Goal: Information Seeking & Learning: Find contact information

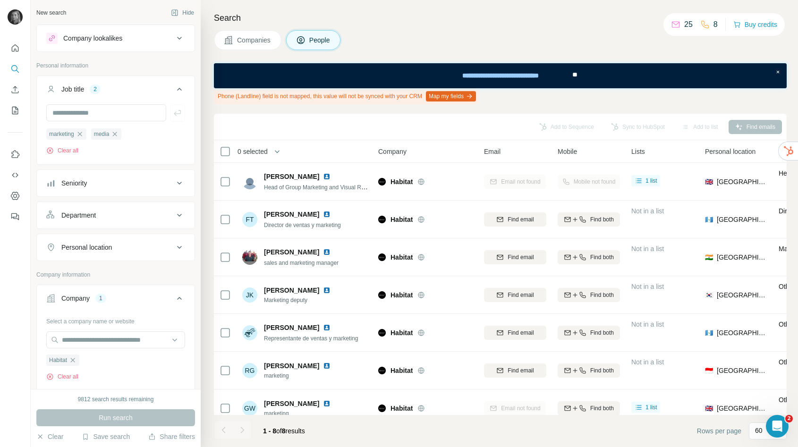
scroll to position [50, 0]
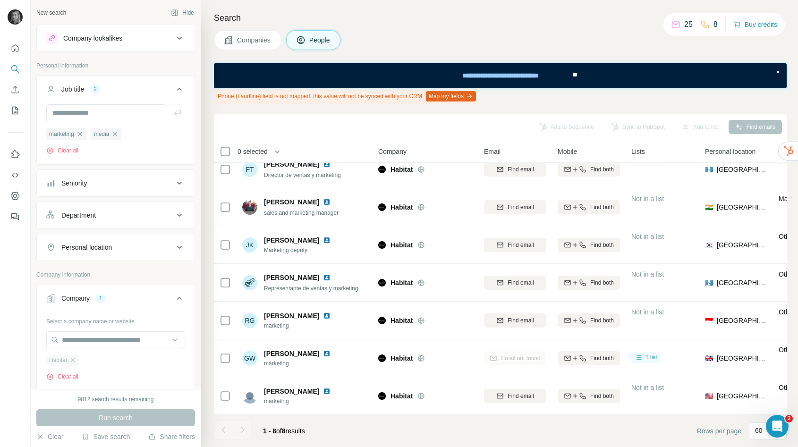
click at [76, 365] on div "Habitat" at bounding box center [62, 359] width 33 height 11
click at [73, 361] on icon "button" at bounding box center [73, 360] width 8 height 8
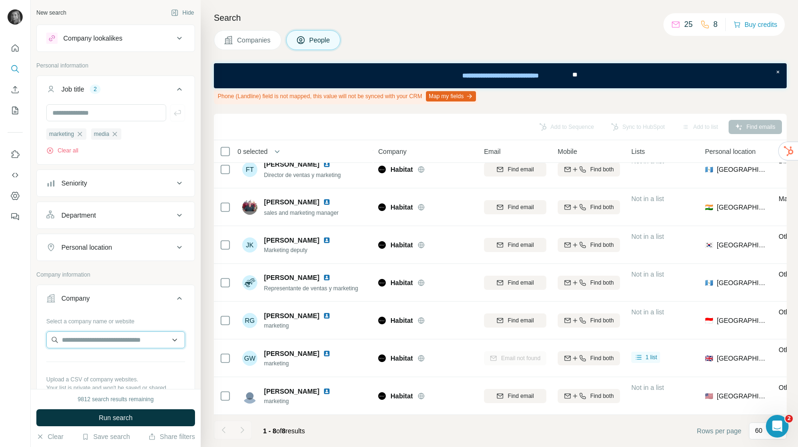
click at [89, 335] on input "text" at bounding box center [115, 339] width 139 height 17
paste input "**********"
drag, startPoint x: 86, startPoint y: 341, endPoint x: 44, endPoint y: 337, distance: 42.2
click at [44, 338] on div "**********" at bounding box center [116, 368] width 158 height 111
click at [126, 342] on input "**********" at bounding box center [115, 339] width 139 height 17
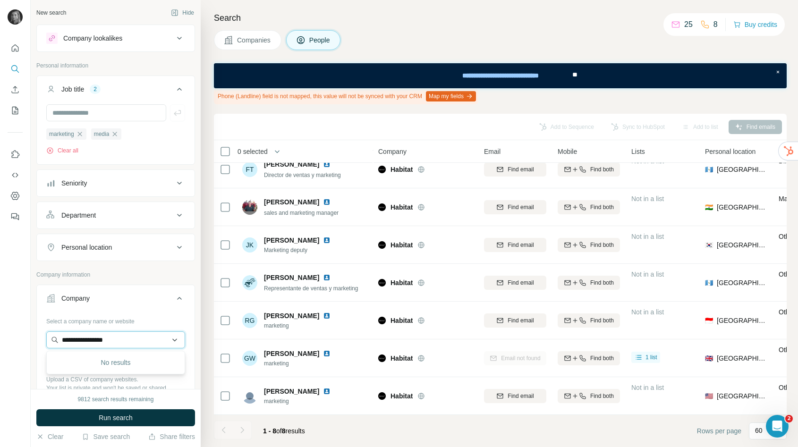
click at [126, 342] on input "**********" at bounding box center [115, 339] width 139 height 17
paste input "*********"
type input "**********"
click at [114, 372] on div "Pgs pepcogroup.eu" at bounding box center [116, 365] width 134 height 25
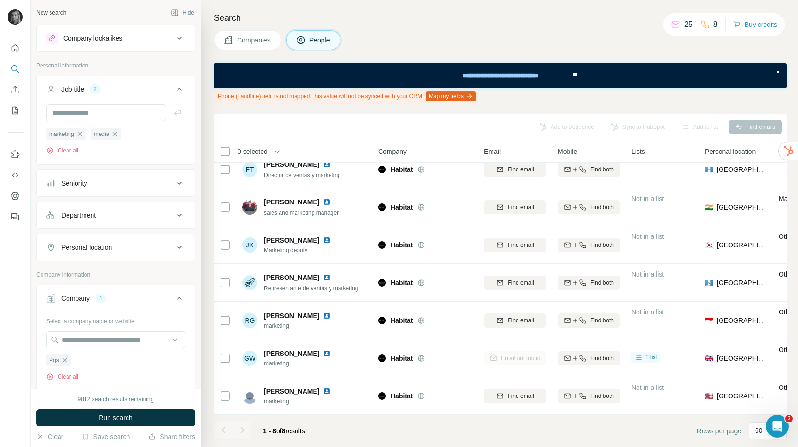
click at [113, 409] on div "9812 search results remaining Run search Clear Save search Share filters" at bounding box center [116, 418] width 170 height 58
click at [115, 419] on span "Run search" at bounding box center [116, 417] width 34 height 9
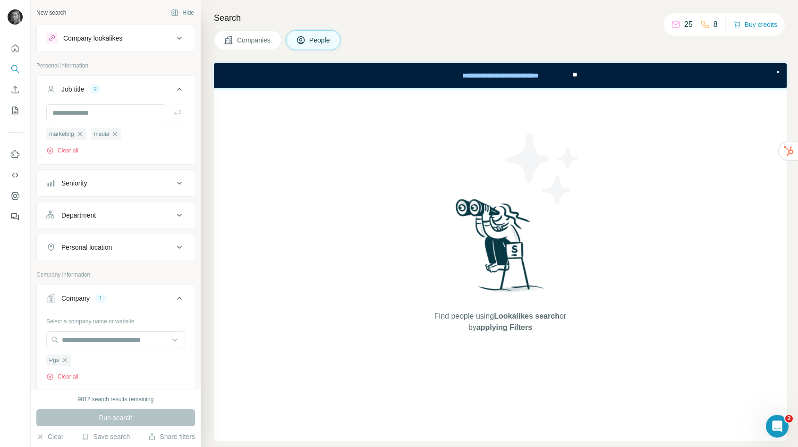
click at [241, 27] on div "Search Companies People Find people using Lookalikes search or by applying Filt…" at bounding box center [499, 223] width 597 height 447
click at [243, 34] on button "Companies" at bounding box center [247, 40] width 67 height 20
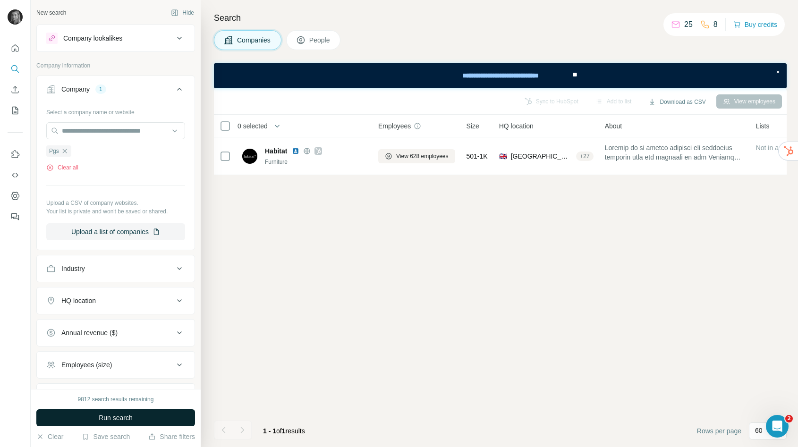
click at [114, 423] on button "Run search" at bounding box center [115, 417] width 159 height 17
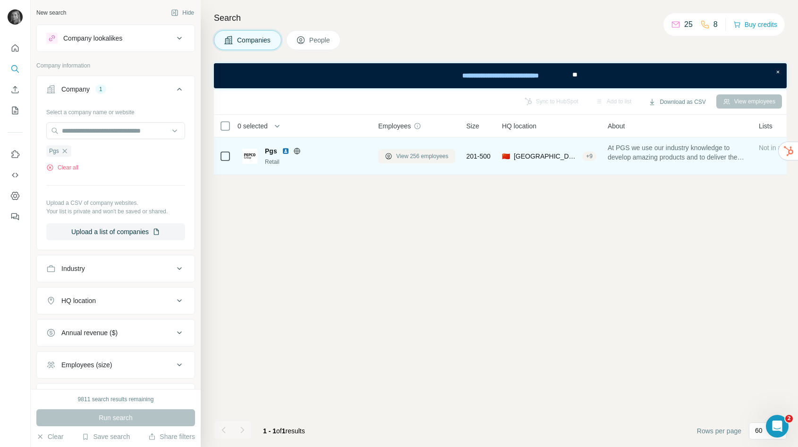
click at [412, 156] on span "View 256 employees" at bounding box center [422, 156] width 52 height 8
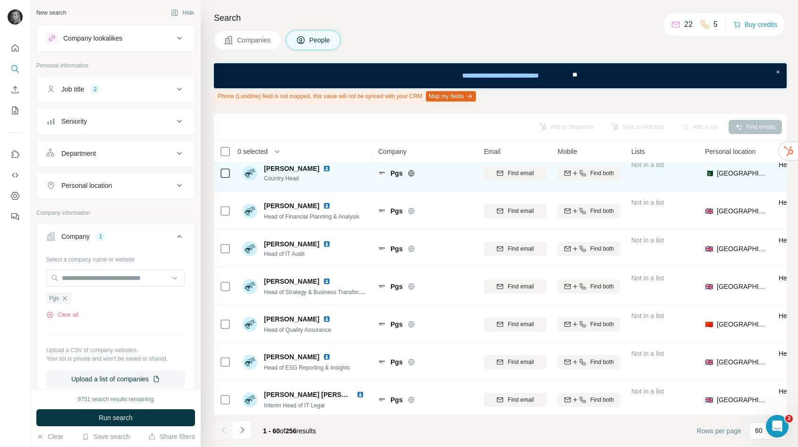
scroll to position [349, 0]
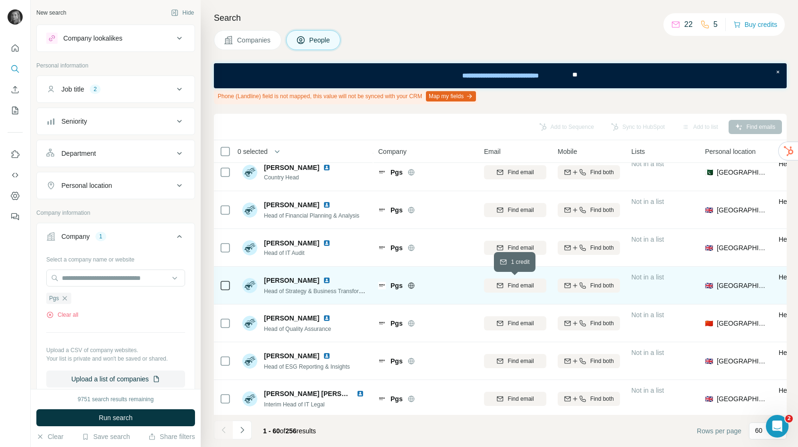
click at [512, 285] on span "Find email" at bounding box center [520, 285] width 26 height 8
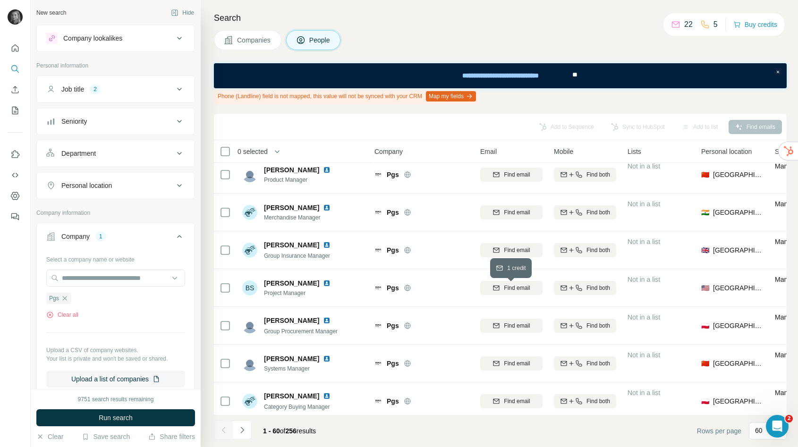
scroll to position [2014, 4]
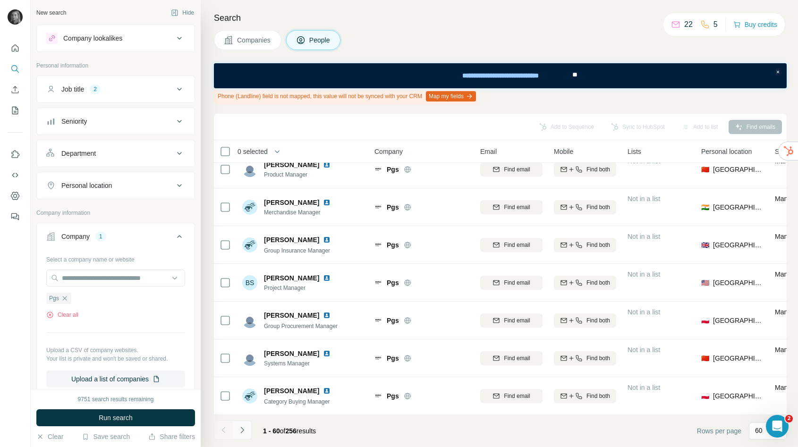
click at [244, 428] on icon "Navigate to next page" at bounding box center [241, 429] width 9 height 9
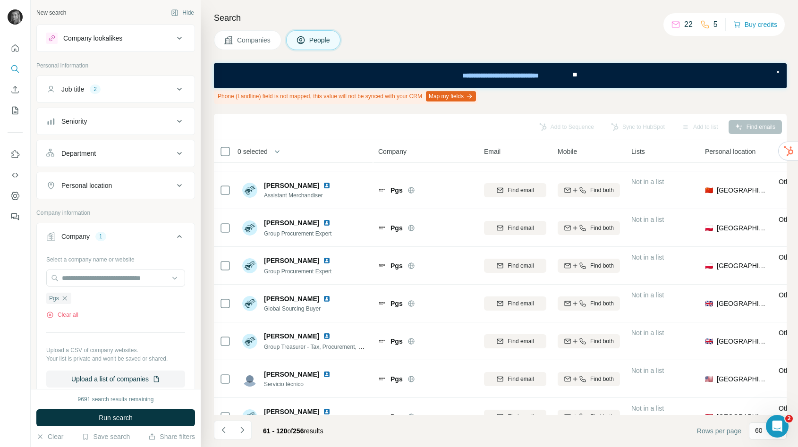
scroll to position [1618, 0]
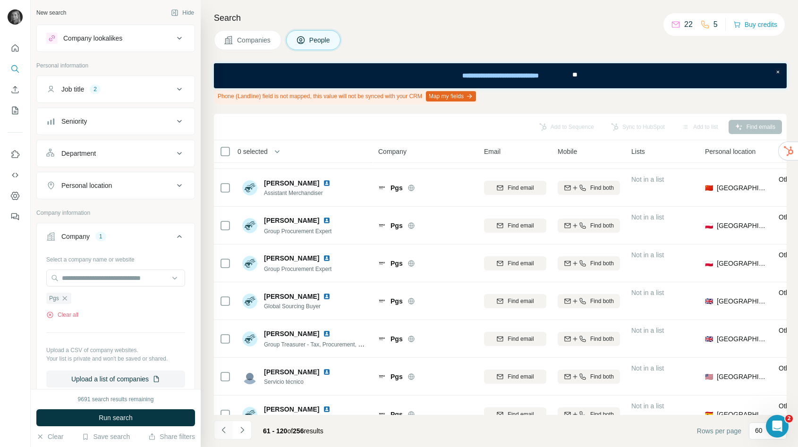
click at [224, 429] on icon "Navigate to previous page" at bounding box center [223, 429] width 9 height 9
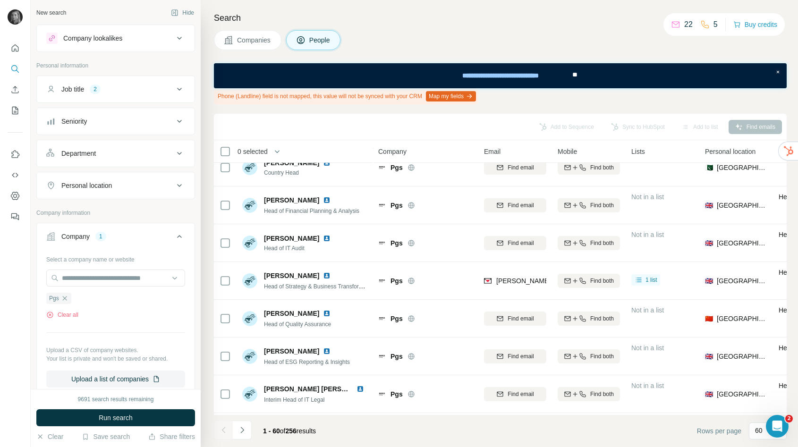
scroll to position [356, 0]
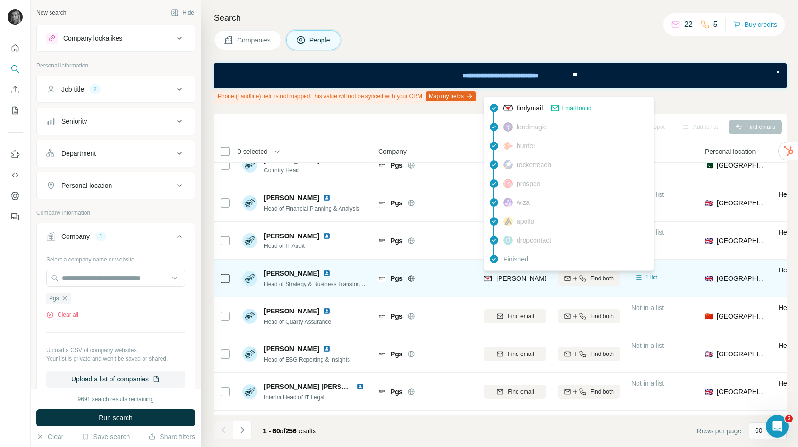
click at [507, 276] on span "andy.bennett@pepcogroup.eu" at bounding box center [606, 279] width 221 height 8
copy tr "andy.bennett@pepcogroup.eu"
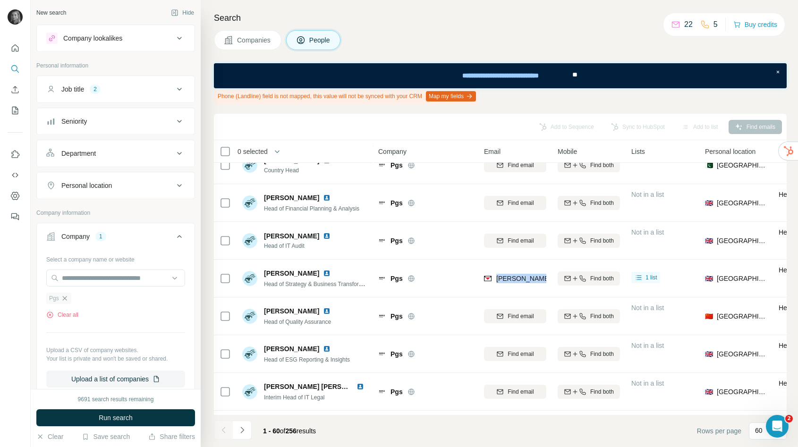
click at [67, 297] on icon "button" at bounding box center [65, 299] width 8 height 8
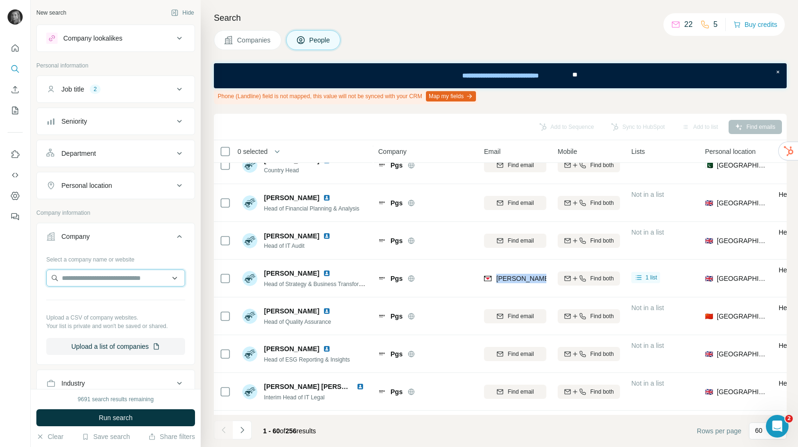
click at [68, 280] on input "text" at bounding box center [115, 278] width 139 height 17
type input "**********"
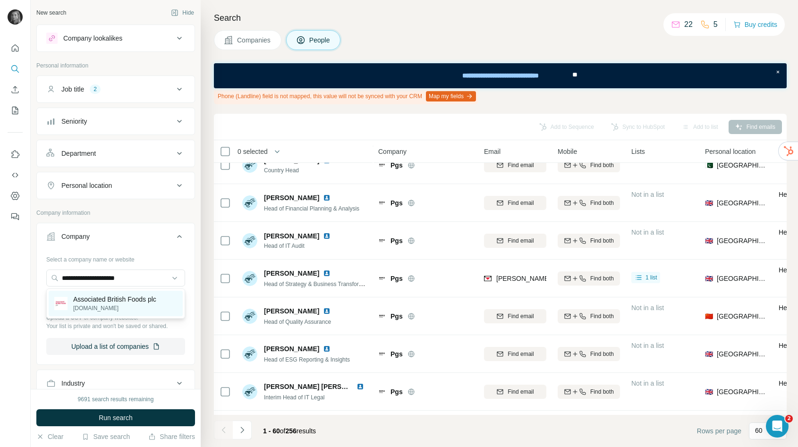
click at [84, 299] on p "Associated British Foods plc" at bounding box center [114, 299] width 83 height 9
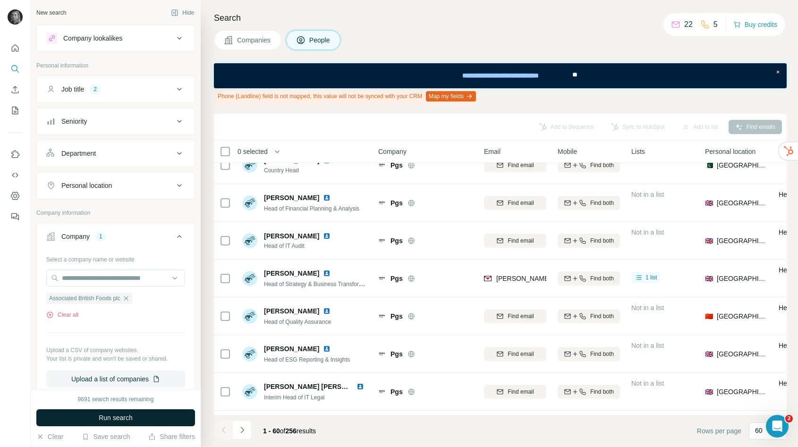
click at [85, 414] on button "Run search" at bounding box center [115, 417] width 159 height 17
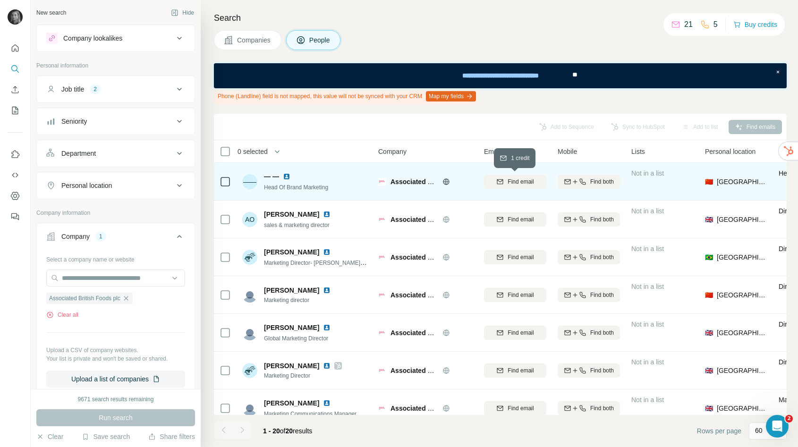
click at [501, 182] on icon "button" at bounding box center [500, 182] width 8 height 8
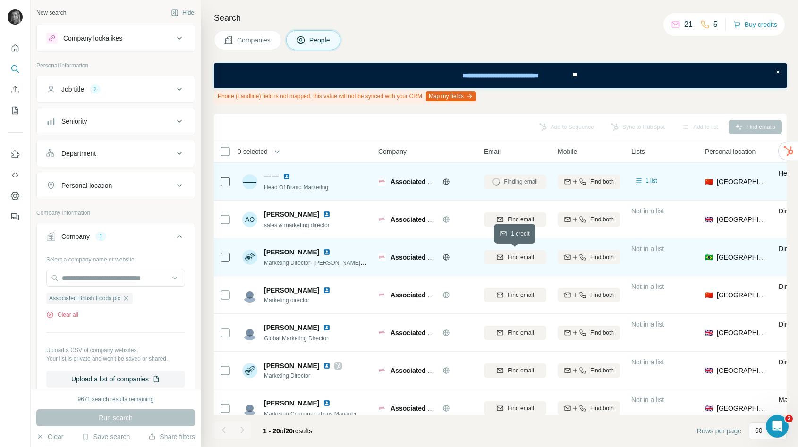
click at [518, 257] on span "Find email" at bounding box center [520, 257] width 26 height 8
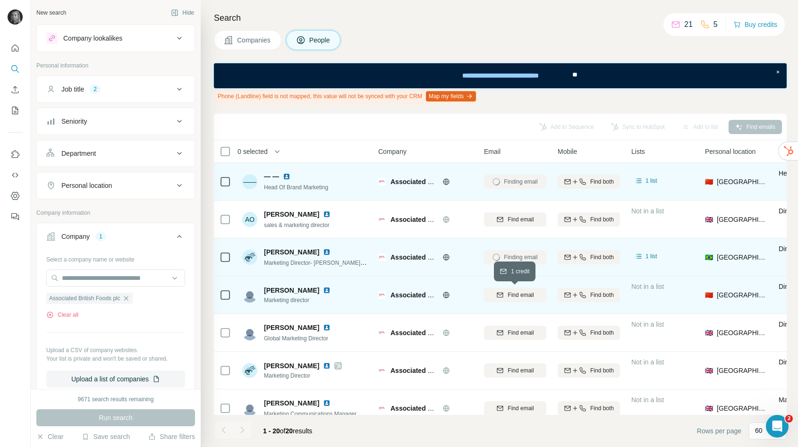
click at [531, 293] on span "Find email" at bounding box center [520, 295] width 26 height 8
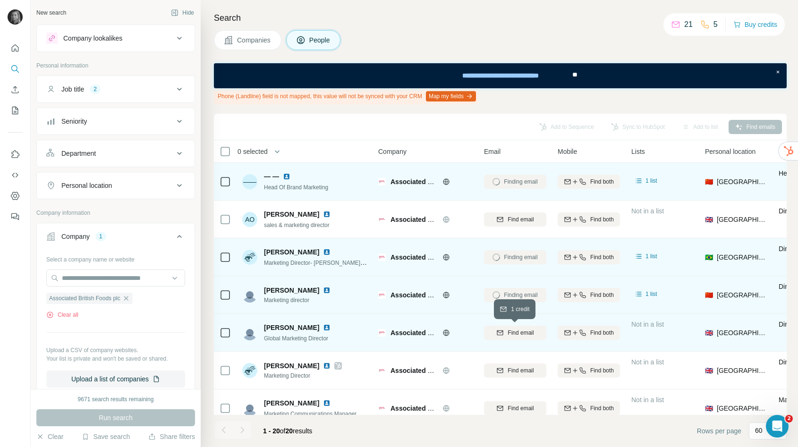
click at [529, 333] on span "Find email" at bounding box center [520, 333] width 26 height 8
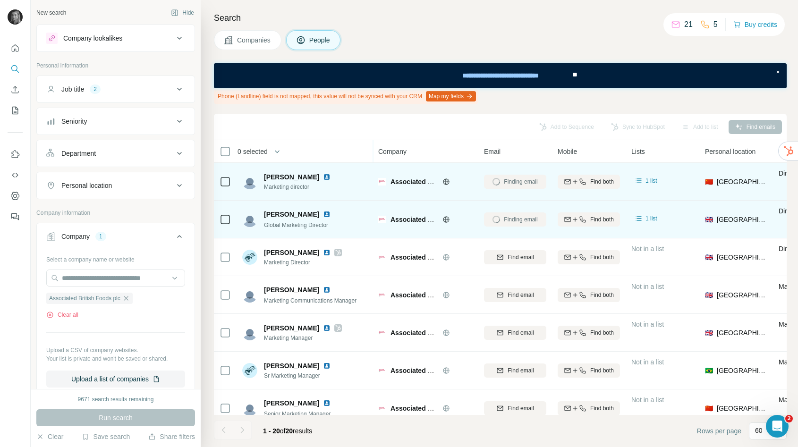
scroll to position [116, 0]
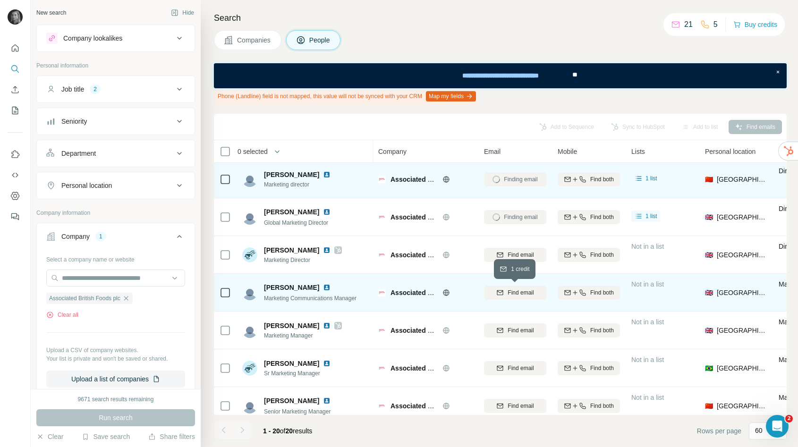
click at [527, 295] on span "Find email" at bounding box center [520, 292] width 26 height 8
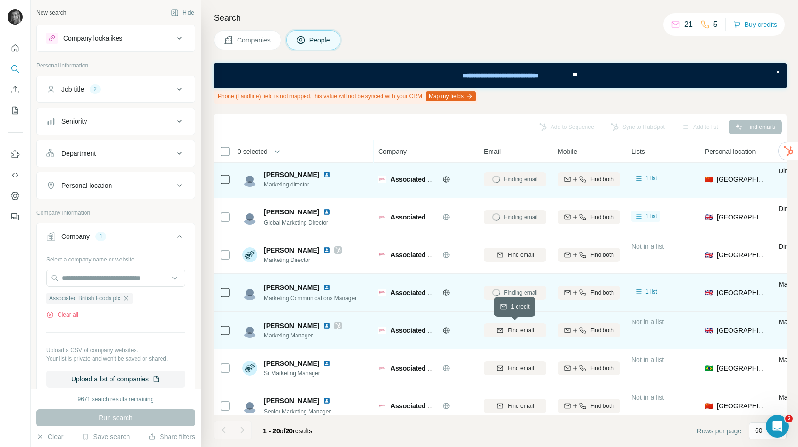
click at [529, 335] on button "Find email" at bounding box center [515, 330] width 62 height 14
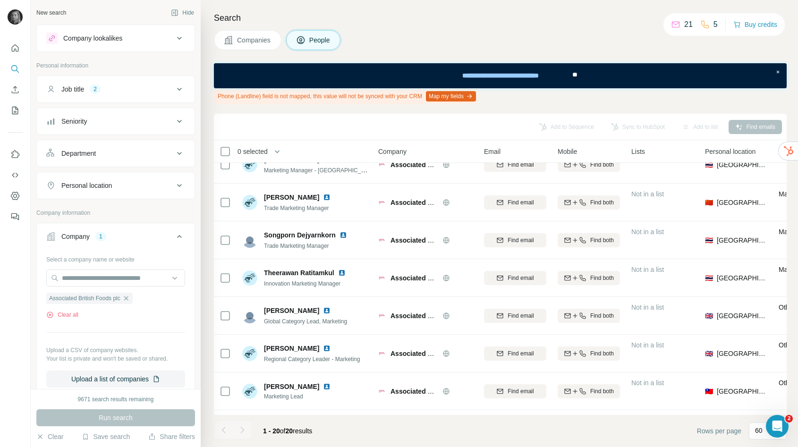
scroll to position [456, 0]
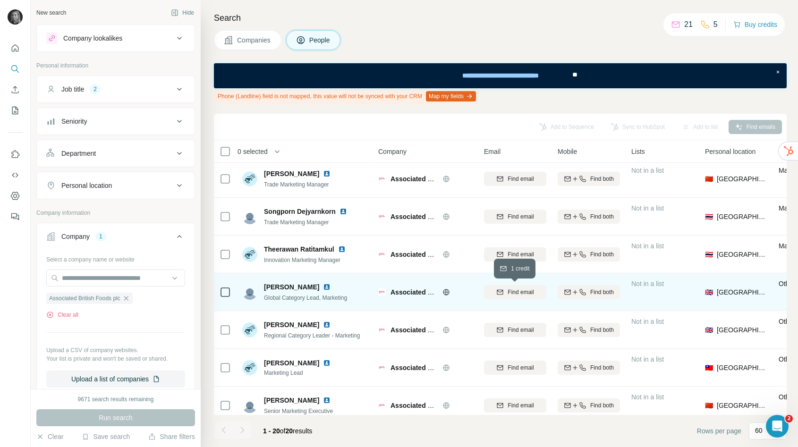
click at [505, 291] on div "Find email" at bounding box center [515, 292] width 62 height 8
click at [17, 109] on icon "My lists" at bounding box center [16, 110] width 5 height 6
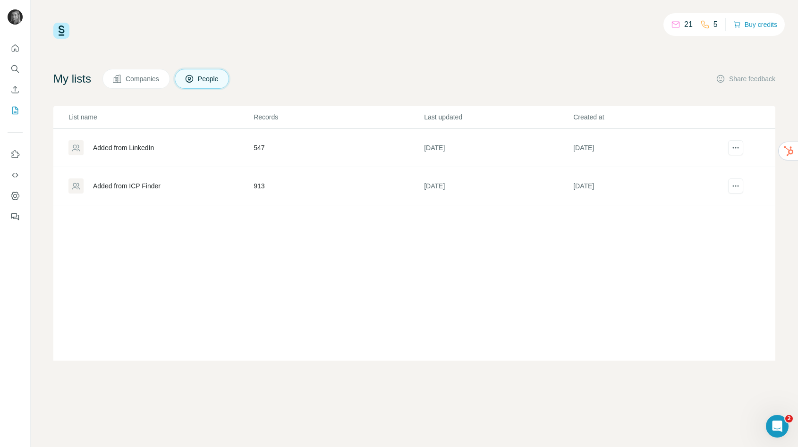
click at [205, 185] on div "Added from ICP Finder" at bounding box center [160, 185] width 184 height 15
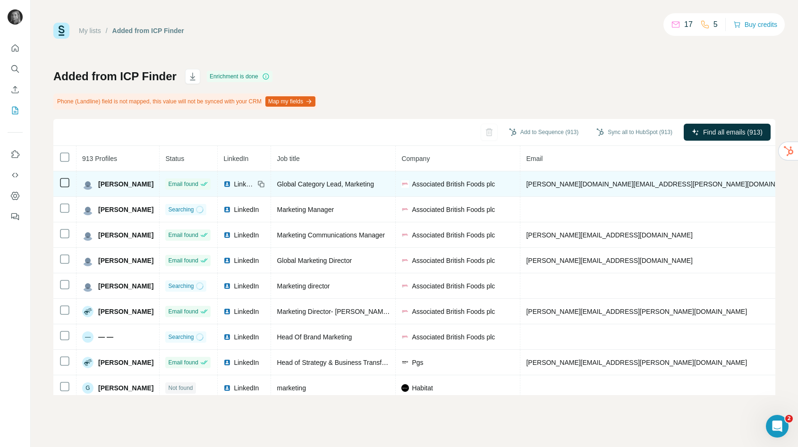
click at [569, 185] on span "harriett.hughes@abfoods.com" at bounding box center [663, 184] width 274 height 8
copy span "harriett.hughes@abfoods.com"
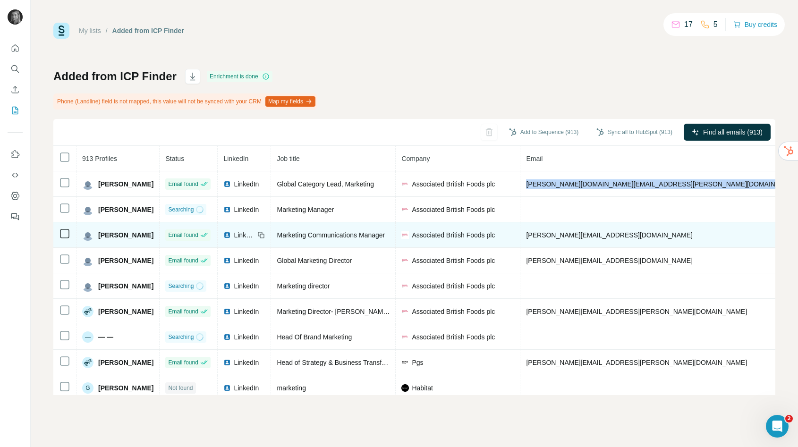
click at [543, 236] on span "hannah.thomson@abfoods.com" at bounding box center [609, 235] width 166 height 8
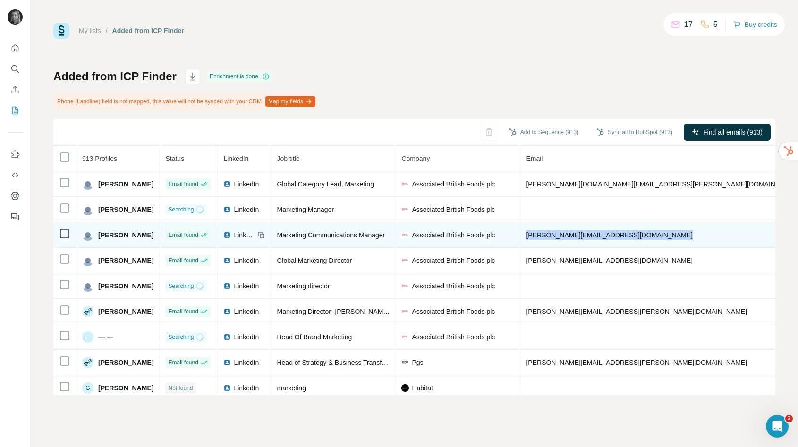
click at [543, 236] on span "hannah.thomson@abfoods.com" at bounding box center [609, 235] width 166 height 8
copy span "hannah.thomson@abfoods.com"
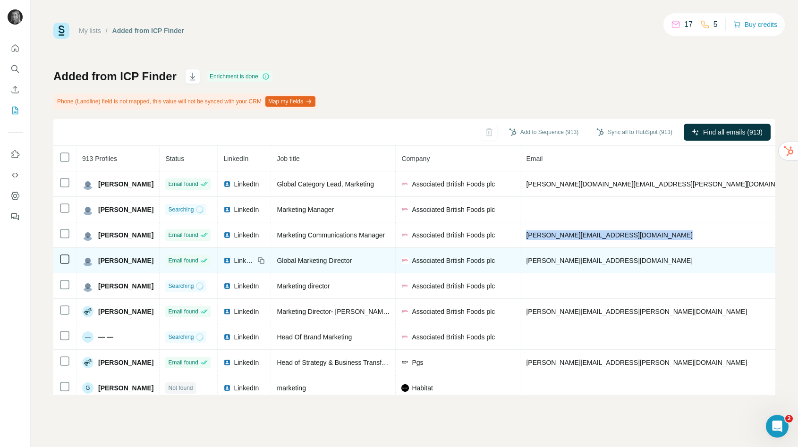
click at [568, 270] on td "janene.warsap@abfoods.com" at bounding box center [663, 260] width 286 height 25
click at [571, 260] on span "janene.warsap@abfoods.com" at bounding box center [609, 261] width 166 height 8
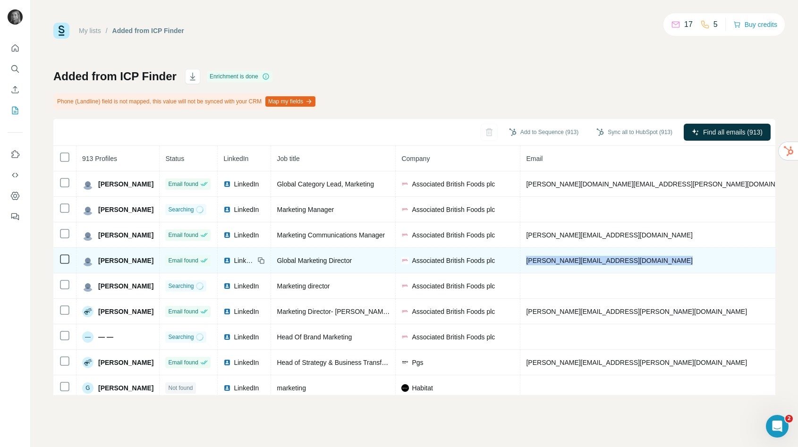
click at [571, 260] on span "janene.warsap@abfoods.com" at bounding box center [609, 261] width 166 height 8
copy span "janene.warsap@abfoods.com"
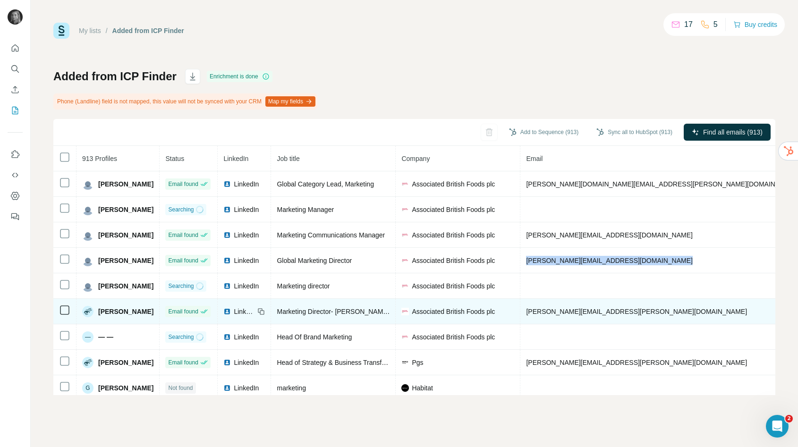
click at [553, 312] on span "cristina.carvalho@abfoods.com" at bounding box center [636, 312] width 221 height 8
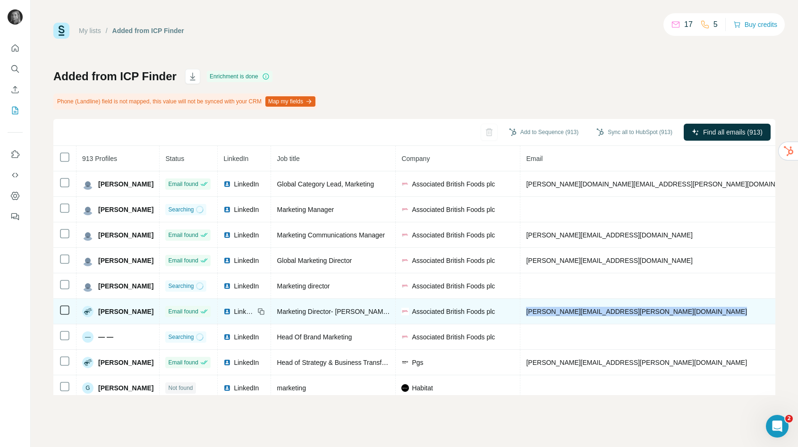
click at [553, 312] on span "cristina.carvalho@abfoods.com" at bounding box center [636, 312] width 221 height 8
copy span "cristina.carvalho@abfoods.com"
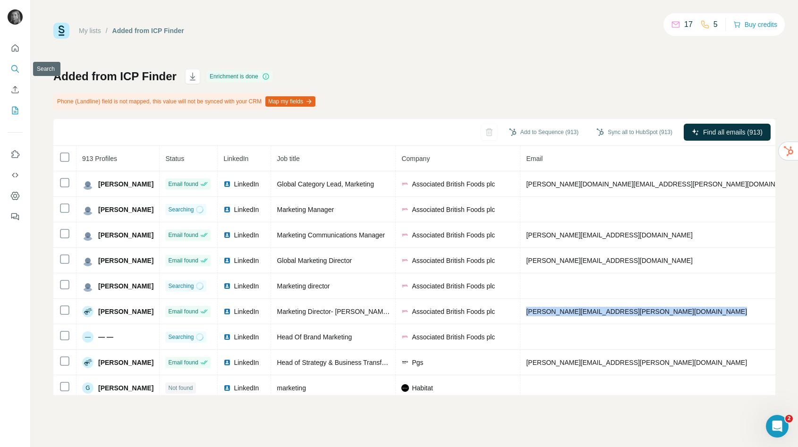
click at [20, 67] on button "Search" at bounding box center [15, 68] width 15 height 17
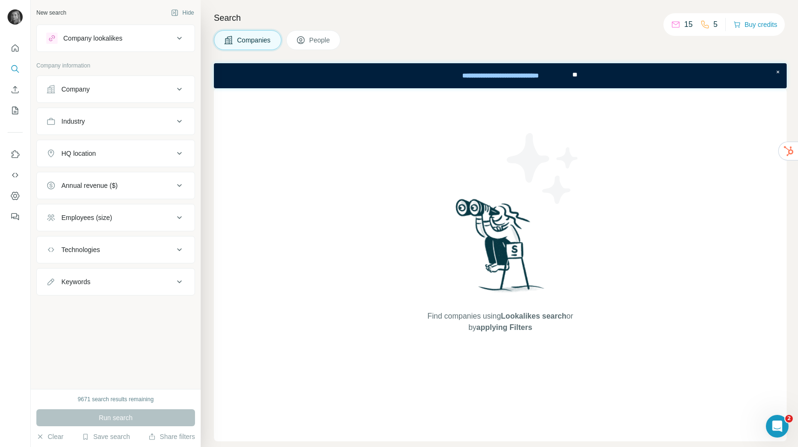
click at [100, 91] on div "Company" at bounding box center [109, 88] width 127 height 9
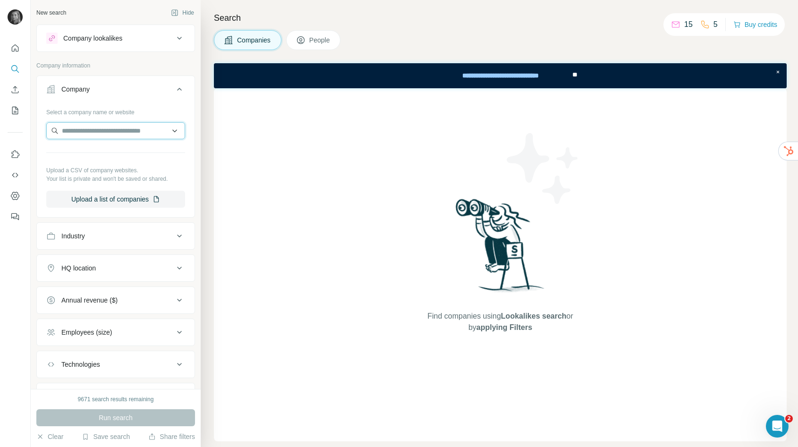
click at [94, 127] on input "text" at bounding box center [115, 130] width 139 height 17
paste input "**********"
type input "**********"
click at [89, 152] on p "Ingå Group" at bounding box center [95, 151] width 45 height 9
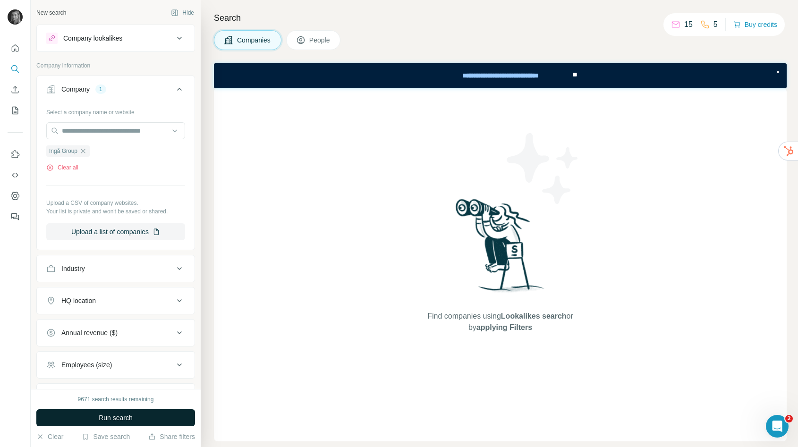
click at [94, 419] on button "Run search" at bounding box center [115, 417] width 159 height 17
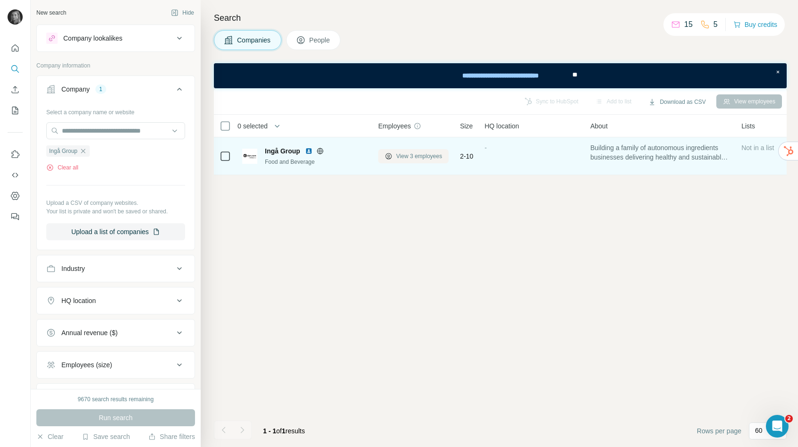
click at [417, 153] on span "View 3 employees" at bounding box center [419, 156] width 46 height 8
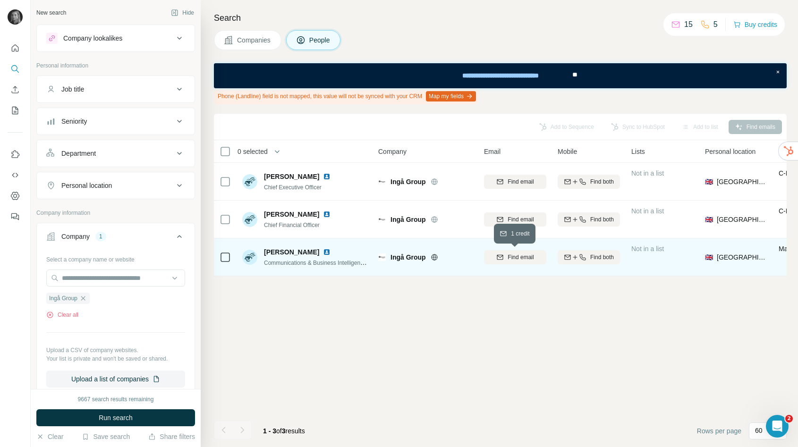
click at [509, 256] on span "Find email" at bounding box center [520, 257] width 26 height 8
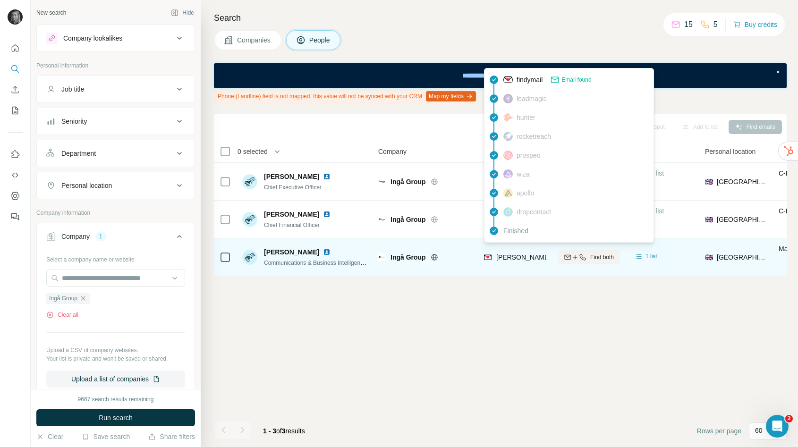
click at [513, 255] on span "robert@ingagroup.com" at bounding box center [579, 257] width 166 height 8
copy tr "robert@ingagroup.com"
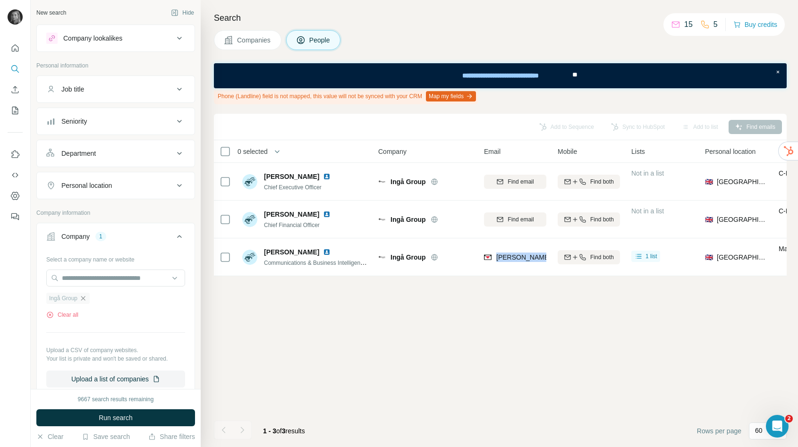
click at [84, 300] on icon "button" at bounding box center [83, 299] width 8 height 8
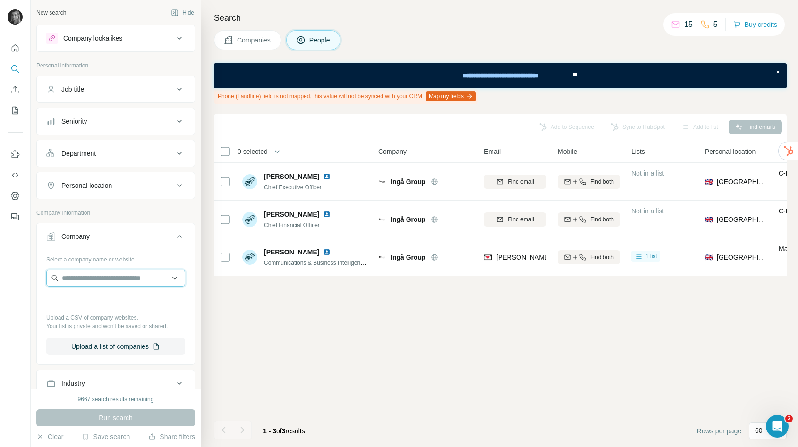
click at [84, 279] on input "text" at bounding box center [115, 278] width 139 height 17
paste input "**********"
type input "**********"
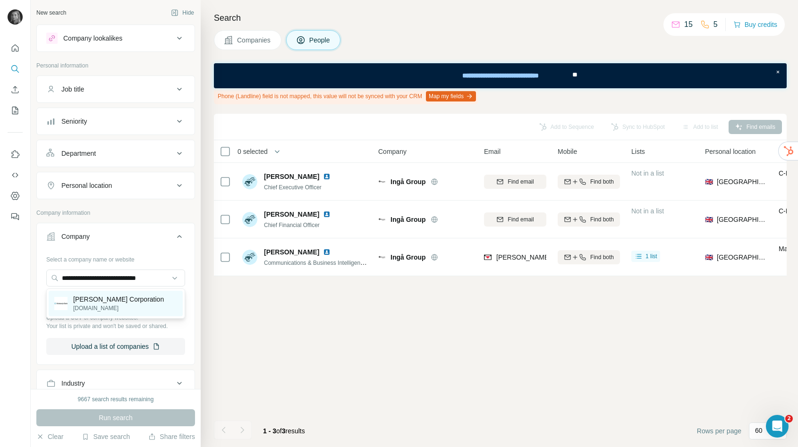
click at [88, 296] on p "Kimberly-Clark Corporation" at bounding box center [118, 299] width 91 height 9
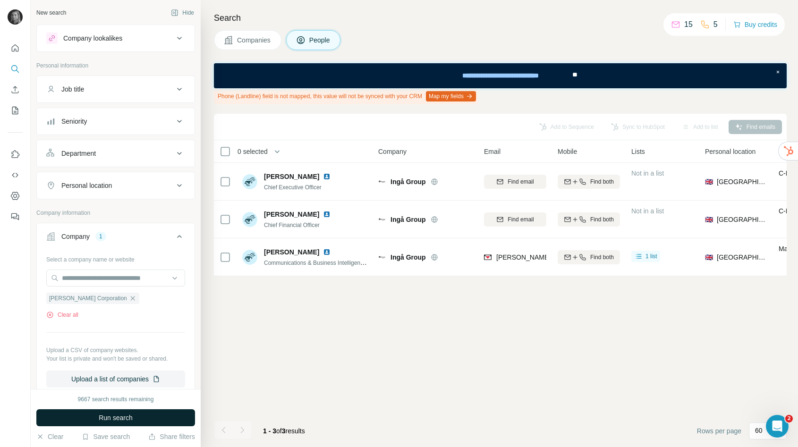
click at [119, 420] on span "Run search" at bounding box center [116, 417] width 34 height 9
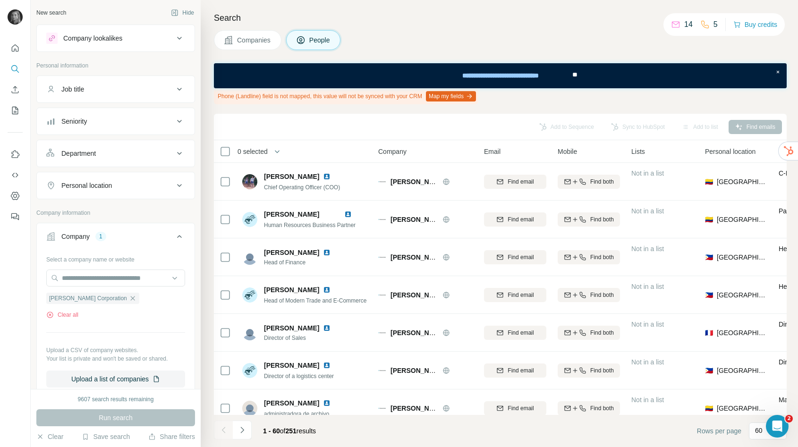
click at [152, 83] on button "Job title" at bounding box center [116, 89] width 158 height 23
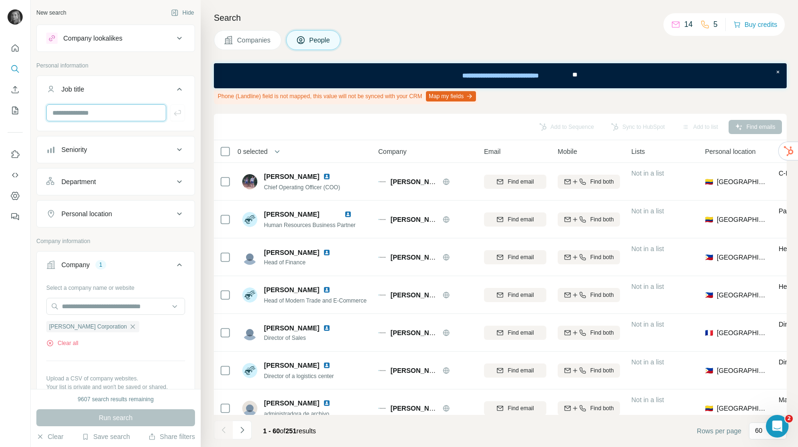
click at [136, 116] on input "text" at bounding box center [106, 112] width 120 height 17
type input "*********"
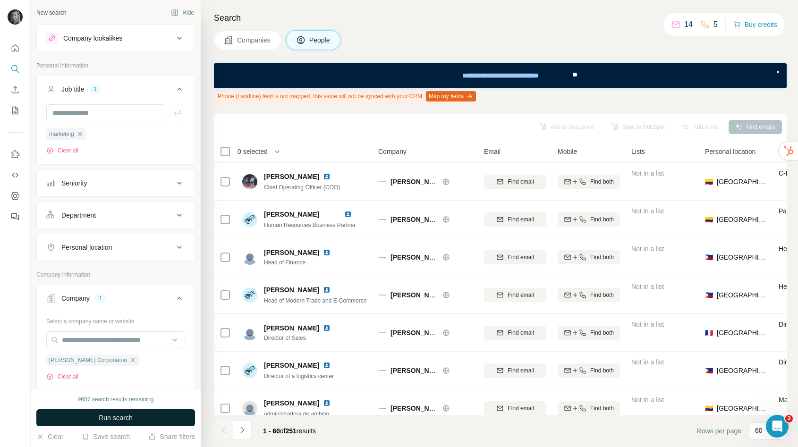
click at [133, 415] on button "Run search" at bounding box center [115, 417] width 159 height 17
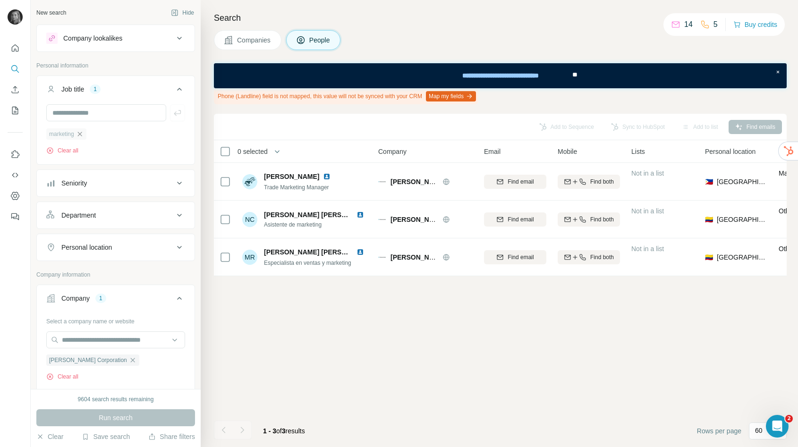
click at [81, 132] on icon "button" at bounding box center [80, 134] width 8 height 8
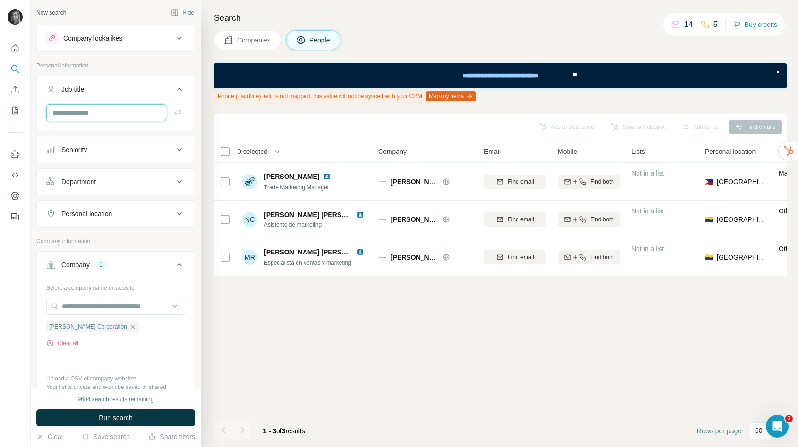
click at [79, 119] on input "text" at bounding box center [106, 112] width 120 height 17
type input "*****"
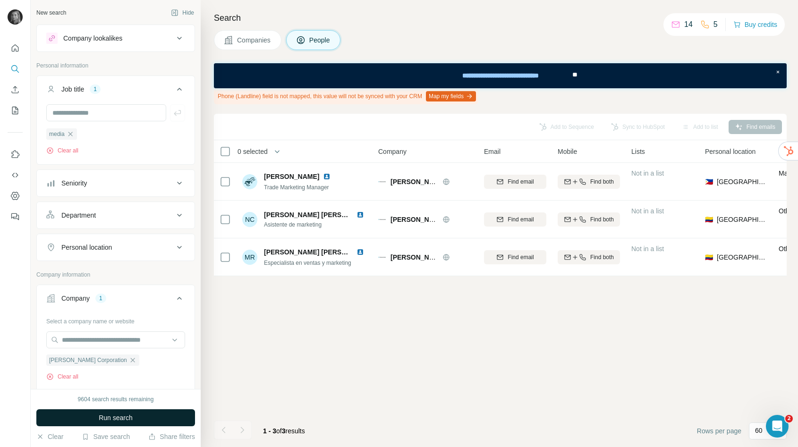
click at [112, 419] on span "Run search" at bounding box center [116, 417] width 34 height 9
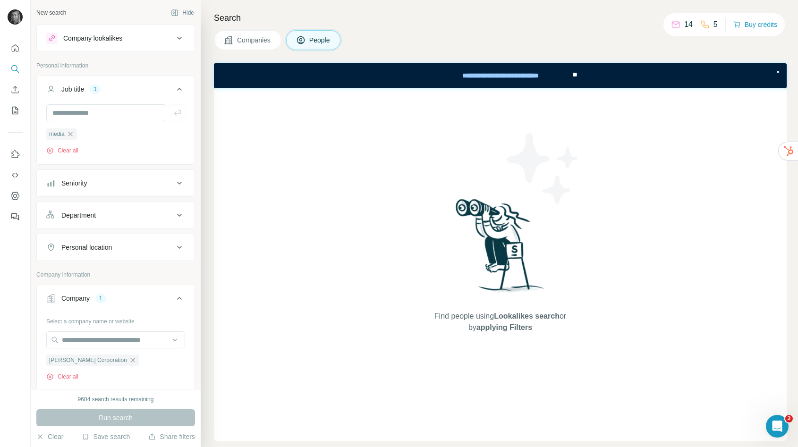
click at [260, 39] on span "Companies" at bounding box center [254, 39] width 34 height 9
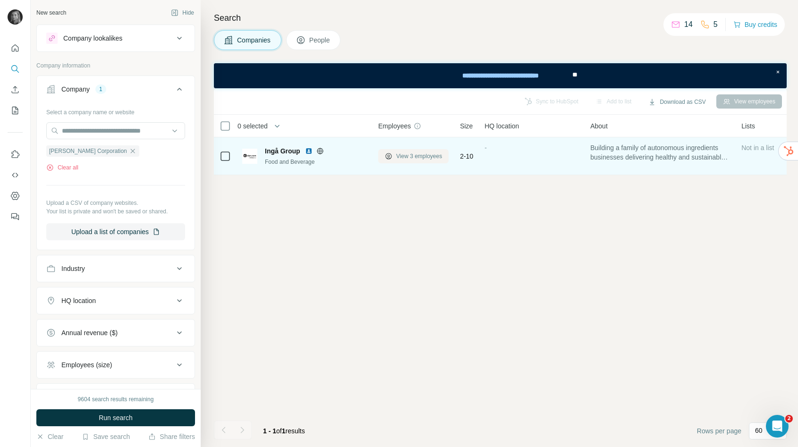
click at [405, 153] on span "View 3 employees" at bounding box center [419, 156] width 46 height 8
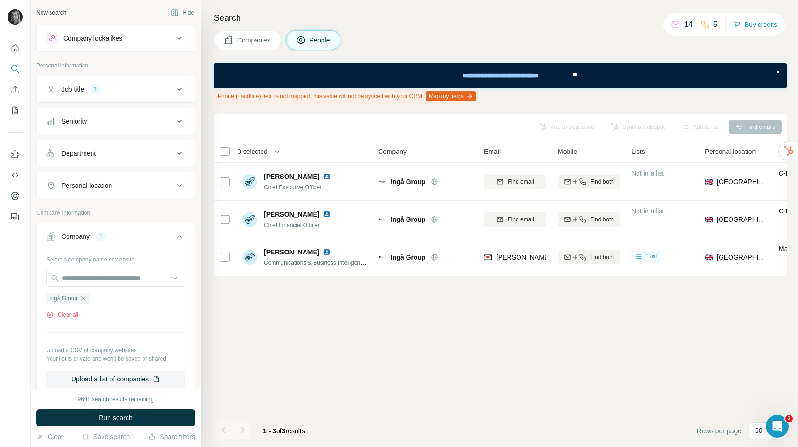
click at [265, 30] on button "Companies" at bounding box center [247, 40] width 67 height 20
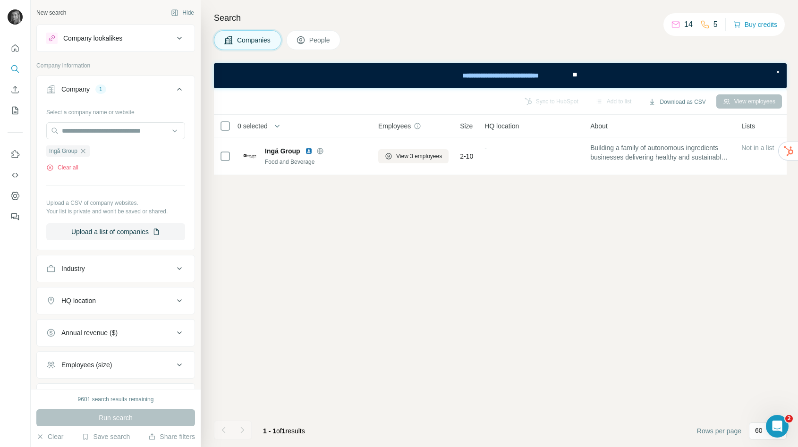
click at [108, 413] on div "Run search" at bounding box center [115, 417] width 159 height 17
click at [86, 151] on icon "button" at bounding box center [83, 151] width 8 height 8
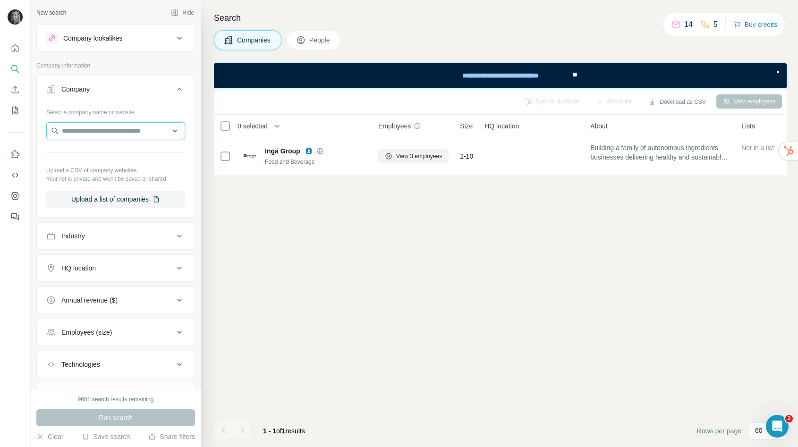
click at [84, 134] on input "text" at bounding box center [115, 130] width 139 height 17
paste input "**********"
type input "**********"
click at [70, 162] on div "Kimberly-Clark Corporation kimberly-clark.com" at bounding box center [109, 156] width 110 height 18
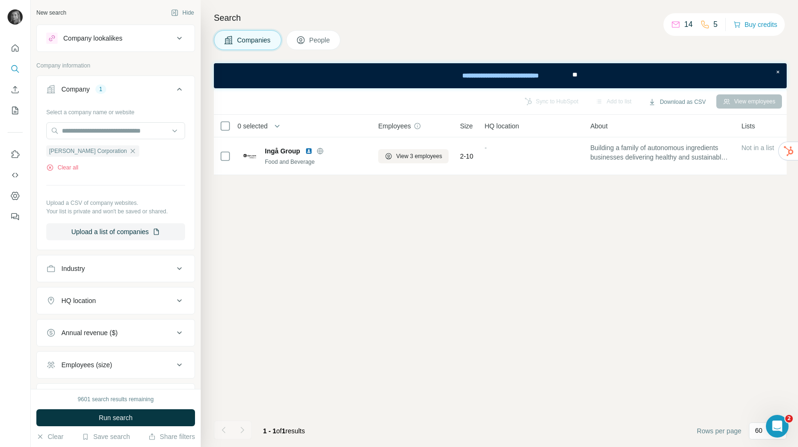
click at [87, 419] on button "Run search" at bounding box center [115, 417] width 159 height 17
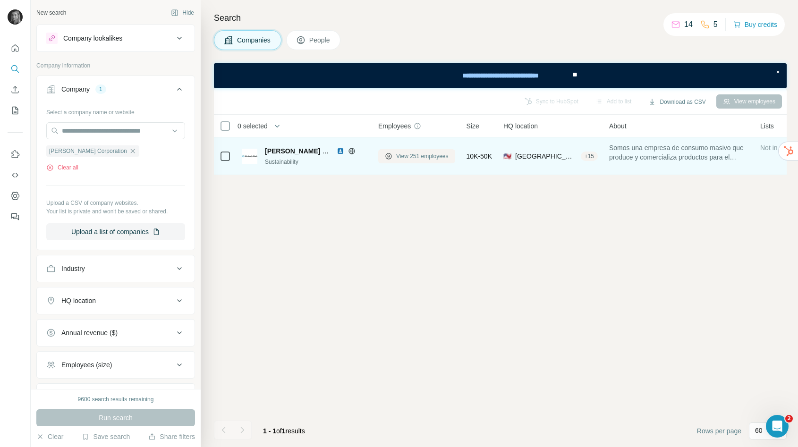
click at [411, 160] on span "View 251 employees" at bounding box center [422, 156] width 52 height 8
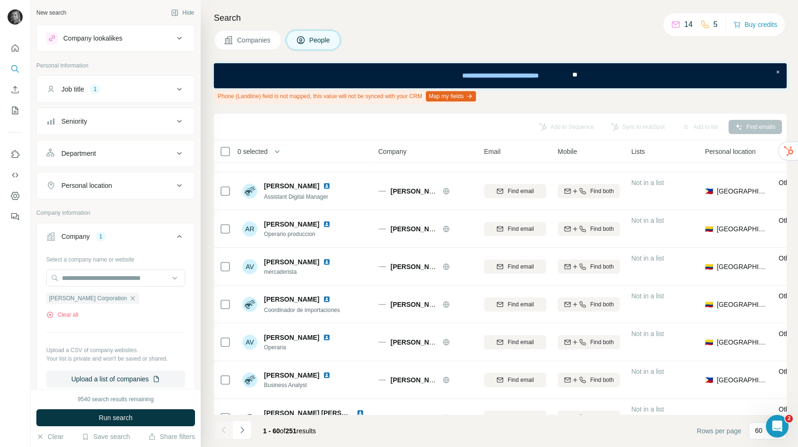
scroll to position [1657, 0]
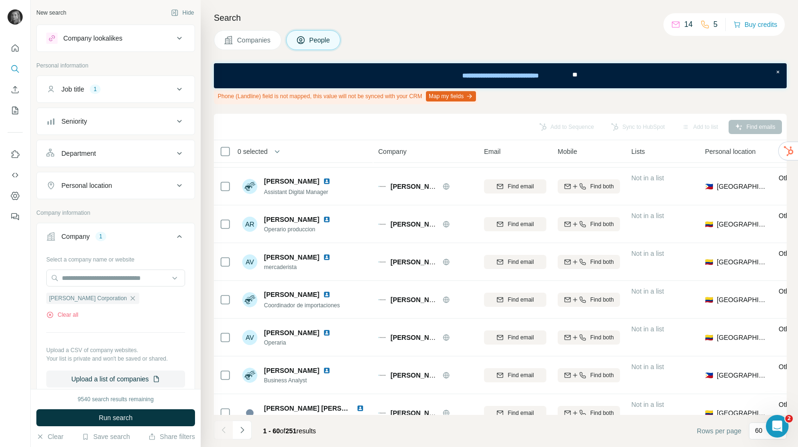
click at [160, 178] on button "Personal location" at bounding box center [116, 185] width 158 height 23
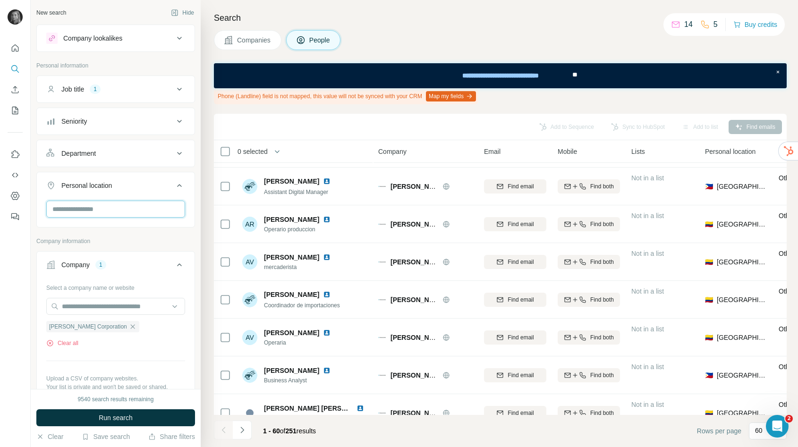
click at [113, 211] on input "text" at bounding box center [115, 209] width 139 height 17
type input "**********"
click at [99, 237] on label "🇬🇧 [GEOGRAPHIC_DATA]" at bounding box center [93, 233] width 79 height 11
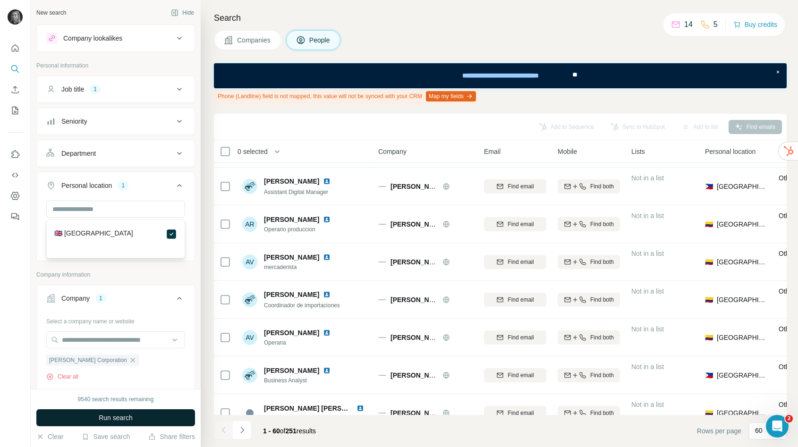
click at [132, 411] on button "Run search" at bounding box center [115, 417] width 159 height 17
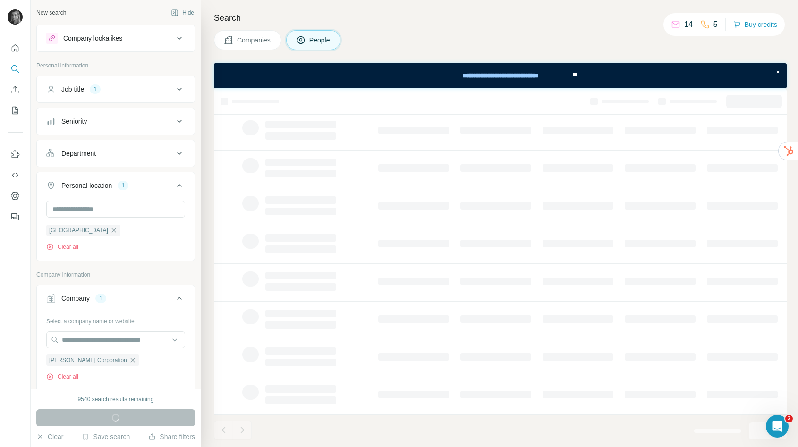
scroll to position [100, 0]
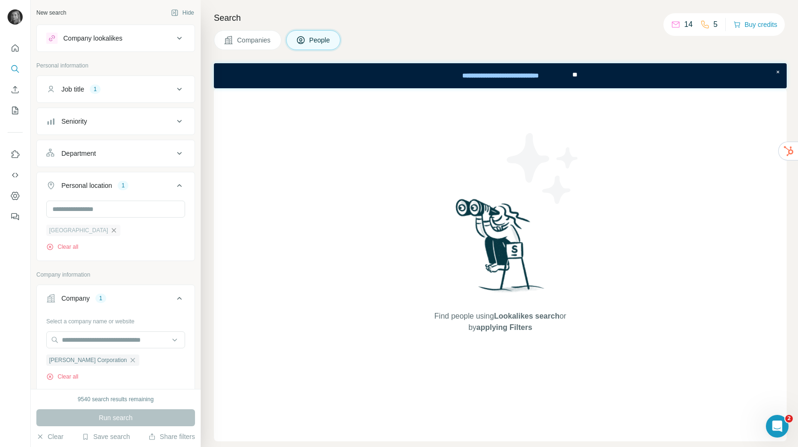
click at [110, 230] on icon "button" at bounding box center [114, 231] width 8 height 8
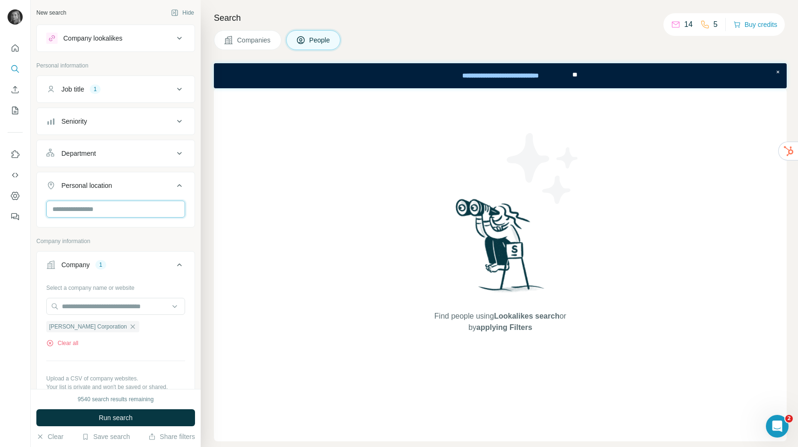
click at [96, 213] on input "text" at bounding box center [115, 209] width 139 height 17
type input "**********"
drag, startPoint x: 111, startPoint y: 216, endPoint x: 16, endPoint y: 211, distance: 95.5
click at [15, 211] on div "**********" at bounding box center [399, 223] width 798 height 447
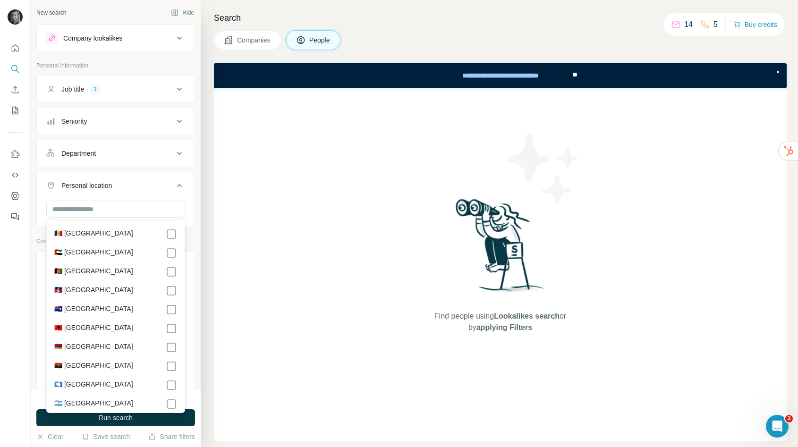
click at [247, 34] on button "Companies" at bounding box center [247, 40] width 67 height 20
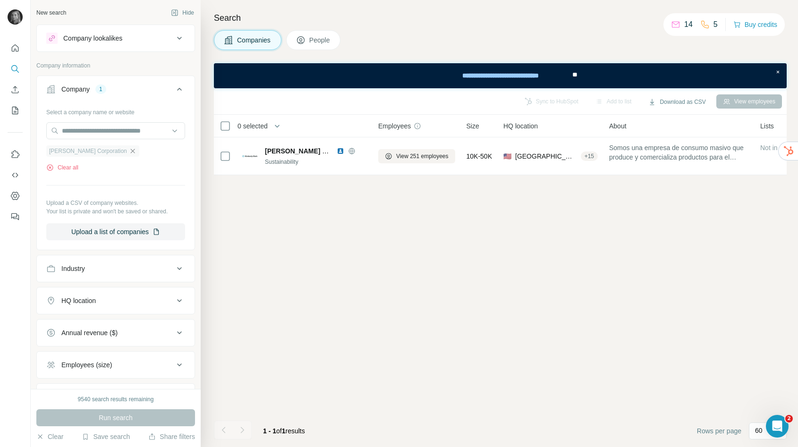
click at [129, 149] on icon "button" at bounding box center [133, 151] width 8 height 8
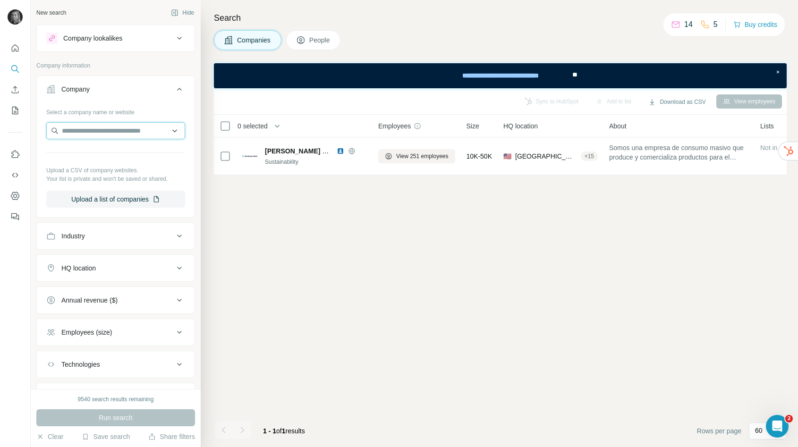
click at [103, 137] on input "text" at bounding box center [115, 130] width 139 height 17
type input "*"
type input "**********"
click at [127, 149] on div "checkout.com checkout.com" at bounding box center [116, 155] width 134 height 25
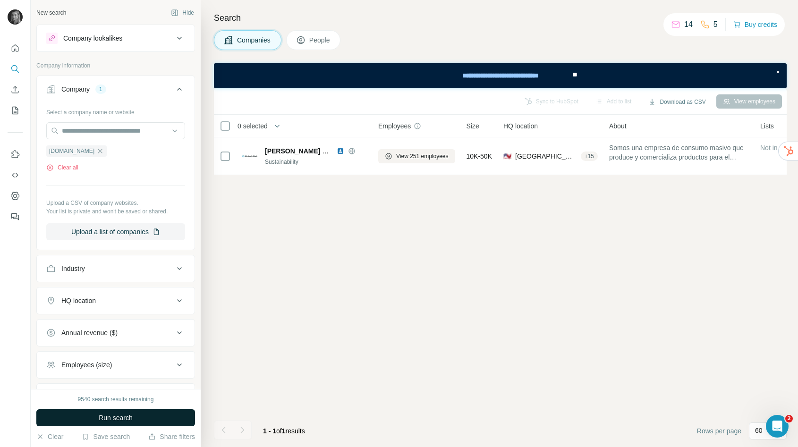
click at [133, 414] on button "Run search" at bounding box center [115, 417] width 159 height 17
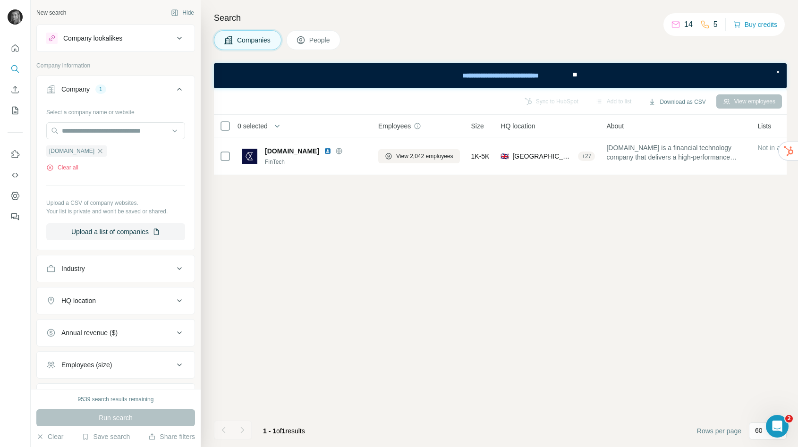
click at [304, 44] on icon at bounding box center [300, 39] width 9 height 9
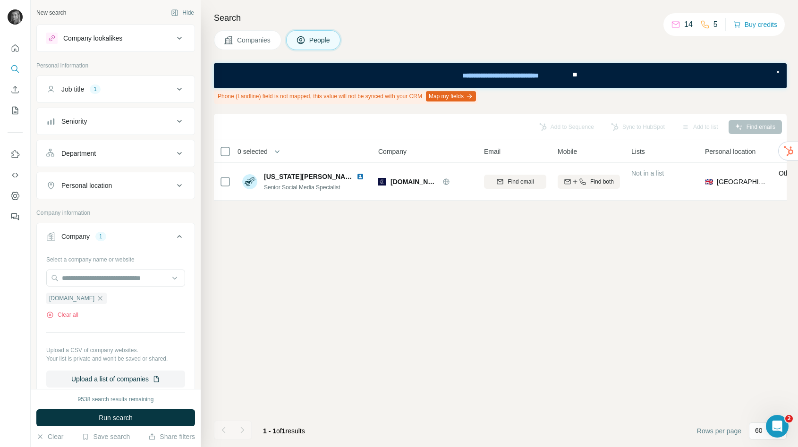
click at [135, 93] on div "Job title 1" at bounding box center [109, 88] width 127 height 9
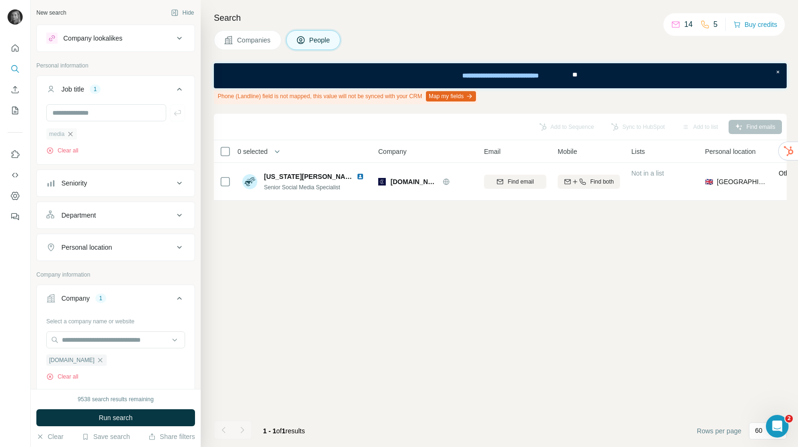
click at [71, 131] on icon "button" at bounding box center [71, 134] width 8 height 8
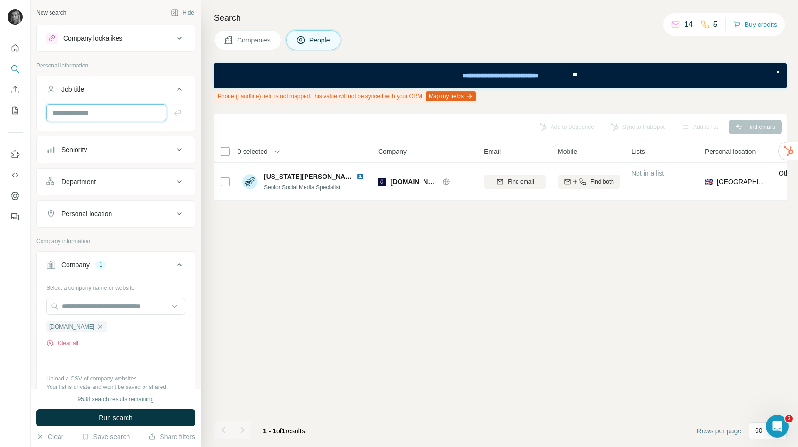
click at [108, 105] on input "text" at bounding box center [106, 112] width 120 height 17
type input "*********"
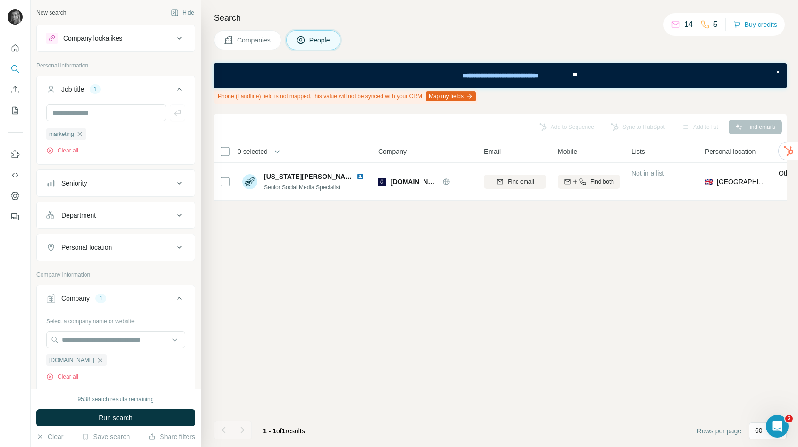
click at [113, 417] on span "Run search" at bounding box center [116, 417] width 34 height 9
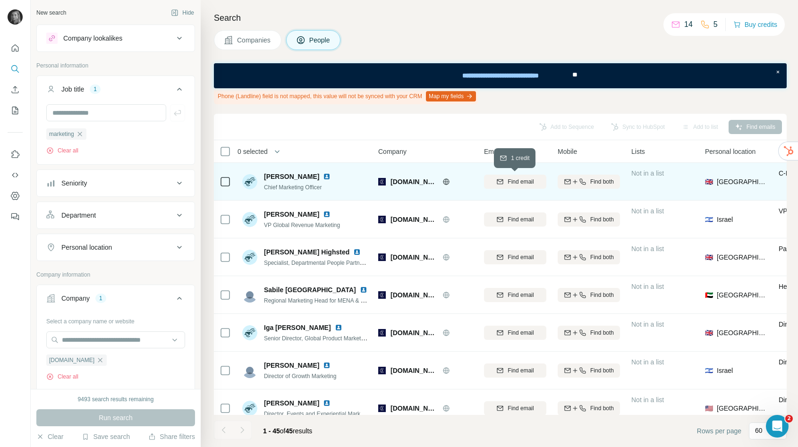
click at [504, 185] on div "Find email" at bounding box center [515, 181] width 62 height 8
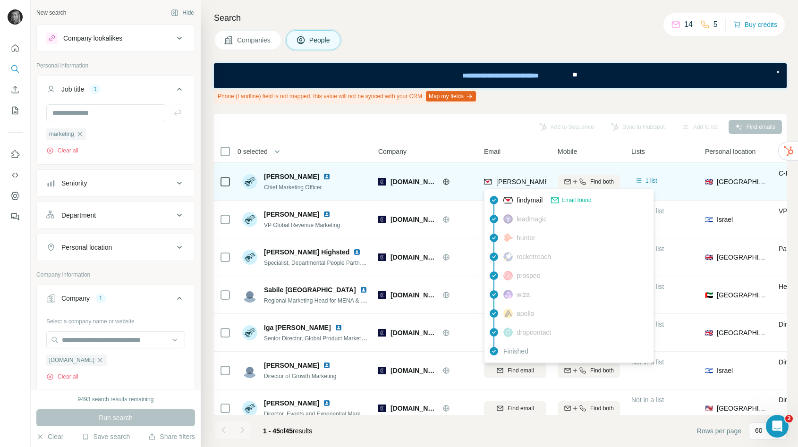
click at [506, 183] on span "rory.oneill@checkout.com" at bounding box center [606, 182] width 221 height 8
copy tr "rory.oneill@checkout.com"
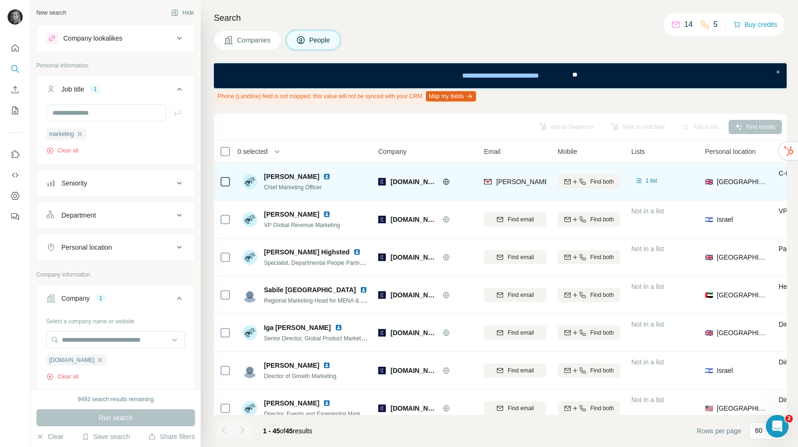
click at [445, 180] on icon at bounding box center [446, 181] width 2 height 6
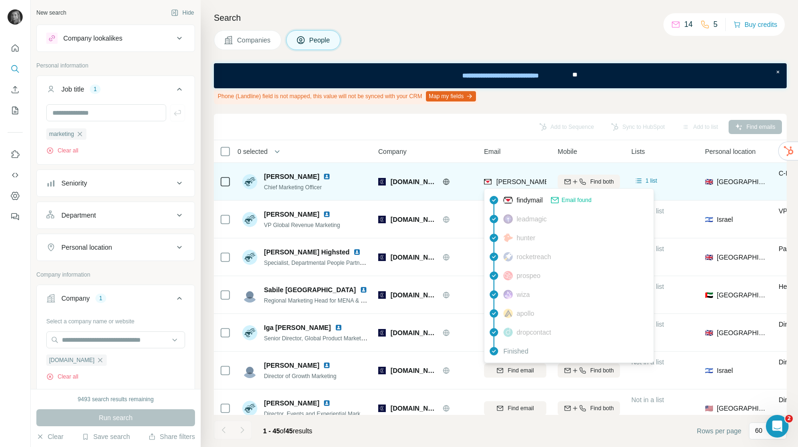
click at [518, 185] on span "rory.oneill@checkout.com" at bounding box center [606, 182] width 221 height 8
copy tr "rory.oneill@checkout.com"
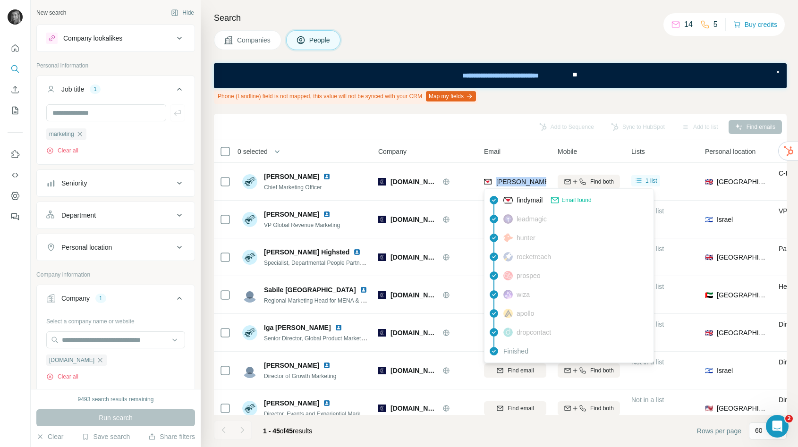
click at [350, 124] on div "Add to Sequence Sync to HubSpot Add to list Find emails" at bounding box center [500, 126] width 563 height 17
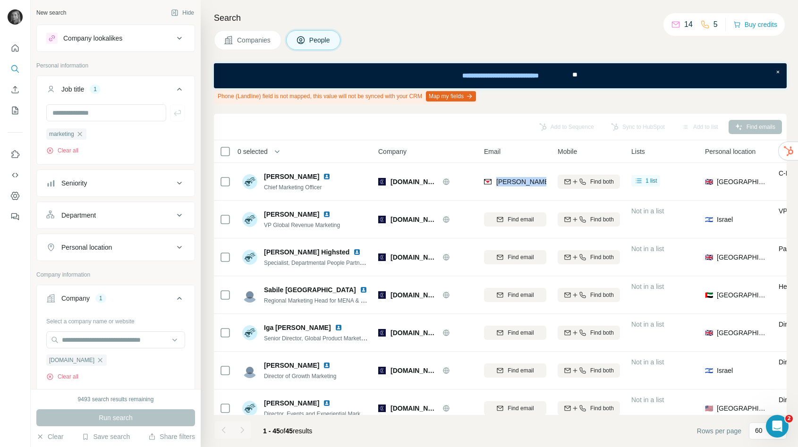
click at [350, 124] on div "Add to Sequence Sync to HubSpot Add to list Find emails" at bounding box center [500, 126] width 563 height 17
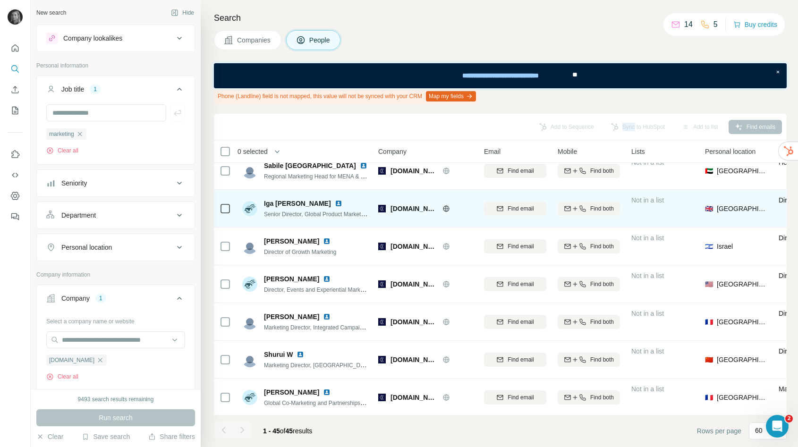
scroll to position [128, 0]
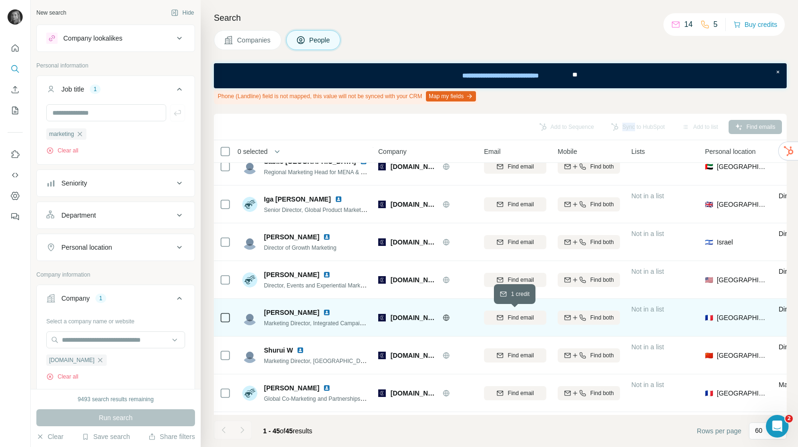
click at [523, 312] on button "Find email" at bounding box center [515, 318] width 62 height 14
click at [521, 317] on div "Finding email" at bounding box center [515, 317] width 62 height 26
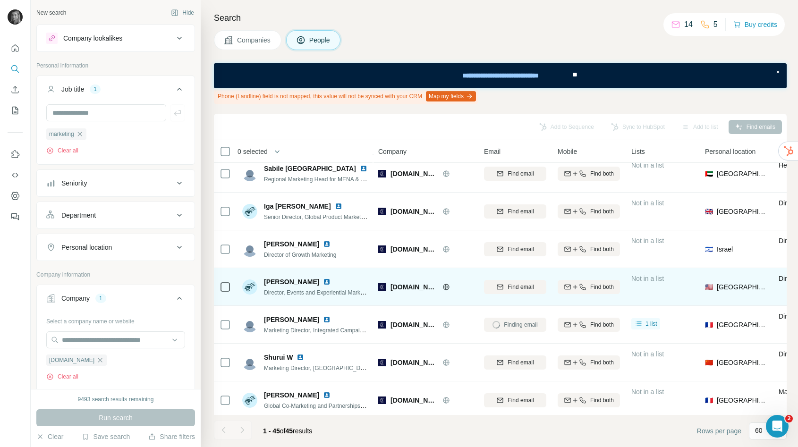
scroll to position [121, 0]
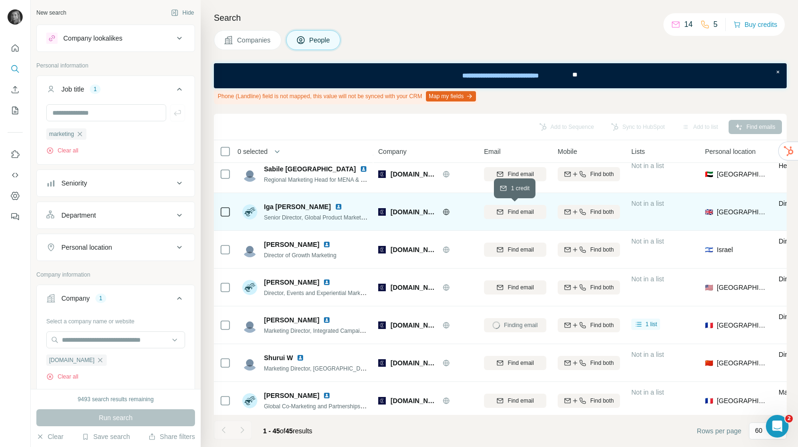
click at [500, 214] on icon "button" at bounding box center [500, 211] width 6 height 5
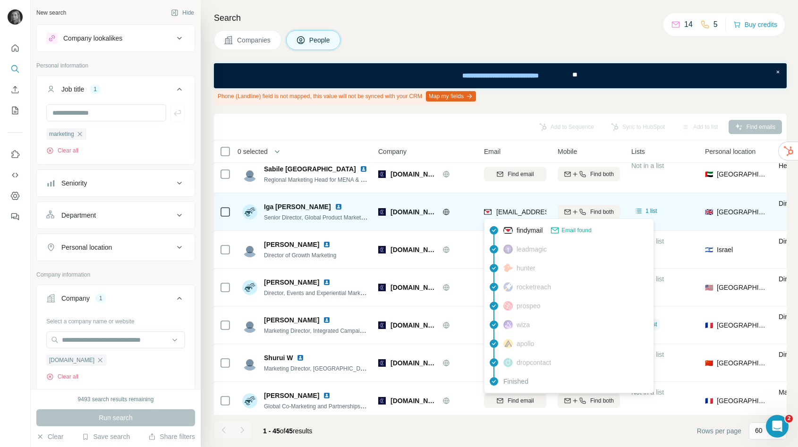
click at [500, 213] on span "iga.kowalik@checkout.com" at bounding box center [579, 212] width 166 height 8
copy tr "iga.kowalik@checkout.com"
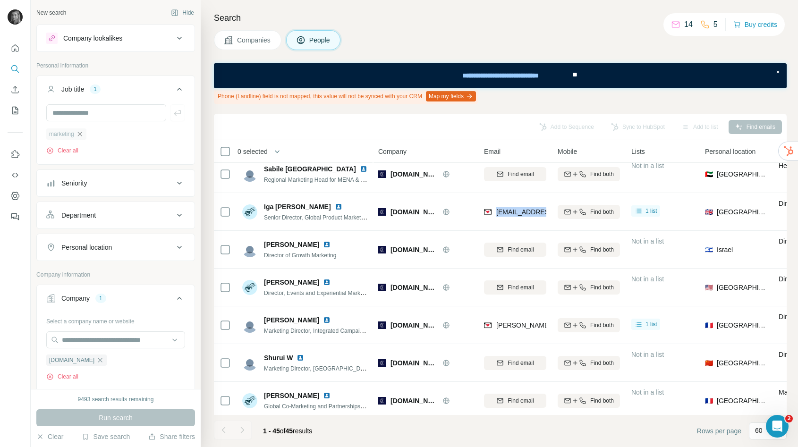
click at [82, 134] on icon "button" at bounding box center [80, 134] width 8 height 8
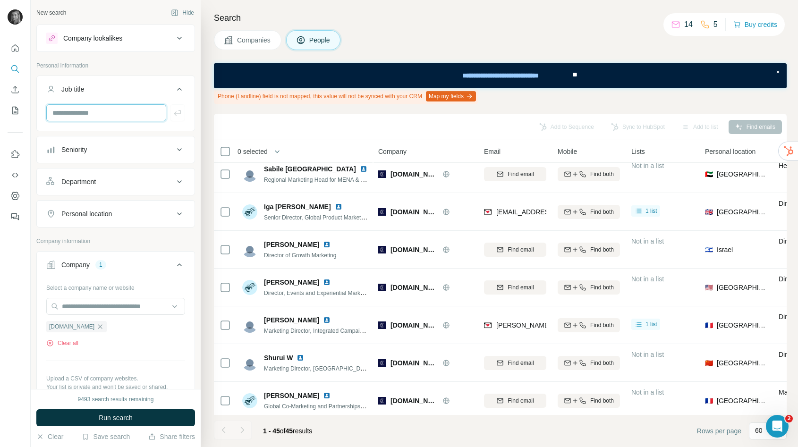
click at [82, 117] on input "text" at bounding box center [106, 112] width 120 height 17
type input "**********"
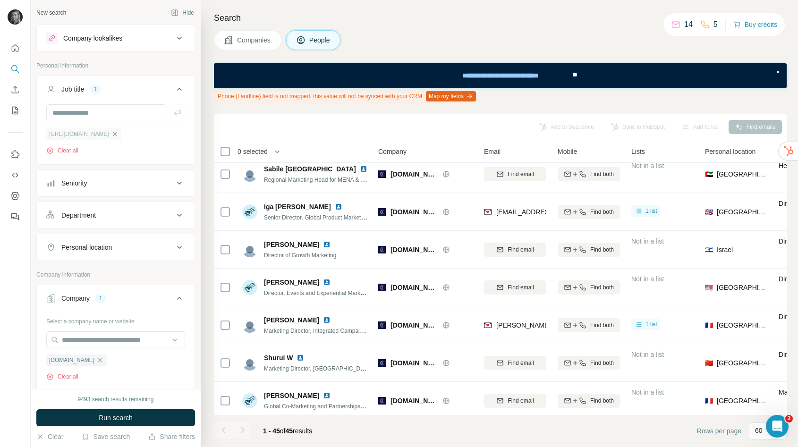
click at [117, 132] on icon "button" at bounding box center [115, 134] width 8 height 8
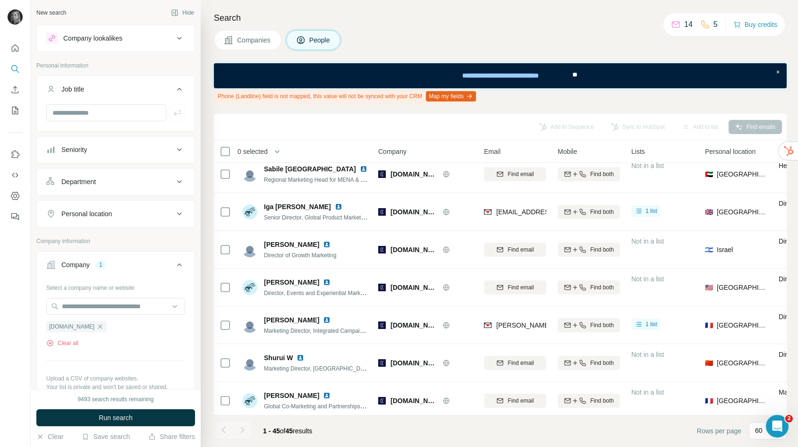
click at [96, 327] on icon "button" at bounding box center [100, 327] width 8 height 8
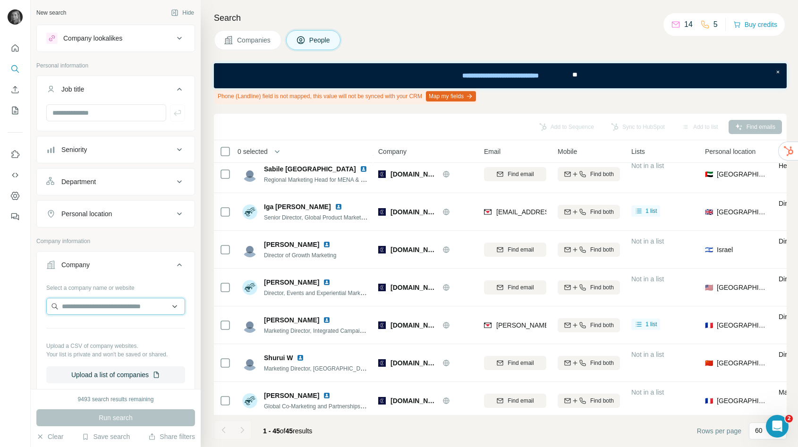
click at [88, 308] on input "text" at bounding box center [115, 306] width 139 height 17
paste input "**********"
drag, startPoint x: 84, startPoint y: 308, endPoint x: 25, endPoint y: 300, distance: 60.0
click at [25, 300] on div "**********" at bounding box center [399, 223] width 798 height 447
click at [121, 309] on input "**********" at bounding box center [115, 306] width 139 height 17
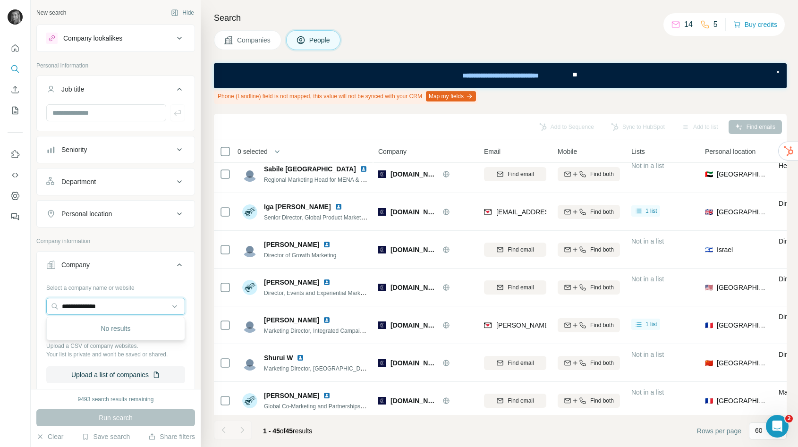
type input "**********"
click at [15, 108] on icon "My lists" at bounding box center [14, 110] width 9 height 9
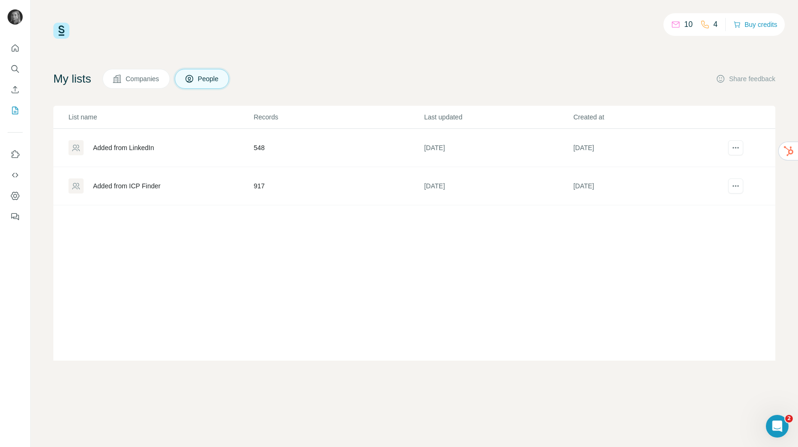
click at [124, 187] on div "Added from ICP Finder" at bounding box center [126, 185] width 67 height 9
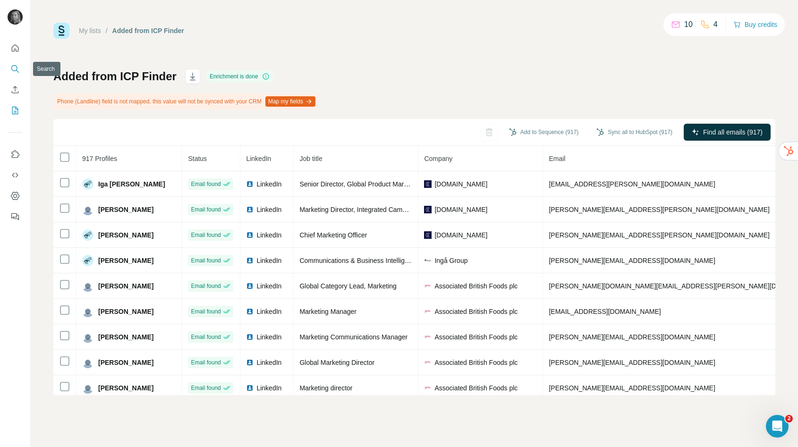
click at [17, 69] on icon "Search" at bounding box center [14, 68] width 6 height 6
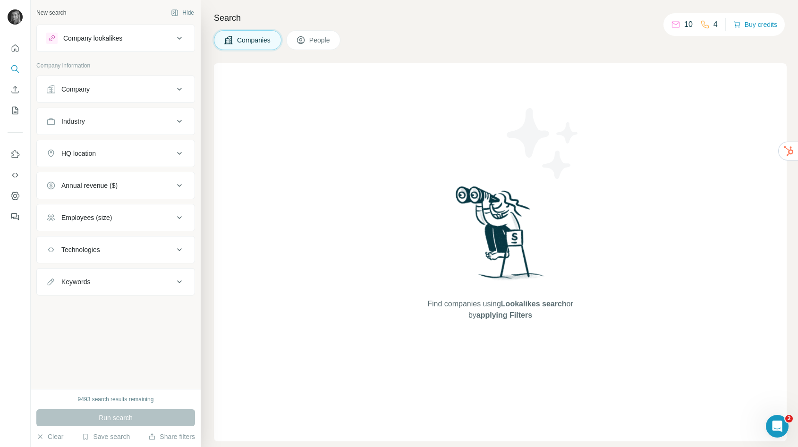
click at [117, 97] on button "Company" at bounding box center [116, 89] width 158 height 23
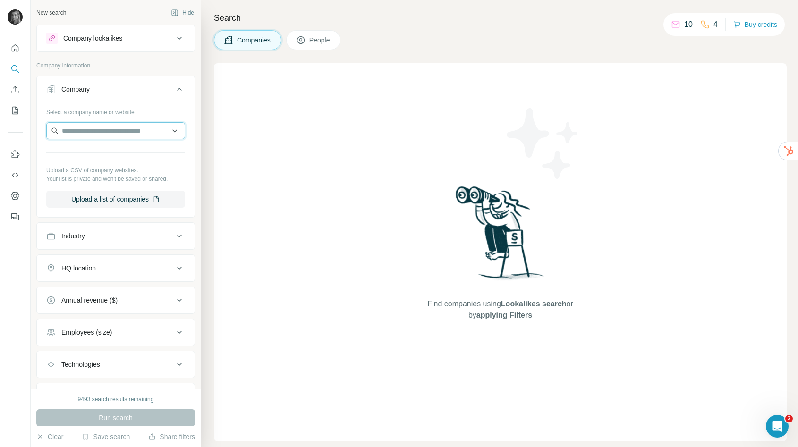
click at [112, 129] on input "text" at bounding box center [115, 130] width 139 height 17
paste input "**********"
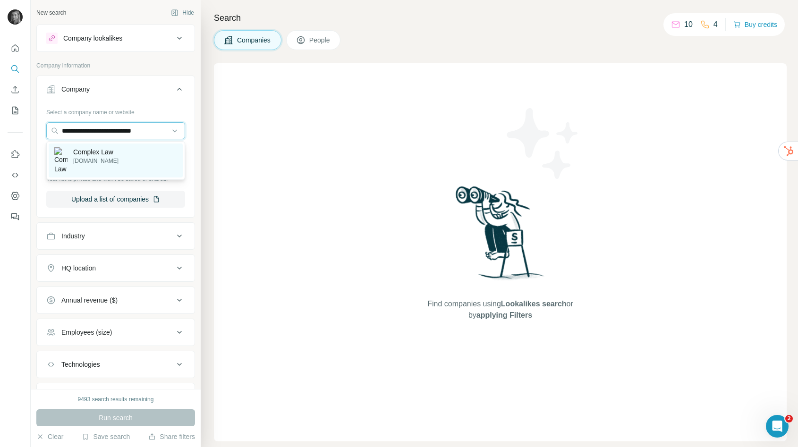
type input "**********"
click at [108, 150] on p "Complex Law" at bounding box center [95, 151] width 45 height 9
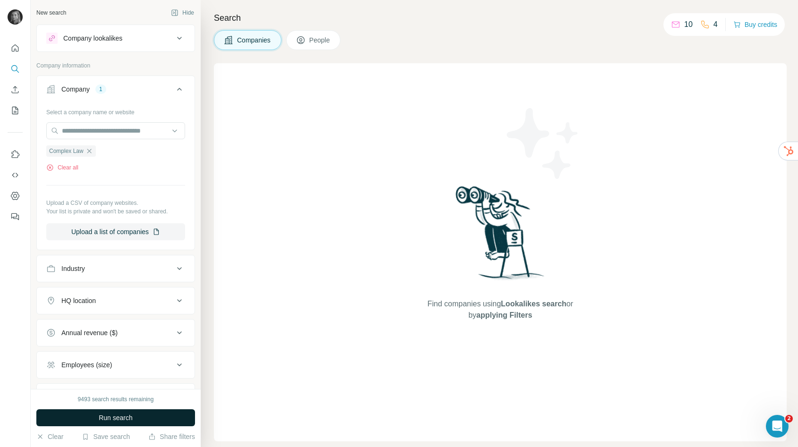
click at [105, 415] on span "Run search" at bounding box center [116, 417] width 34 height 9
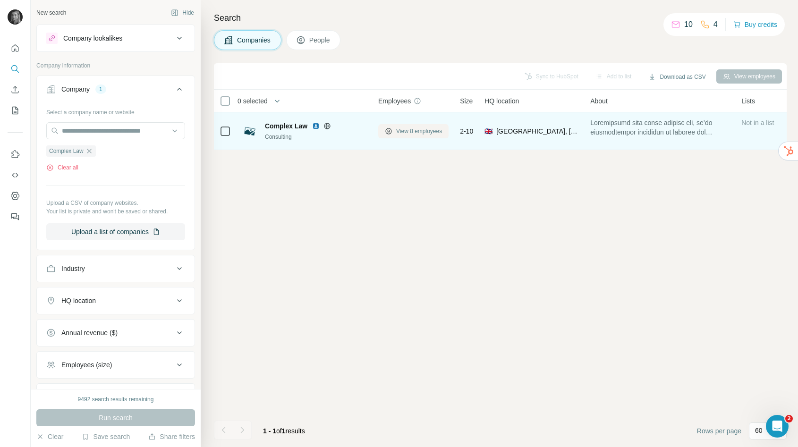
click at [430, 127] on span "View 8 employees" at bounding box center [419, 131] width 46 height 8
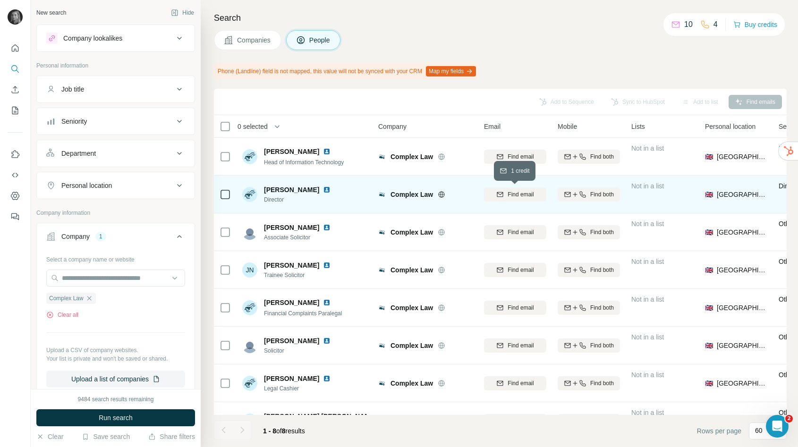
click at [499, 193] on icon "button" at bounding box center [500, 195] width 8 height 8
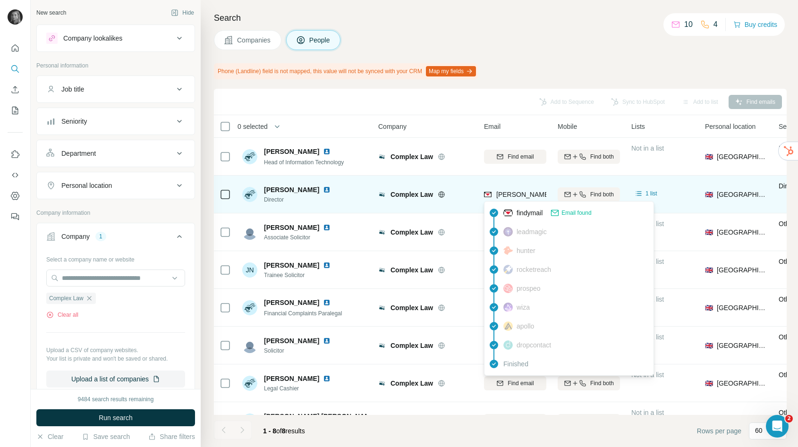
click at [506, 193] on span "j.stuart@complexlaw.co.uk" at bounding box center [579, 195] width 166 height 8
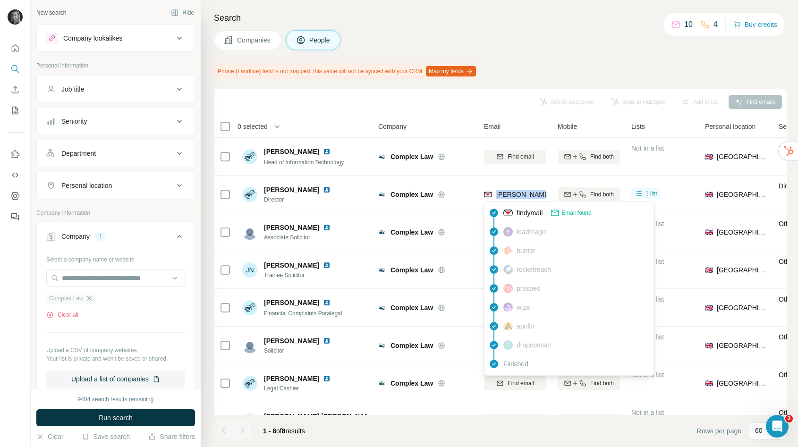
click at [90, 299] on icon "button" at bounding box center [89, 298] width 4 height 4
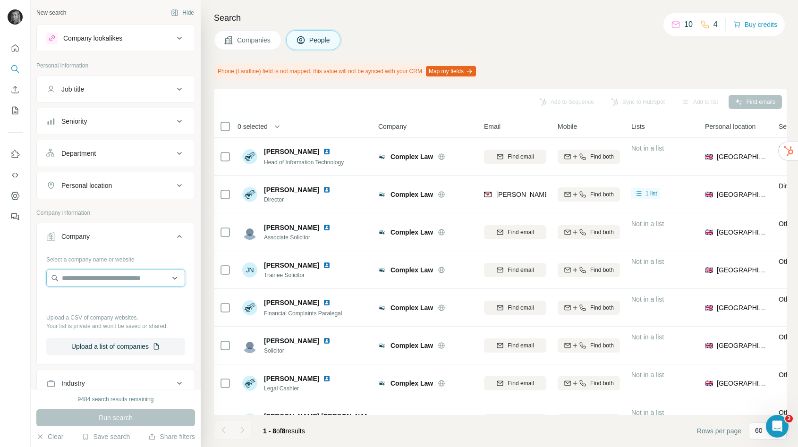
click at [89, 279] on input "text" at bounding box center [115, 278] width 139 height 17
paste input "**********"
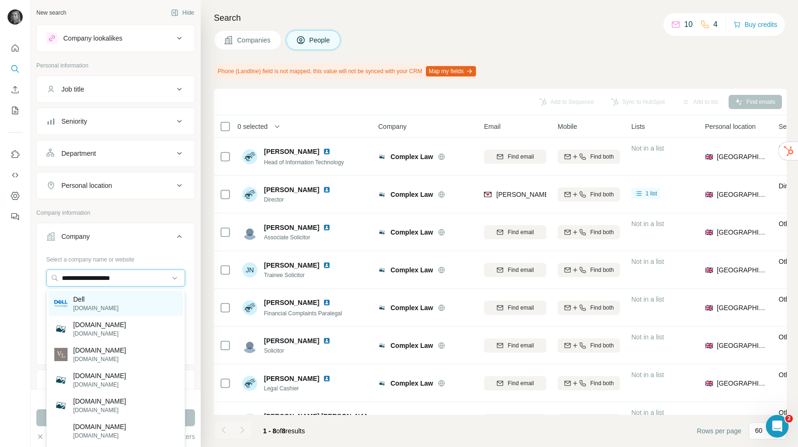
type input "**********"
click at [79, 304] on p "dell.com" at bounding box center [95, 308] width 45 height 8
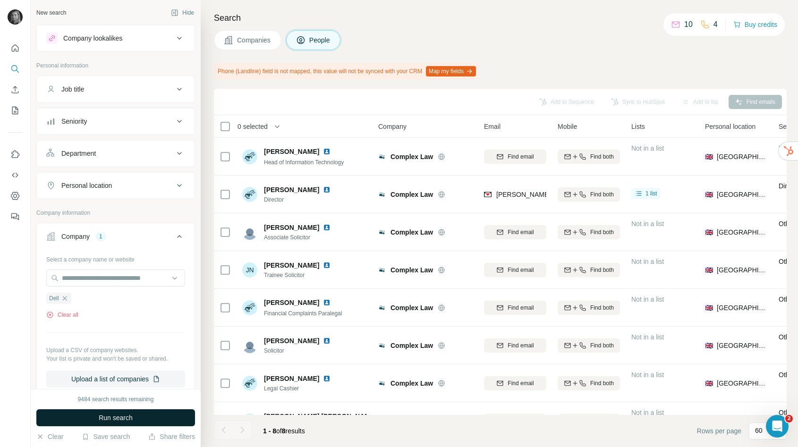
click at [87, 416] on button "Run search" at bounding box center [115, 417] width 159 height 17
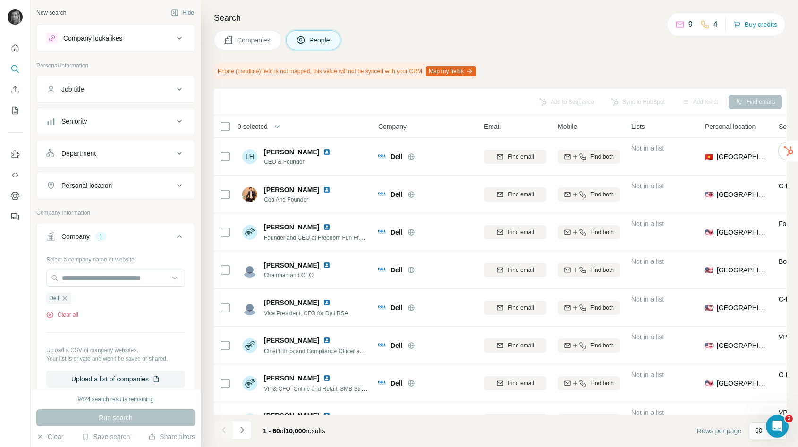
click at [137, 96] on button "Job title" at bounding box center [116, 89] width 158 height 23
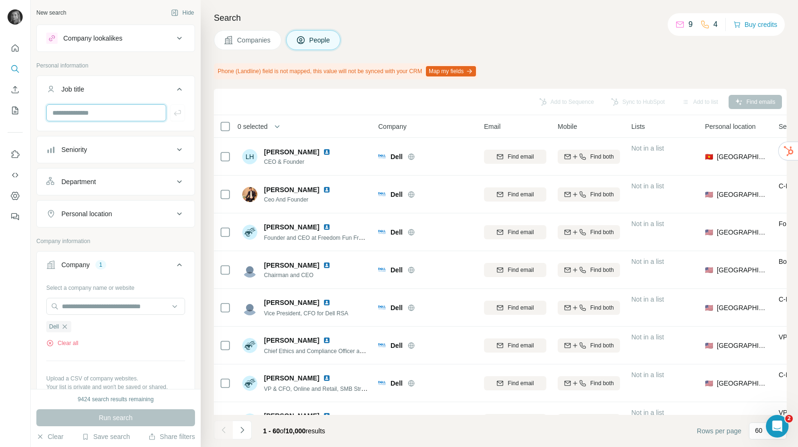
click at [106, 111] on input "text" at bounding box center [106, 112] width 120 height 17
type input "*********"
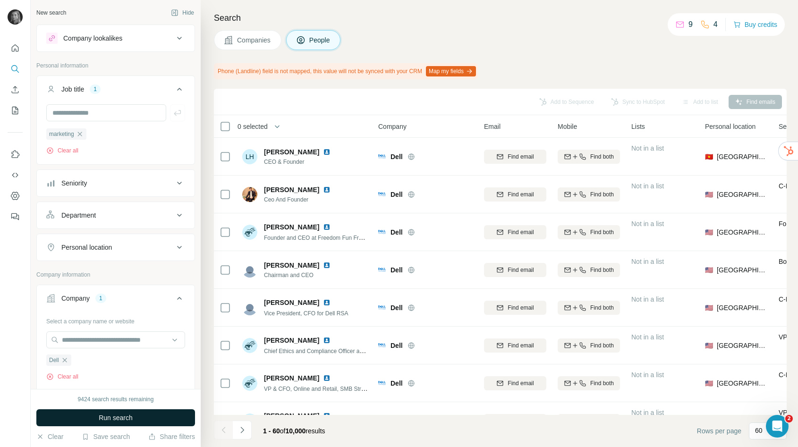
click at [109, 420] on span "Run search" at bounding box center [116, 417] width 34 height 9
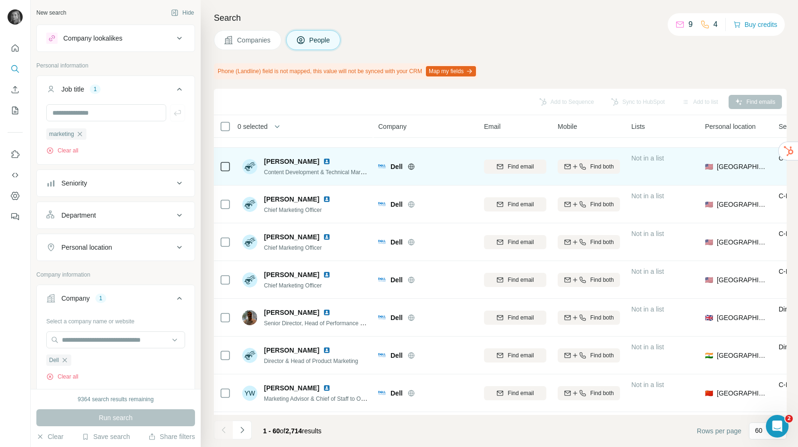
scroll to position [67, 0]
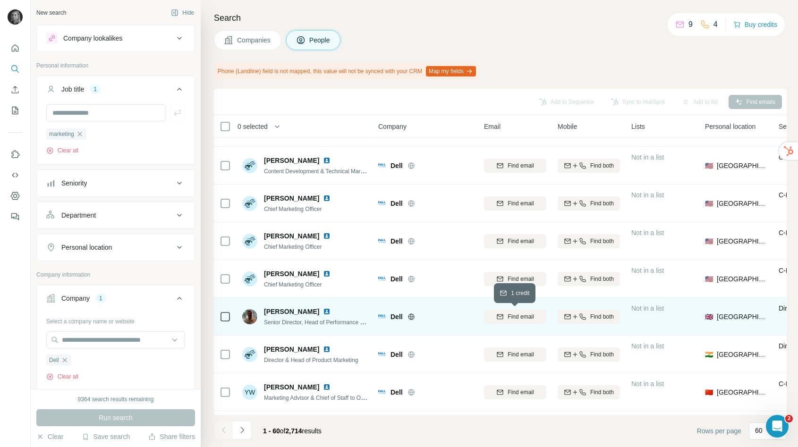
click at [509, 316] on span "Find email" at bounding box center [520, 316] width 26 height 8
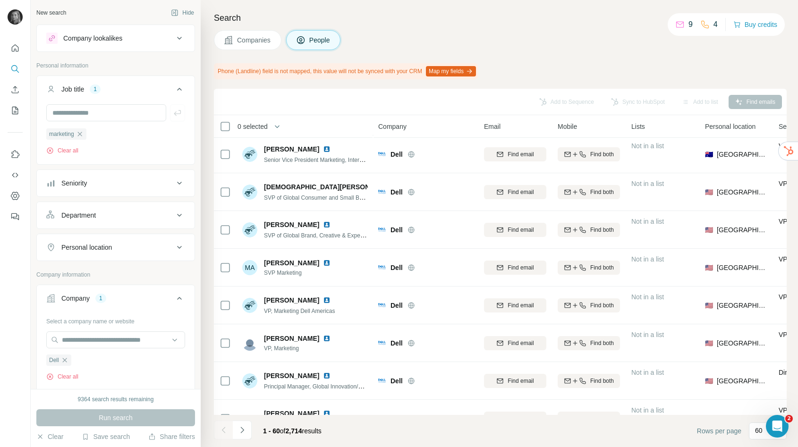
scroll to position [920, 0]
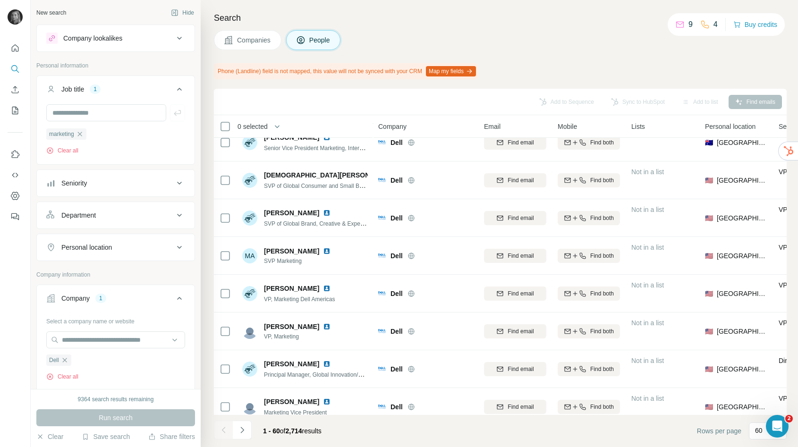
click at [129, 249] on div "Personal location" at bounding box center [109, 247] width 127 height 9
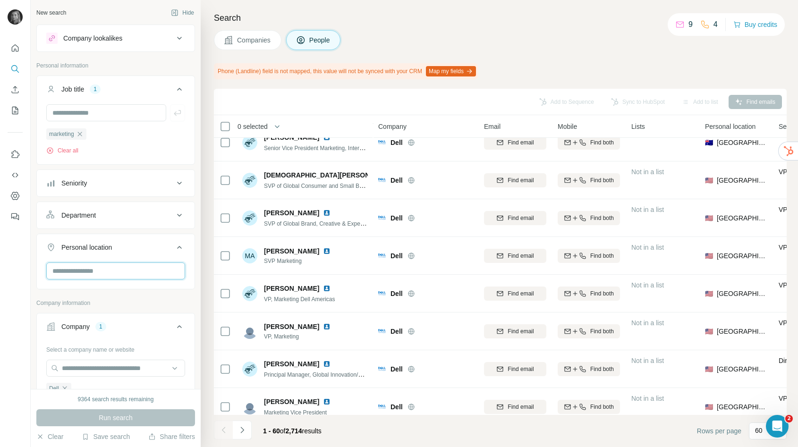
click at [110, 274] on input "text" at bounding box center [115, 270] width 139 height 17
type input "******"
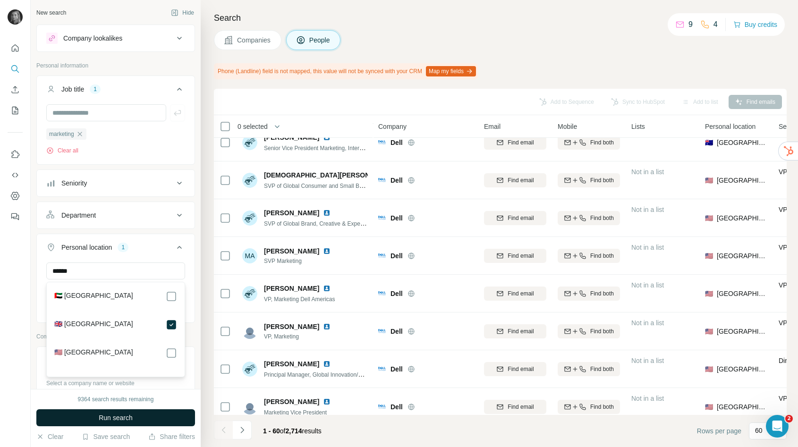
click at [132, 416] on span "Run search" at bounding box center [116, 417] width 34 height 9
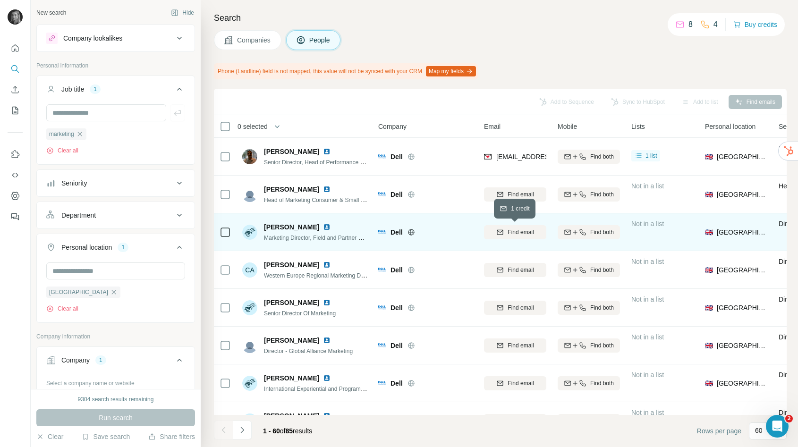
click at [521, 229] on span "Find email" at bounding box center [520, 232] width 26 height 8
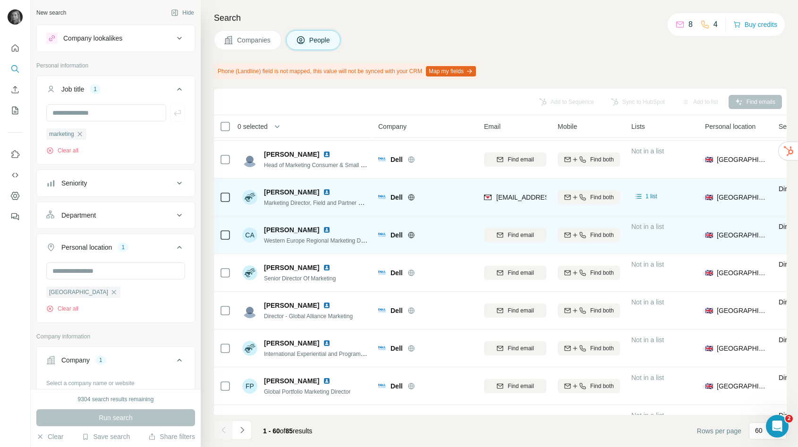
scroll to position [35, 0]
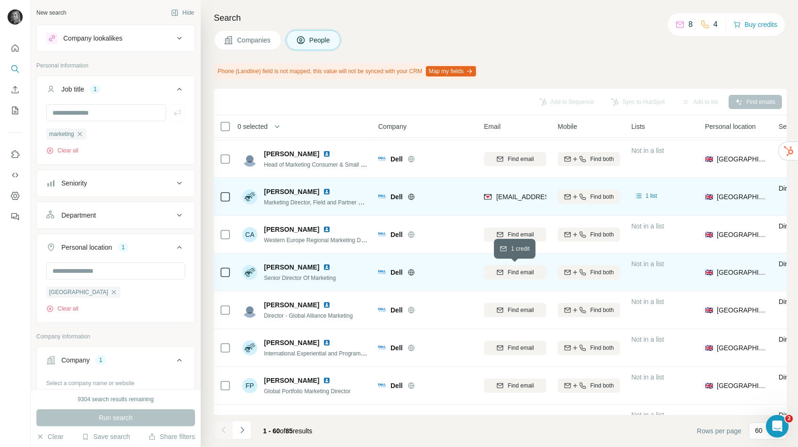
click at [512, 270] on span "Find email" at bounding box center [520, 272] width 26 height 8
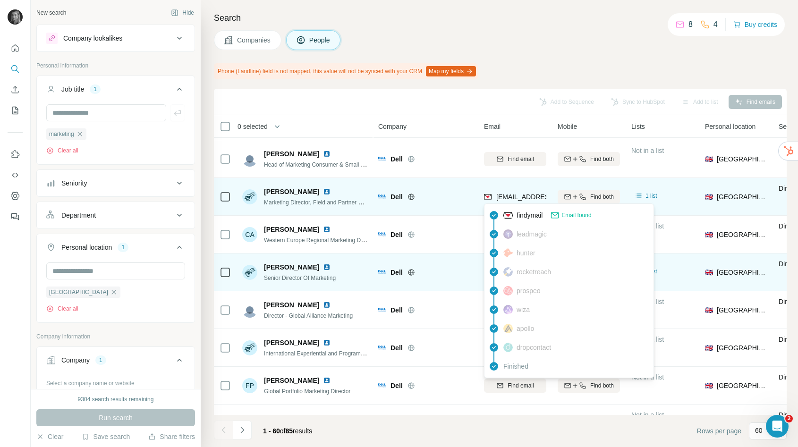
click at [523, 199] on span "caroline_hyslop@dell.com" at bounding box center [552, 197] width 112 height 8
click at [510, 195] on span "caroline_hyslop@dell.com" at bounding box center [552, 197] width 112 height 8
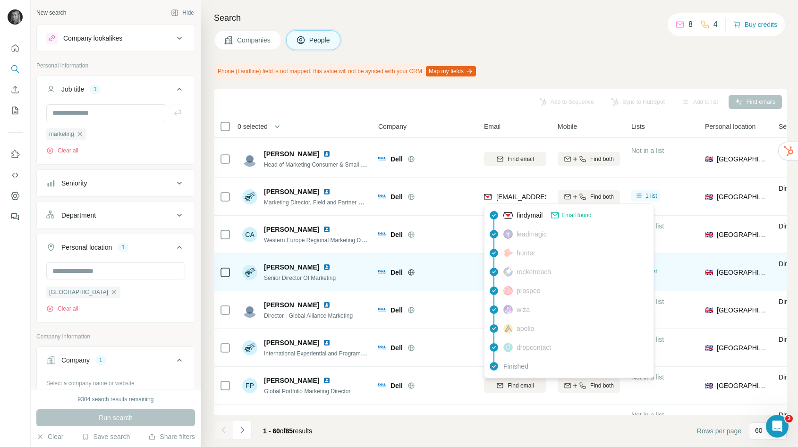
click at [439, 121] on div "Company" at bounding box center [425, 126] width 94 height 11
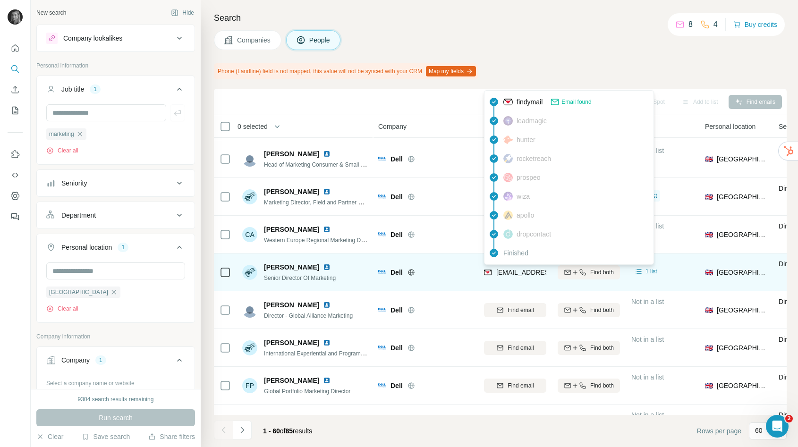
click at [516, 274] on span "charlotte.armitage@dell.com" at bounding box center [552, 273] width 112 height 8
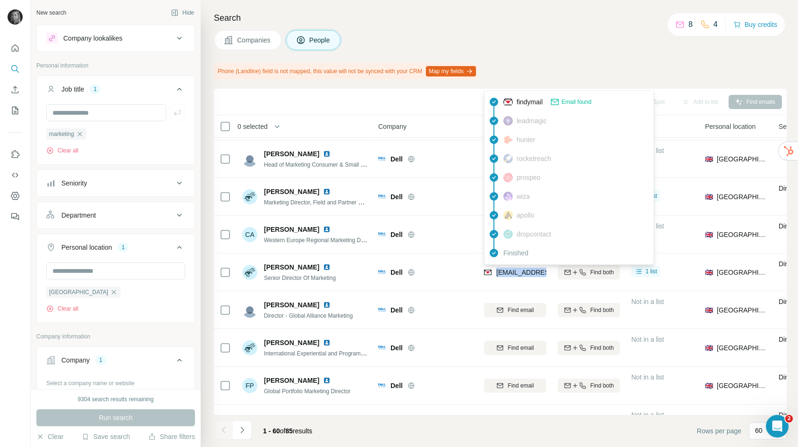
click at [363, 122] on th "0 selected" at bounding box center [289, 126] width 151 height 23
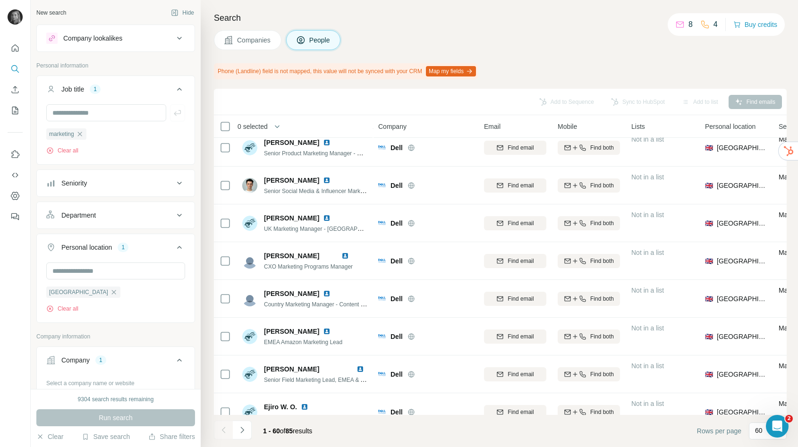
scroll to position [0, 0]
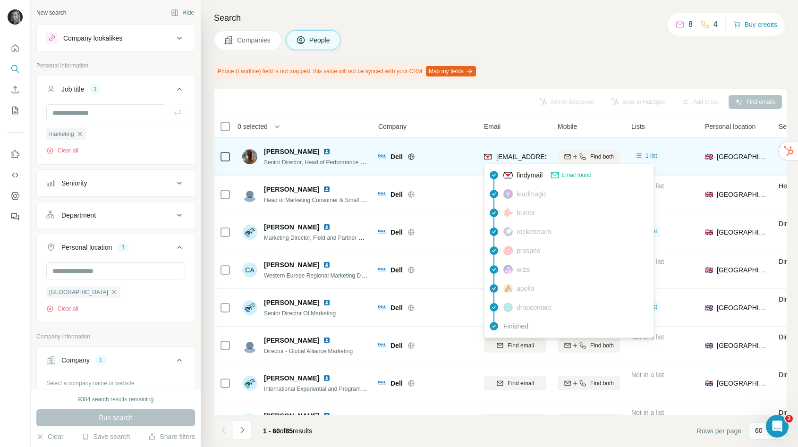
click at [523, 155] on span "simon_robinson@dell.com" at bounding box center [552, 157] width 112 height 8
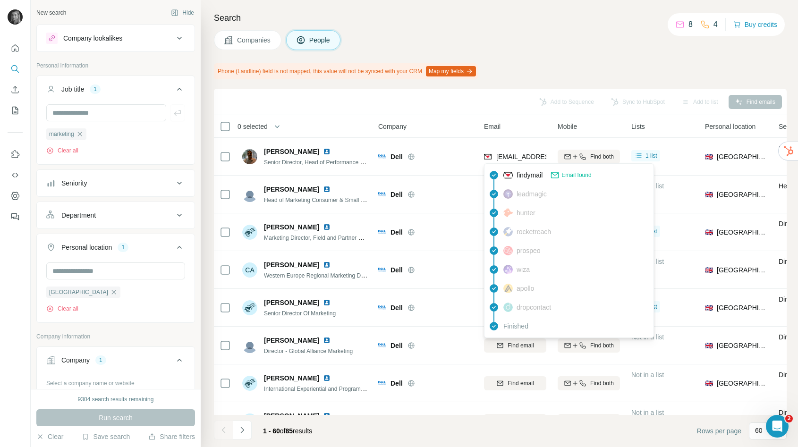
click at [580, 38] on div "Companies People" at bounding box center [500, 40] width 573 height 20
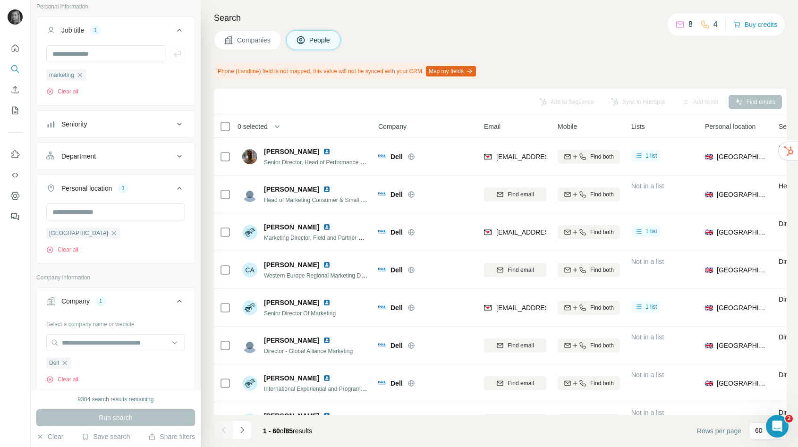
scroll to position [67, 0]
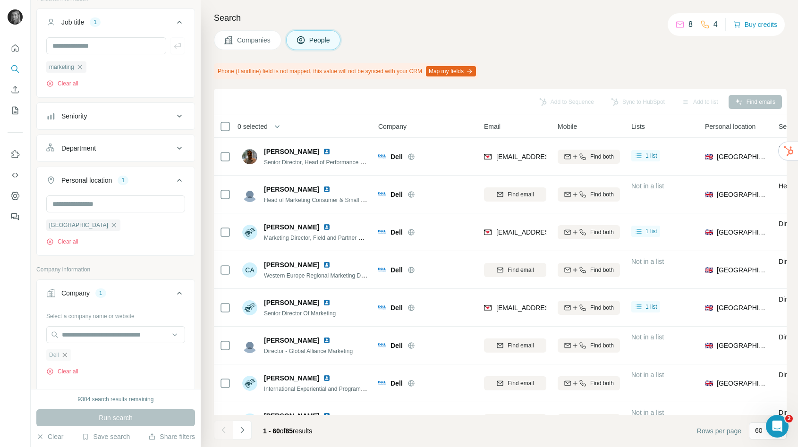
click at [65, 356] on icon "button" at bounding box center [64, 355] width 4 height 4
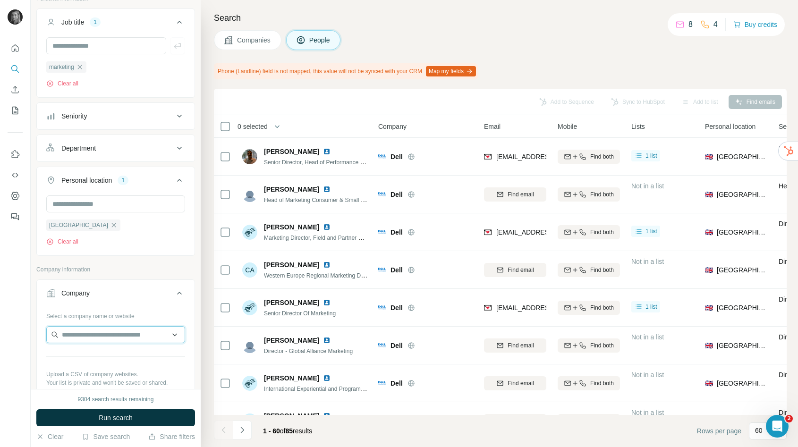
click at [72, 343] on input "text" at bounding box center [115, 334] width 139 height 17
paste input "**********"
type input "**********"
click at [82, 360] on p "Cow and Gate" at bounding box center [95, 356] width 45 height 9
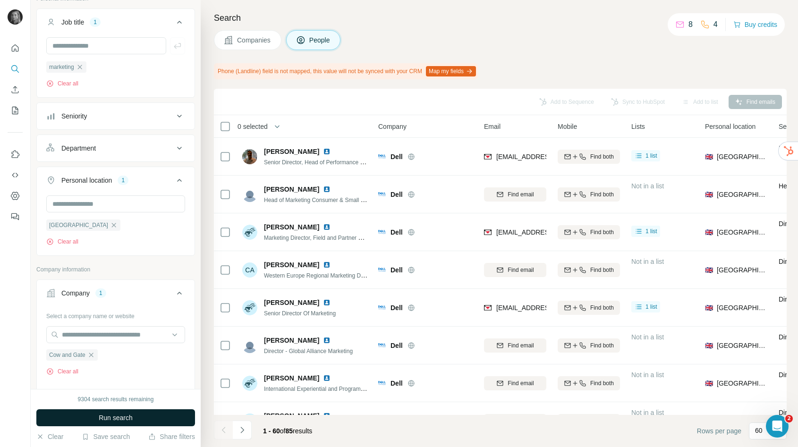
click at [94, 420] on button "Run search" at bounding box center [115, 417] width 159 height 17
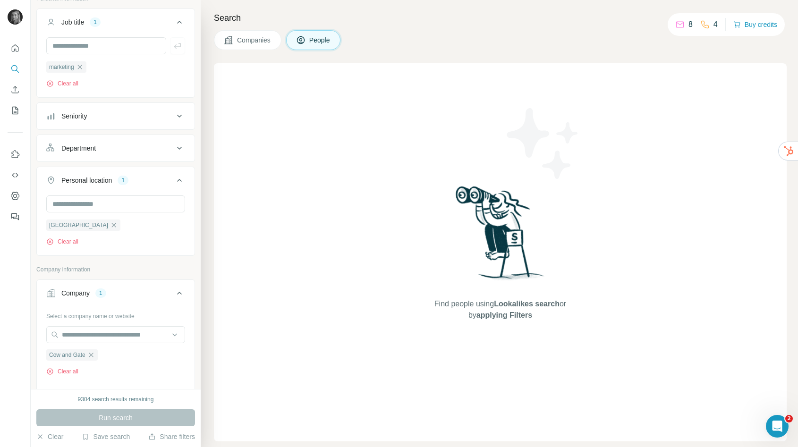
click at [246, 36] on span "Companies" at bounding box center [254, 39] width 34 height 9
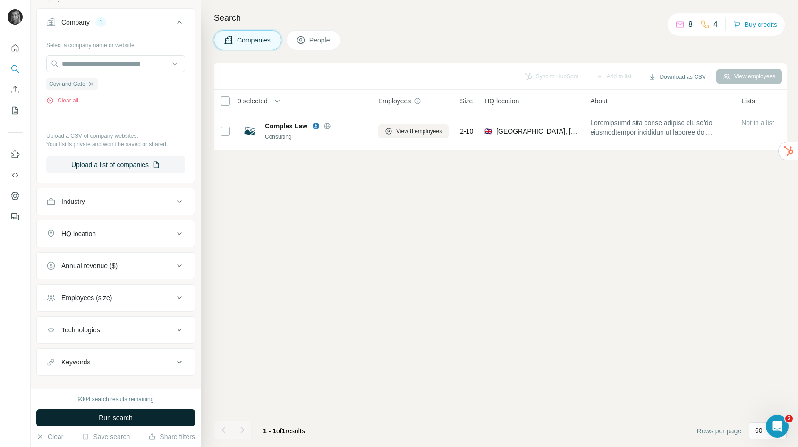
click at [139, 415] on button "Run search" at bounding box center [115, 417] width 159 height 17
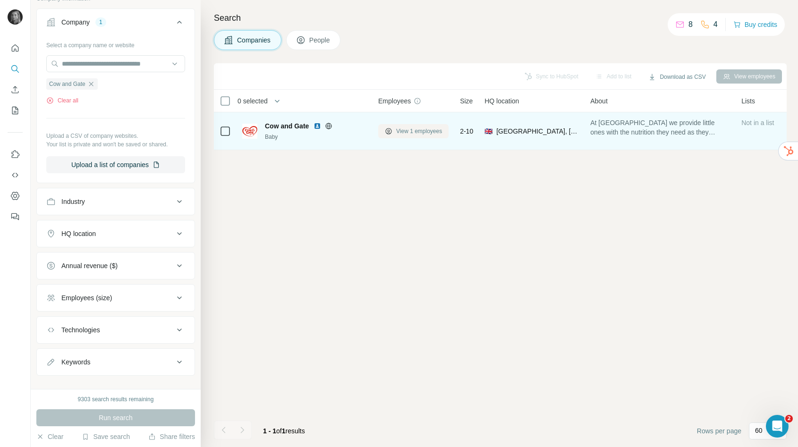
click at [413, 132] on span "View 1 employees" at bounding box center [419, 131] width 46 height 8
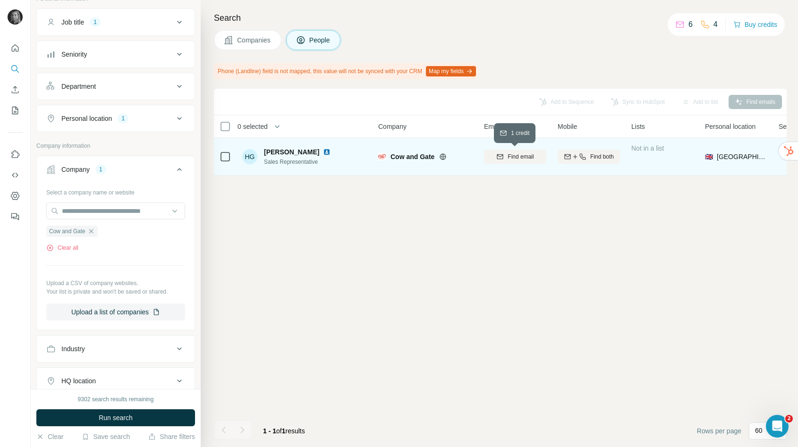
click at [501, 157] on icon "button" at bounding box center [500, 157] width 8 height 8
click at [152, 123] on button "Personal location 1" at bounding box center [116, 118] width 158 height 23
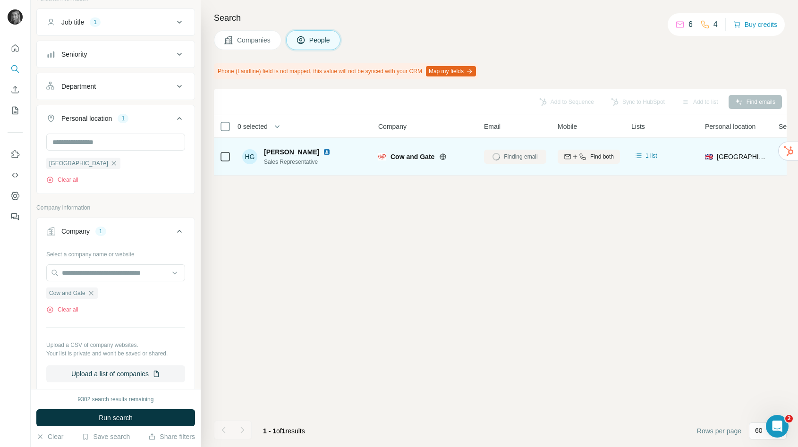
click at [123, 20] on div "Job title 1" at bounding box center [109, 21] width 127 height 9
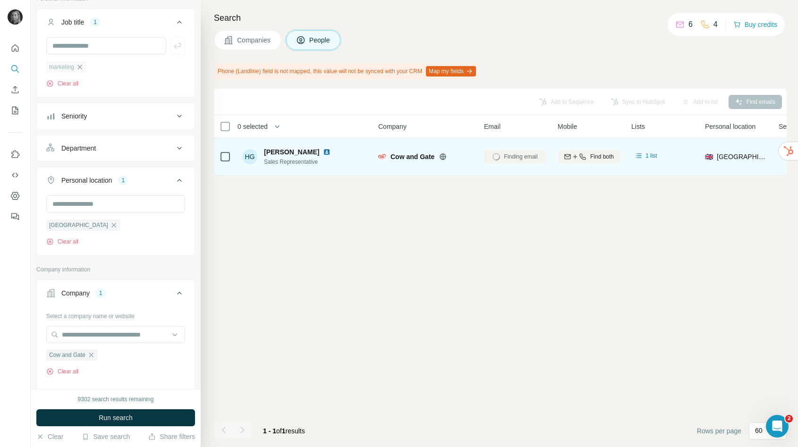
click at [82, 68] on icon "button" at bounding box center [80, 67] width 8 height 8
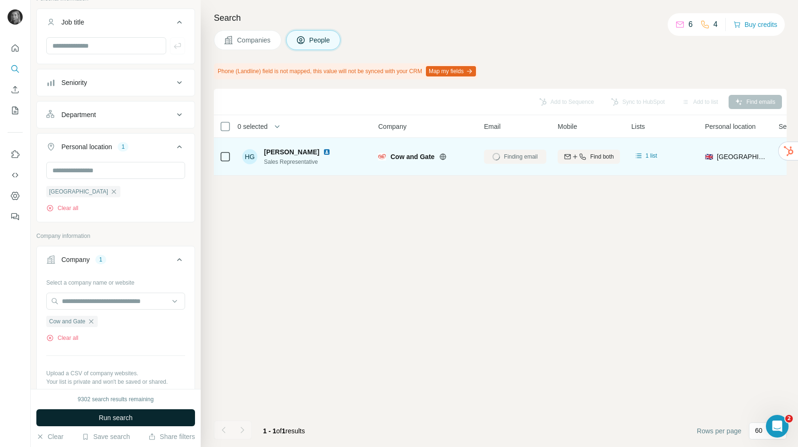
click at [87, 413] on button "Run search" at bounding box center [115, 417] width 159 height 17
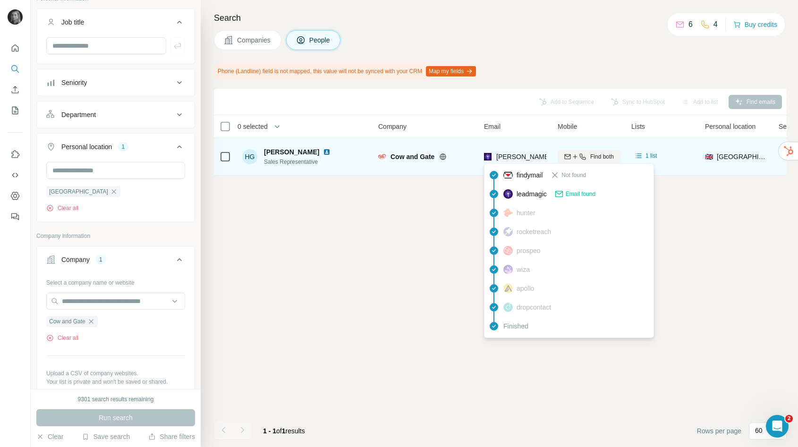
click at [524, 154] on span "helen.gum@cgbabyclub.co.uk" at bounding box center [579, 157] width 166 height 8
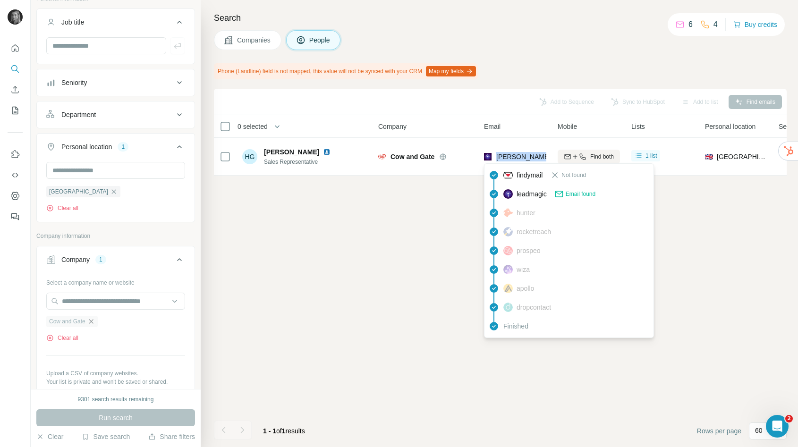
click at [92, 322] on icon "button" at bounding box center [91, 321] width 4 height 4
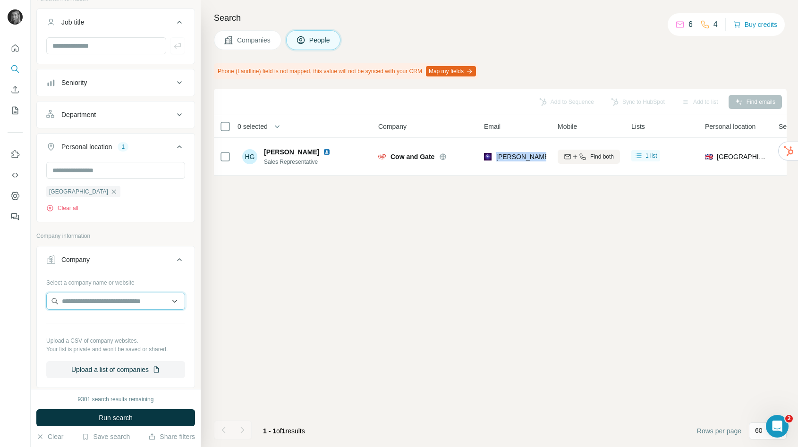
click at [92, 295] on input "text" at bounding box center [115, 301] width 139 height 17
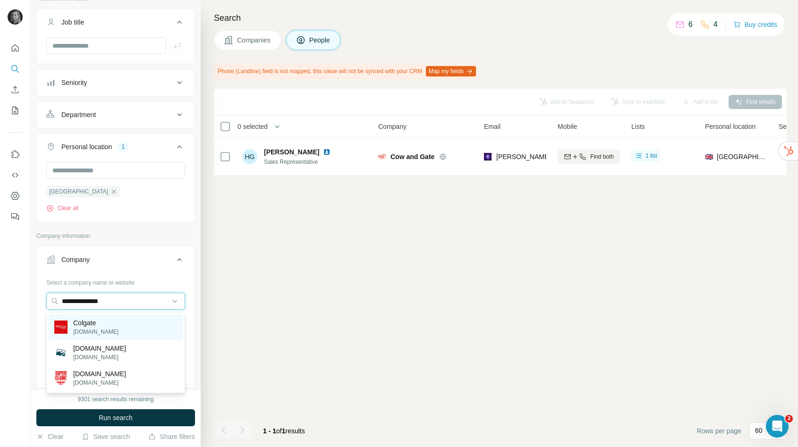
type input "**********"
click at [94, 328] on p "colgate.com" at bounding box center [95, 332] width 45 height 8
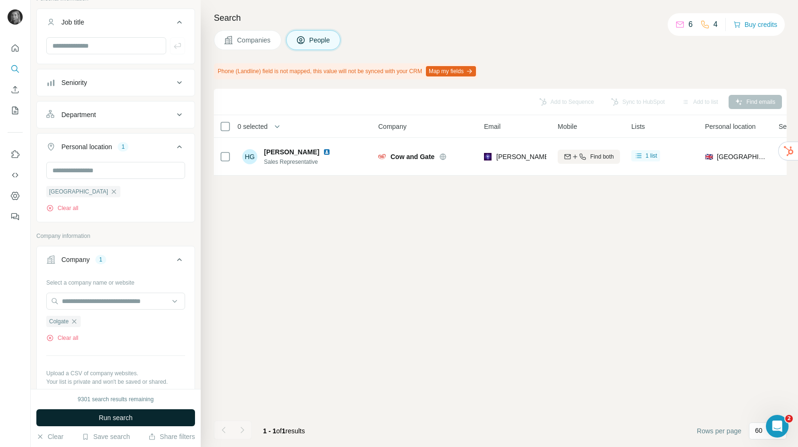
click at [102, 418] on span "Run search" at bounding box center [116, 417] width 34 height 9
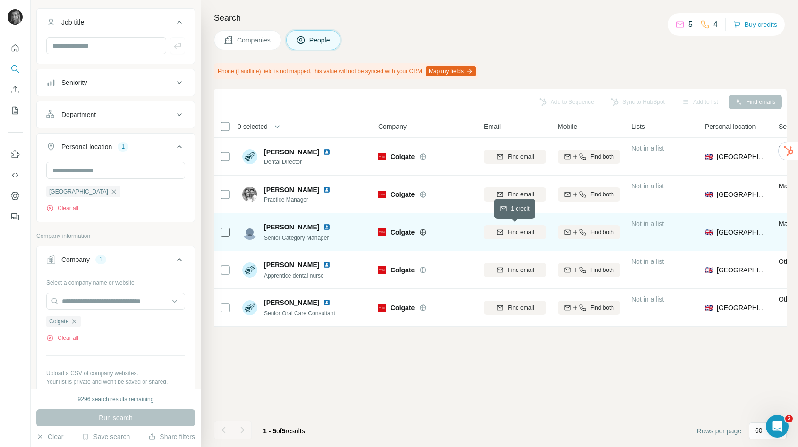
click at [518, 233] on span "Find email" at bounding box center [520, 232] width 26 height 8
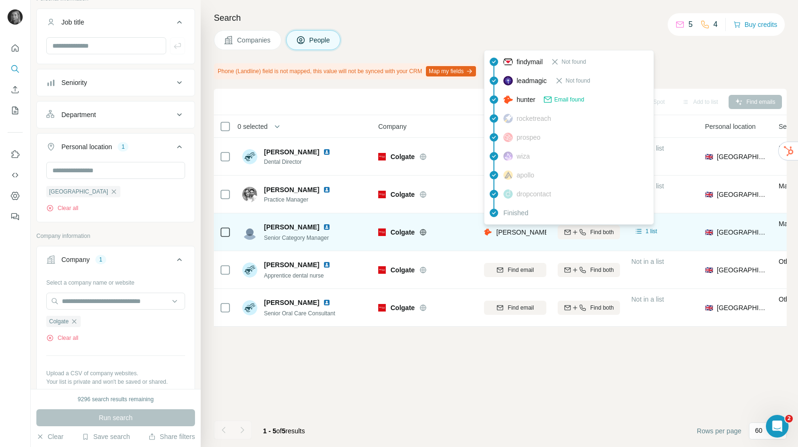
click at [516, 234] on span "sarah_fearon@colpal.com" at bounding box center [579, 232] width 166 height 8
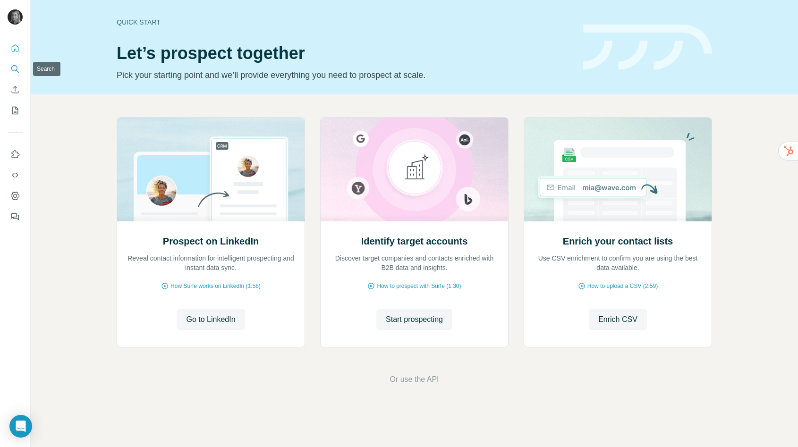
click at [15, 67] on icon "Search" at bounding box center [14, 68] width 9 height 9
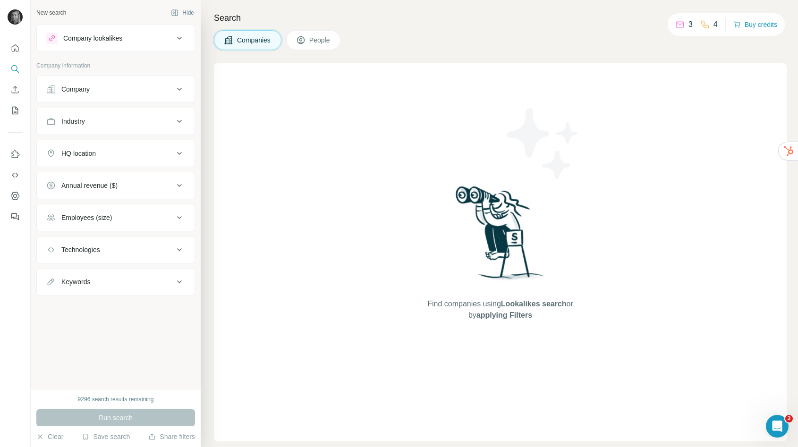
click at [115, 90] on div "Company" at bounding box center [109, 88] width 127 height 9
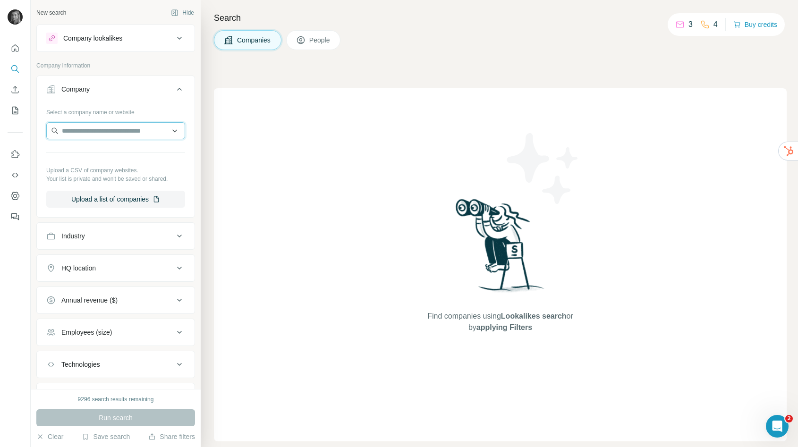
click at [104, 132] on input "text" at bounding box center [115, 130] width 139 height 17
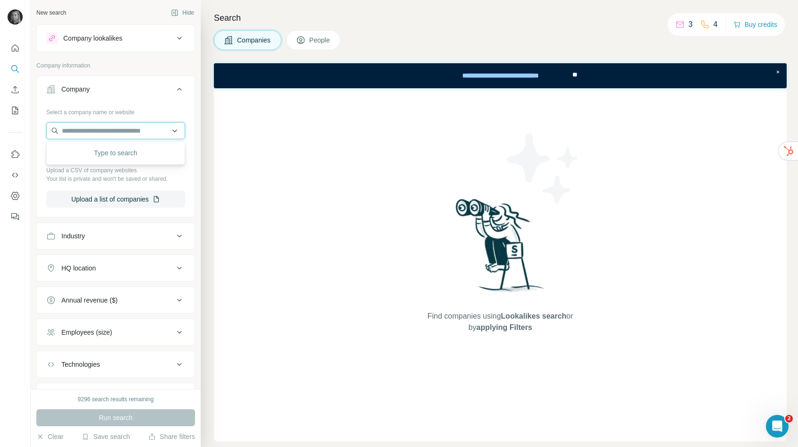
paste input "**********"
type input "**********"
click at [100, 152] on p "Nip + Fab" at bounding box center [95, 151] width 45 height 9
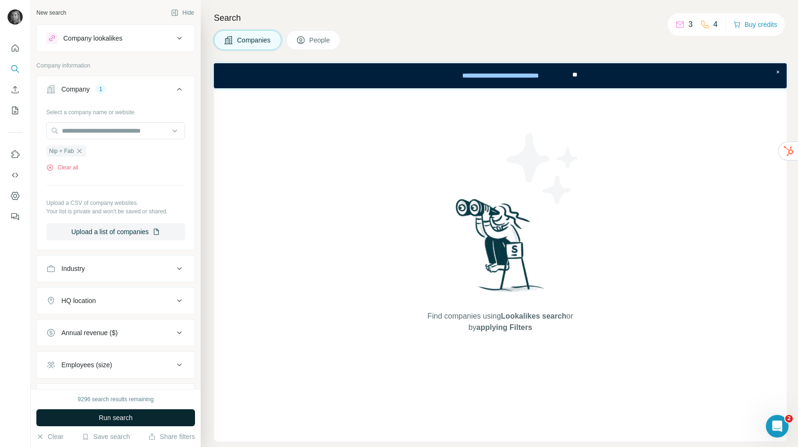
click at [129, 410] on button "Run search" at bounding box center [115, 417] width 159 height 17
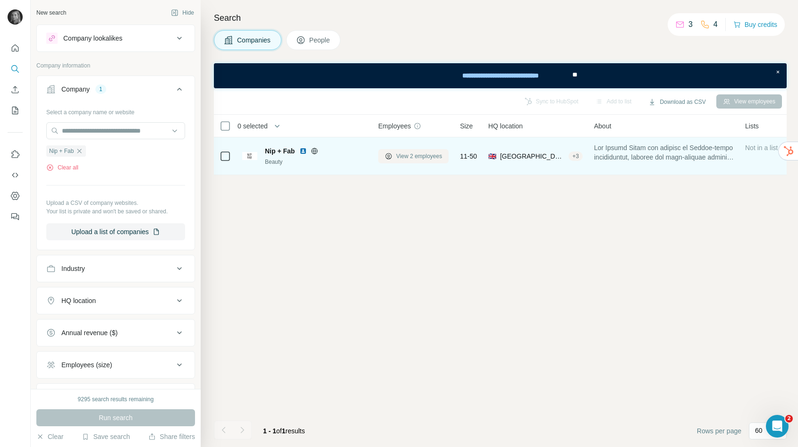
click at [426, 154] on span "View 2 employees" at bounding box center [419, 156] width 46 height 8
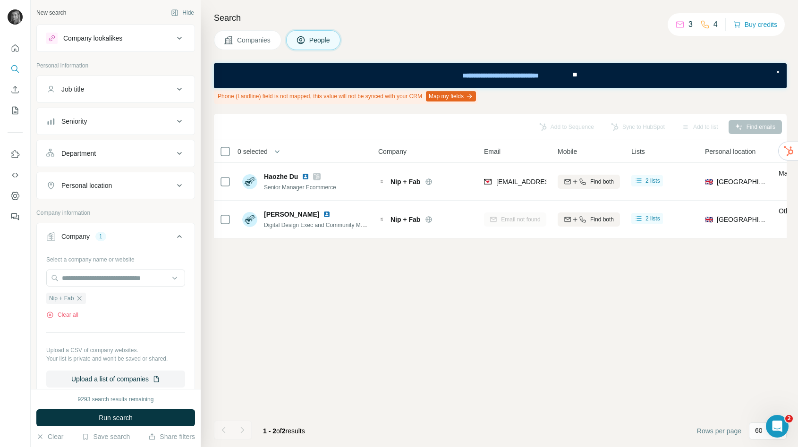
click at [83, 301] on icon "button" at bounding box center [80, 299] width 8 height 8
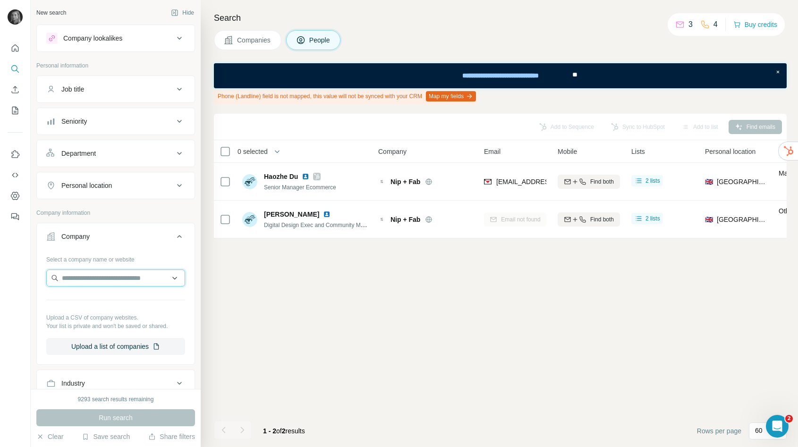
click at [87, 276] on input "text" at bounding box center [115, 278] width 139 height 17
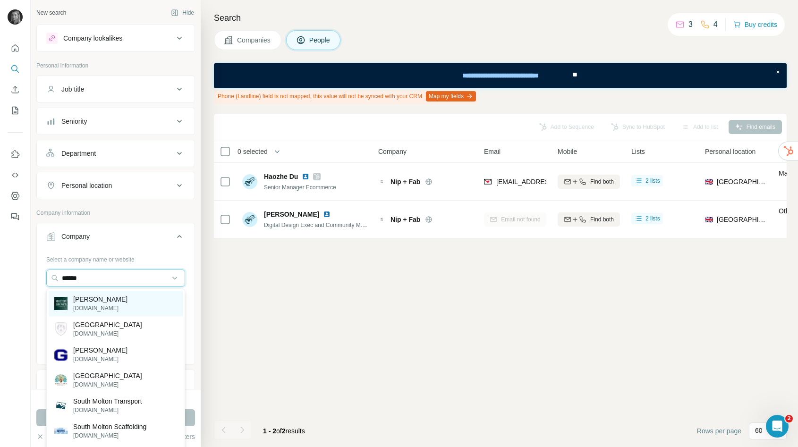
type input "******"
click at [90, 302] on p "Molton Brown" at bounding box center [100, 299] width 54 height 9
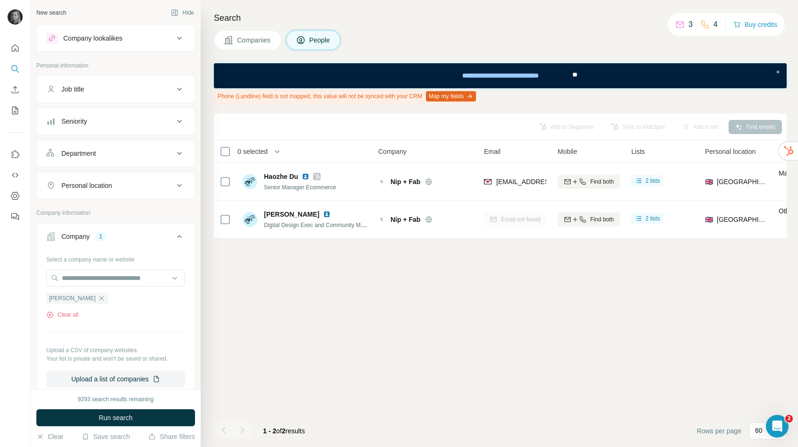
click at [118, 88] on div "Job title" at bounding box center [109, 88] width 127 height 9
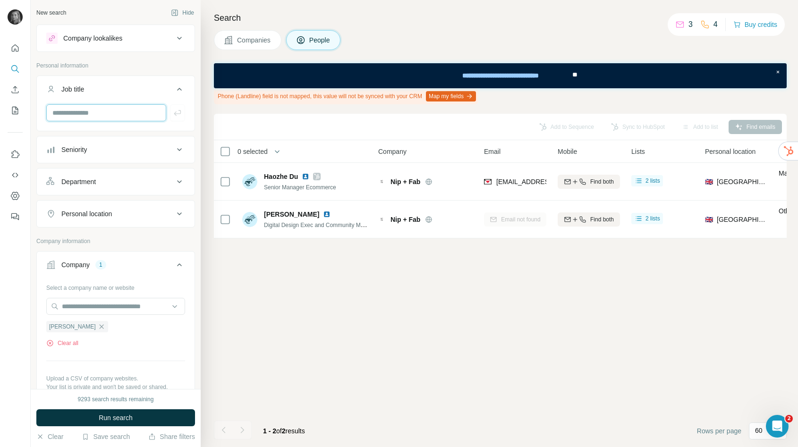
click at [116, 114] on input "text" at bounding box center [106, 112] width 120 height 17
type input "*****"
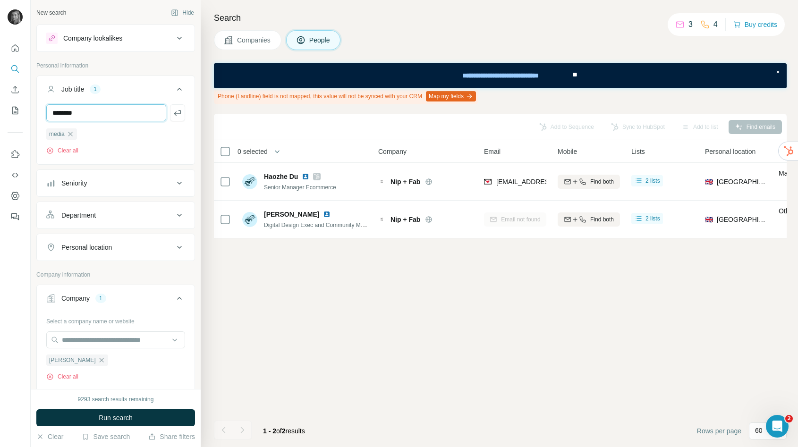
type input "********"
type input "*********"
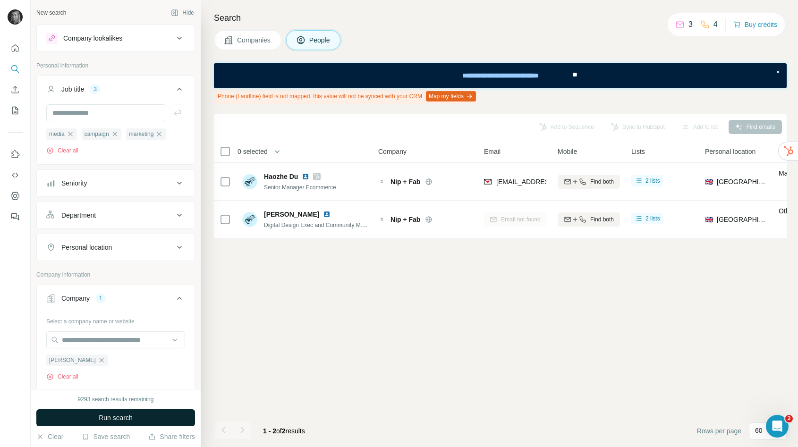
click at [77, 420] on button "Run search" at bounding box center [115, 417] width 159 height 17
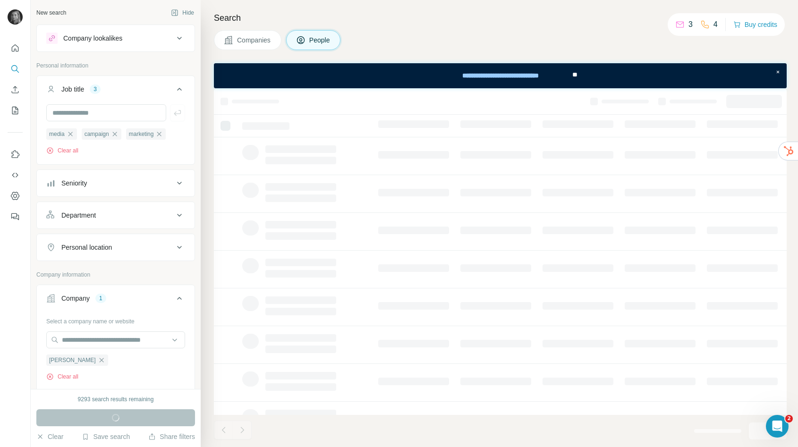
scroll to position [8, 0]
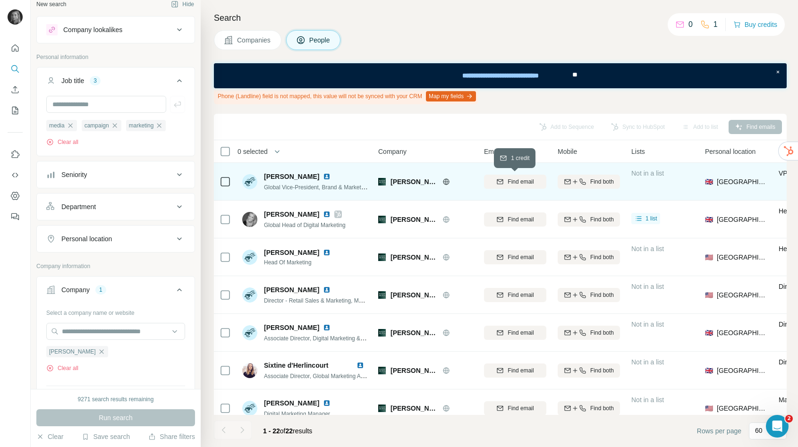
click at [503, 182] on div "Find email" at bounding box center [515, 181] width 62 height 8
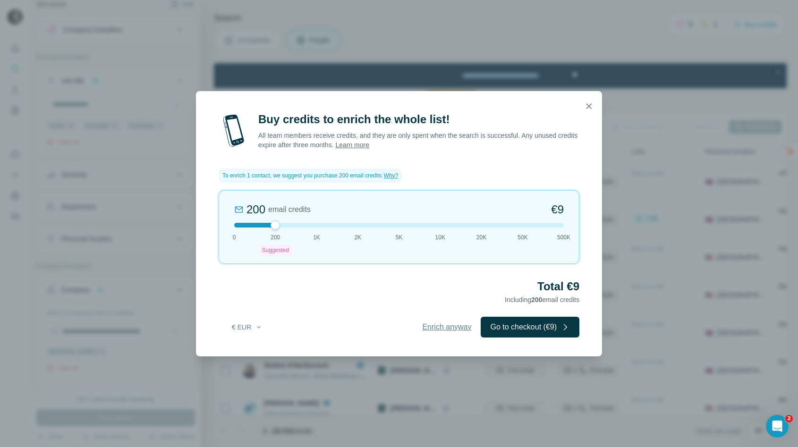
click at [444, 324] on span "Enrich anyway" at bounding box center [446, 326] width 49 height 11
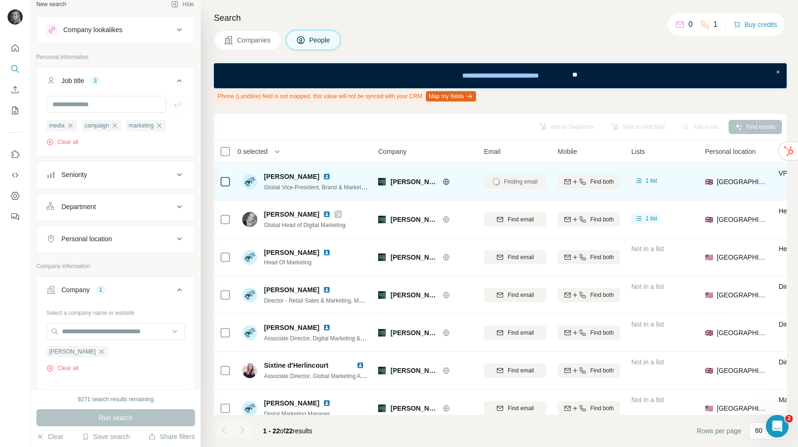
click at [531, 178] on div "Finding email" at bounding box center [515, 182] width 62 height 26
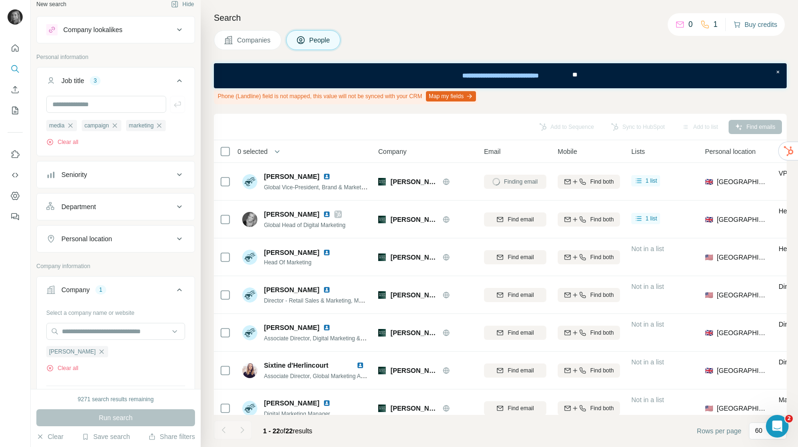
click at [750, 19] on button "Buy credits" at bounding box center [755, 24] width 44 height 13
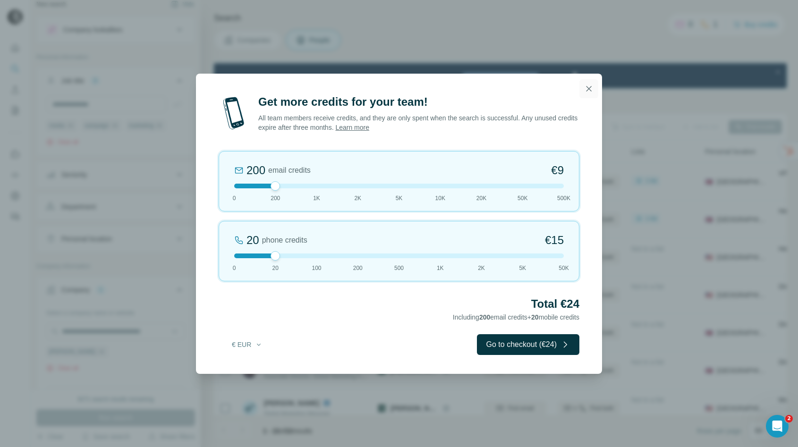
click at [589, 88] on icon "button" at bounding box center [588, 88] width 5 height 5
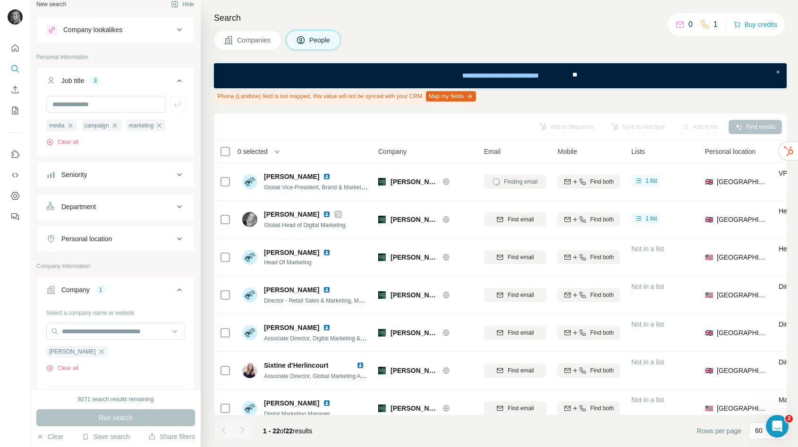
scroll to position [0, 0]
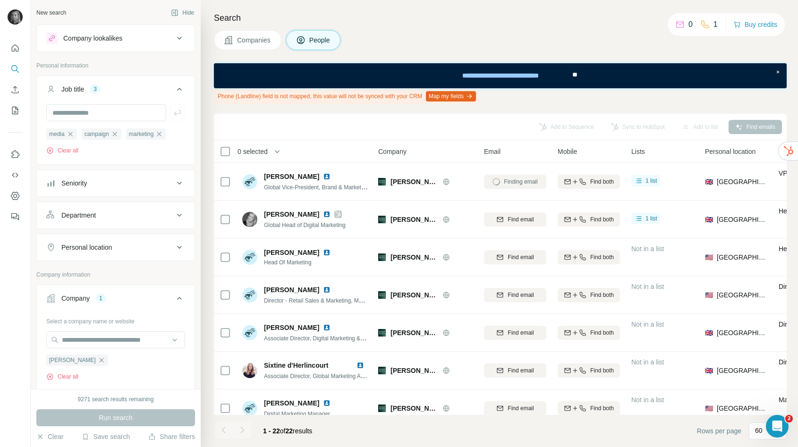
click at [46, 9] on div "New search" at bounding box center [51, 12] width 30 height 8
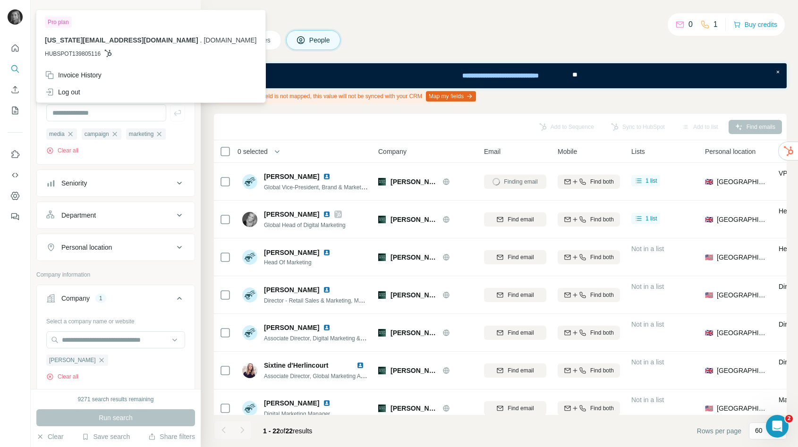
click at [16, 12] on img at bounding box center [15, 16] width 15 height 15
click at [16, 15] on img at bounding box center [15, 16] width 15 height 15
click at [457, 17] on h4 "Search" at bounding box center [500, 17] width 573 height 13
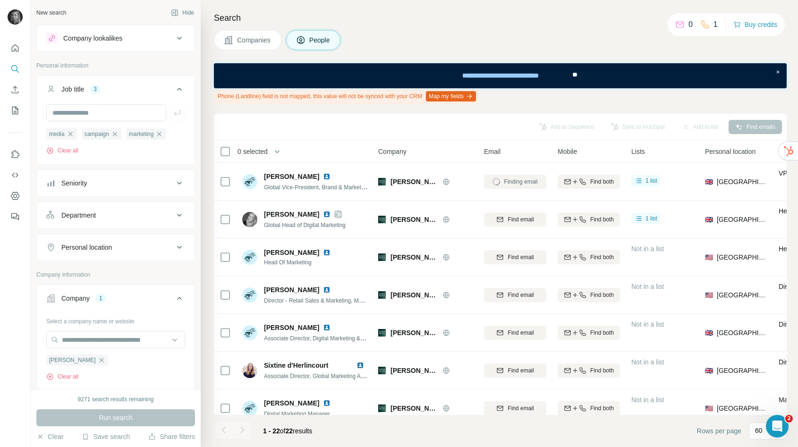
click at [689, 27] on p "0" at bounding box center [690, 24] width 4 height 11
click at [747, 31] on div "0 1 Buy credits" at bounding box center [725, 24] width 117 height 23
click at [747, 25] on button "Buy credits" at bounding box center [755, 24] width 44 height 13
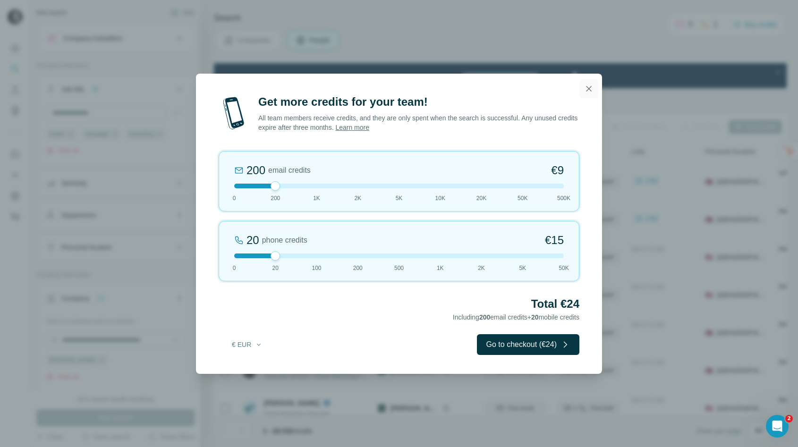
click at [581, 87] on button "button" at bounding box center [588, 88] width 19 height 19
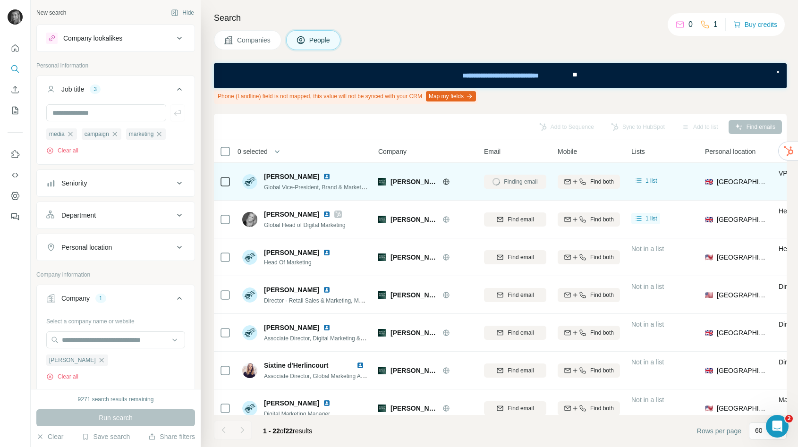
click at [521, 180] on div "Finding email" at bounding box center [515, 182] width 62 height 26
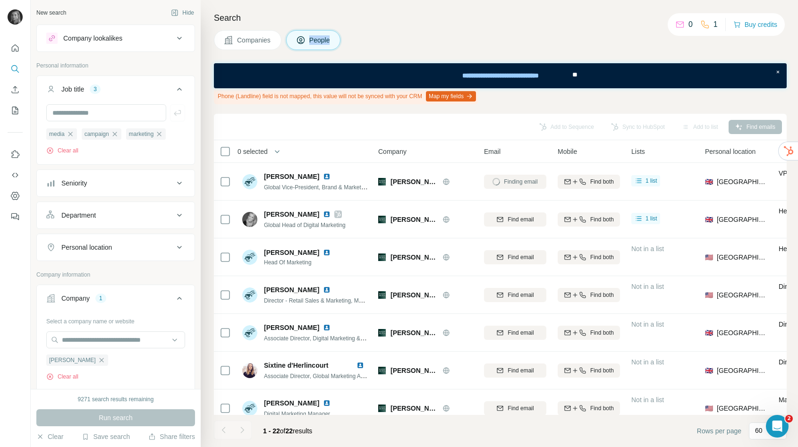
click at [451, 35] on div "Companies People" at bounding box center [500, 40] width 573 height 20
click at [691, 30] on div "0 1" at bounding box center [696, 24] width 42 height 13
click at [681, 24] on icon at bounding box center [679, 24] width 9 height 9
click at [644, 25] on div "Search Companies People Phone (Landline) field is not mapped, this value will n…" at bounding box center [499, 223] width 597 height 447
click at [761, 26] on button "Buy credits" at bounding box center [755, 24] width 44 height 13
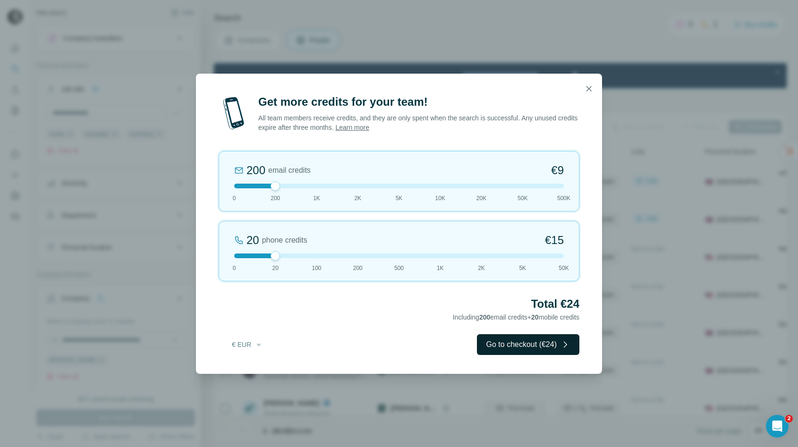
click at [525, 345] on button "Go to checkout (€24)" at bounding box center [528, 344] width 102 height 21
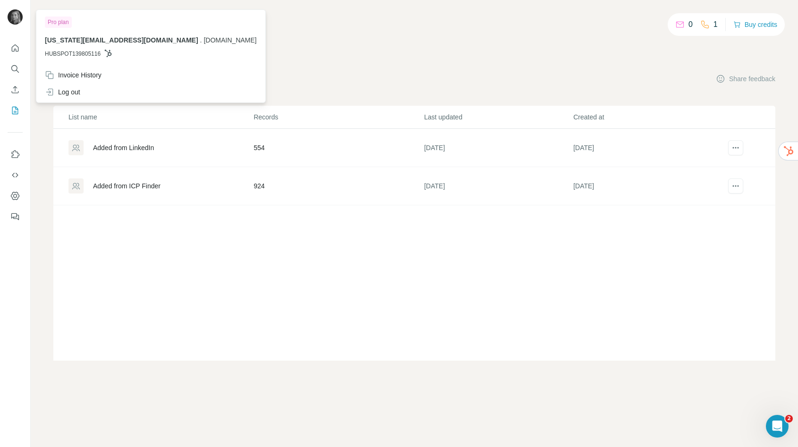
click at [11, 13] on img at bounding box center [15, 16] width 15 height 15
click at [14, 193] on icon "Dashboard" at bounding box center [14, 195] width 9 height 9
click at [12, 47] on icon "Quick start" at bounding box center [15, 47] width 7 height 7
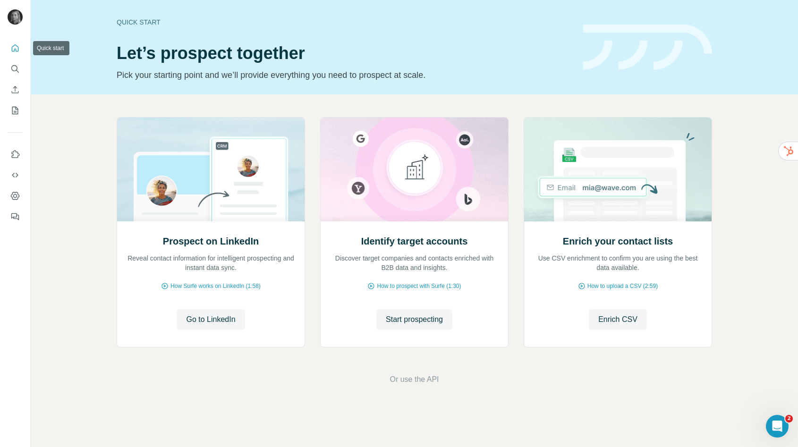
click at [15, 45] on icon "Quick start" at bounding box center [14, 47] width 9 height 9
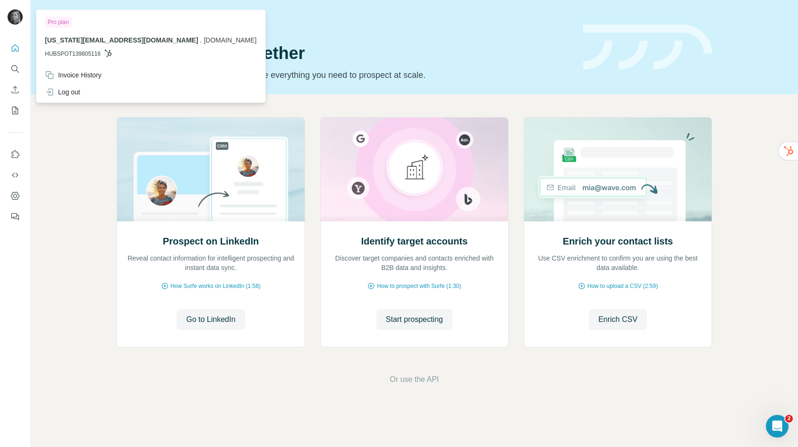
click at [12, 10] on img at bounding box center [15, 16] width 15 height 15
click at [15, 16] on img at bounding box center [15, 16] width 15 height 15
click at [13, 198] on icon "Dashboard" at bounding box center [14, 195] width 9 height 9
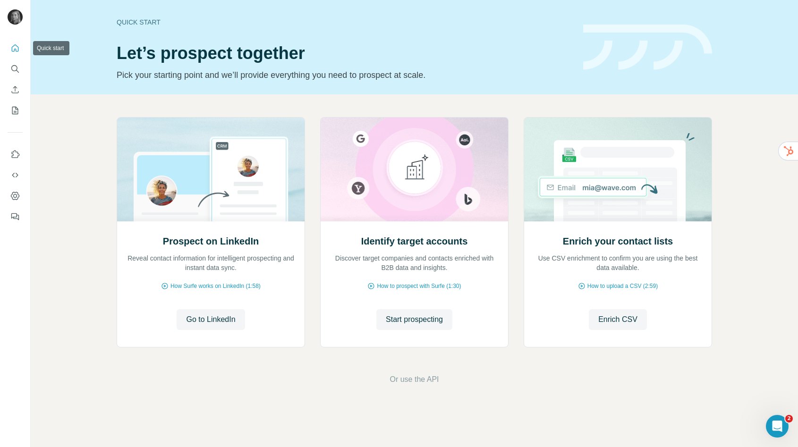
click at [17, 50] on icon "Quick start" at bounding box center [14, 47] width 9 height 9
click at [13, 70] on icon "Search" at bounding box center [14, 68] width 9 height 9
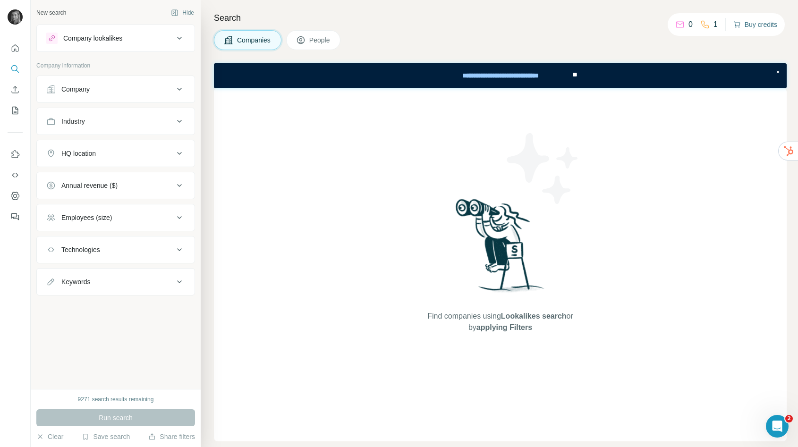
click at [754, 27] on button "Buy credits" at bounding box center [755, 24] width 44 height 13
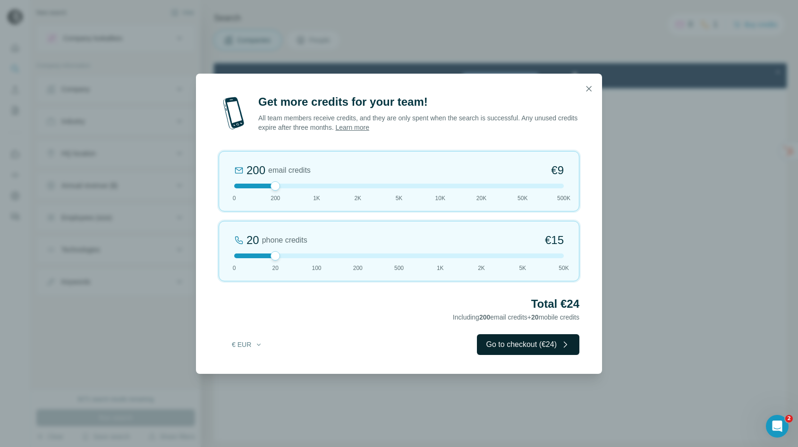
click at [505, 347] on button "Go to checkout (€24)" at bounding box center [528, 344] width 102 height 21
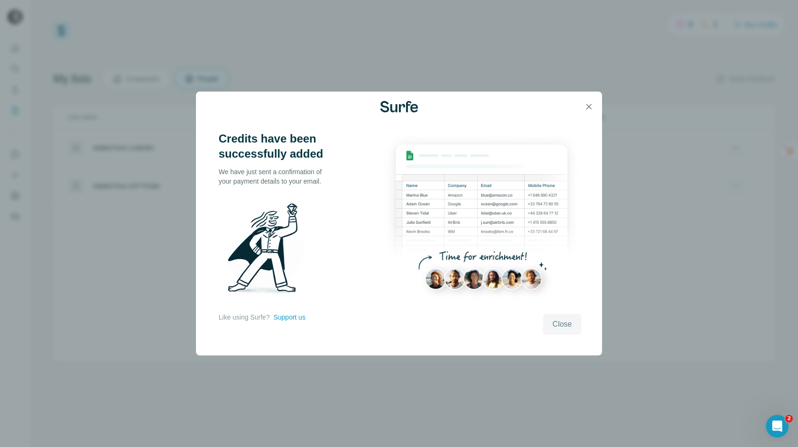
click at [563, 317] on button "Close" at bounding box center [562, 324] width 38 height 21
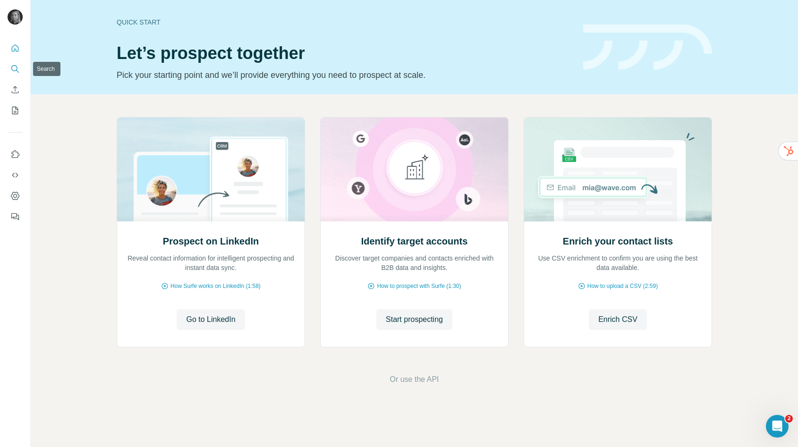
click at [19, 66] on icon "Search" at bounding box center [14, 68] width 9 height 9
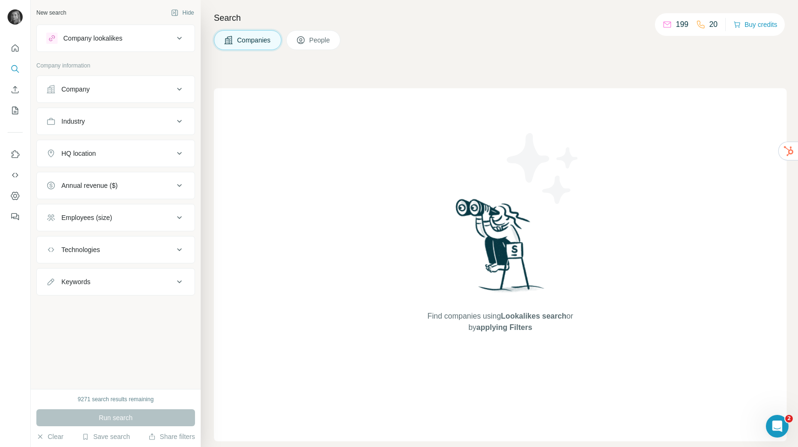
click at [93, 84] on button "Company" at bounding box center [116, 89] width 158 height 23
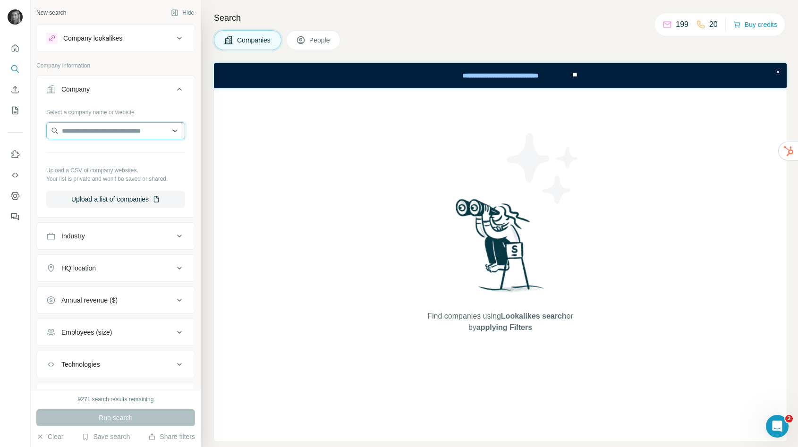
click at [90, 134] on input "text" at bounding box center [115, 130] width 139 height 17
paste input "**********"
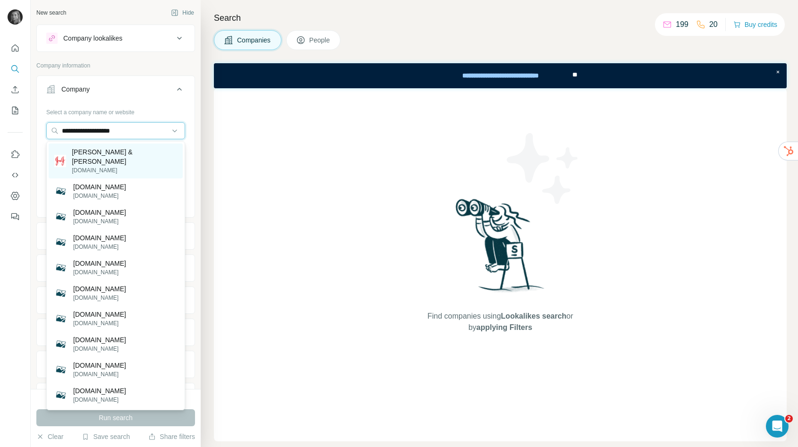
type input "**********"
click at [87, 155] on p "Johnson & Johnson" at bounding box center [124, 156] width 105 height 19
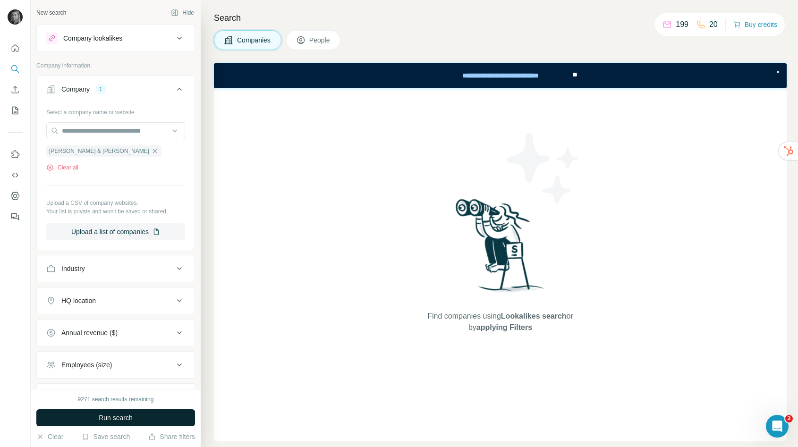
click at [114, 419] on span "Run search" at bounding box center [116, 417] width 34 height 9
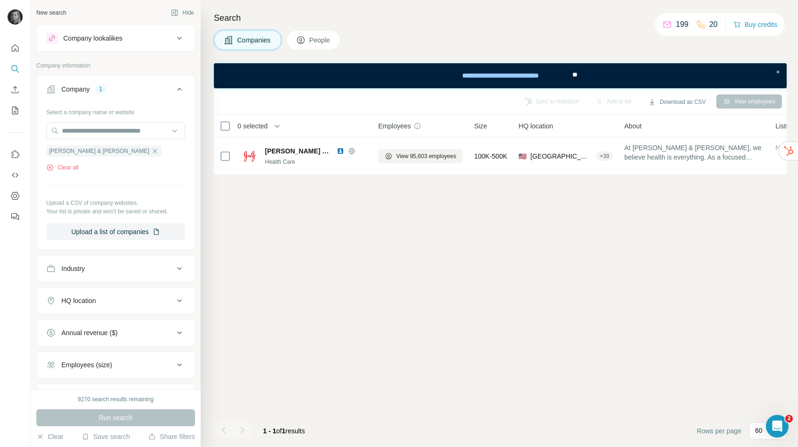
click at [318, 42] on span "People" at bounding box center [320, 39] width 22 height 9
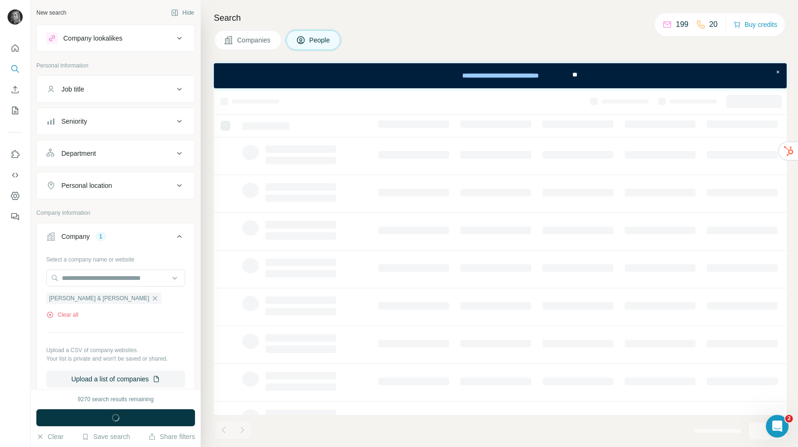
click at [101, 90] on div "Job title" at bounding box center [109, 88] width 127 height 9
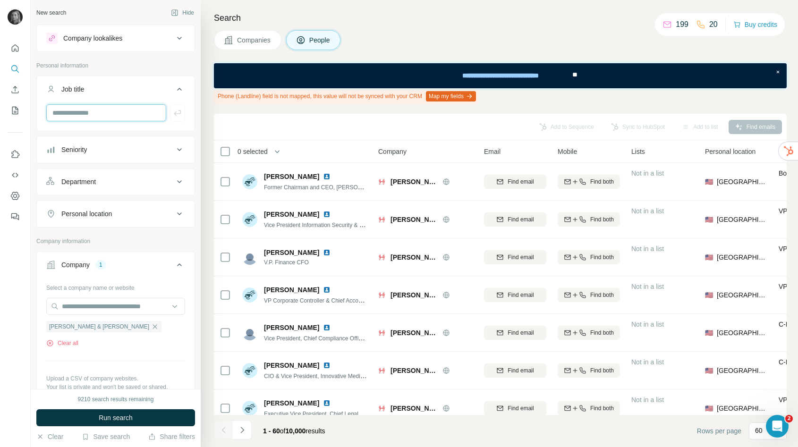
click at [88, 118] on input "text" at bounding box center [106, 112] width 120 height 17
type input "*****"
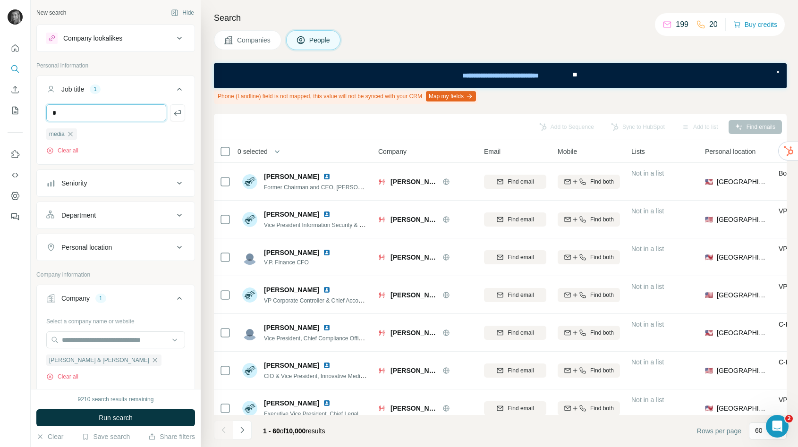
type input "*********"
type input "********"
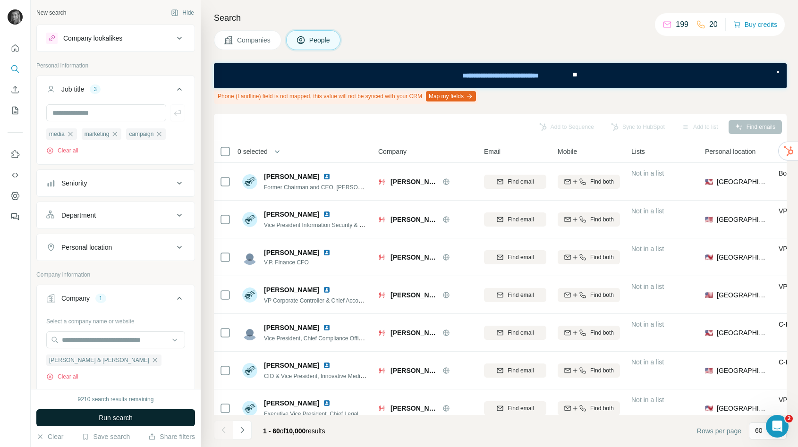
click at [90, 417] on button "Run search" at bounding box center [115, 417] width 159 height 17
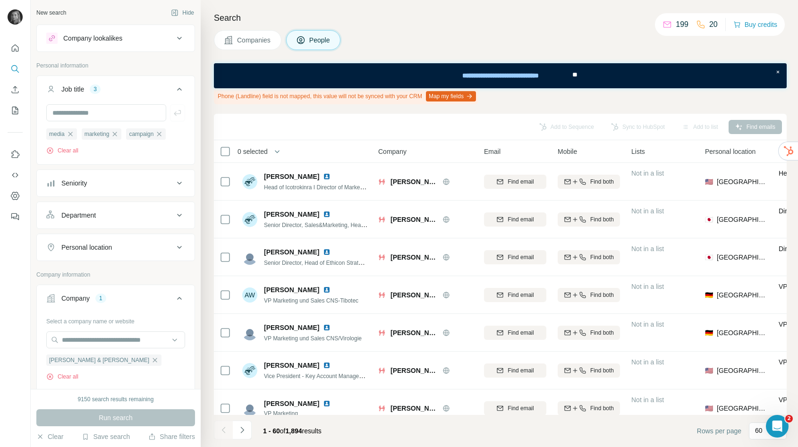
click at [81, 249] on div "Personal location" at bounding box center [86, 247] width 51 height 9
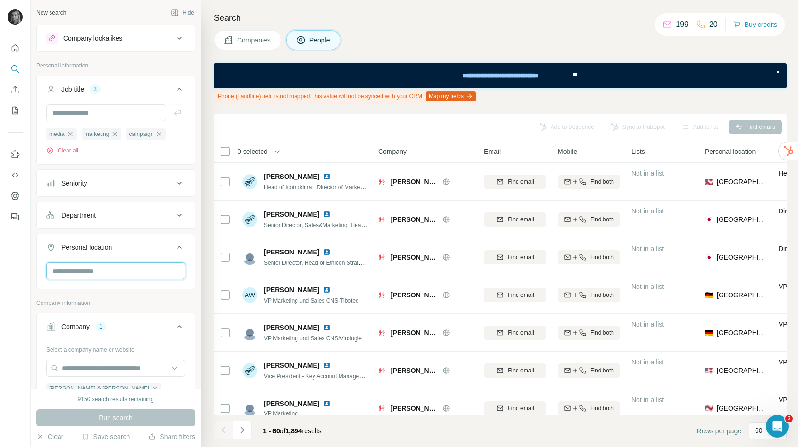
click at [94, 274] on input "text" at bounding box center [115, 270] width 139 height 17
type input "**********"
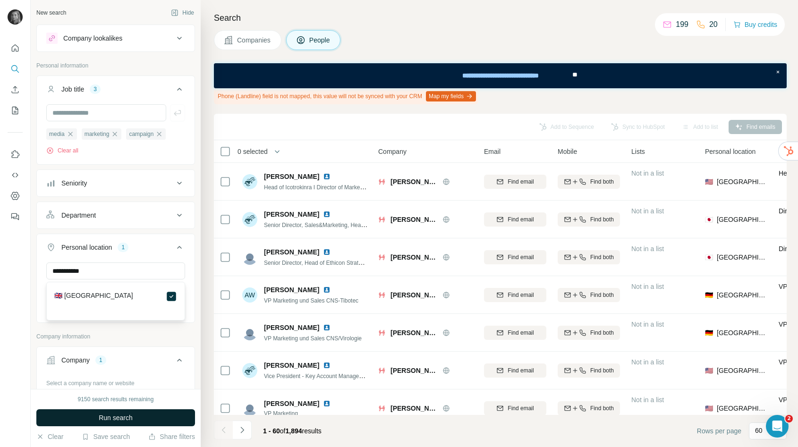
click at [111, 421] on span "Run search" at bounding box center [116, 417] width 34 height 9
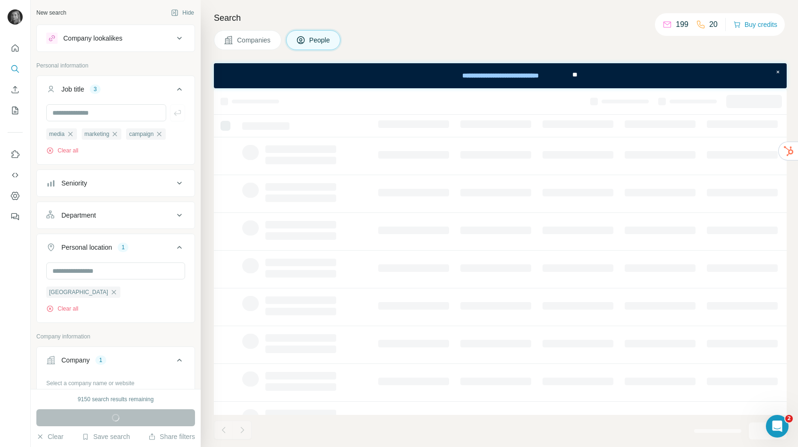
click at [263, 45] on button "Companies" at bounding box center [247, 40] width 67 height 20
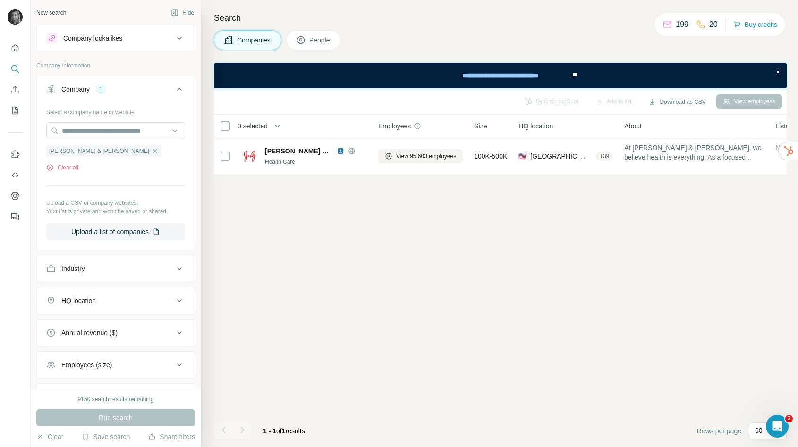
click at [331, 41] on span "People" at bounding box center [320, 39] width 22 height 9
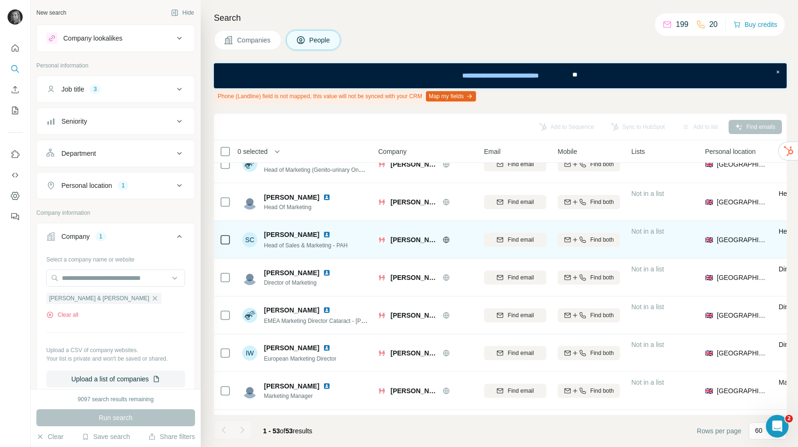
scroll to position [66, 0]
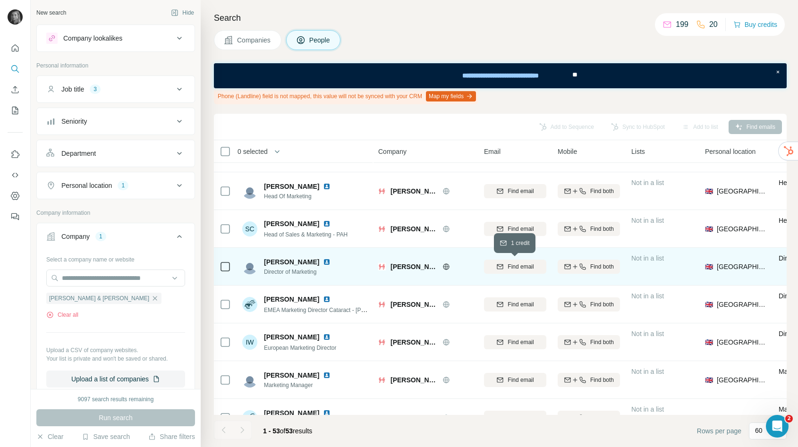
click at [532, 266] on span "Find email" at bounding box center [520, 266] width 26 height 8
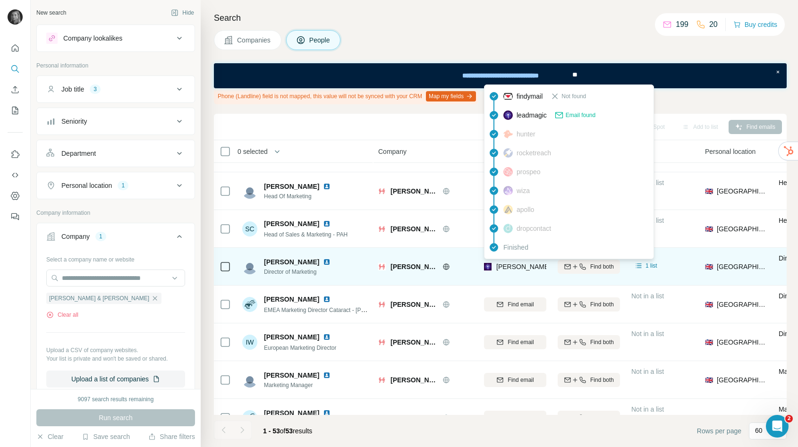
click at [530, 264] on span "a.beveridge@jnj.com" at bounding box center [579, 267] width 166 height 8
copy tr "a.beveridge@jnj.com"
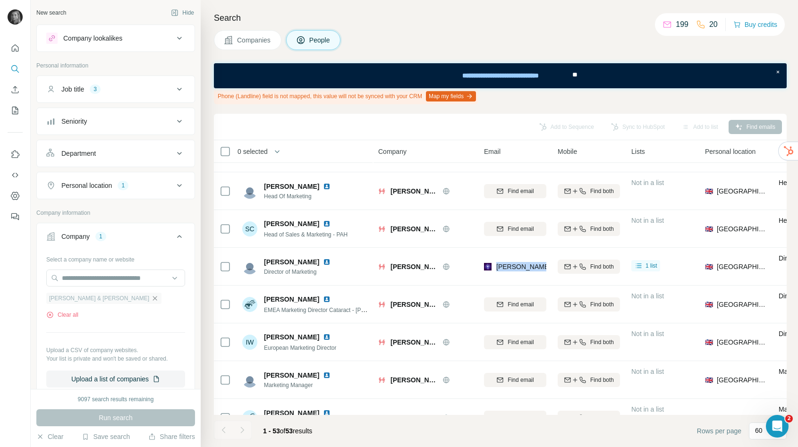
click at [151, 297] on icon "button" at bounding box center [155, 299] width 8 height 8
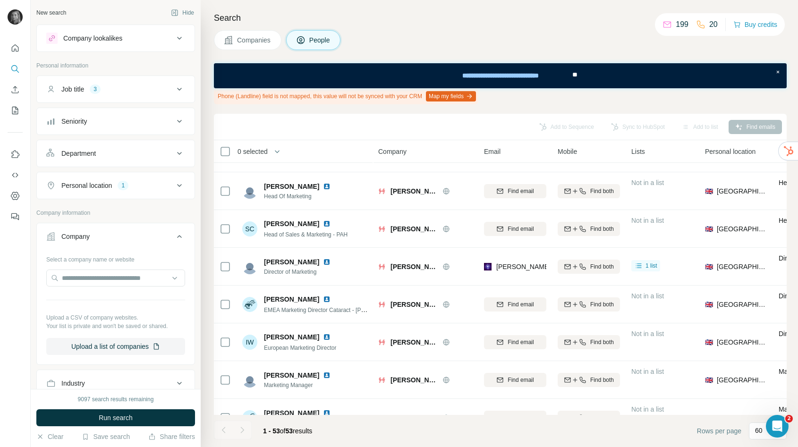
click at [121, 289] on div "Select a company name or website Upload a CSV of company websites. Your list is…" at bounding box center [115, 303] width 139 height 103
click at [122, 277] on input "text" at bounding box center [115, 278] width 139 height 17
paste input "**********"
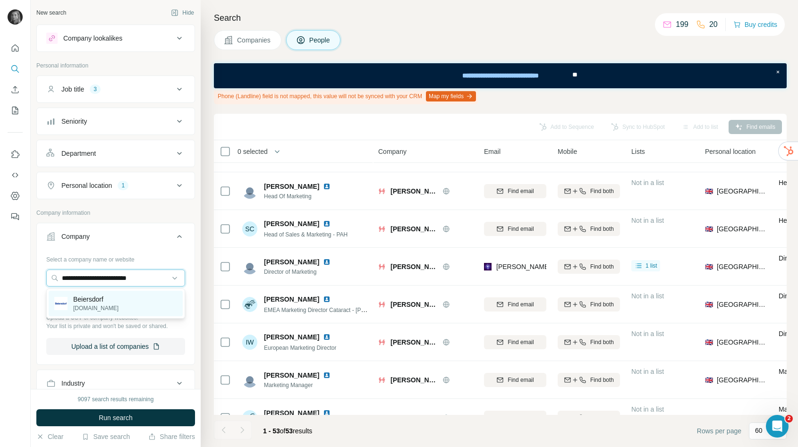
type input "**********"
click at [99, 306] on p "beiersdorf.com" at bounding box center [95, 308] width 45 height 8
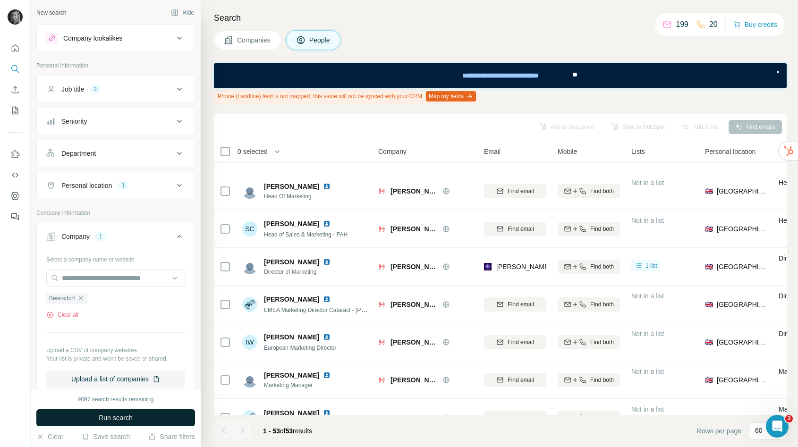
click at [105, 425] on button "Run search" at bounding box center [115, 417] width 159 height 17
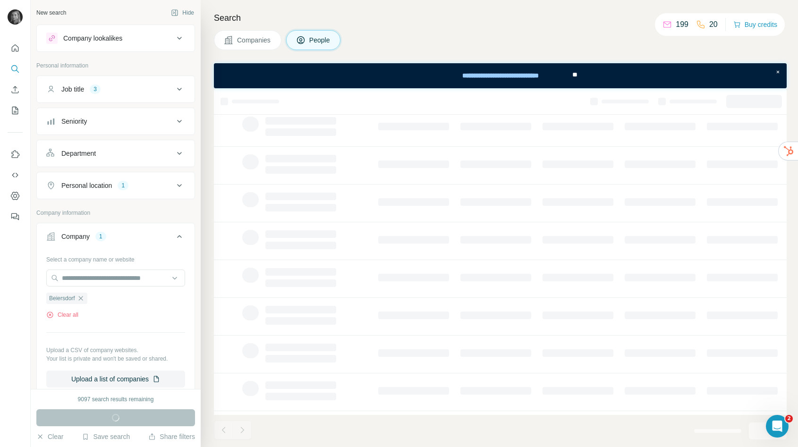
click at [254, 37] on span "Companies" at bounding box center [254, 39] width 34 height 9
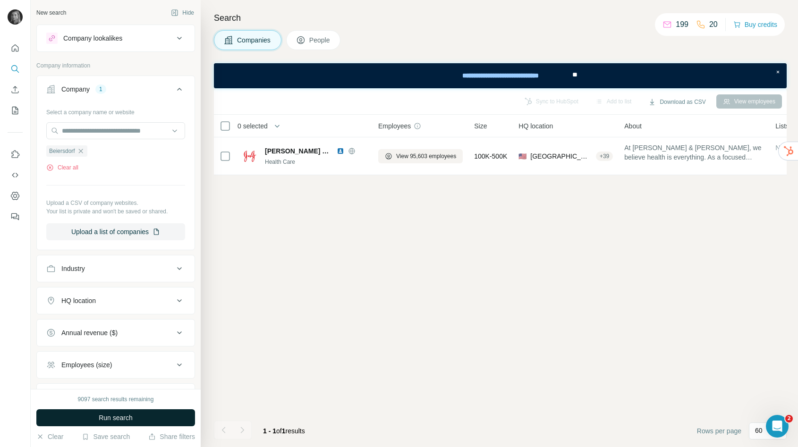
click at [127, 413] on span "Run search" at bounding box center [116, 417] width 34 height 9
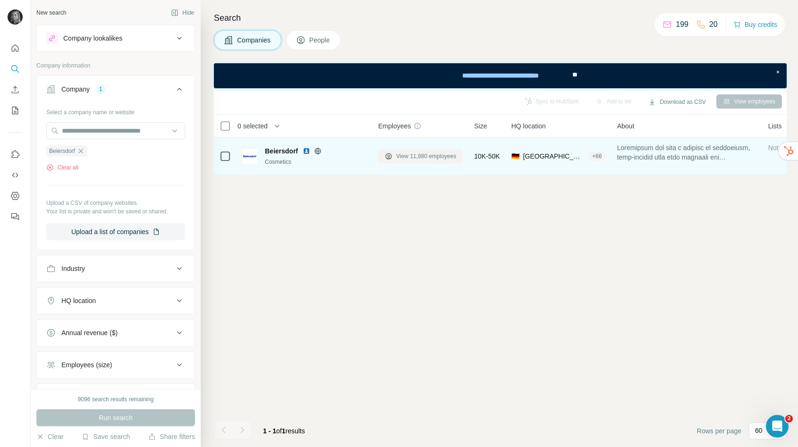
click at [401, 151] on button "View 11,980 employees" at bounding box center [420, 156] width 84 height 14
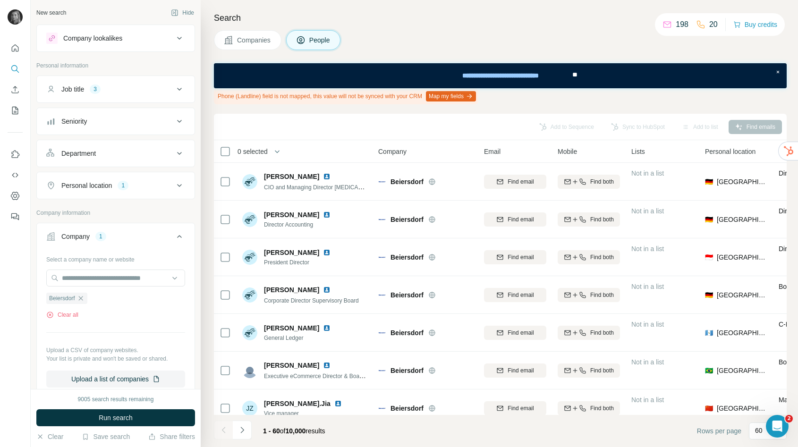
click at [151, 89] on div "Job title 3" at bounding box center [109, 88] width 127 height 9
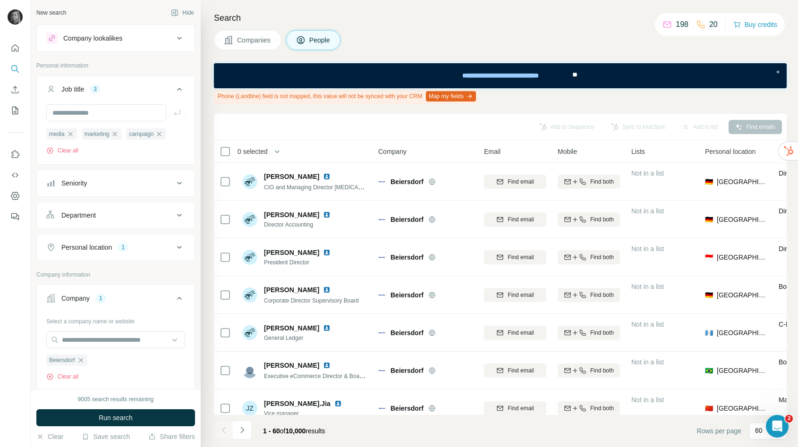
click at [177, 87] on icon at bounding box center [179, 89] width 11 height 11
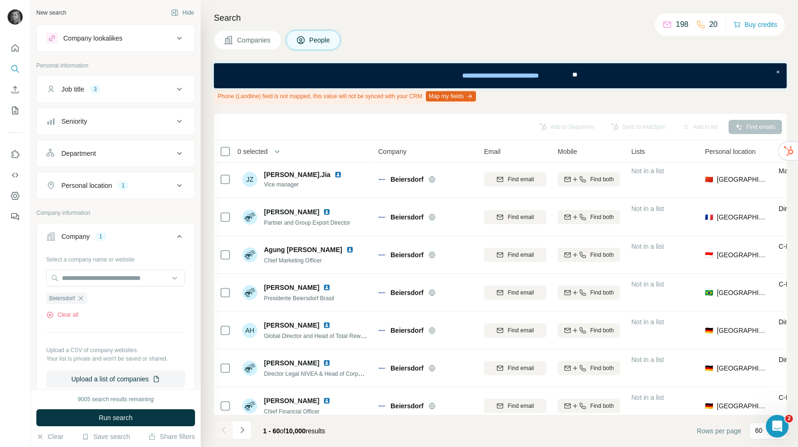
scroll to position [248, 0]
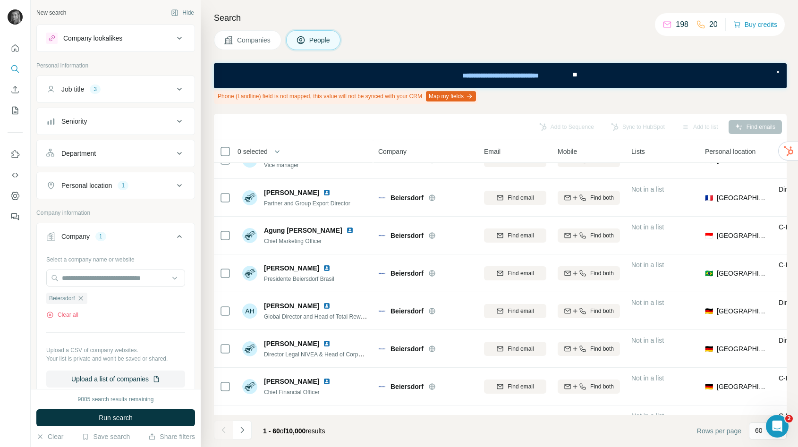
click at [121, 185] on div "1" at bounding box center [123, 185] width 11 height 8
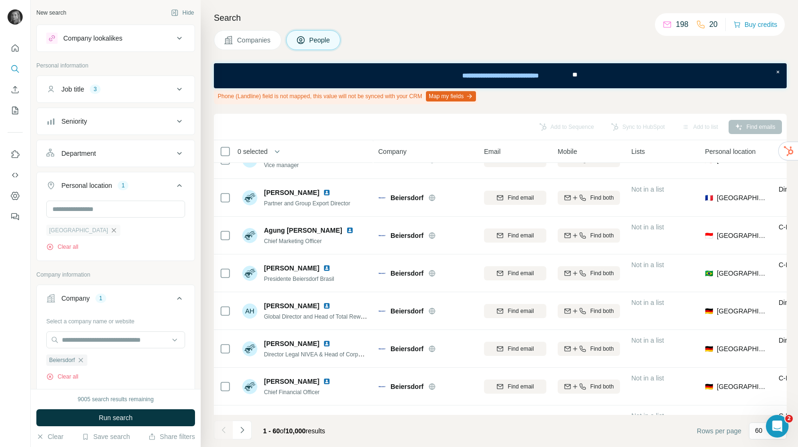
click at [110, 230] on icon "button" at bounding box center [114, 231] width 8 height 8
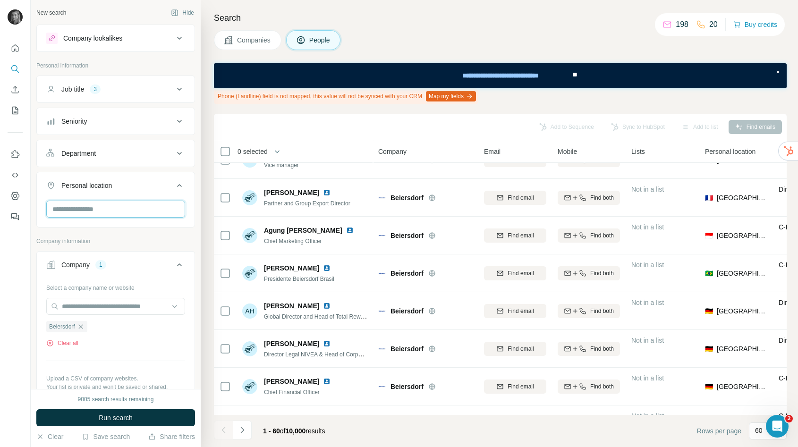
click at [102, 214] on input "text" at bounding box center [115, 209] width 139 height 17
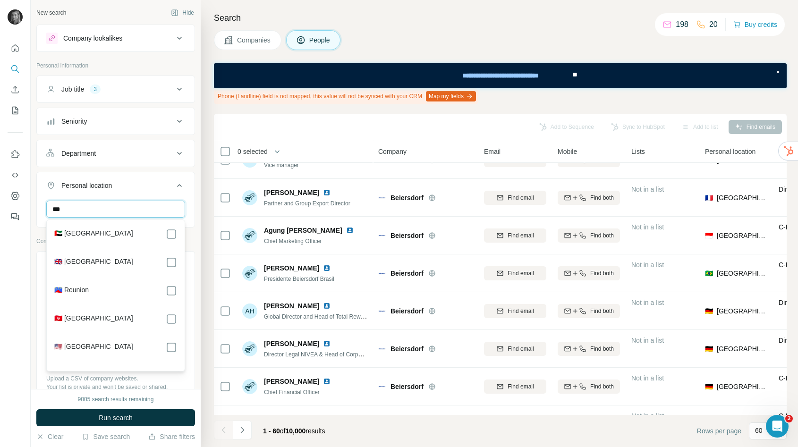
type input "***"
click at [115, 260] on div "🇬🇧 [GEOGRAPHIC_DATA]" at bounding box center [115, 262] width 123 height 11
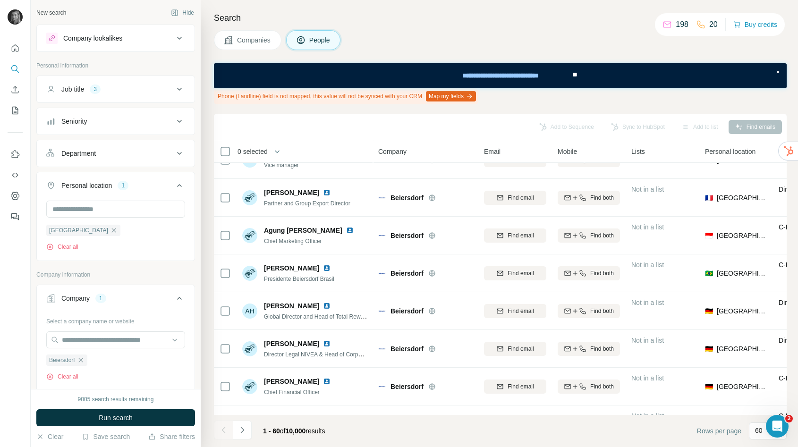
click at [151, 84] on div "Job title 3" at bounding box center [109, 88] width 127 height 9
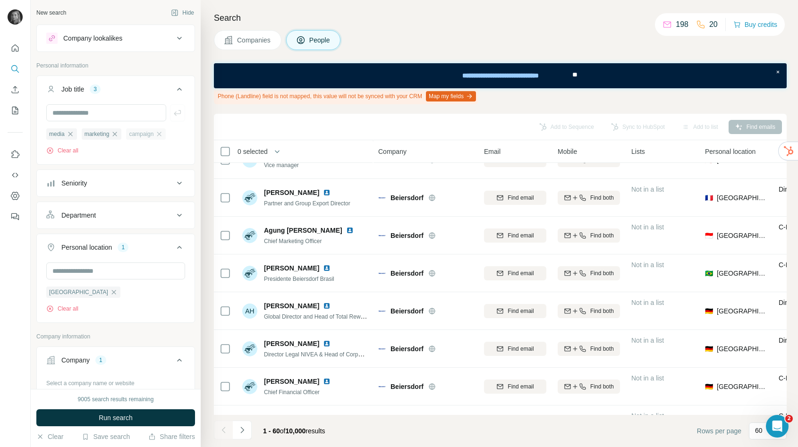
click at [149, 136] on span "campaign" at bounding box center [141, 134] width 25 height 8
click at [117, 132] on icon "button" at bounding box center [115, 134] width 8 height 8
click at [69, 131] on icon "button" at bounding box center [71, 134] width 8 height 8
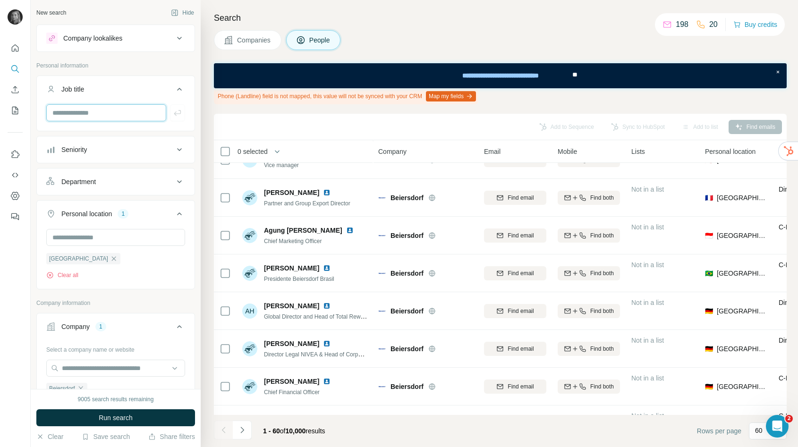
click at [86, 119] on input "text" at bounding box center [106, 112] width 120 height 17
type input "*********"
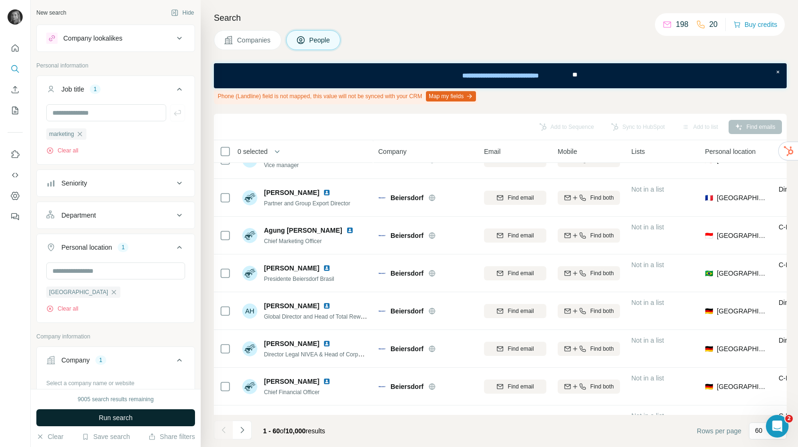
click at [125, 410] on button "Run search" at bounding box center [115, 417] width 159 height 17
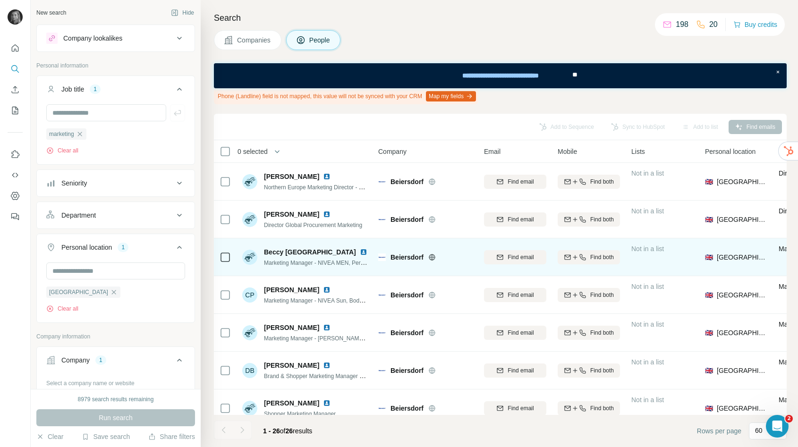
click at [360, 250] on img at bounding box center [364, 252] width 8 height 8
click at [510, 254] on span "Find email" at bounding box center [520, 257] width 26 height 8
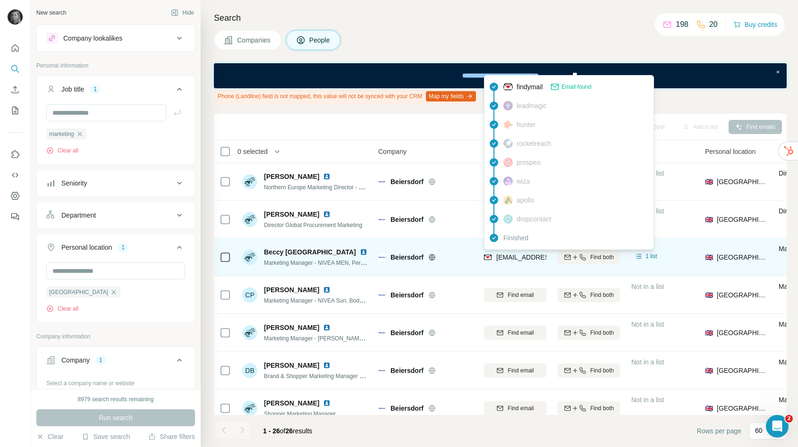
click at [510, 254] on span "beccy.ireland@beiersdorf.com" at bounding box center [552, 257] width 112 height 8
copy tr "beccy.ireland@beiersdorf.com"
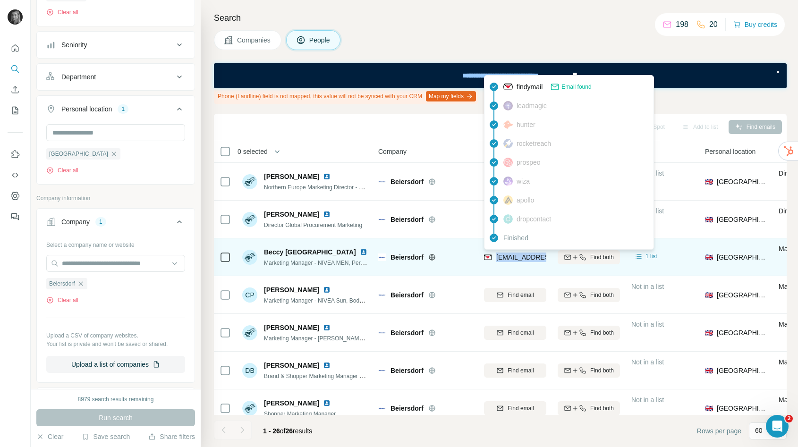
scroll to position [137, 0]
click at [82, 286] on icon "button" at bounding box center [81, 285] width 8 height 8
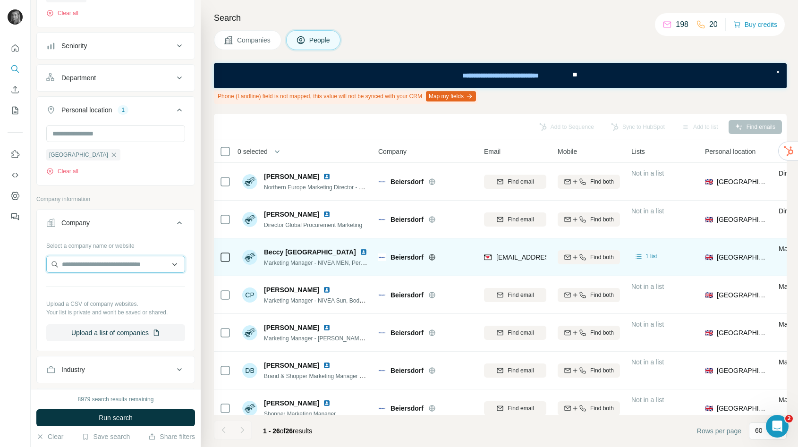
click at [83, 264] on input "text" at bounding box center [115, 264] width 139 height 17
paste input "**********"
type input "**********"
click at [105, 287] on p "Edgewell Personal Care" at bounding box center [108, 285] width 71 height 9
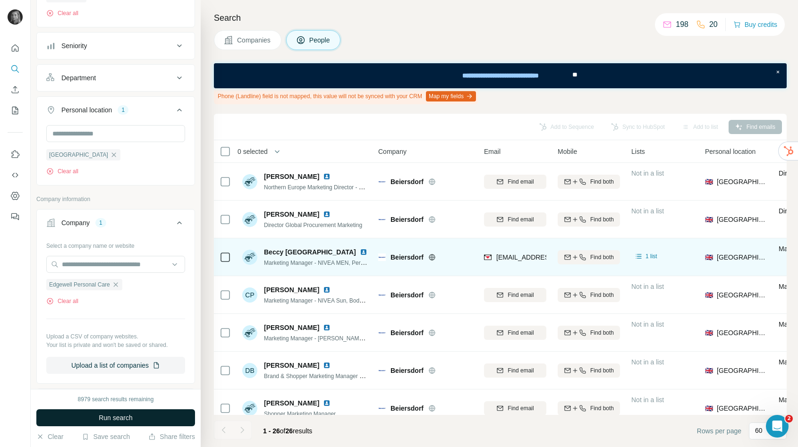
click at [126, 414] on span "Run search" at bounding box center [116, 417] width 34 height 9
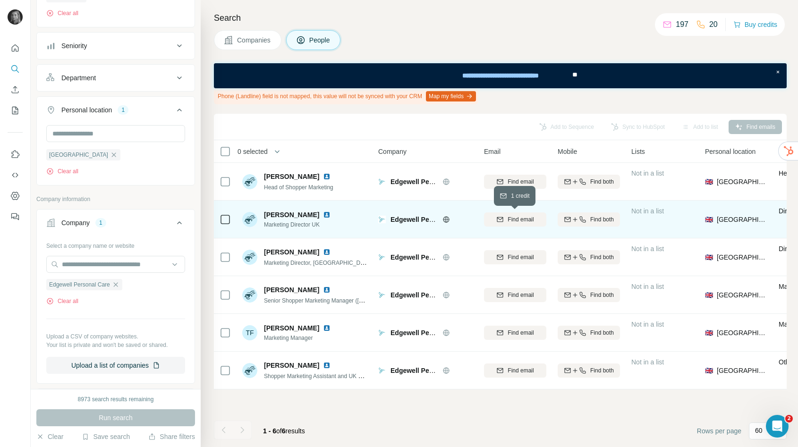
click at [526, 219] on span "Find email" at bounding box center [520, 219] width 26 height 8
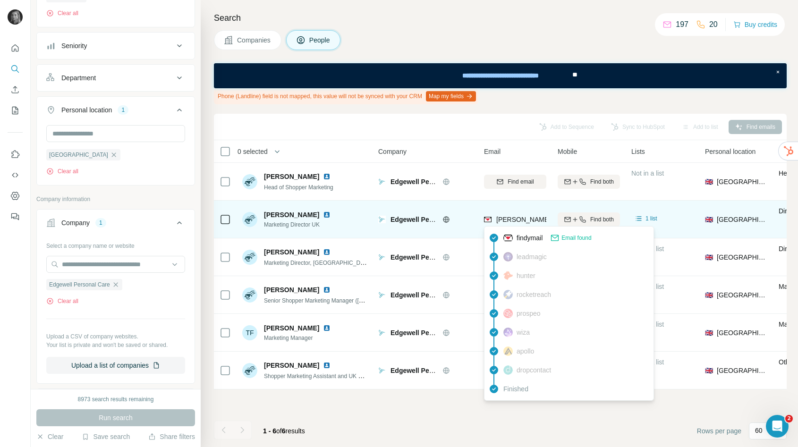
click at [525, 219] on span "alexandra.douglas@edgewell.com" at bounding box center [606, 220] width 221 height 8
copy tr "alexandra.douglas@edgewell.com"
click at [118, 281] on icon "button" at bounding box center [116, 285] width 8 height 8
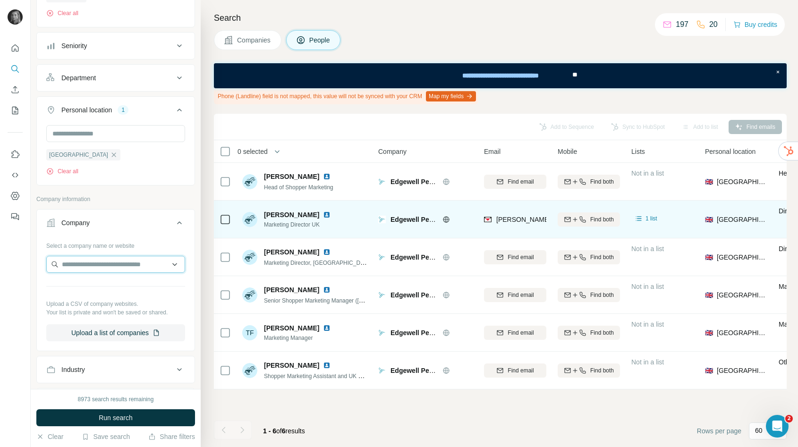
click at [101, 266] on input "text" at bounding box center [115, 264] width 139 height 17
type input "**********"
click at [110, 298] on p "pzcussons.com" at bounding box center [95, 295] width 45 height 8
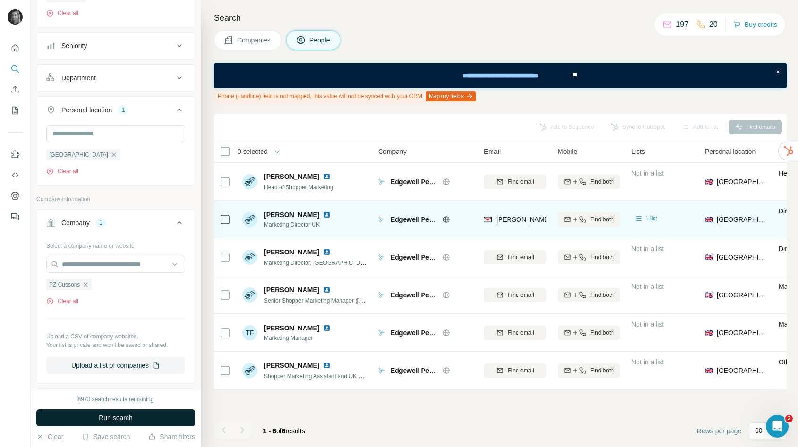
click at [119, 420] on span "Run search" at bounding box center [116, 417] width 34 height 9
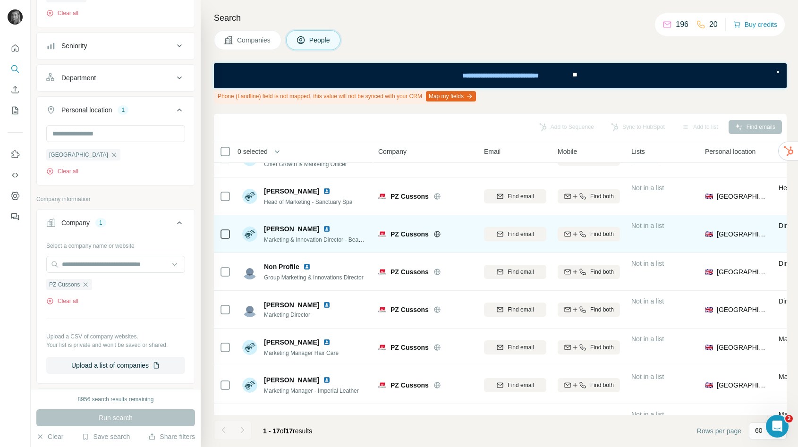
scroll to position [25, 0]
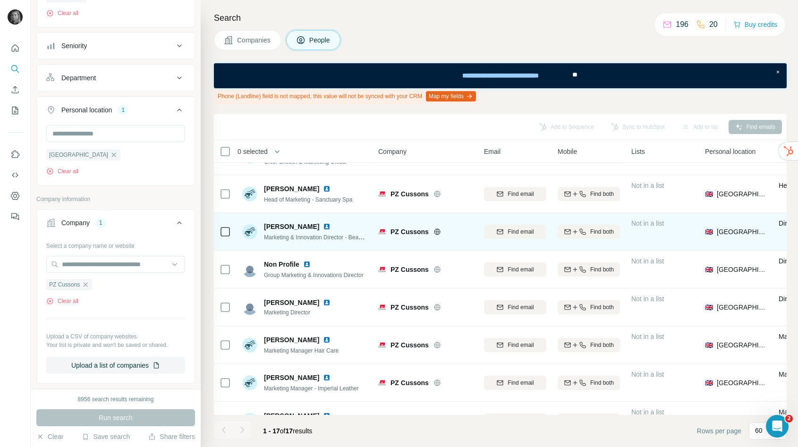
click at [323, 225] on img at bounding box center [327, 227] width 8 height 8
click at [513, 230] on span "Find email" at bounding box center [520, 232] width 26 height 8
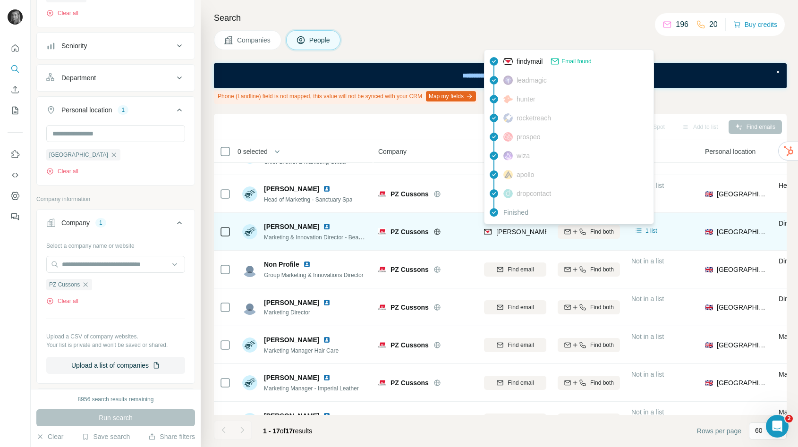
click at [513, 230] on span "katie.barker@pzcussons.com" at bounding box center [606, 232] width 221 height 8
copy tr "katie.barker@pzcussons.com"
click at [85, 284] on icon "button" at bounding box center [86, 284] width 4 height 4
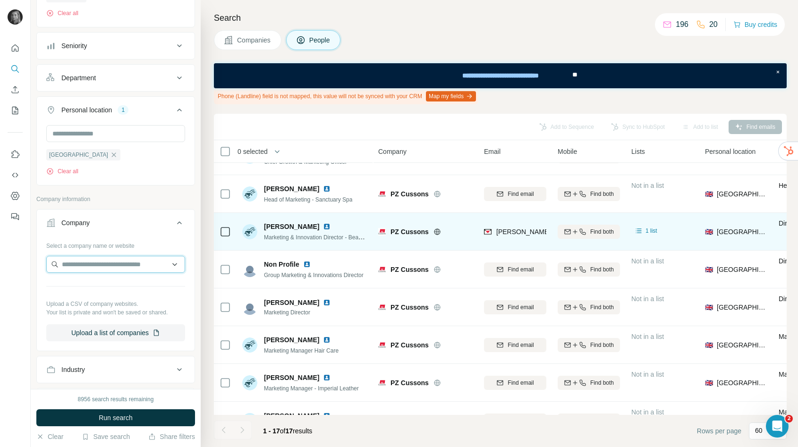
click at [94, 269] on input "text" at bounding box center [115, 264] width 139 height 17
paste input "**********"
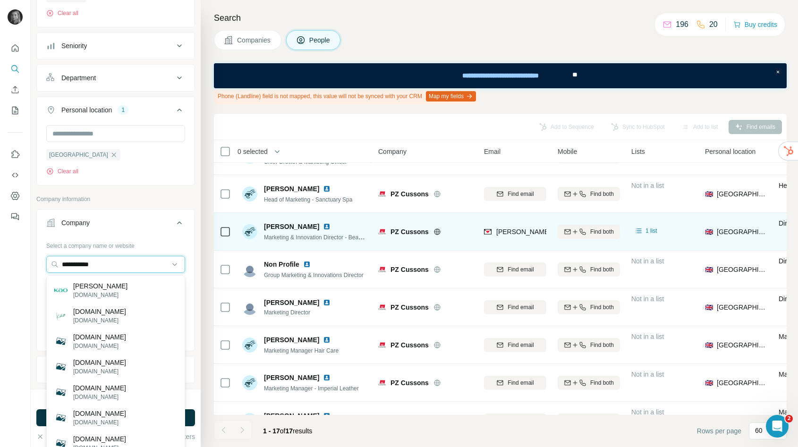
type input "**********"
click at [91, 293] on p "kao.com" at bounding box center [100, 295] width 54 height 8
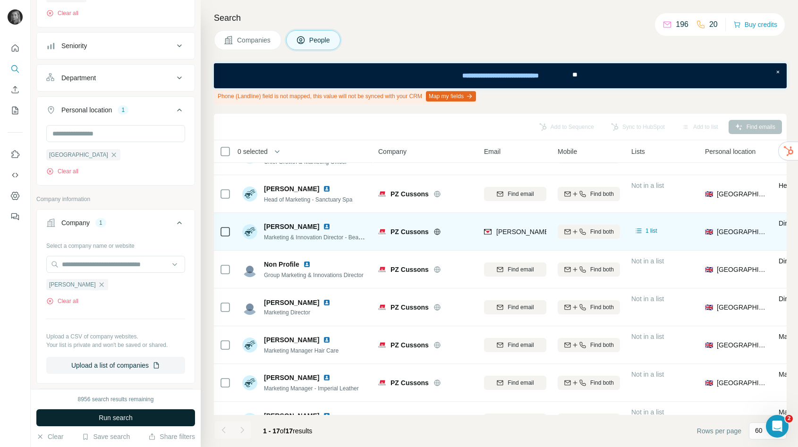
click at [93, 414] on button "Run search" at bounding box center [115, 417] width 159 height 17
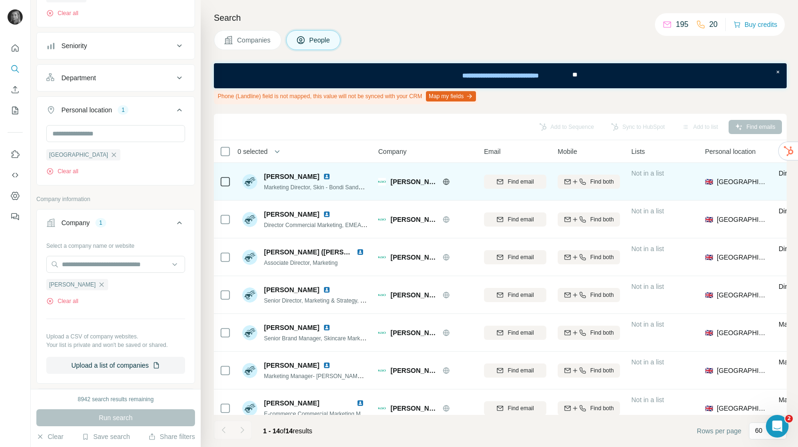
click at [323, 175] on img at bounding box center [327, 177] width 8 height 8
click at [496, 179] on icon "button" at bounding box center [500, 182] width 8 height 8
click at [527, 178] on span "danielle.padget@kao.com" at bounding box center [633, 182] width 275 height 8
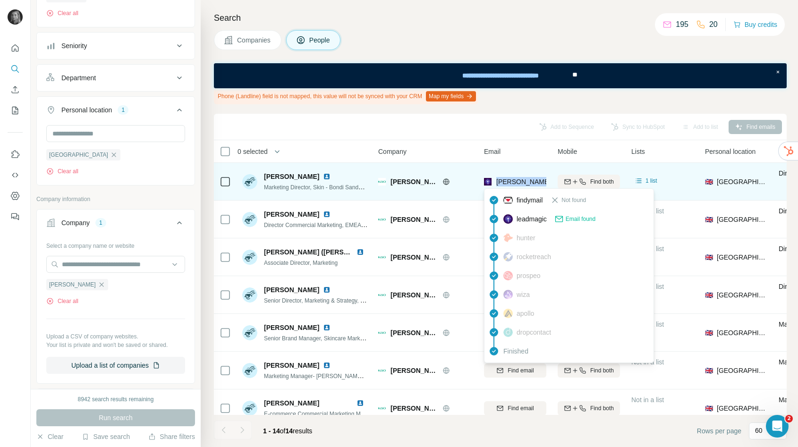
click at [527, 178] on span "danielle.padget@kao.com" at bounding box center [633, 182] width 275 height 8
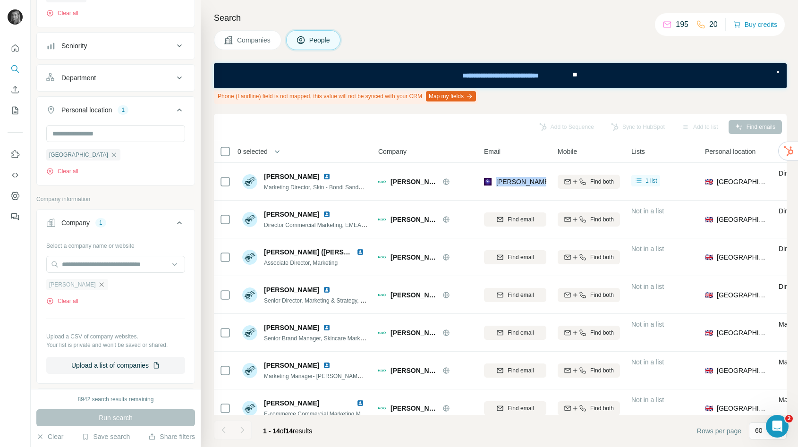
click at [98, 283] on icon "button" at bounding box center [102, 285] width 8 height 8
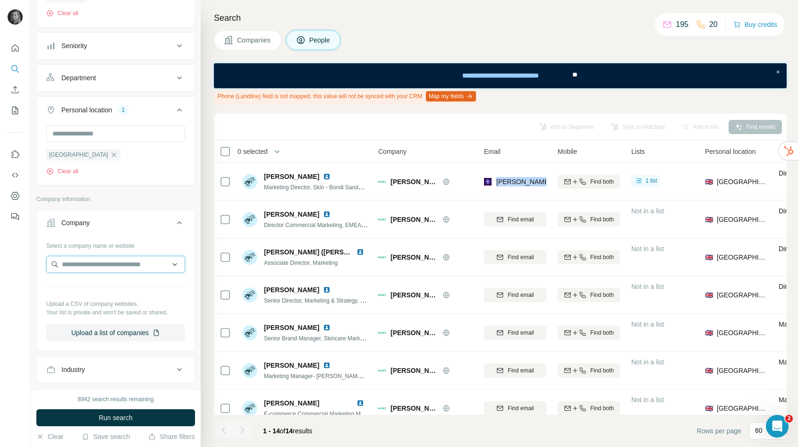
click at [83, 266] on input "text" at bounding box center [115, 264] width 139 height 17
paste input "**********"
type input "**********"
click at [108, 291] on p "skinandtan.co.uk" at bounding box center [95, 295] width 45 height 8
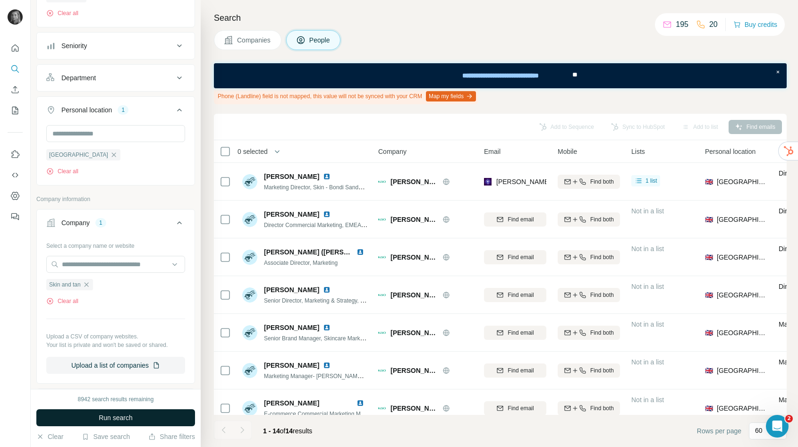
click at [144, 416] on button "Run search" at bounding box center [115, 417] width 159 height 17
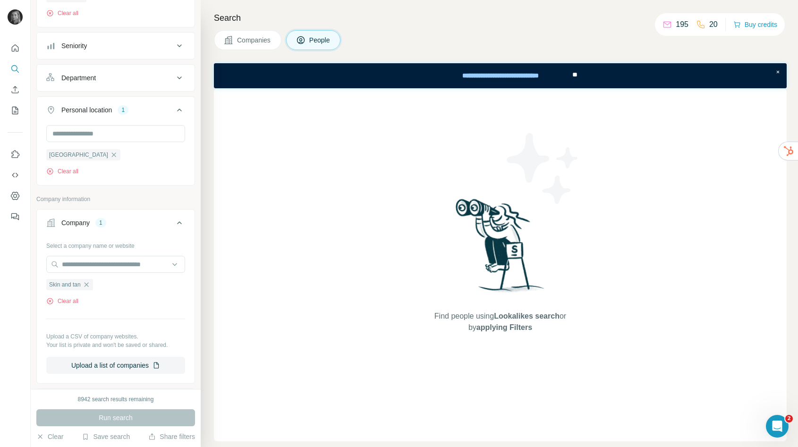
click at [267, 36] on span "Companies" at bounding box center [254, 39] width 34 height 9
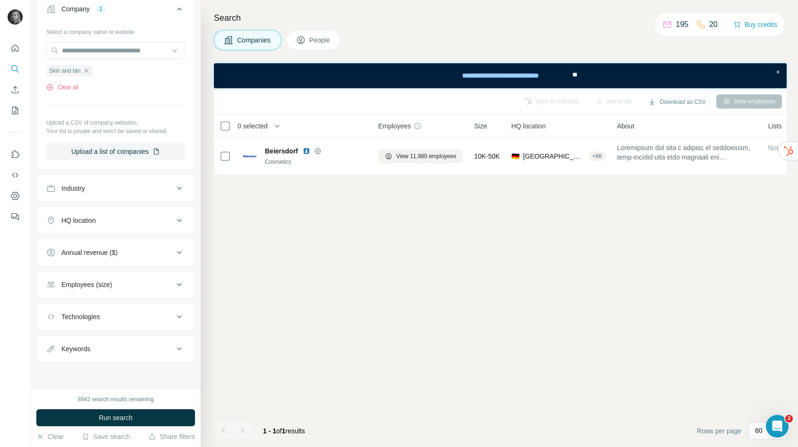
scroll to position [80, 0]
click at [140, 412] on button "Run search" at bounding box center [115, 417] width 159 height 17
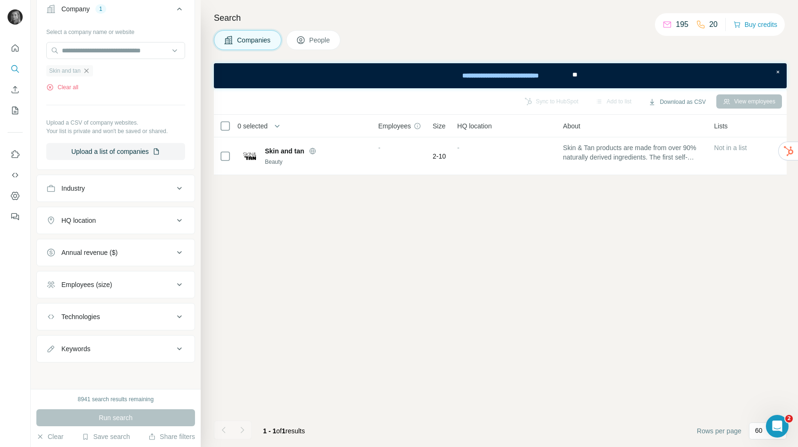
click at [90, 70] on icon "button" at bounding box center [87, 71] width 8 height 8
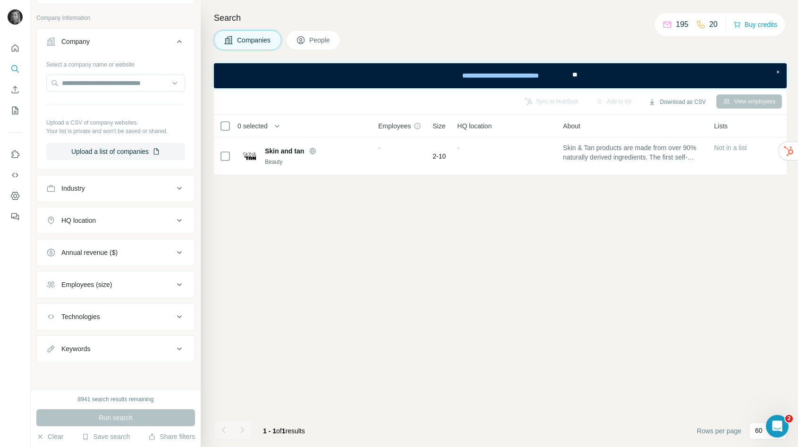
scroll to position [48, 0]
click at [93, 81] on input "text" at bounding box center [115, 83] width 139 height 17
paste input "**********"
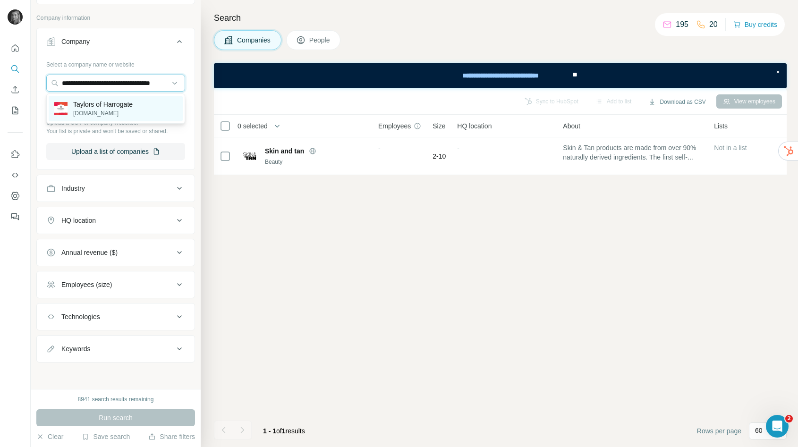
type input "**********"
click at [84, 103] on p "Taylors of Harrogate" at bounding box center [102, 104] width 59 height 9
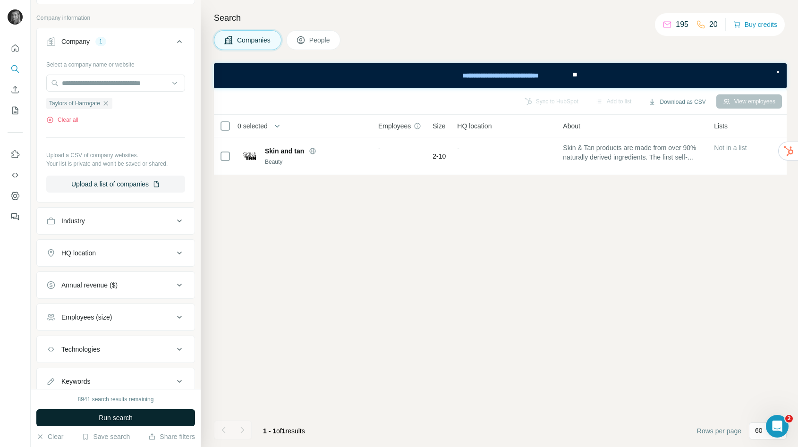
click at [87, 416] on button "Run search" at bounding box center [115, 417] width 159 height 17
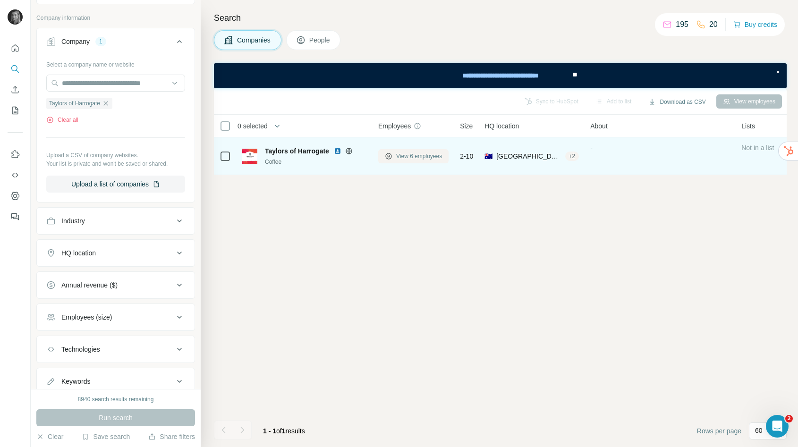
click at [411, 154] on span "View 6 employees" at bounding box center [419, 156] width 46 height 8
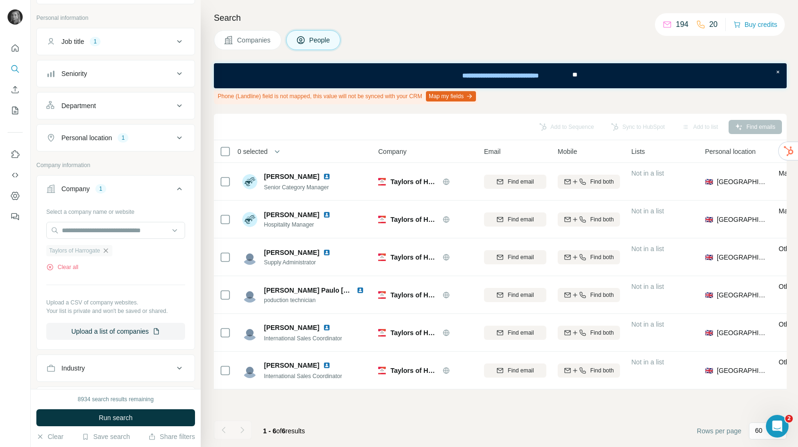
click at [110, 252] on icon "button" at bounding box center [106, 251] width 8 height 8
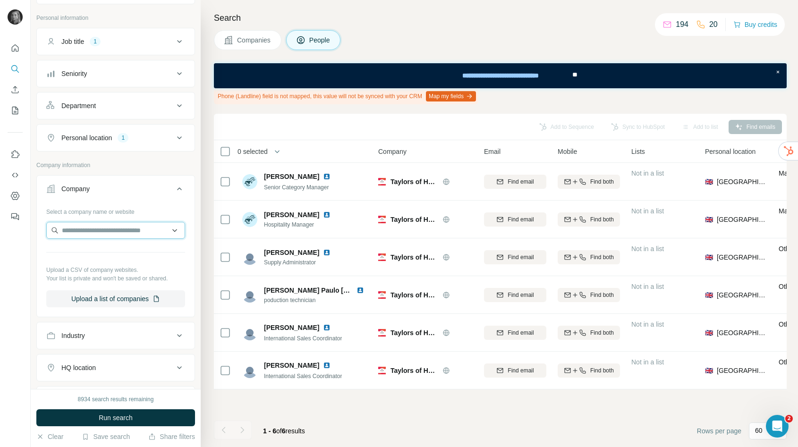
click at [108, 224] on input "text" at bounding box center [115, 230] width 139 height 17
paste input "**********"
drag, startPoint x: 84, startPoint y: 232, endPoint x: 22, endPoint y: 224, distance: 62.8
click at [22, 224] on div "**********" at bounding box center [399, 223] width 798 height 447
click at [152, 228] on input "**********" at bounding box center [115, 230] width 139 height 17
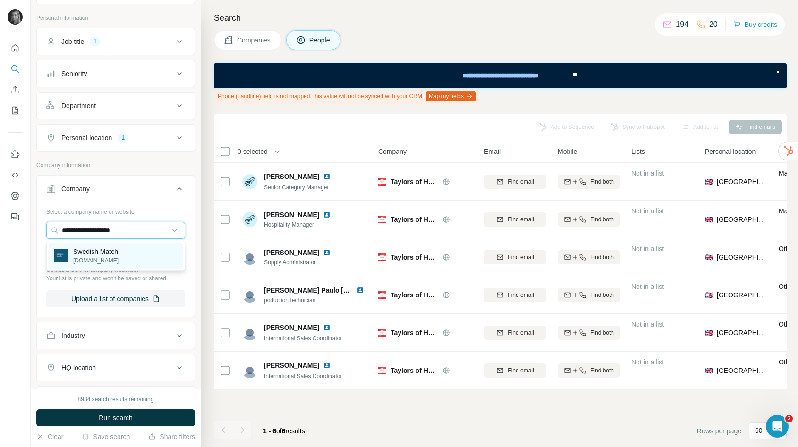
type input "**********"
click at [126, 246] on div "Swedish Match swedishmatch.com" at bounding box center [116, 255] width 134 height 25
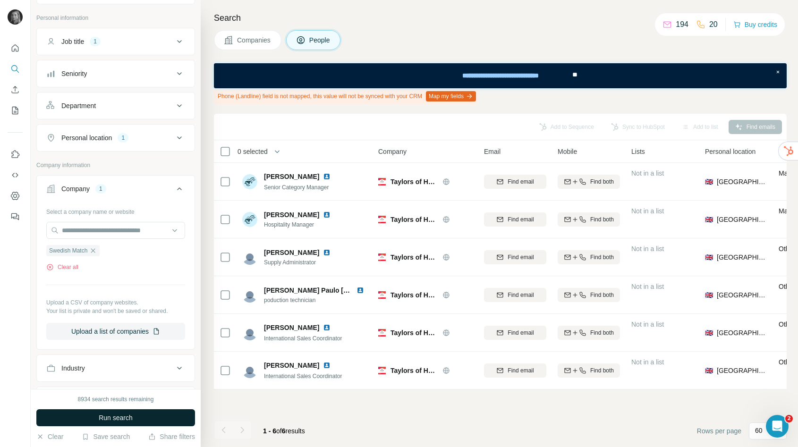
click at [120, 412] on button "Run search" at bounding box center [115, 417] width 159 height 17
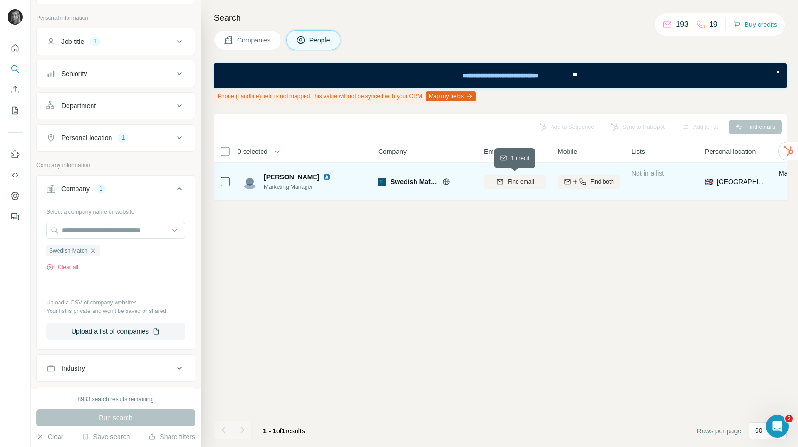
click at [516, 183] on span "Find email" at bounding box center [520, 181] width 26 height 8
click at [95, 252] on icon "button" at bounding box center [93, 251] width 8 height 8
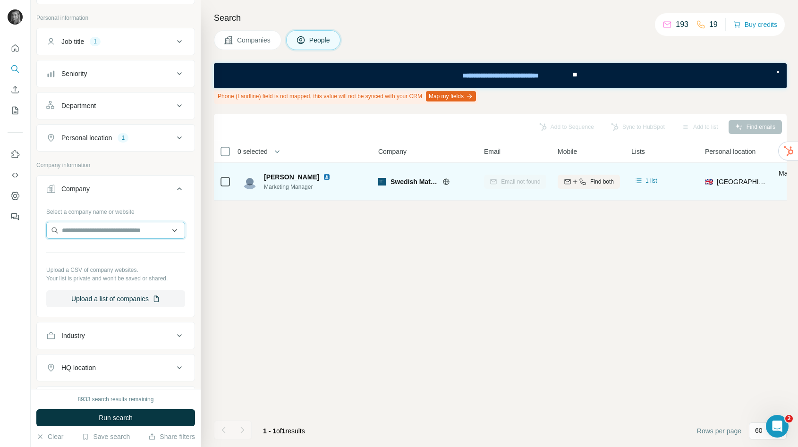
click at [98, 233] on input "text" at bounding box center [115, 230] width 139 height 17
paste input "**********"
type input "**********"
click at [105, 252] on div "Cloetta cloetta.com" at bounding box center [116, 255] width 134 height 25
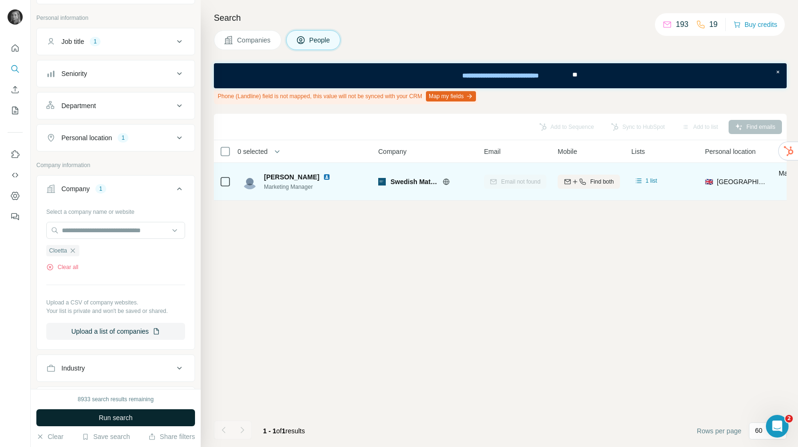
click at [128, 422] on button "Run search" at bounding box center [115, 417] width 159 height 17
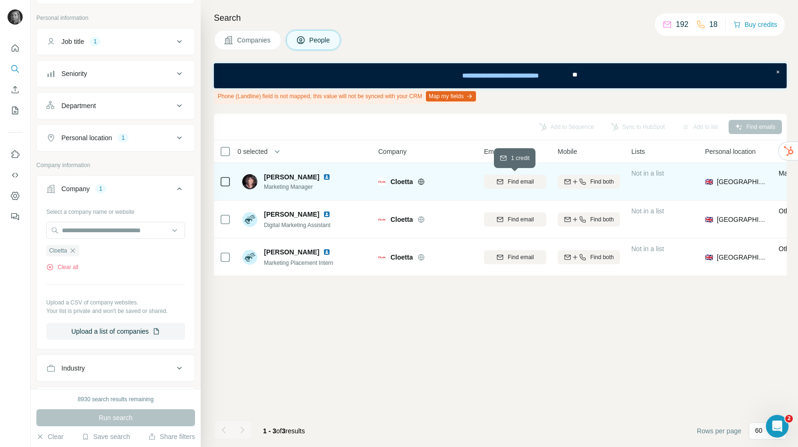
click at [524, 183] on span "Find email" at bounding box center [520, 181] width 26 height 8
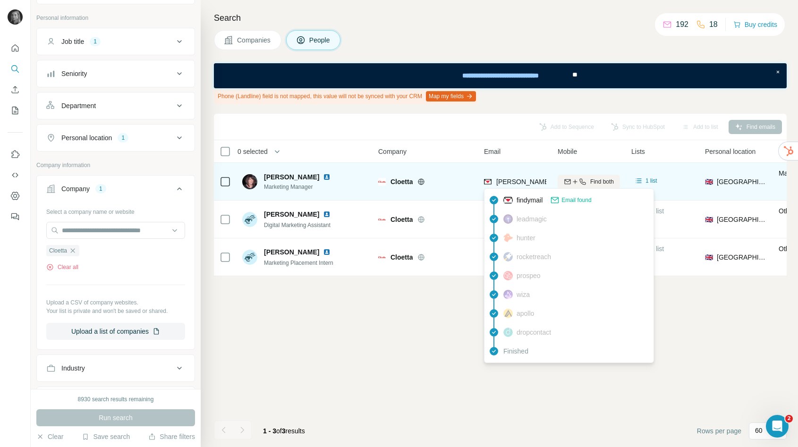
click at [524, 182] on span "sarah.mcdermott@cloetta.co.uk" at bounding box center [633, 182] width 275 height 8
copy tr "sarah.mcdermott@cloetta.co.uk"
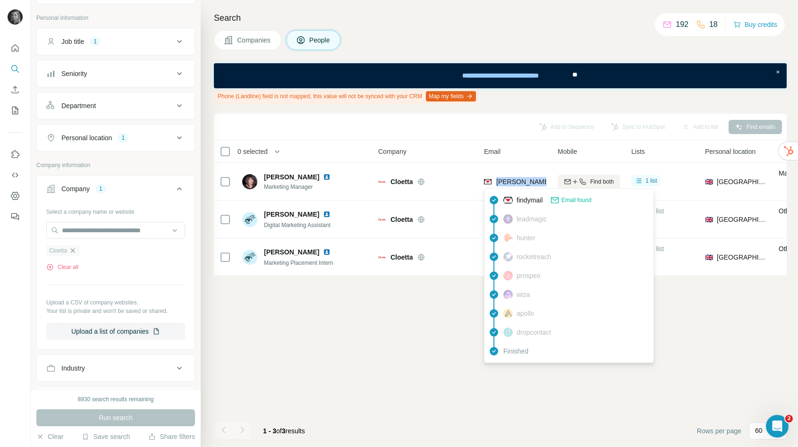
click at [72, 250] on icon "button" at bounding box center [73, 251] width 8 height 8
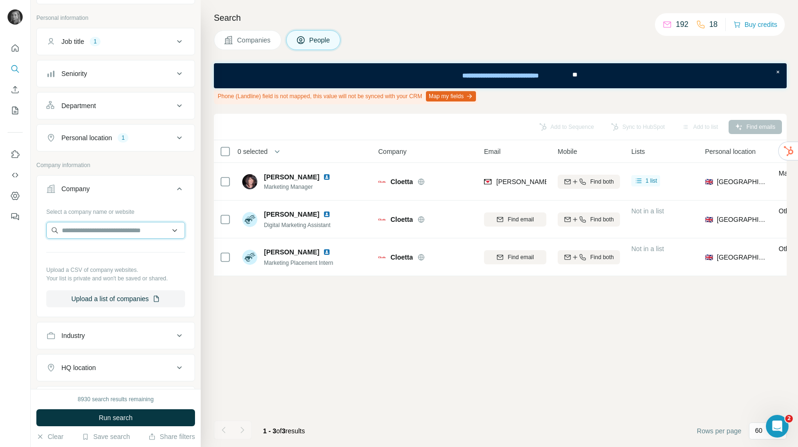
click at [83, 231] on input "text" at bounding box center [115, 230] width 139 height 17
paste input "**********"
type input "**********"
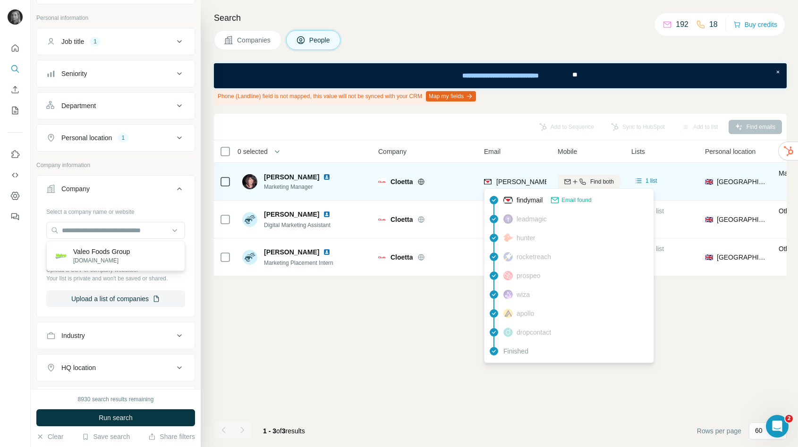
click at [514, 179] on span "sarah.mcdermott@cloetta.co.uk" at bounding box center [633, 182] width 275 height 8
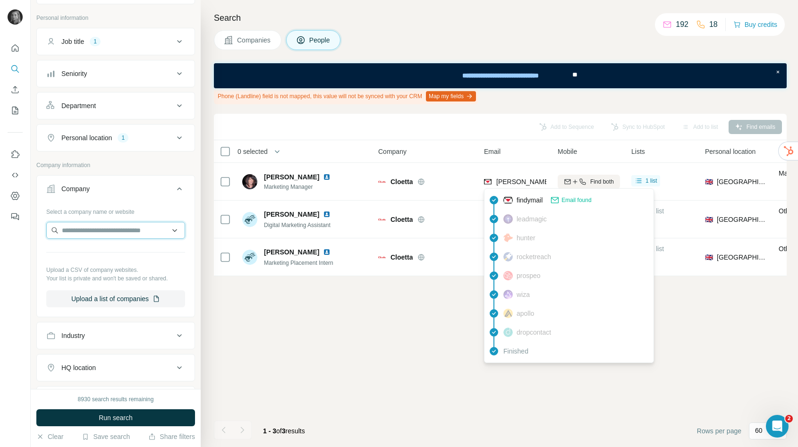
click at [111, 233] on input "text" at bounding box center [115, 230] width 139 height 17
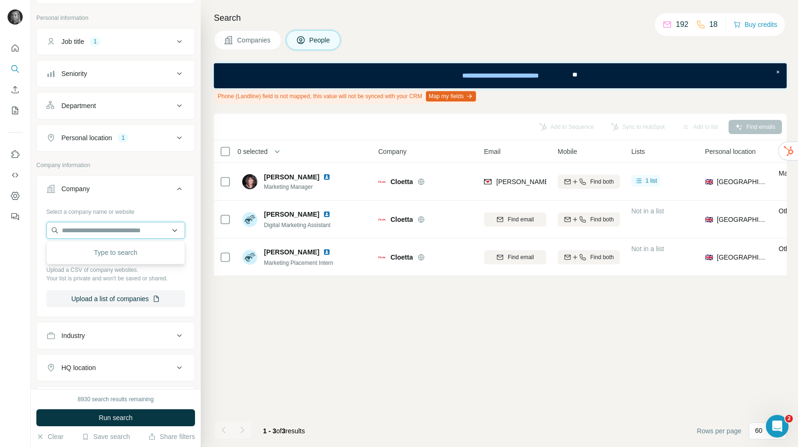
paste input "**********"
type input "**********"
click at [116, 248] on p "Valeo Foods Group" at bounding box center [101, 251] width 57 height 9
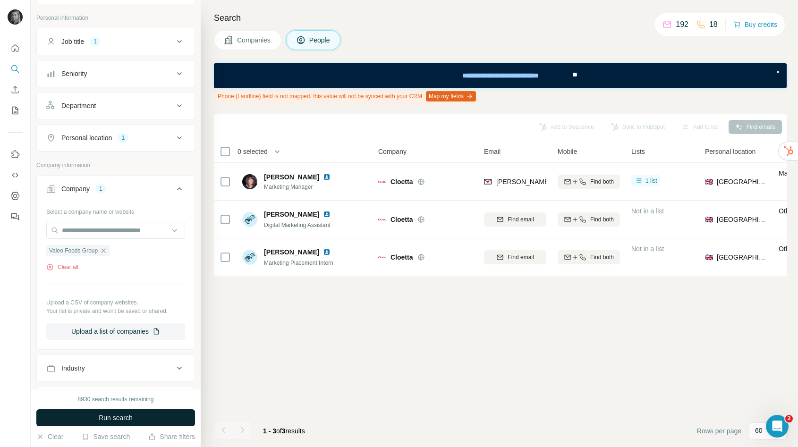
click at [128, 416] on span "Run search" at bounding box center [116, 417] width 34 height 9
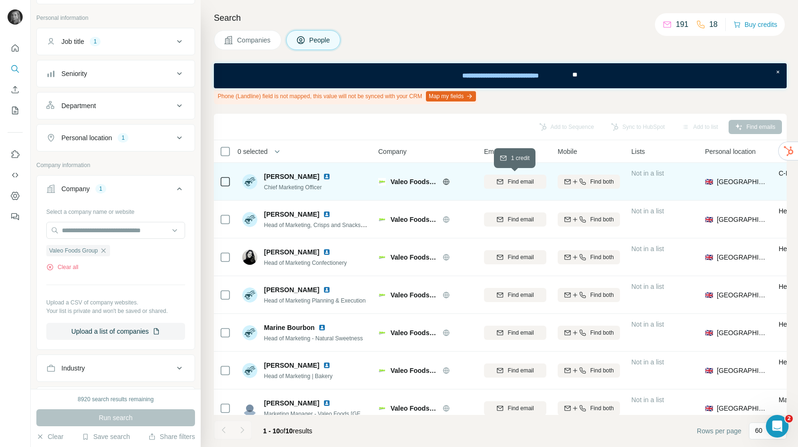
click at [514, 184] on span "Find email" at bounding box center [520, 181] width 26 height 8
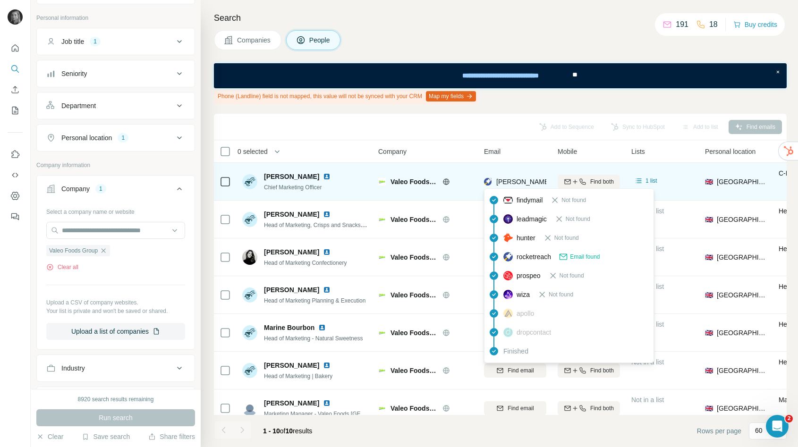
click at [525, 181] on span "michael.inpong@rowsehoney.co.uk" at bounding box center [606, 182] width 221 height 8
copy tr "michael.inpong@rowsehoney.co.uk"
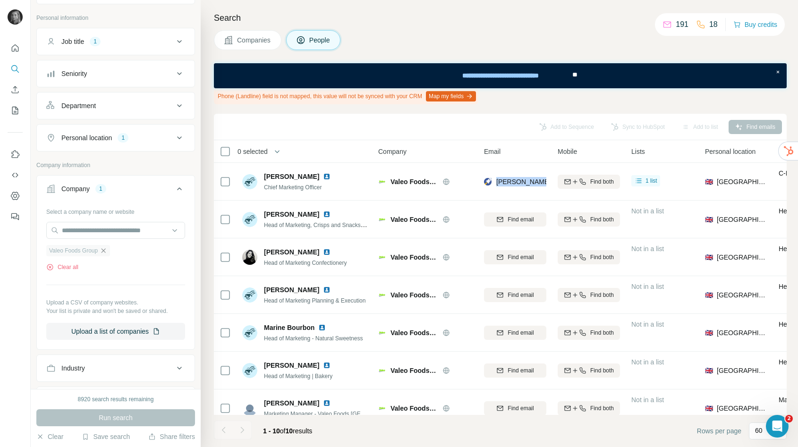
click at [102, 253] on icon "button" at bounding box center [104, 251] width 8 height 8
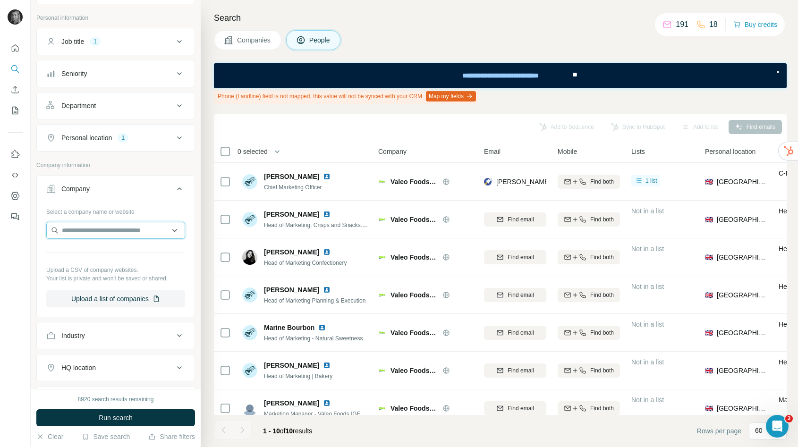
click at [96, 231] on input "text" at bounding box center [115, 230] width 139 height 17
type input "**********"
click at [117, 257] on p "fishermansfriend.com" at bounding box center [114, 260] width 82 height 8
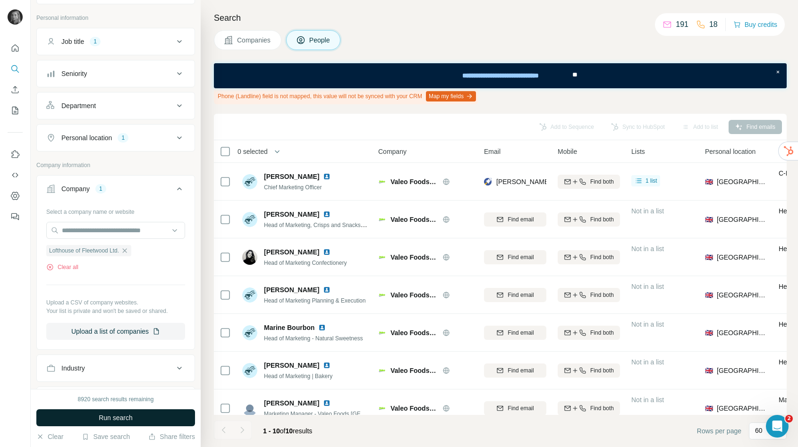
click at [124, 415] on span "Run search" at bounding box center [116, 417] width 34 height 9
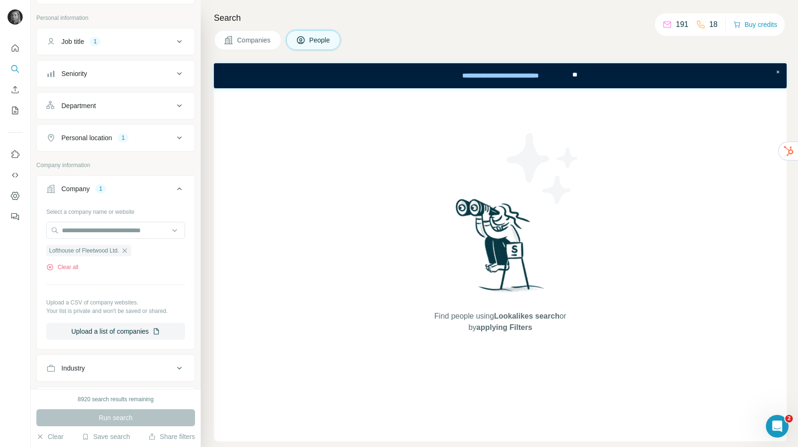
click at [258, 40] on span "Companies" at bounding box center [254, 39] width 34 height 9
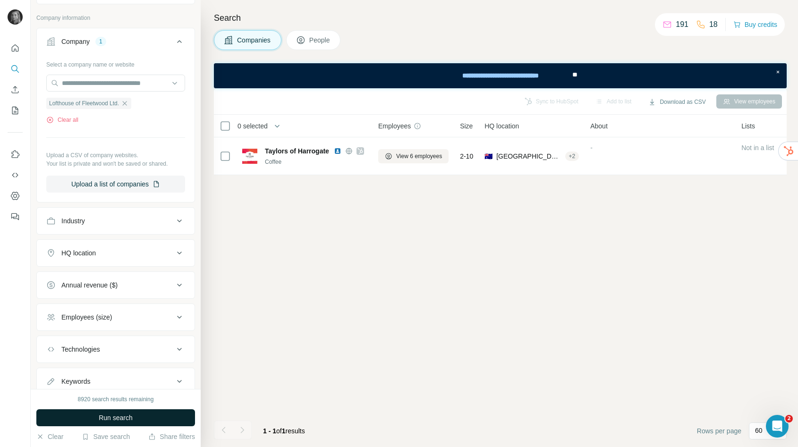
click at [150, 417] on button "Run search" at bounding box center [115, 417] width 159 height 17
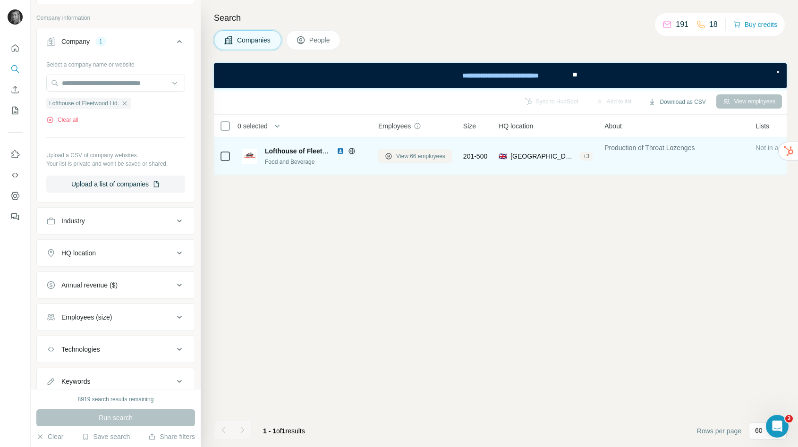
click at [414, 155] on span "View 66 employees" at bounding box center [420, 156] width 49 height 8
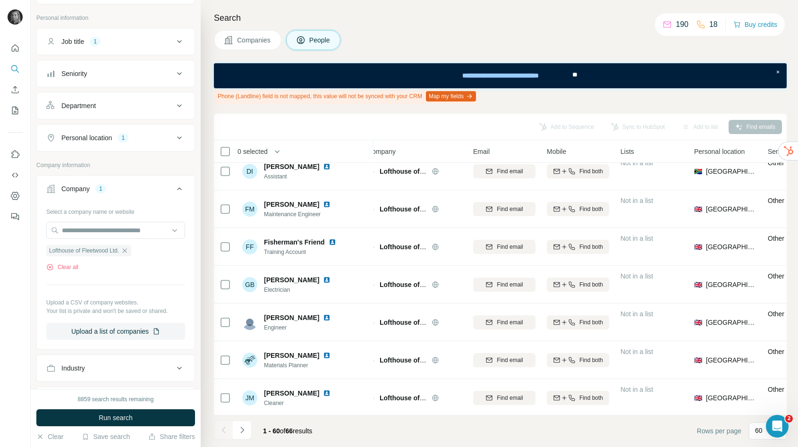
scroll to position [1408, 11]
click at [133, 44] on div "Job title 1" at bounding box center [109, 41] width 127 height 9
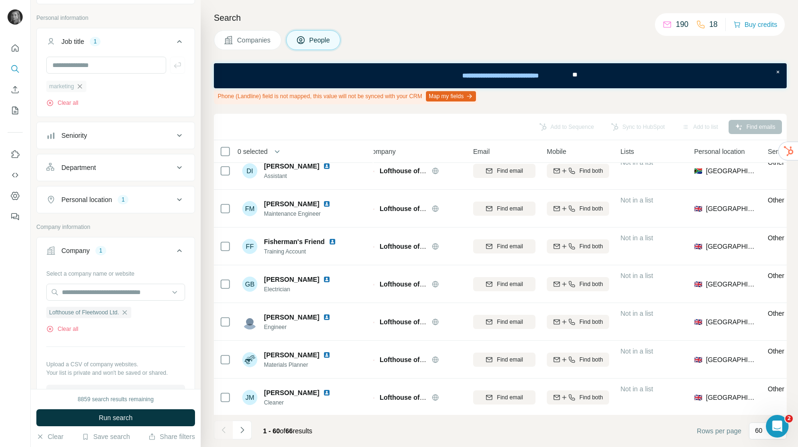
click at [81, 86] on icon "button" at bounding box center [80, 87] width 8 height 8
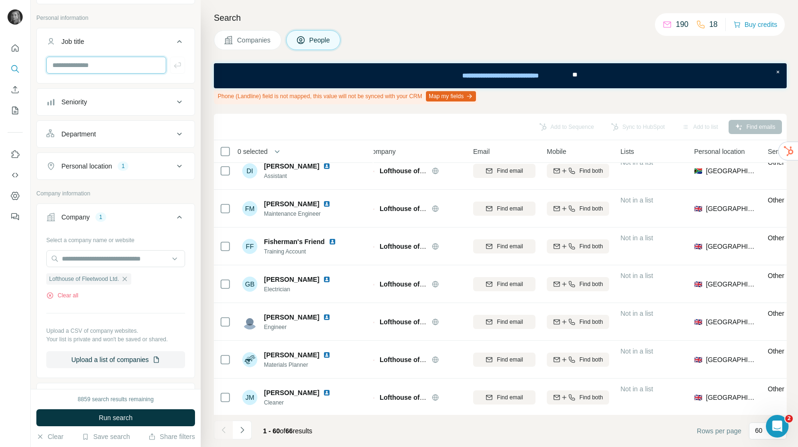
click at [95, 67] on input "text" at bounding box center [106, 65] width 120 height 17
type input "*********"
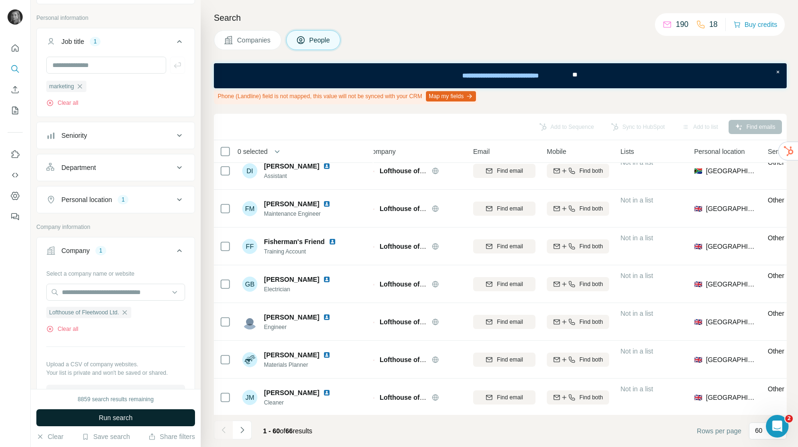
click at [120, 422] on button "Run search" at bounding box center [115, 417] width 159 height 17
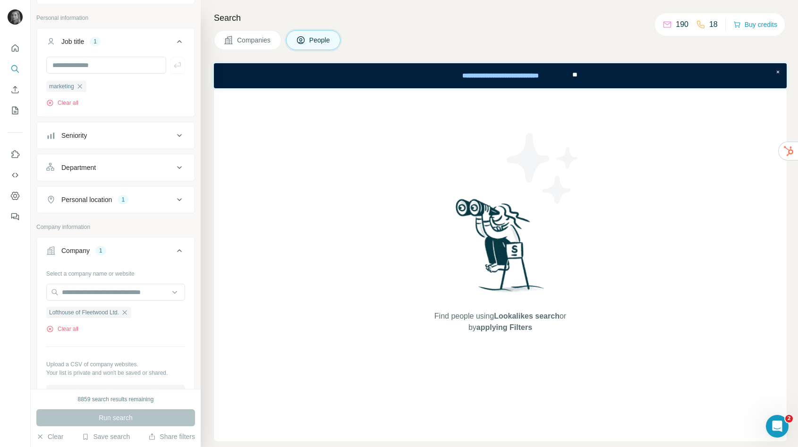
click at [262, 37] on span "Companies" at bounding box center [254, 39] width 34 height 9
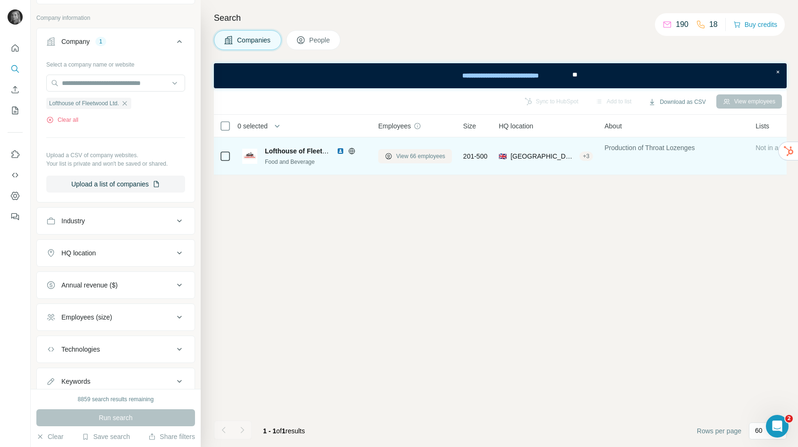
click at [420, 158] on span "View 66 employees" at bounding box center [420, 156] width 49 height 8
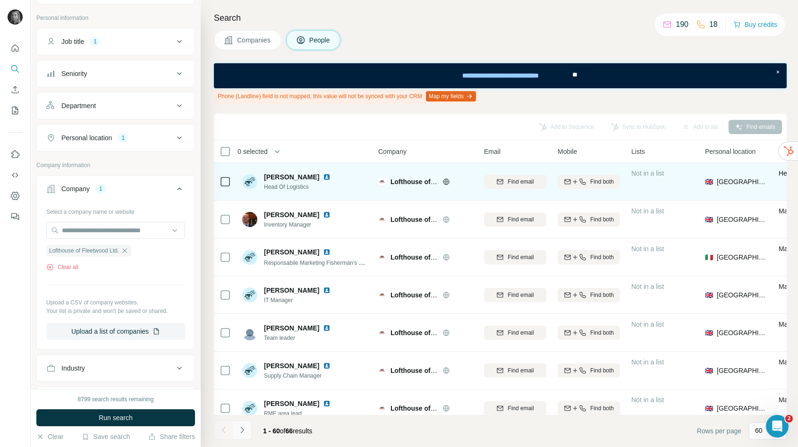
click at [236, 430] on button "Navigate to next page" at bounding box center [242, 430] width 19 height 19
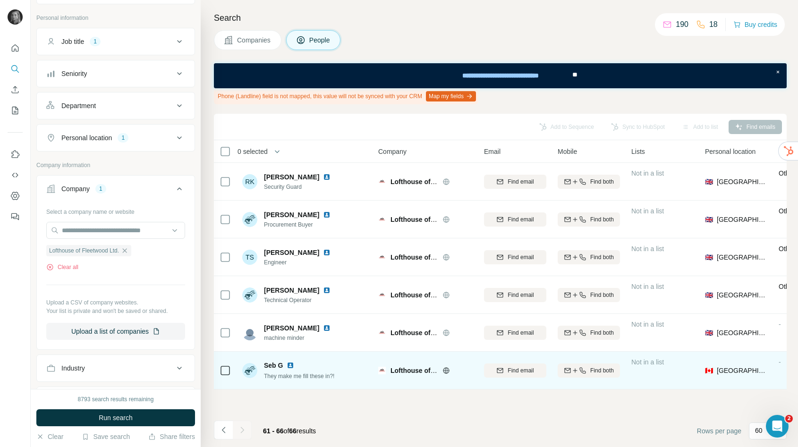
click at [290, 362] on img at bounding box center [291, 366] width 8 height 8
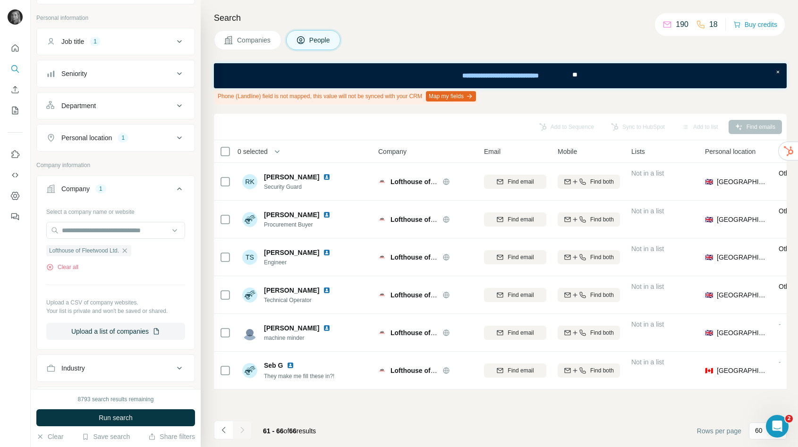
click at [396, 413] on div "Add to Sequence Sync to HubSpot Add to list Find emails 0 selected People Compa…" at bounding box center [500, 280] width 573 height 333
click at [224, 427] on icon "Navigate to previous page" at bounding box center [223, 429] width 9 height 9
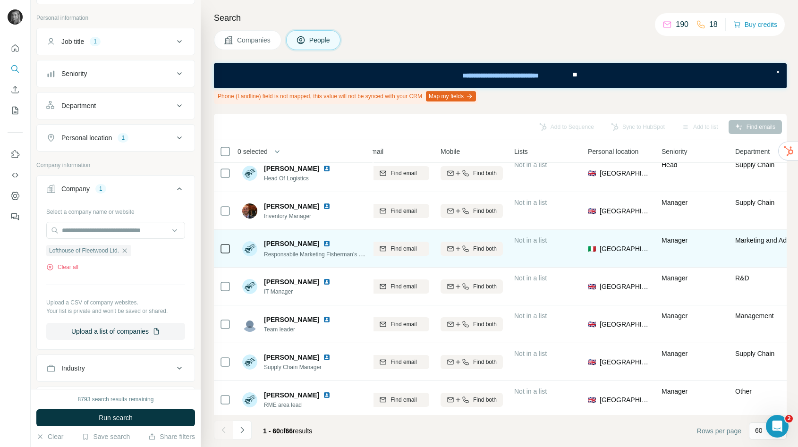
scroll to position [8, 105]
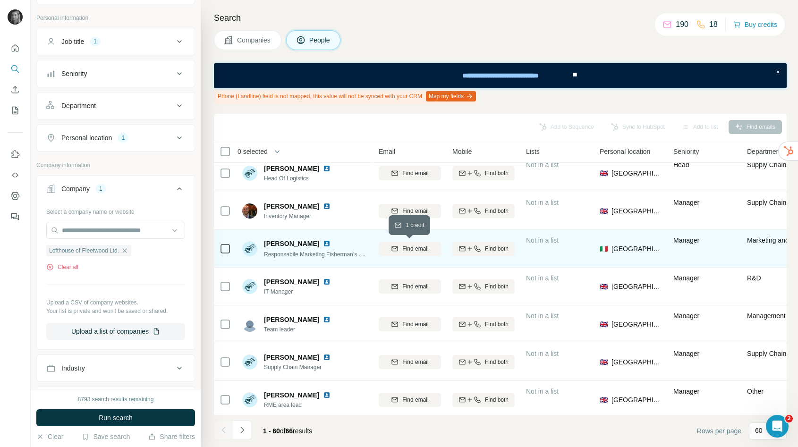
click at [416, 245] on span "Find email" at bounding box center [415, 248] width 26 height 8
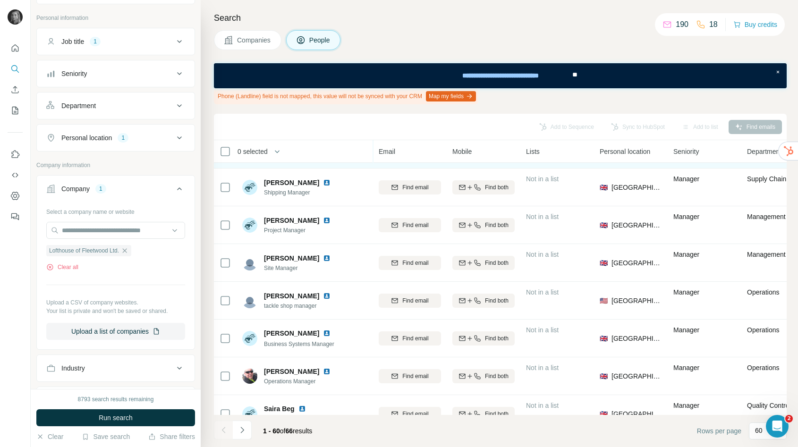
scroll to position [411, 105]
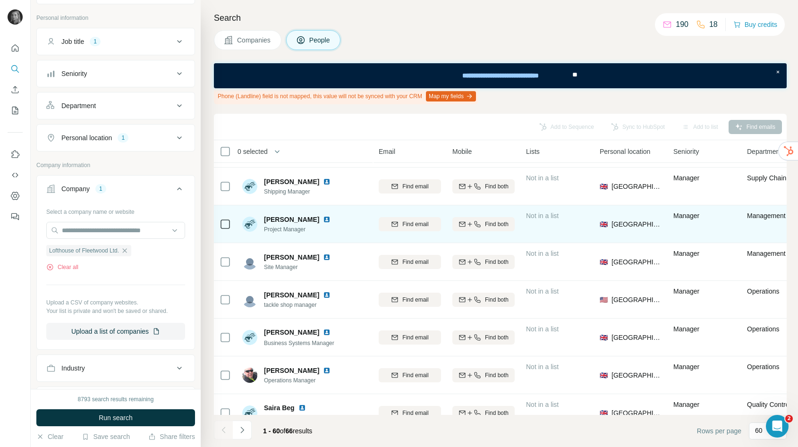
click at [323, 216] on img at bounding box center [327, 220] width 8 height 8
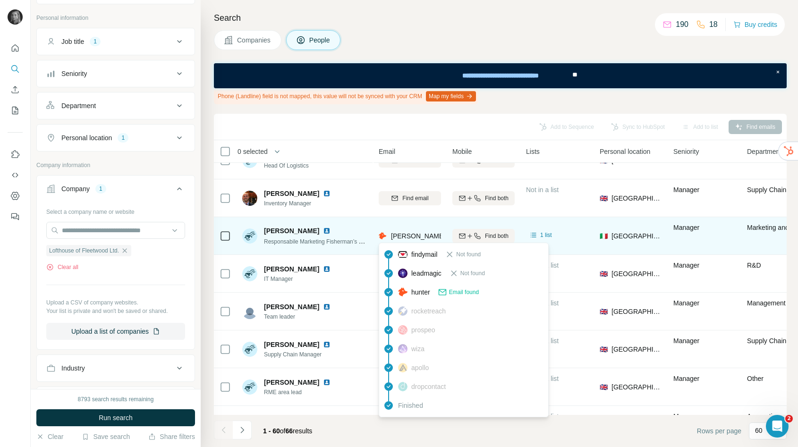
click at [427, 238] on span "giuliana@fishermansfriend.com" at bounding box center [474, 236] width 166 height 8
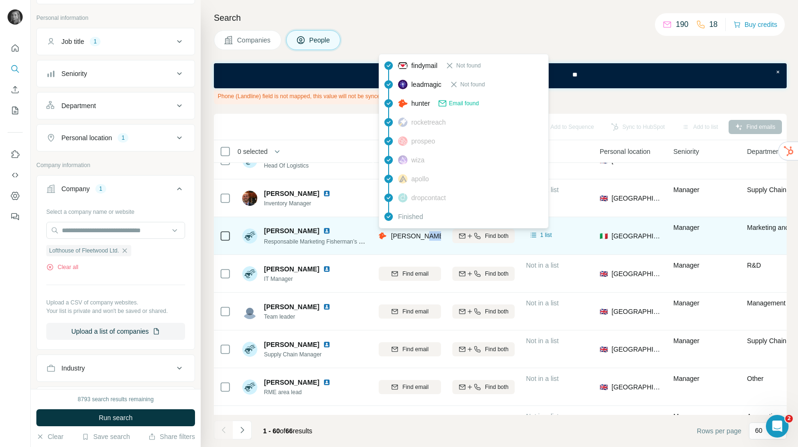
click at [427, 238] on span "giuliana@fishermansfriend.com" at bounding box center [474, 236] width 166 height 8
copy tr "giuliana@fishermansfriend.com"
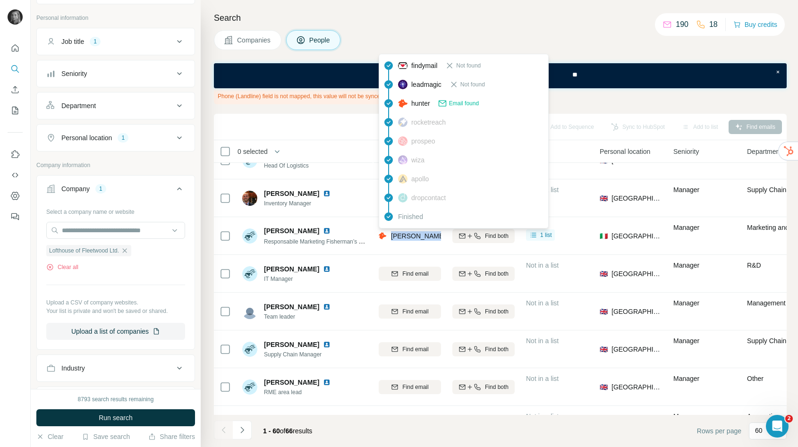
click at [127, 251] on icon "button" at bounding box center [125, 250] width 4 height 4
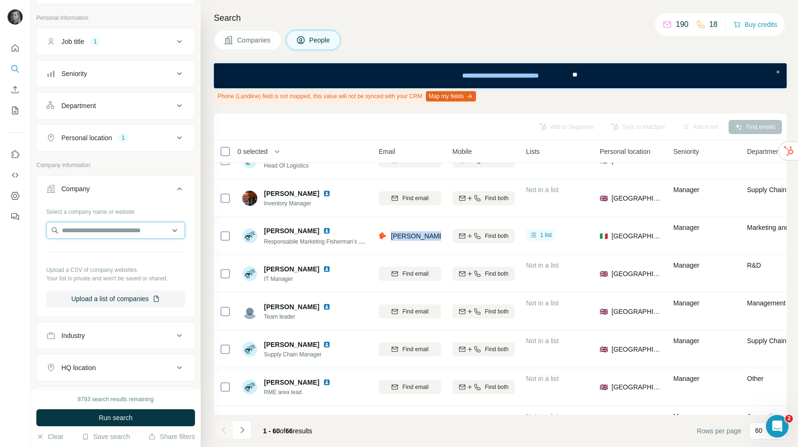
click at [127, 235] on input "text" at bounding box center [115, 230] width 139 height 17
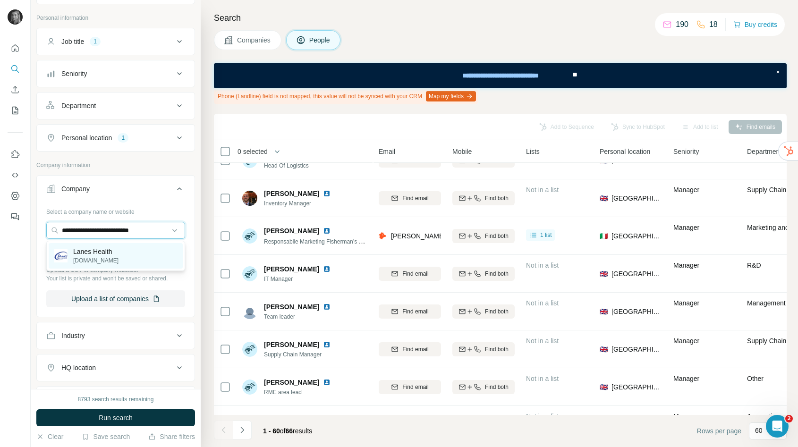
type input "**********"
click at [107, 258] on p "laneshealth.com" at bounding box center [95, 260] width 45 height 8
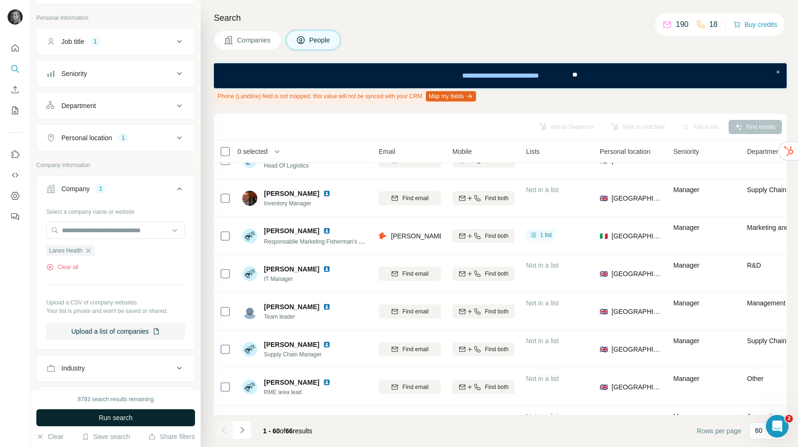
click at [116, 414] on span "Run search" at bounding box center [116, 417] width 34 height 9
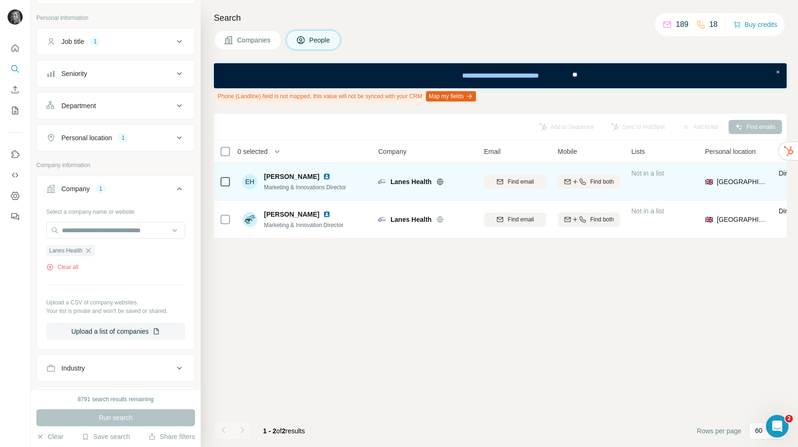
click at [323, 174] on img at bounding box center [327, 177] width 8 height 8
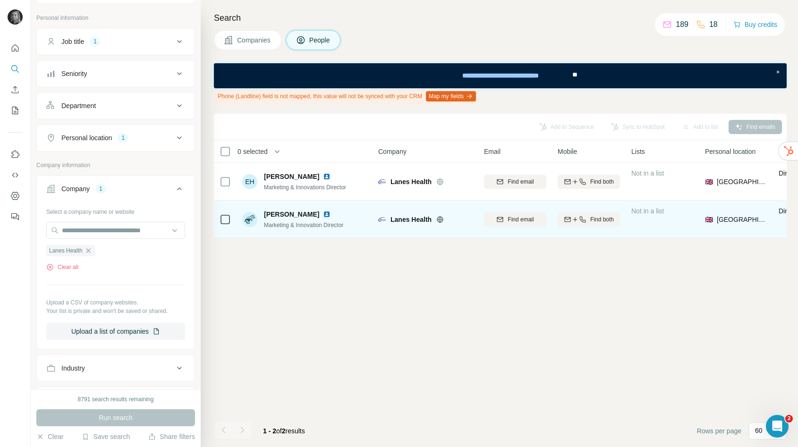
click at [323, 214] on img at bounding box center [327, 215] width 8 height 8
click at [509, 221] on span "Find email" at bounding box center [520, 219] width 26 height 8
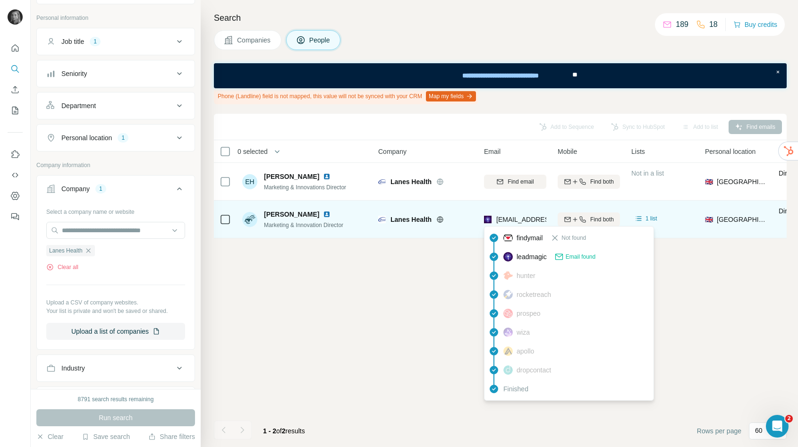
click at [504, 219] on span "lmhardy@laneshealth.com" at bounding box center [552, 220] width 112 height 8
copy tr "lmhardy@laneshealth.com"
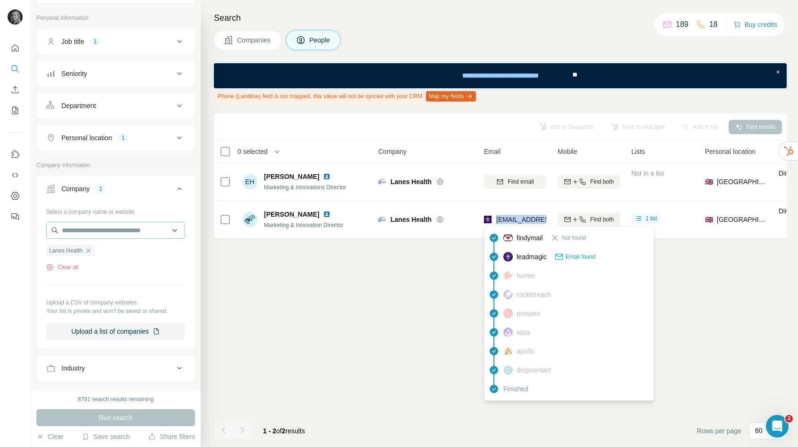
click at [90, 248] on icon "button" at bounding box center [88, 251] width 8 height 8
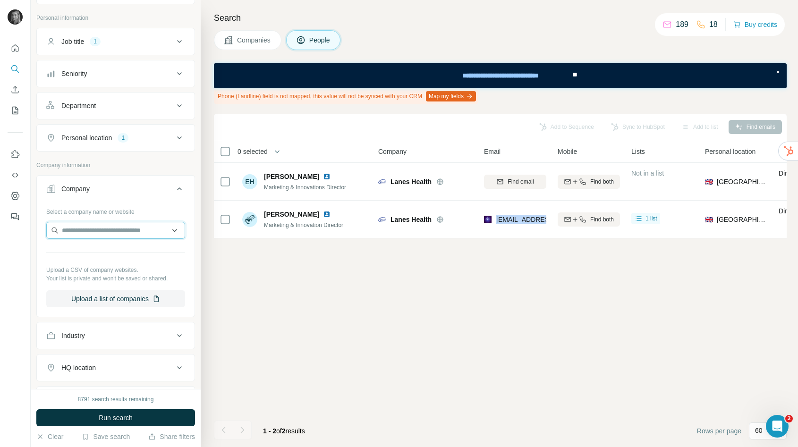
click at [90, 228] on input "text" at bounding box center [115, 230] width 139 height 17
paste input "**********"
type input "**********"
click at [138, 255] on div "Peppersmith peppersmith.co.uk" at bounding box center [116, 255] width 134 height 25
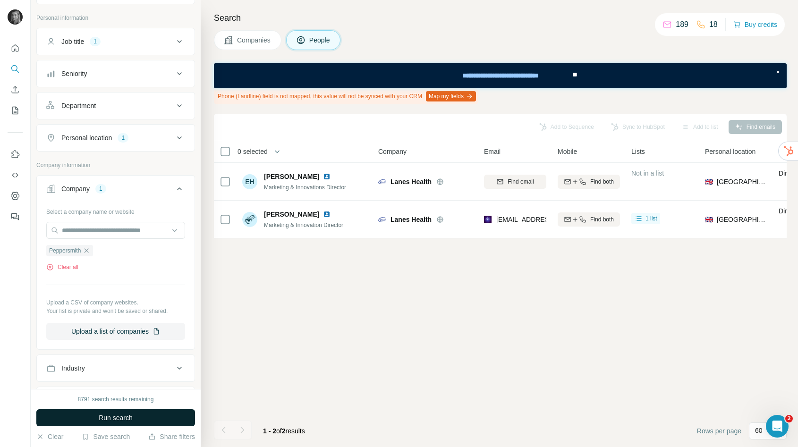
click at [134, 416] on button "Run search" at bounding box center [115, 417] width 159 height 17
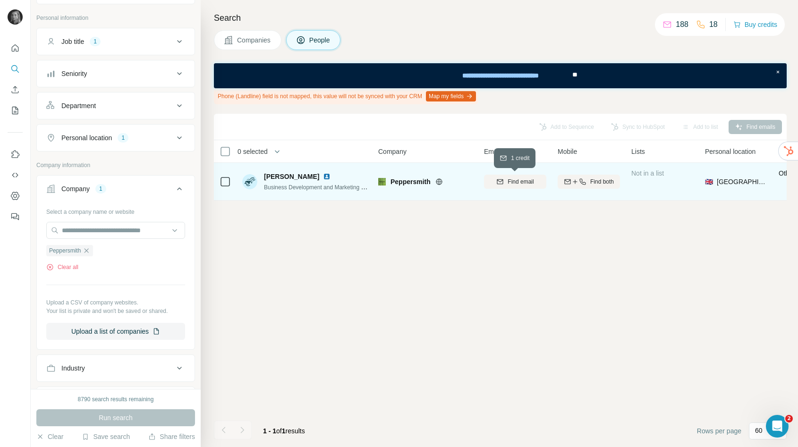
click at [516, 177] on span "Find email" at bounding box center [520, 181] width 26 height 8
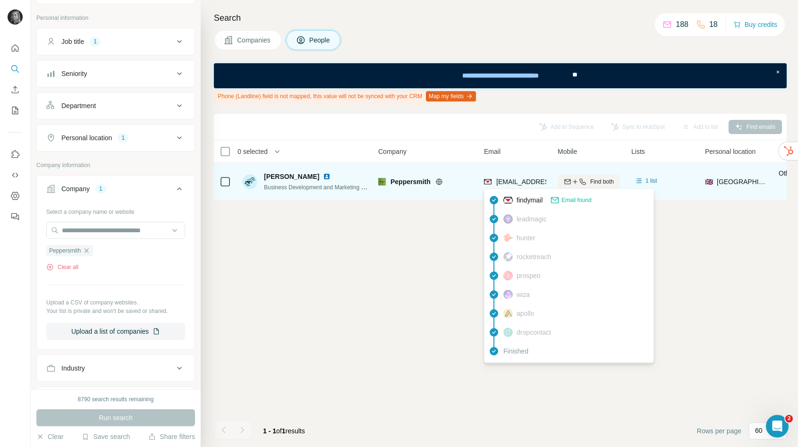
click at [517, 178] on span "helena@peppersmith.co.uk" at bounding box center [552, 182] width 112 height 8
copy tr "helena@peppersmith.co.uk"
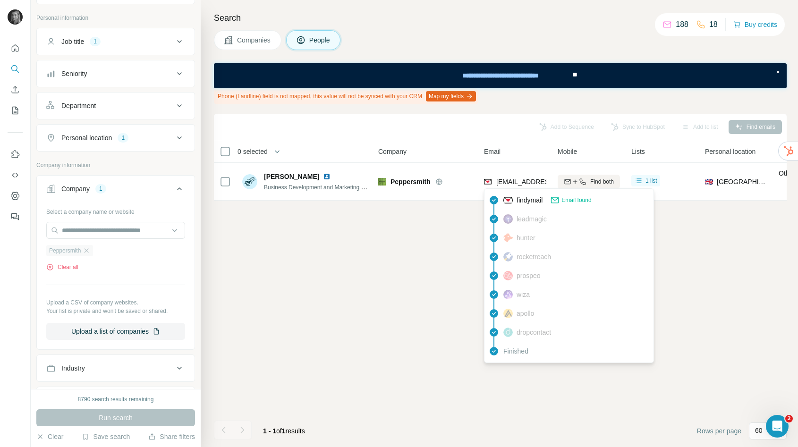
click at [83, 252] on div "Peppersmith" at bounding box center [69, 250] width 47 height 11
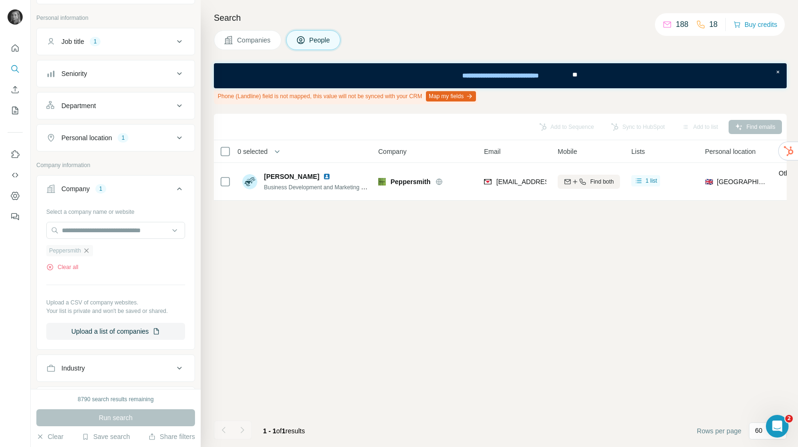
click at [88, 250] on icon "button" at bounding box center [87, 251] width 8 height 8
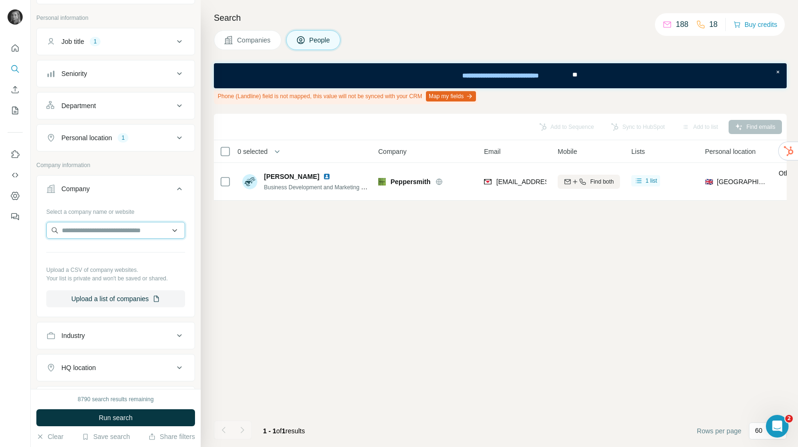
click at [88, 233] on input "text" at bounding box center [115, 230] width 139 height 17
paste input "**********"
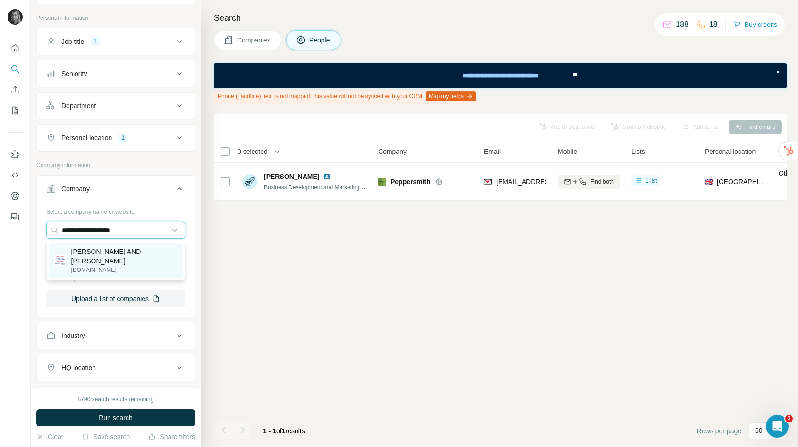
type input "**********"
click at [93, 248] on p "STADA Thornton AND Ross" at bounding box center [124, 256] width 106 height 19
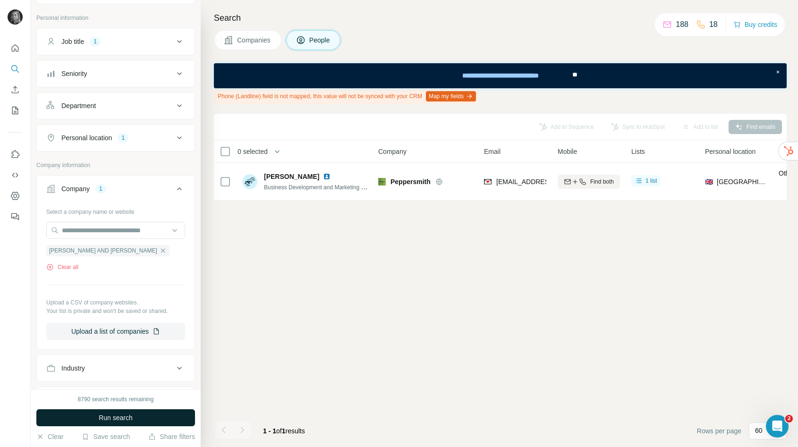
click at [122, 412] on button "Run search" at bounding box center [115, 417] width 159 height 17
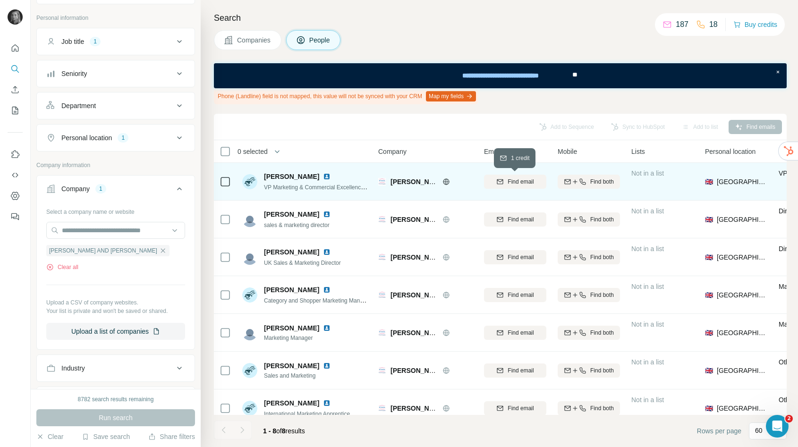
click at [520, 183] on span "Find email" at bounding box center [520, 181] width 26 height 8
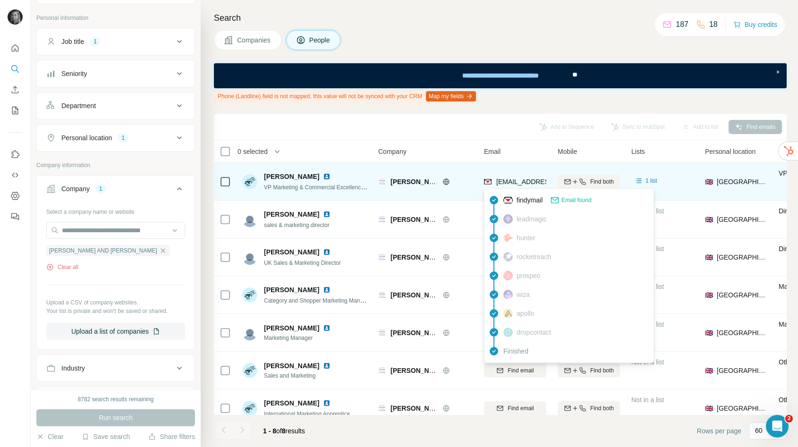
click at [520, 183] on span "clarefurlonger@thorntonross.com" at bounding box center [552, 182] width 112 height 8
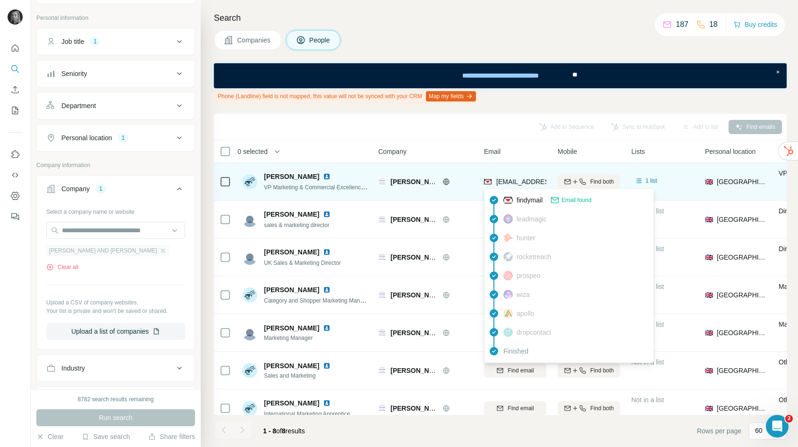
click at [132, 252] on div "STADA Thornton AND Ross" at bounding box center [107, 250] width 123 height 11
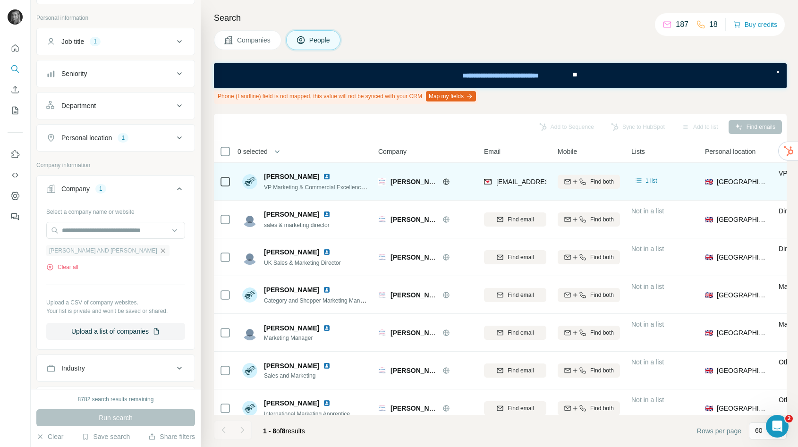
click at [159, 249] on icon "button" at bounding box center [163, 251] width 8 height 8
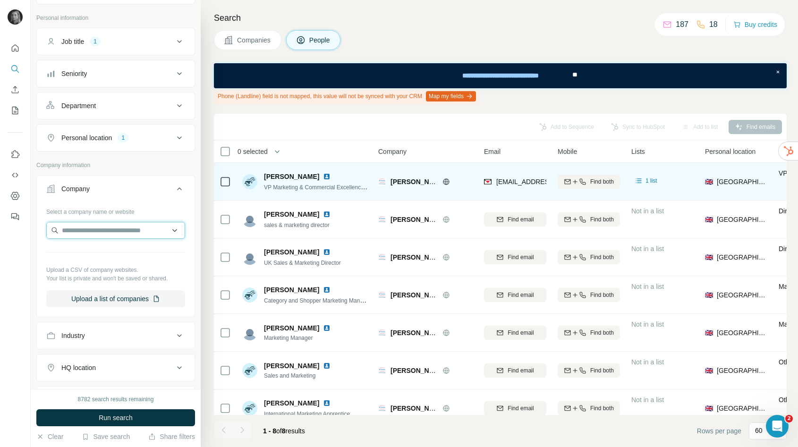
click at [124, 236] on input "text" at bounding box center [115, 230] width 139 height 17
paste input "**********"
type input "**********"
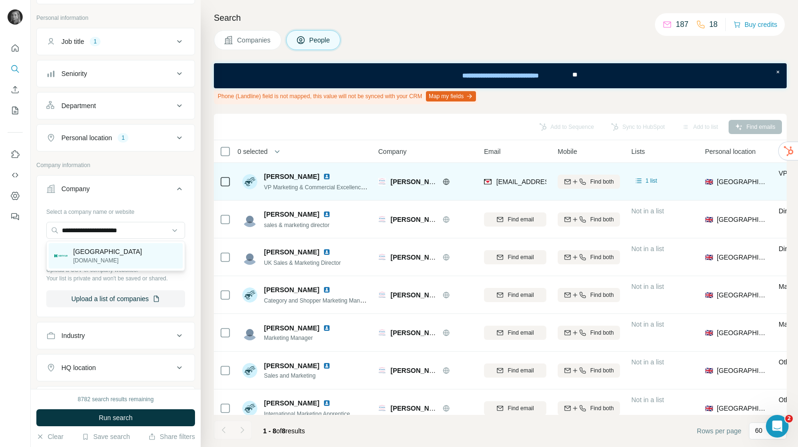
click at [121, 247] on div "Kenvue kenvue.com" at bounding box center [116, 255] width 134 height 25
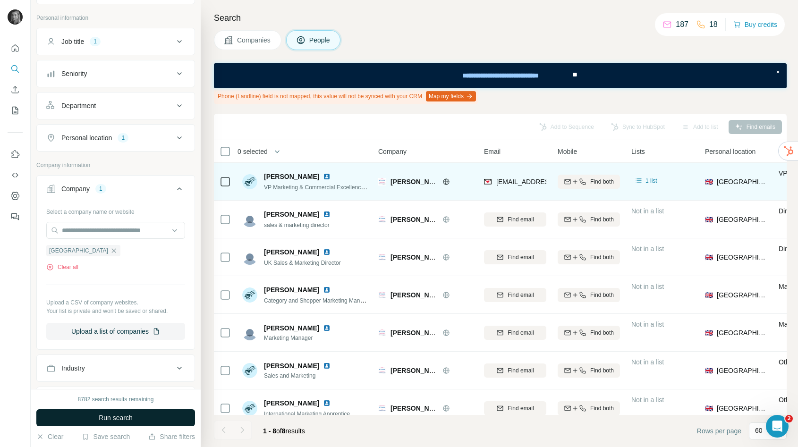
click at [143, 414] on button "Run search" at bounding box center [115, 417] width 159 height 17
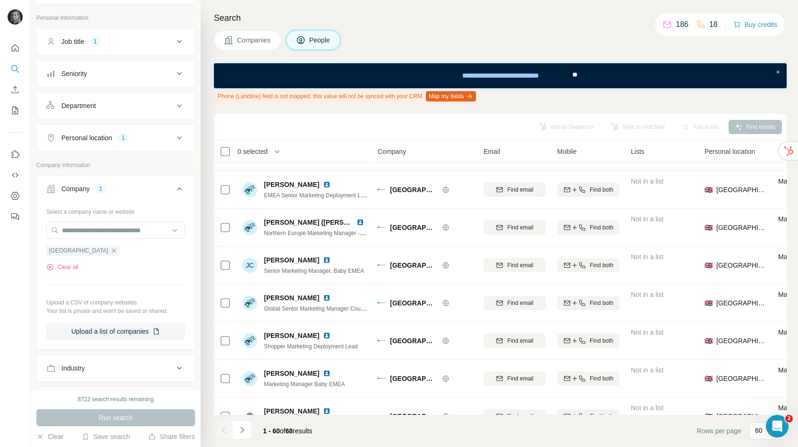
scroll to position [459, 0]
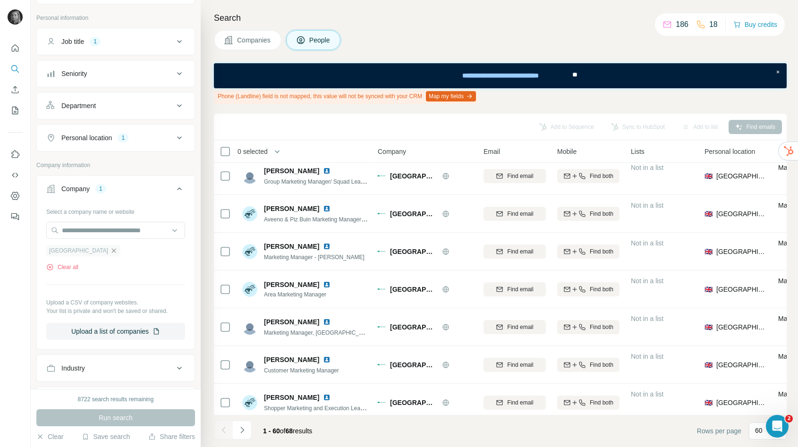
click at [110, 248] on icon "button" at bounding box center [114, 251] width 8 height 8
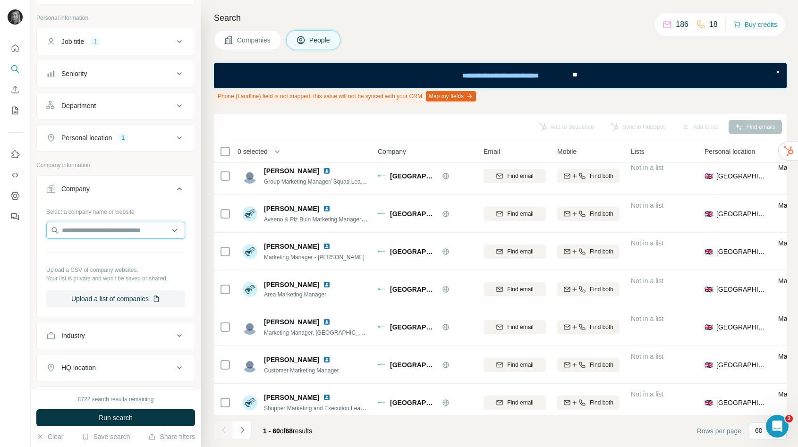
click at [85, 228] on input "text" at bounding box center [115, 230] width 139 height 17
paste input "*******"
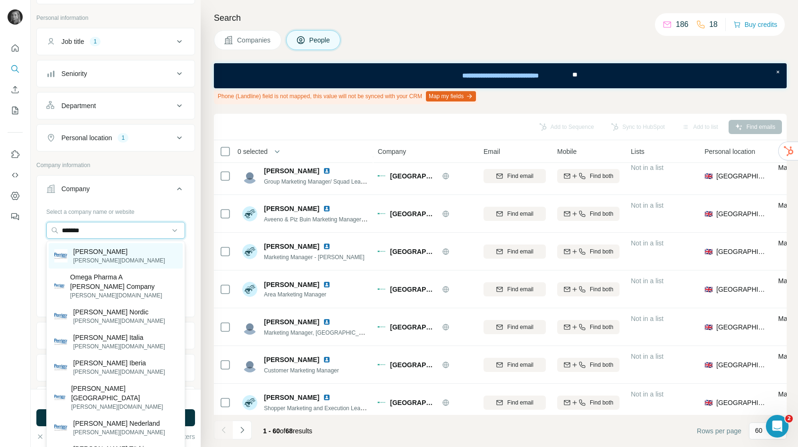
type input "*******"
click at [86, 254] on p "Perrigo" at bounding box center [119, 251] width 92 height 9
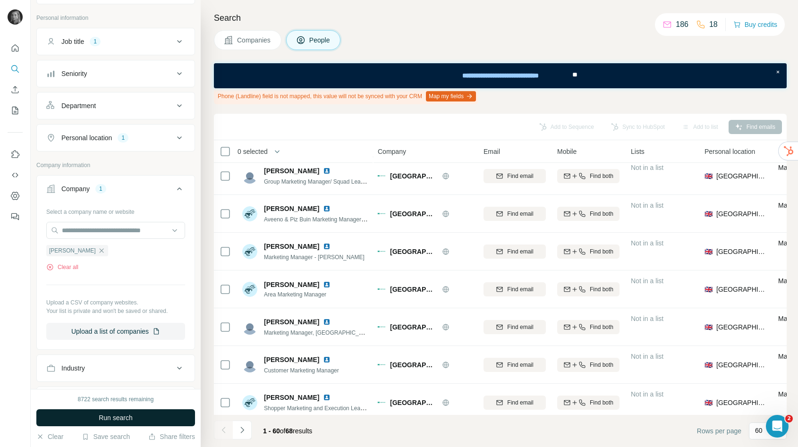
click at [107, 418] on span "Run search" at bounding box center [116, 417] width 34 height 9
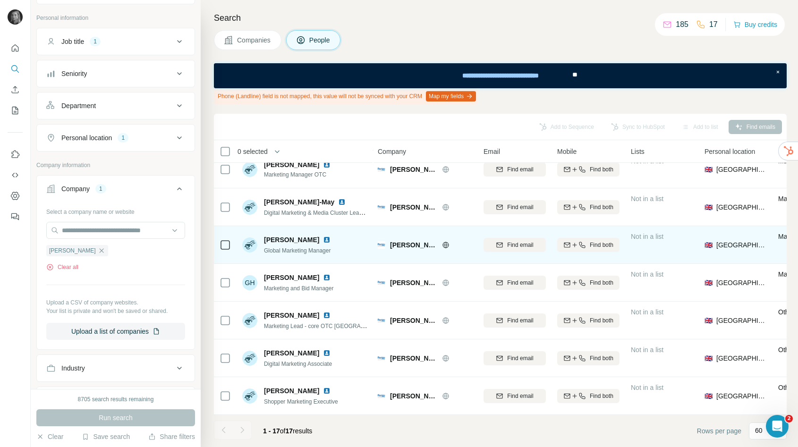
scroll to position [0, 0]
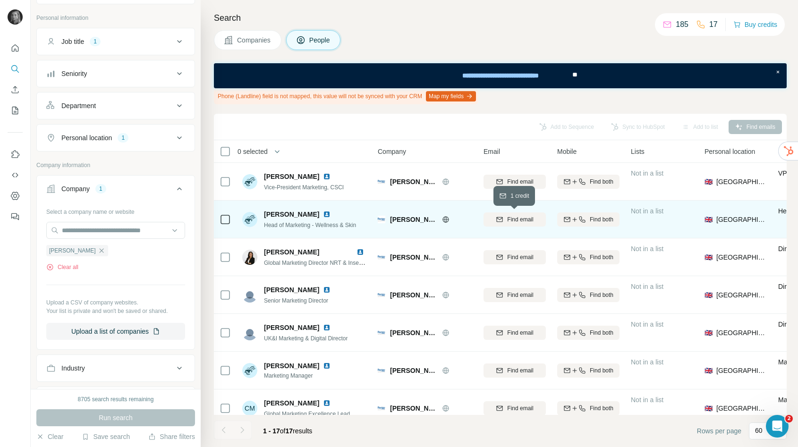
click at [512, 219] on span "Find email" at bounding box center [520, 219] width 26 height 8
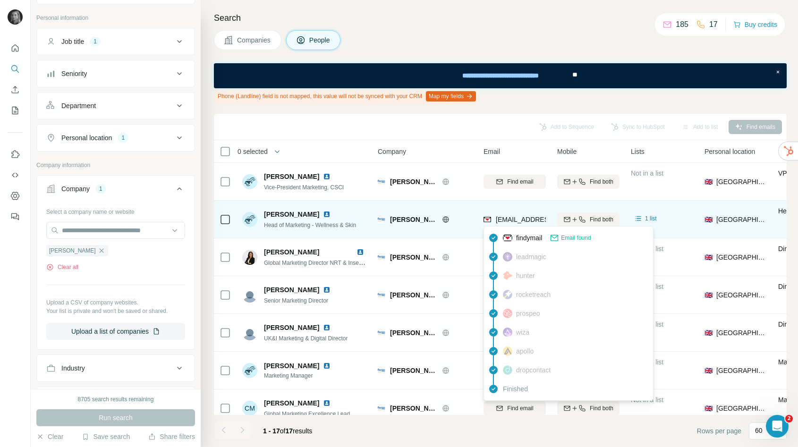
click at [518, 220] on span "bhammond@perrigo.com" at bounding box center [579, 220] width 166 height 8
copy tr "bhammond@perrigo.com"
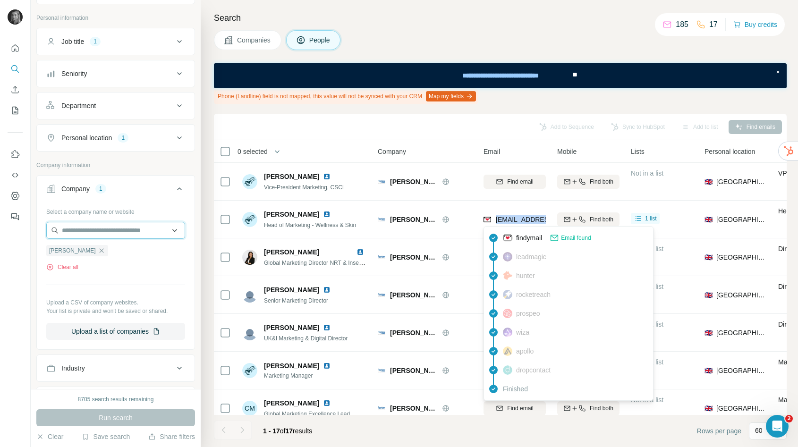
click at [91, 231] on input "text" at bounding box center [115, 230] width 139 height 17
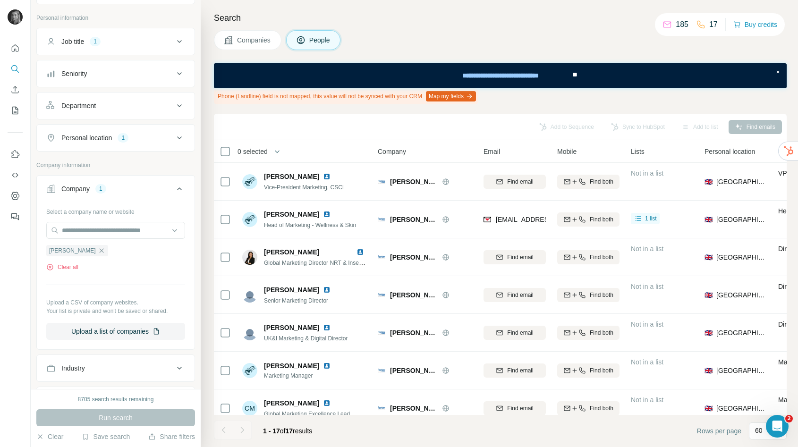
click at [117, 280] on div "Select a company name or website Perrigo Clear all Upload a CSV of company webs…" at bounding box center [115, 272] width 139 height 136
click at [77, 251] on div "Perrigo" at bounding box center [77, 250] width 62 height 11
click at [99, 252] on icon "button" at bounding box center [101, 250] width 4 height 4
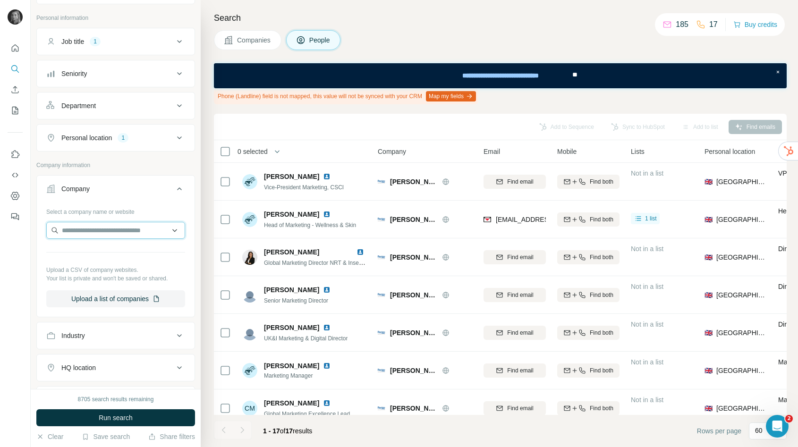
click at [75, 234] on input "text" at bounding box center [115, 230] width 139 height 17
paste input "**********"
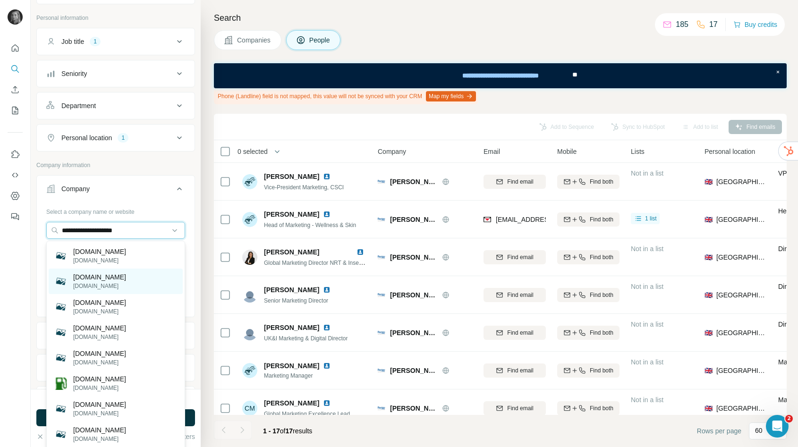
type input "**********"
click at [94, 278] on p "lpg.co.uk" at bounding box center [99, 276] width 53 height 9
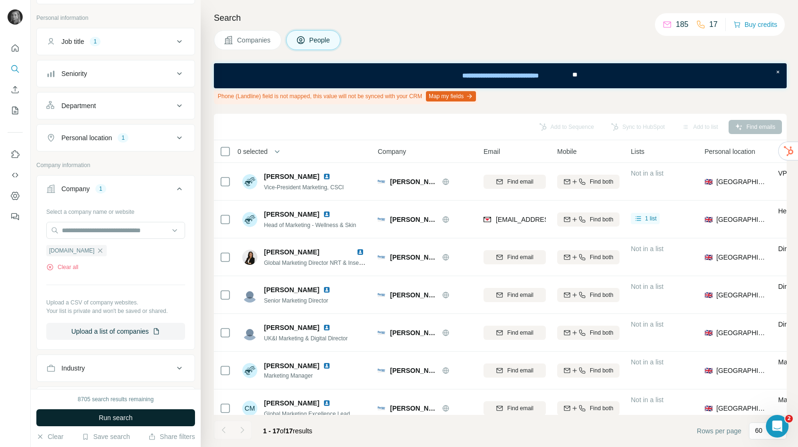
click at [128, 421] on span "Run search" at bounding box center [116, 417] width 34 height 9
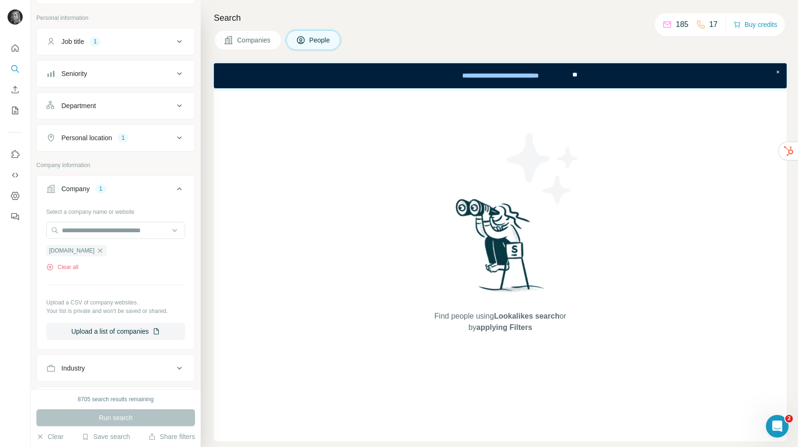
click at [250, 44] on span "Companies" at bounding box center [254, 39] width 34 height 9
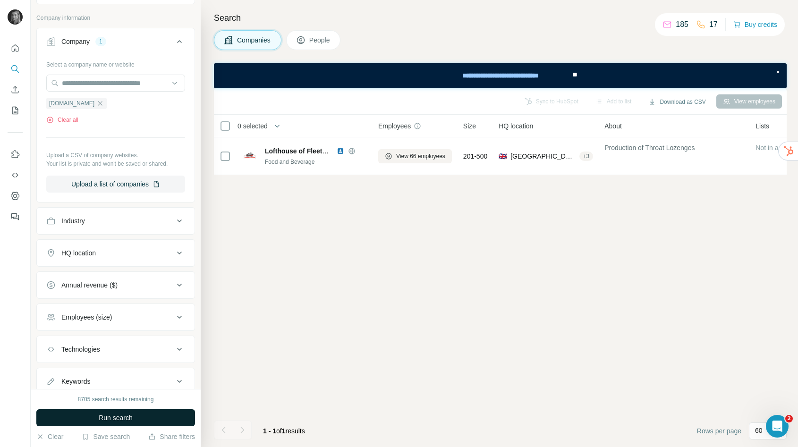
click at [157, 413] on button "Run search" at bounding box center [115, 417] width 159 height 17
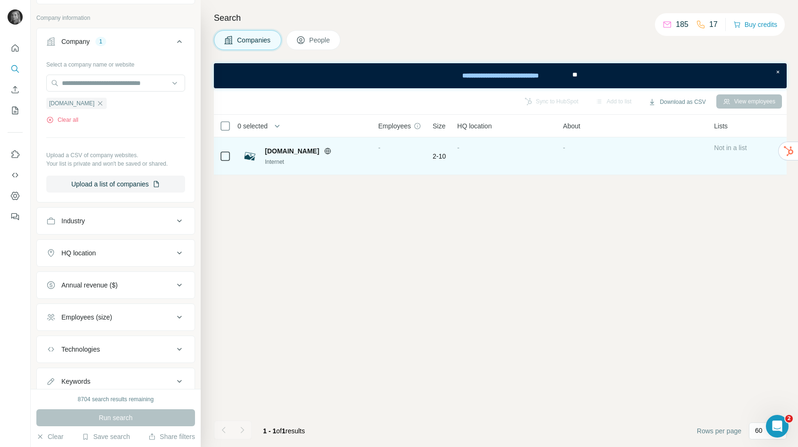
click at [324, 150] on icon at bounding box center [328, 151] width 8 height 8
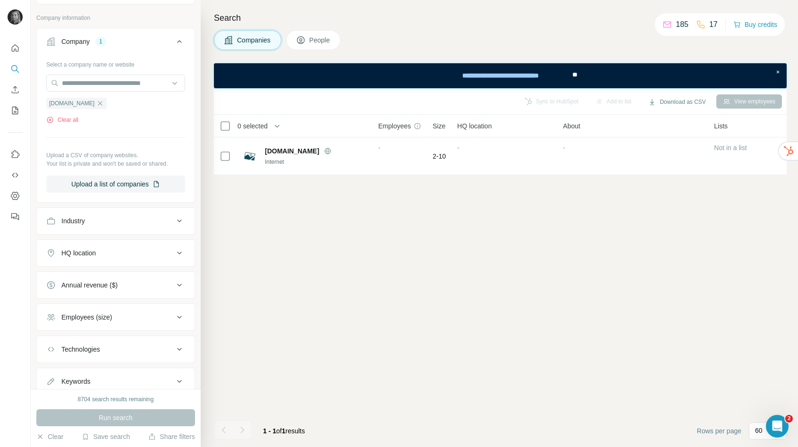
click at [96, 101] on icon "button" at bounding box center [100, 104] width 8 height 8
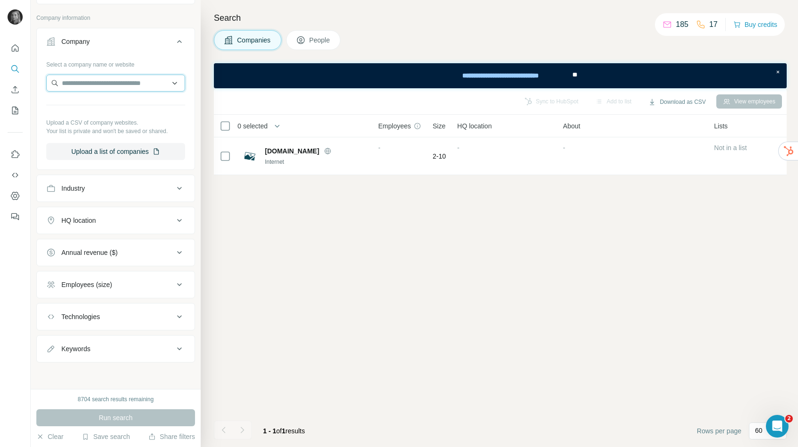
click at [93, 87] on input "text" at bounding box center [115, 83] width 139 height 17
type input "**********"
click at [99, 110] on p "valeofoodsgroup.com" at bounding box center [101, 113] width 57 height 8
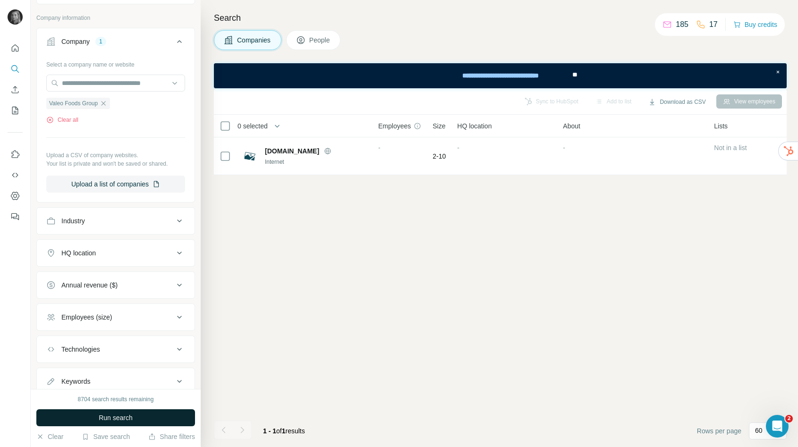
click at [121, 418] on span "Run search" at bounding box center [116, 417] width 34 height 9
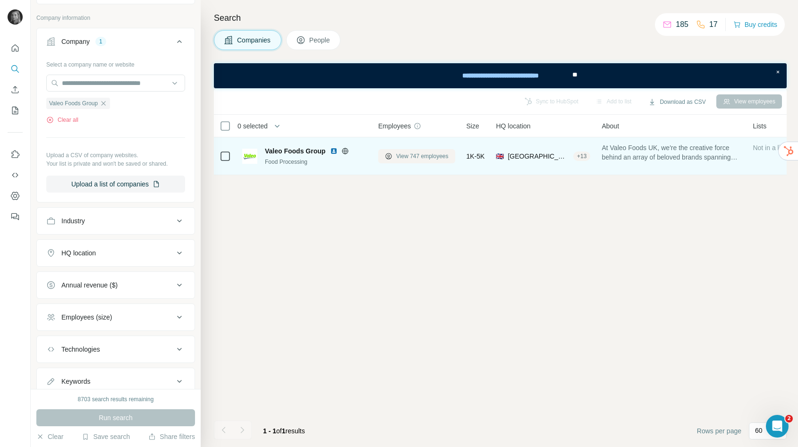
click at [436, 155] on span "View 747 employees" at bounding box center [422, 156] width 52 height 8
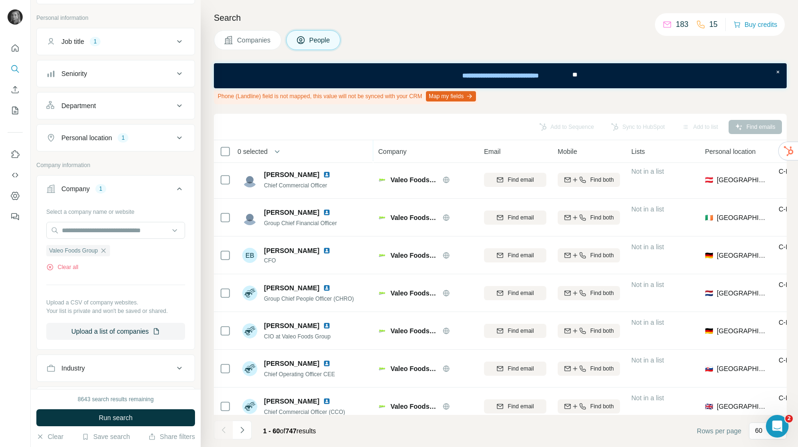
scroll to position [44, 0]
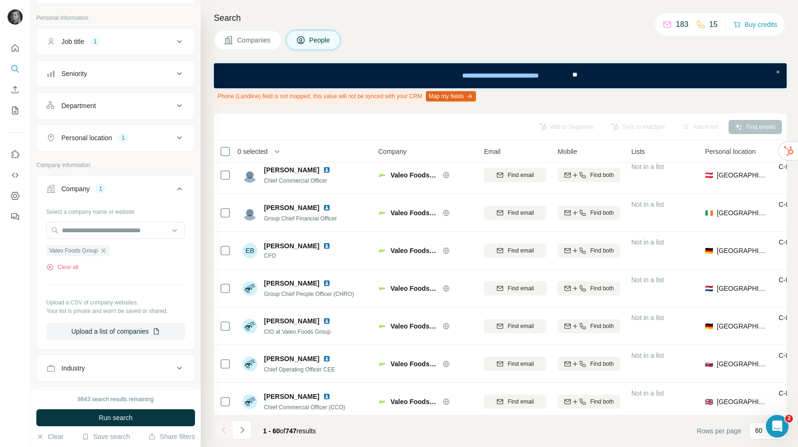
click at [126, 42] on div "Job title 1" at bounding box center [109, 41] width 127 height 9
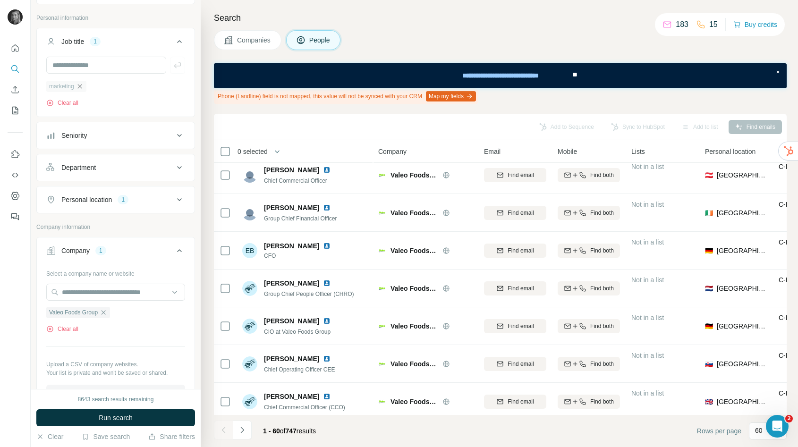
click at [80, 83] on icon "button" at bounding box center [80, 87] width 8 height 8
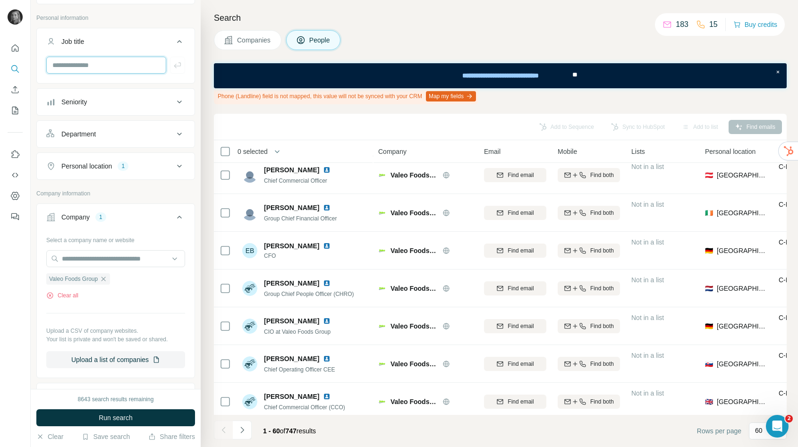
click at [85, 71] on input "text" at bounding box center [106, 65] width 120 height 17
type input "*********"
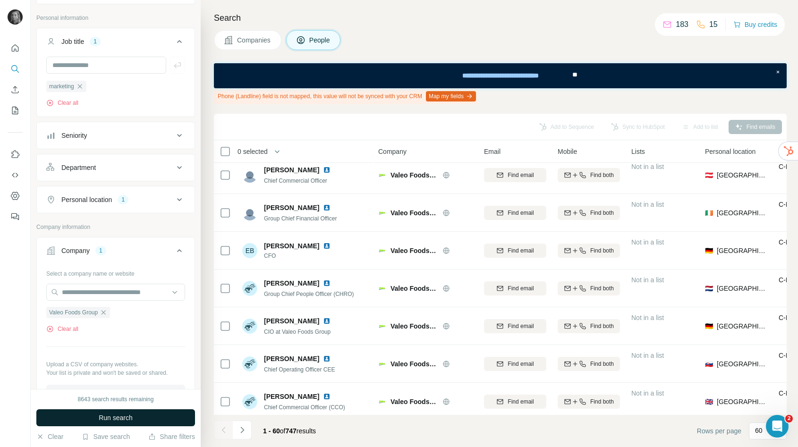
click at [148, 413] on button "Run search" at bounding box center [115, 417] width 159 height 17
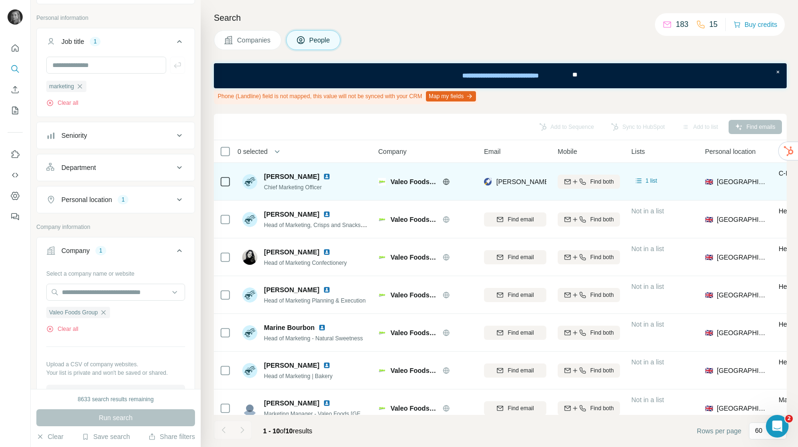
click at [523, 176] on div "michael.inpong@rowsehoney.co.uk" at bounding box center [515, 182] width 62 height 26
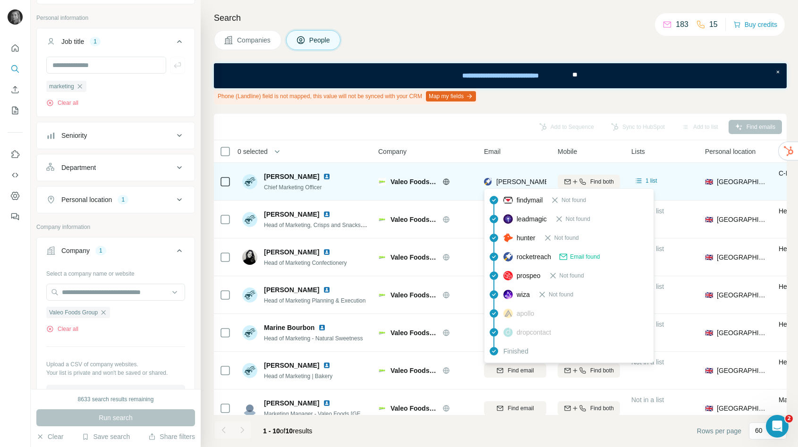
click at [523, 180] on span "michael.inpong@rowsehoney.co.uk" at bounding box center [606, 182] width 221 height 8
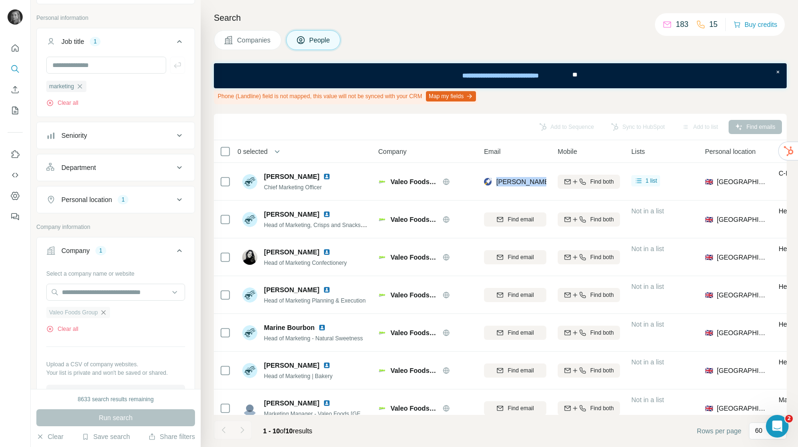
click at [104, 313] on icon "button" at bounding box center [104, 313] width 8 height 8
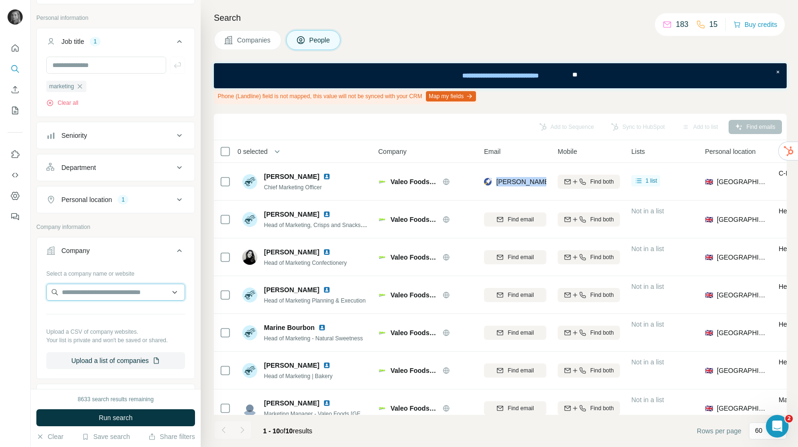
click at [107, 289] on input "text" at bounding box center [115, 292] width 139 height 17
paste input "**********"
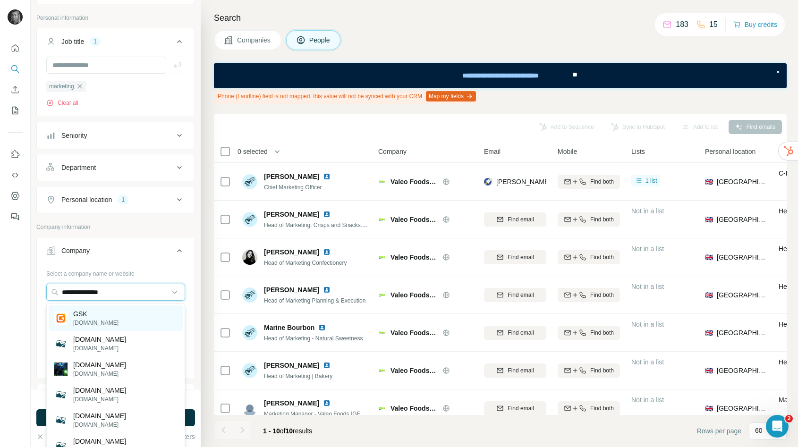
type input "**********"
click at [108, 322] on div "GSK gsk.com" at bounding box center [116, 317] width 134 height 25
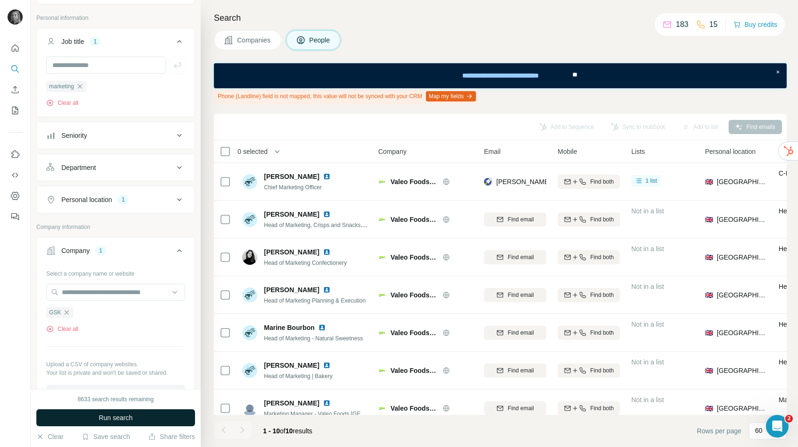
click at [115, 421] on span "Run search" at bounding box center [116, 417] width 34 height 9
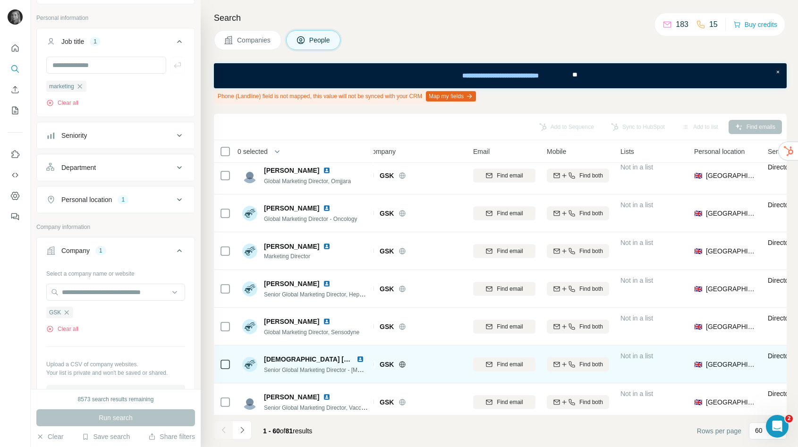
scroll to position [383, 11]
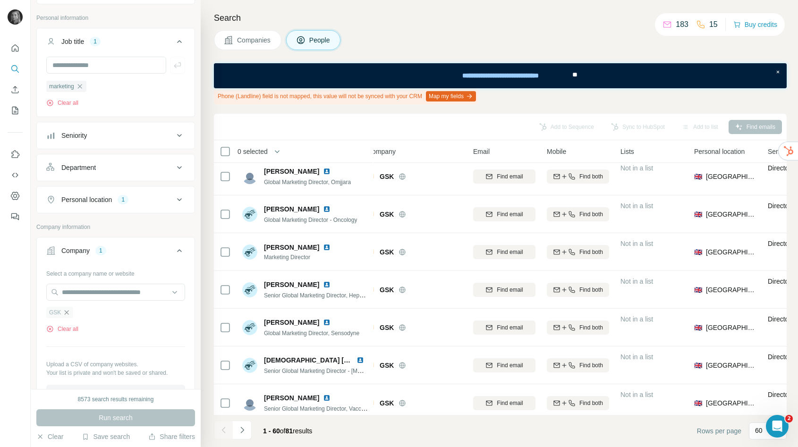
click at [68, 312] on icon "button" at bounding box center [67, 313] width 8 height 8
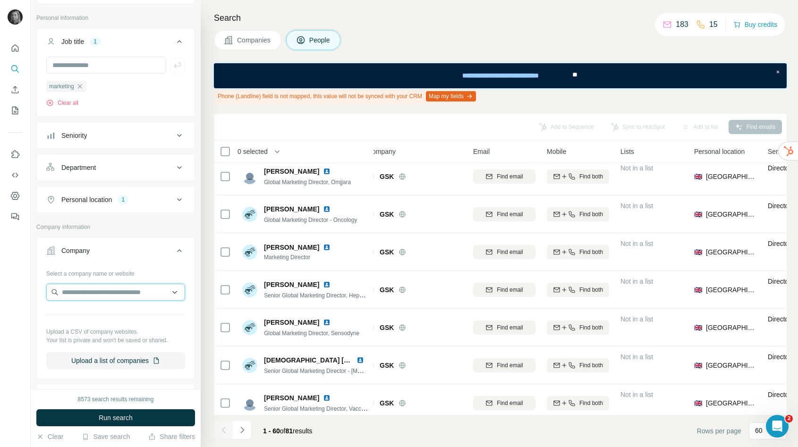
click at [77, 287] on input "text" at bounding box center [115, 292] width 139 height 17
paste input "**********"
type input "**********"
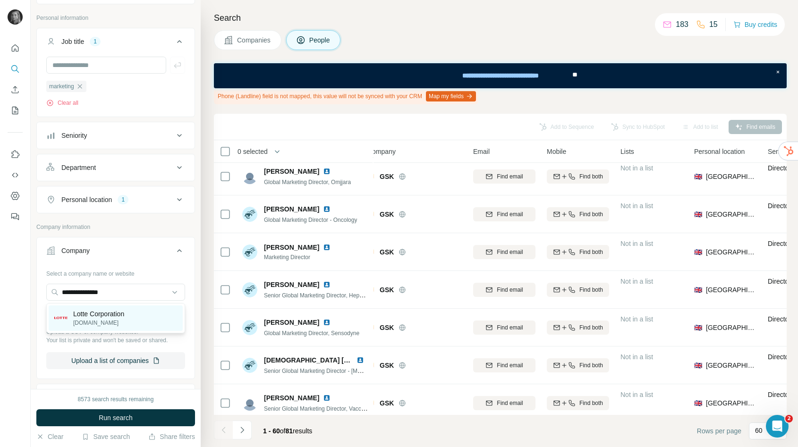
click at [94, 319] on p "lotte.co.kr" at bounding box center [98, 323] width 51 height 8
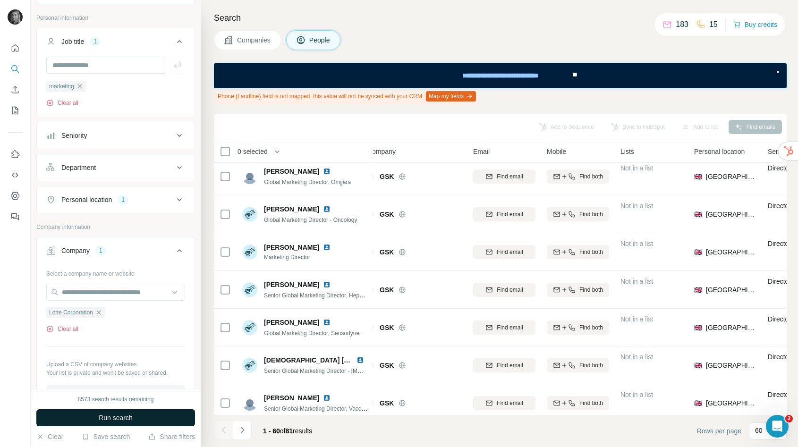
click at [109, 419] on span "Run search" at bounding box center [116, 417] width 34 height 9
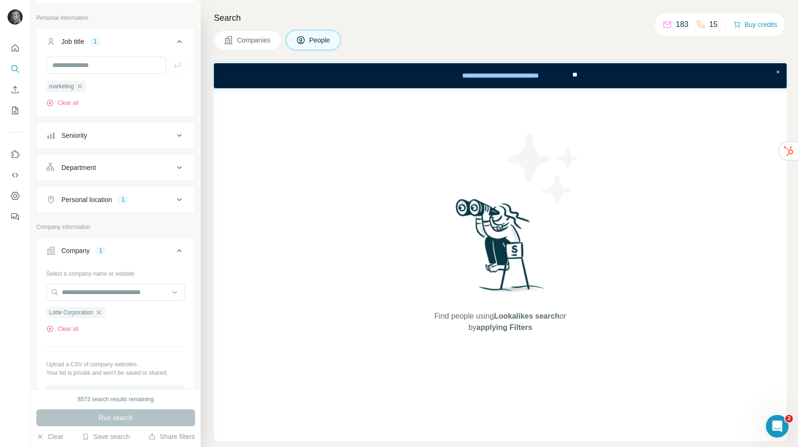
click at [254, 39] on span "Companies" at bounding box center [254, 39] width 34 height 9
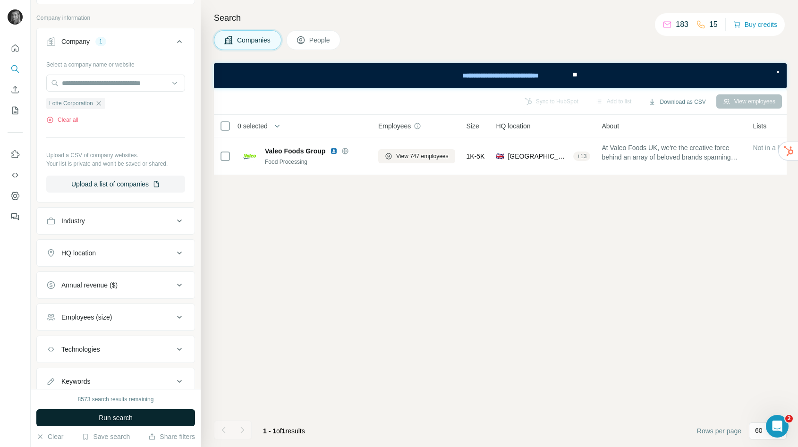
click at [135, 418] on button "Run search" at bounding box center [115, 417] width 159 height 17
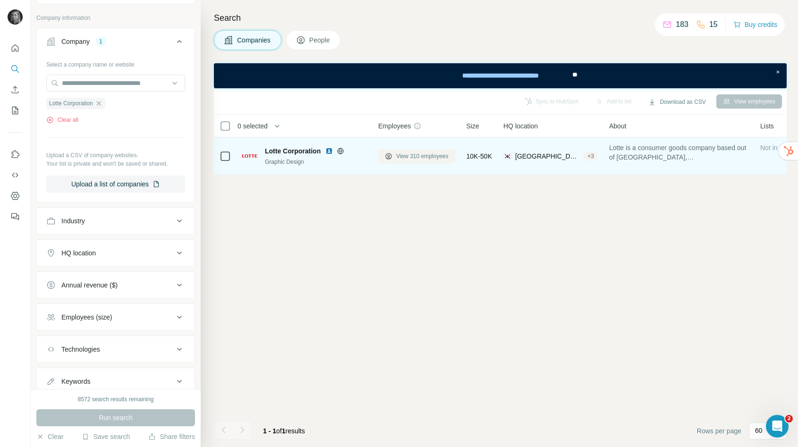
click at [404, 152] on span "View 310 employees" at bounding box center [422, 156] width 52 height 8
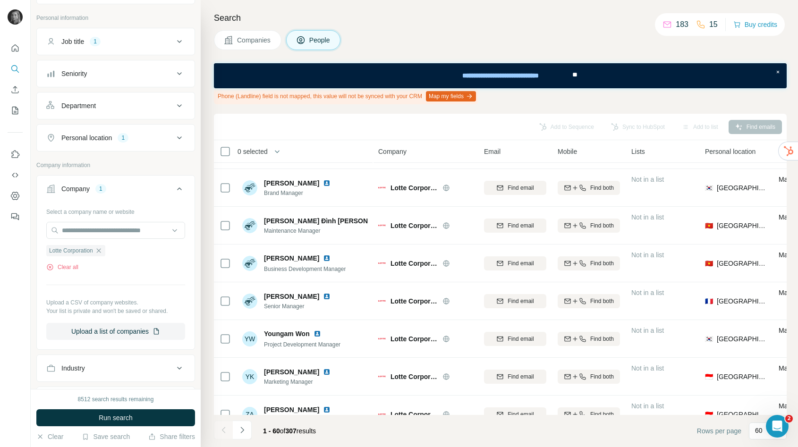
scroll to position [2014, 0]
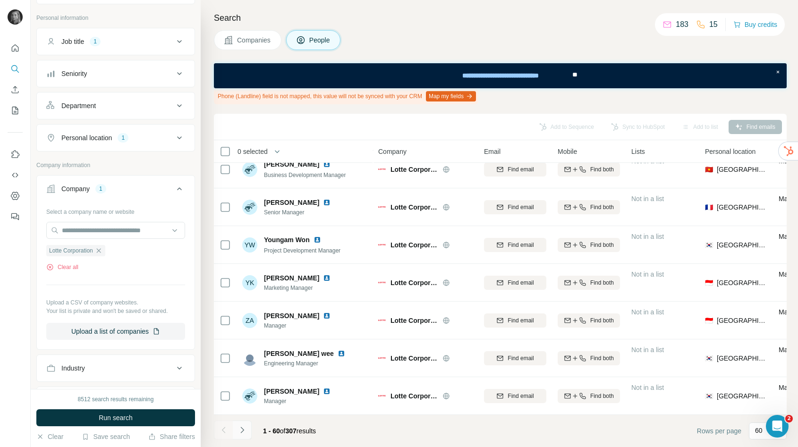
click at [243, 426] on icon "Navigate to next page" at bounding box center [241, 429] width 9 height 9
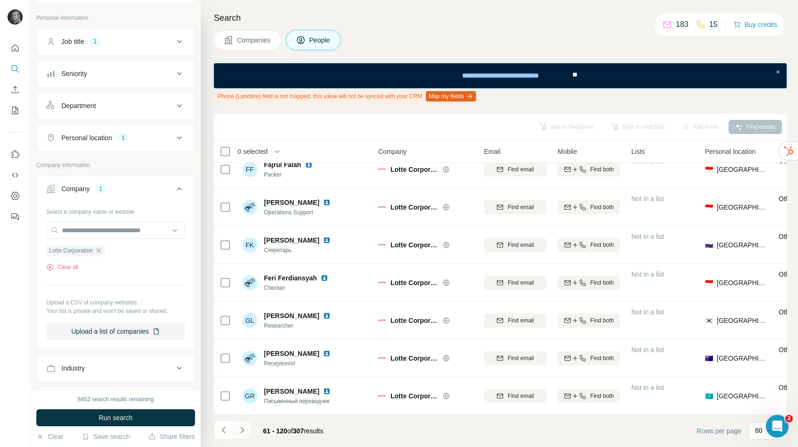
click at [243, 427] on icon "Navigate to next page" at bounding box center [241, 429] width 9 height 9
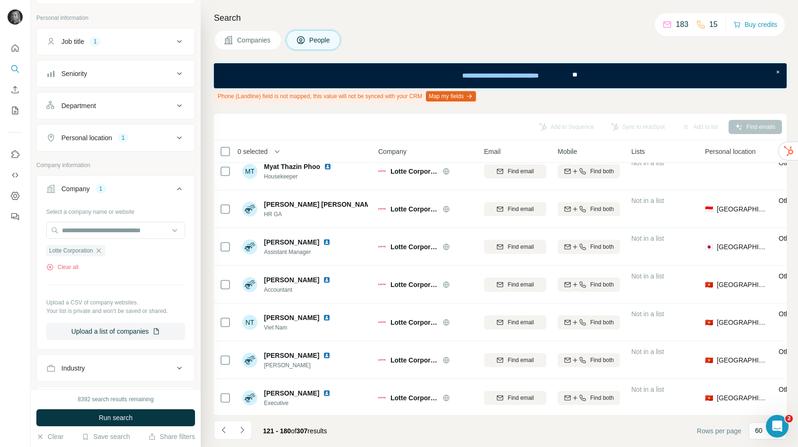
scroll to position [2013, 0]
click at [246, 425] on icon "Navigate to next page" at bounding box center [241, 429] width 9 height 9
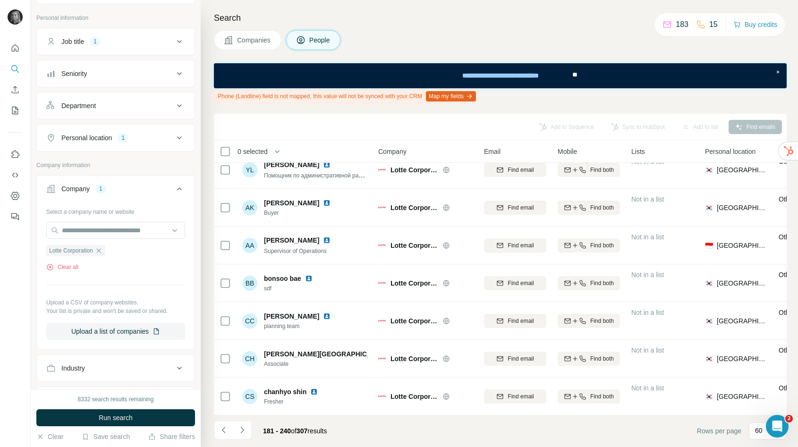
scroll to position [2014, 0]
click at [243, 424] on button "Navigate to next page" at bounding box center [242, 430] width 19 height 19
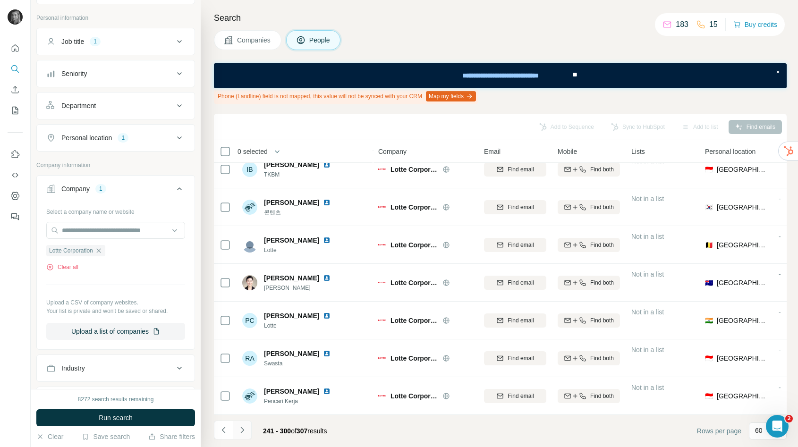
click at [243, 431] on icon "Navigate to next page" at bounding box center [241, 429] width 9 height 9
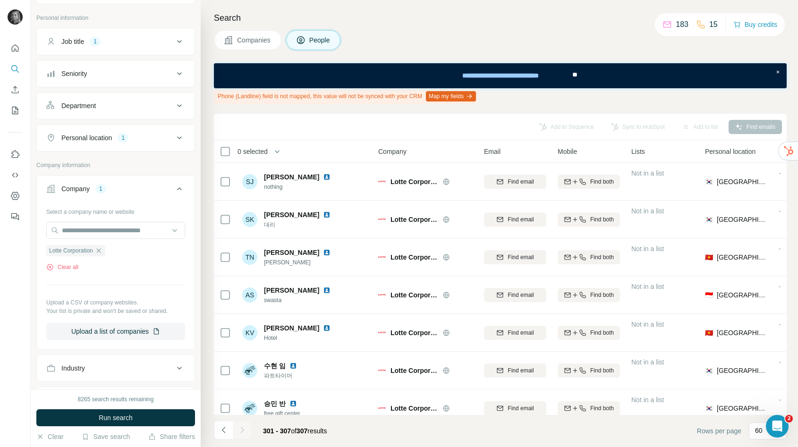
scroll to position [12, 0]
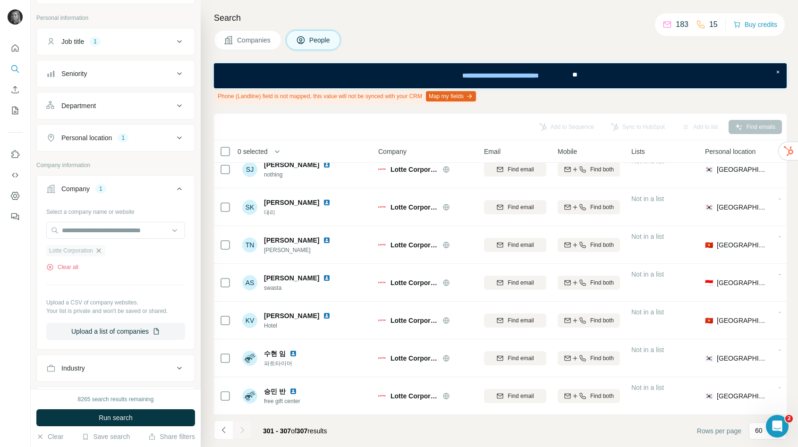
click at [101, 249] on icon "button" at bounding box center [98, 250] width 4 height 4
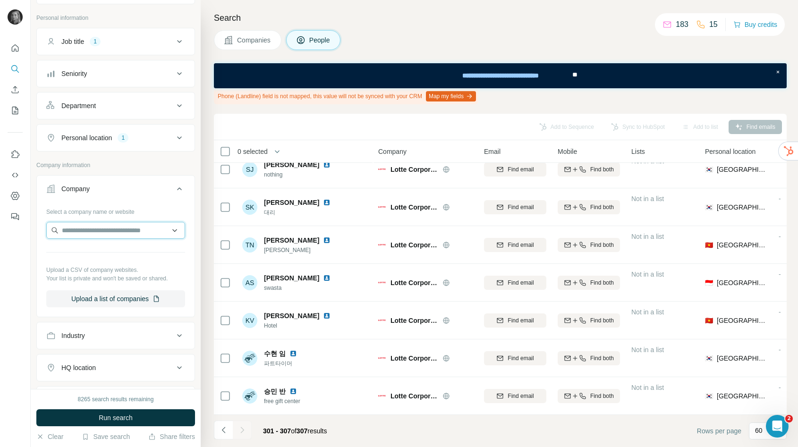
click at [103, 233] on input "text" at bounding box center [115, 230] width 139 height 17
paste input "**********"
type input "**********"
click at [133, 253] on p "Kimberly-Clark Corporation" at bounding box center [118, 251] width 91 height 9
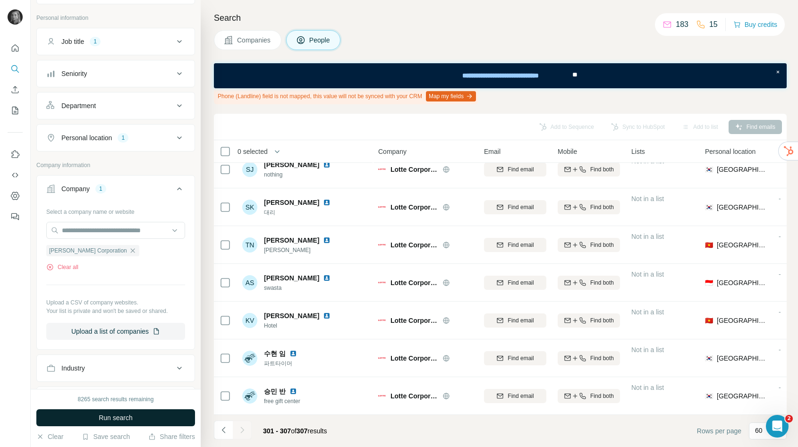
click at [112, 417] on span "Run search" at bounding box center [116, 417] width 34 height 9
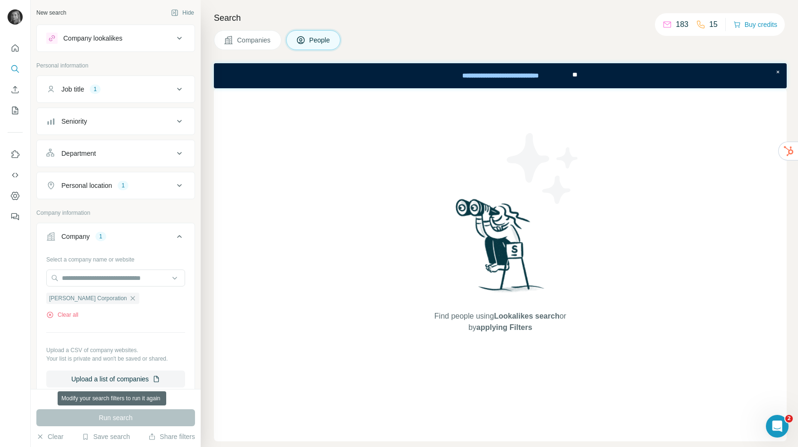
scroll to position [48, 0]
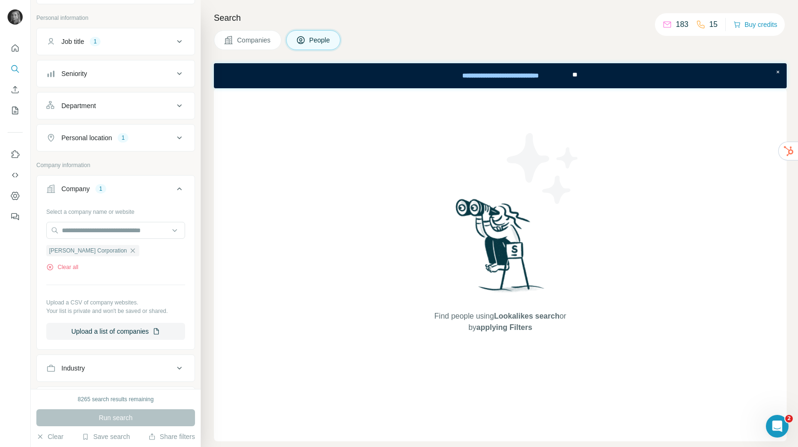
click at [241, 39] on span "Companies" at bounding box center [254, 39] width 34 height 9
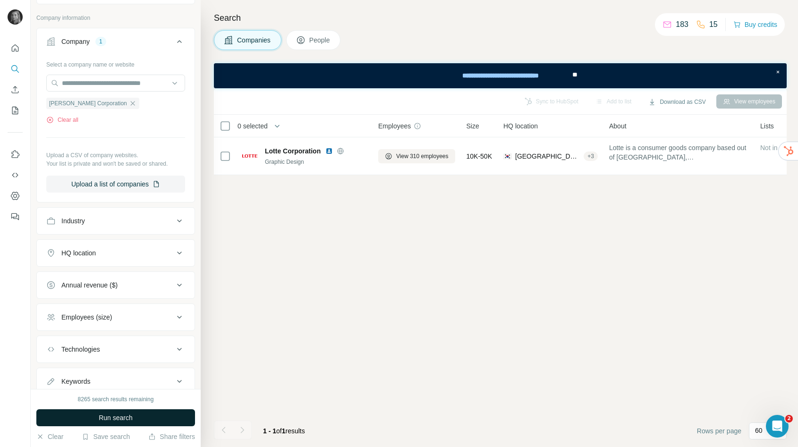
click at [160, 410] on button "Run search" at bounding box center [115, 417] width 159 height 17
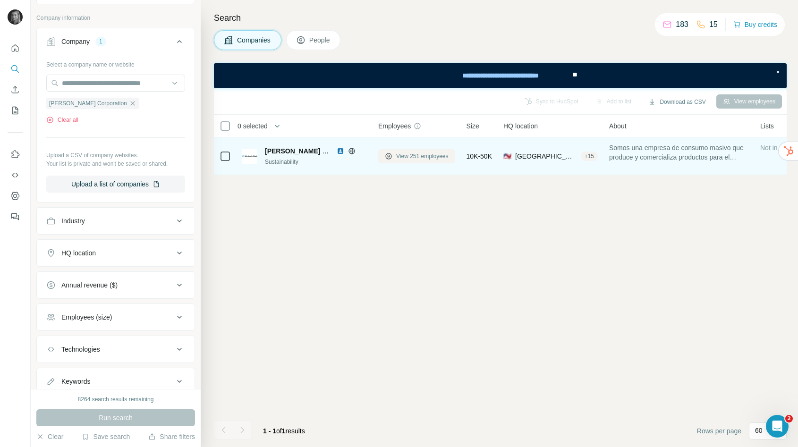
click at [408, 156] on span "View 251 employees" at bounding box center [422, 156] width 52 height 8
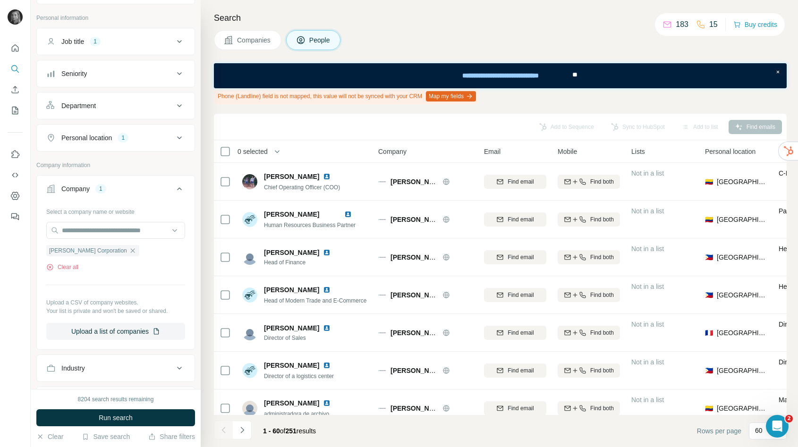
click at [156, 147] on button "Personal location 1" at bounding box center [116, 137] width 158 height 23
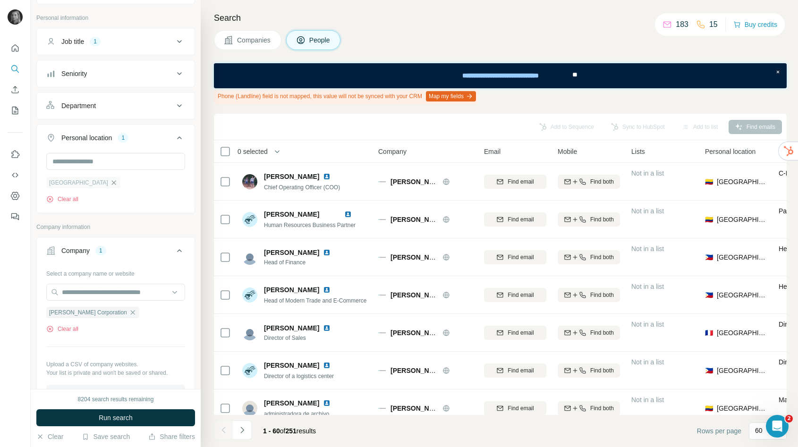
click at [110, 183] on icon "button" at bounding box center [114, 183] width 8 height 8
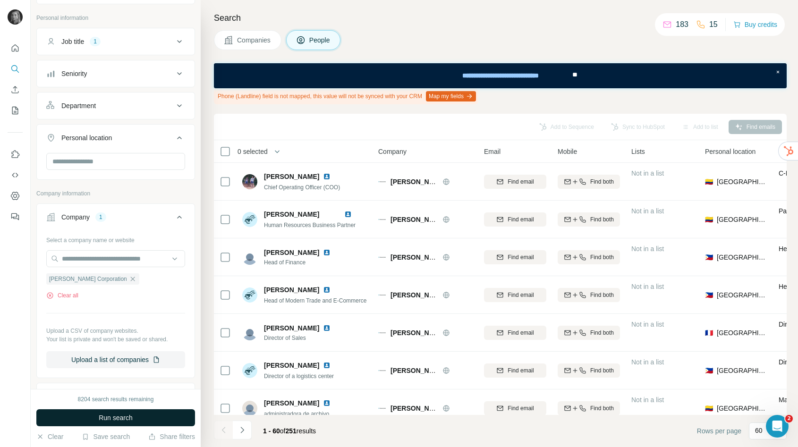
click at [122, 414] on span "Run search" at bounding box center [116, 417] width 34 height 9
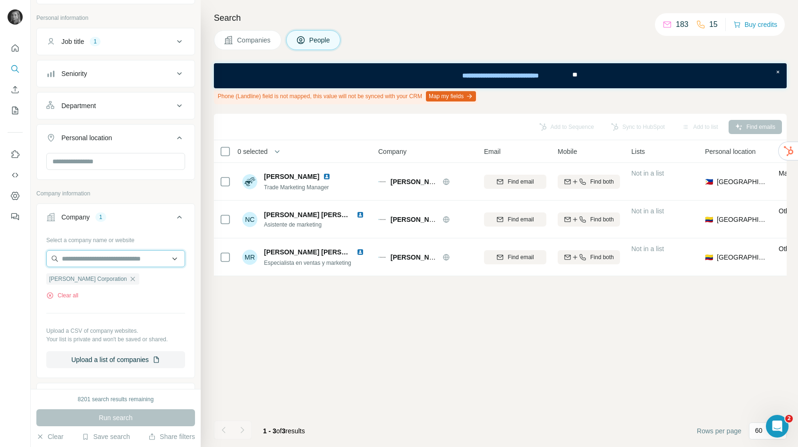
click at [88, 262] on input "text" at bounding box center [115, 258] width 139 height 17
click at [102, 326] on div "Select a company name or website [PERSON_NAME] Corporation Clear all Upload a C…" at bounding box center [115, 300] width 139 height 136
click at [129, 281] on icon "button" at bounding box center [133, 279] width 8 height 8
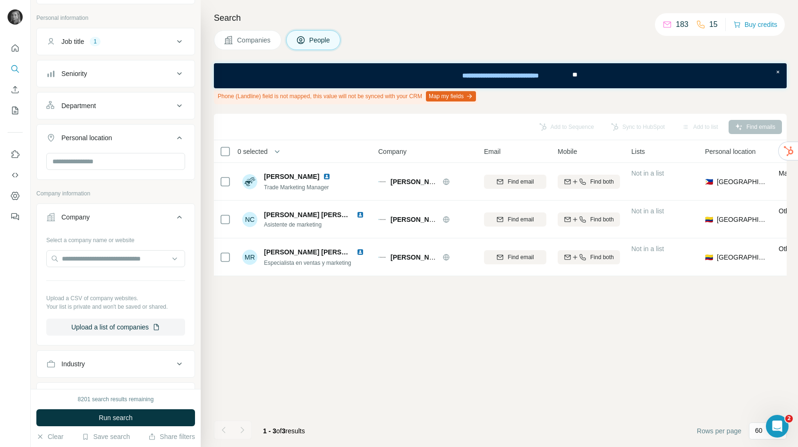
click at [122, 267] on div at bounding box center [115, 259] width 139 height 19
click at [119, 261] on input "text" at bounding box center [115, 258] width 139 height 17
paste input "**********"
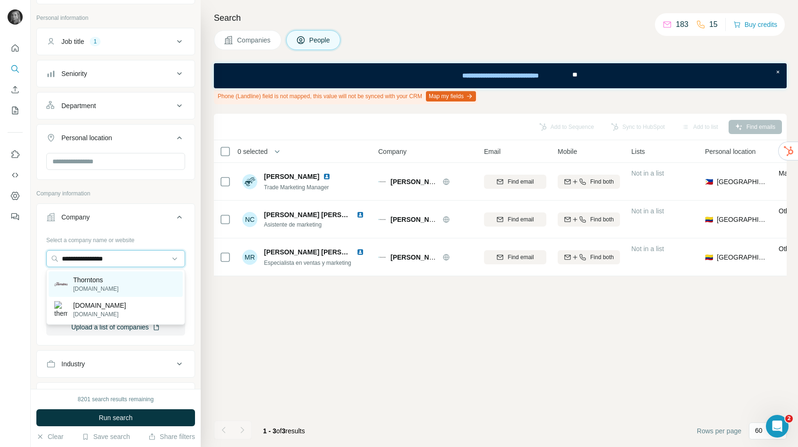
type input "**********"
click at [117, 282] on div "[PERSON_NAME][DOMAIN_NAME]" at bounding box center [116, 283] width 134 height 25
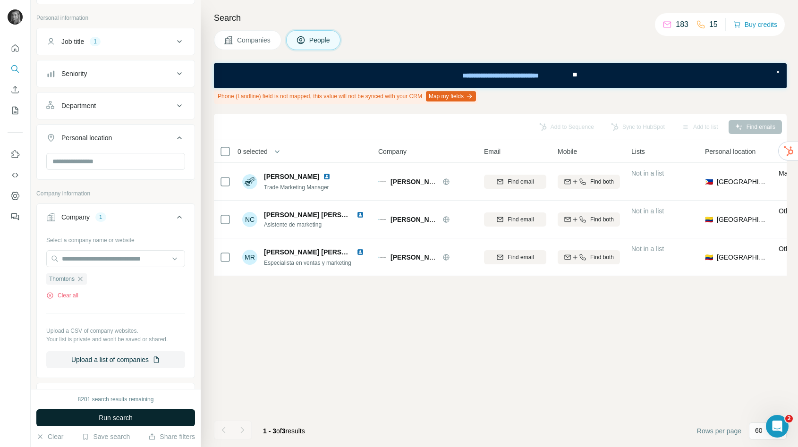
click at [97, 419] on button "Run search" at bounding box center [115, 417] width 159 height 17
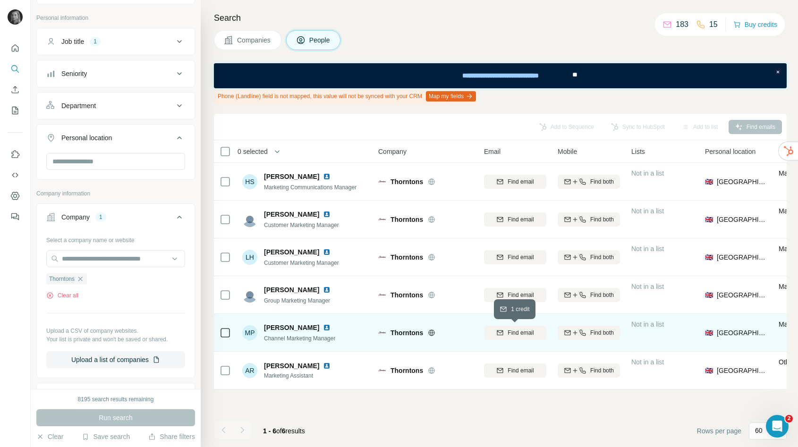
click at [520, 332] on span "Find email" at bounding box center [520, 333] width 26 height 8
click at [323, 326] on img at bounding box center [327, 328] width 8 height 8
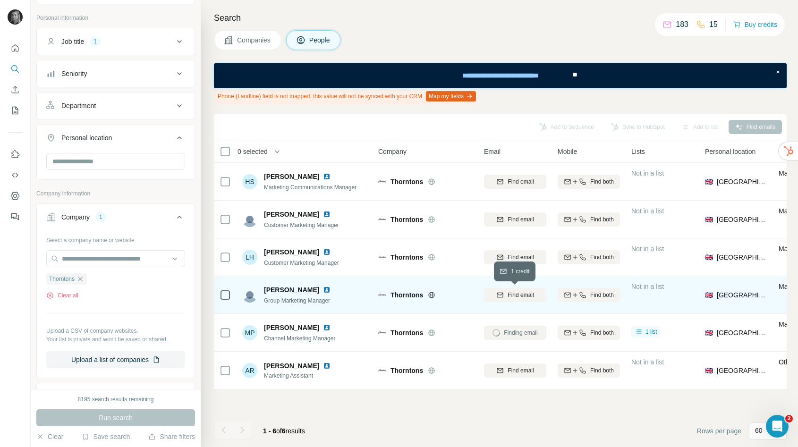
click at [513, 296] on span "Find email" at bounding box center [520, 295] width 26 height 8
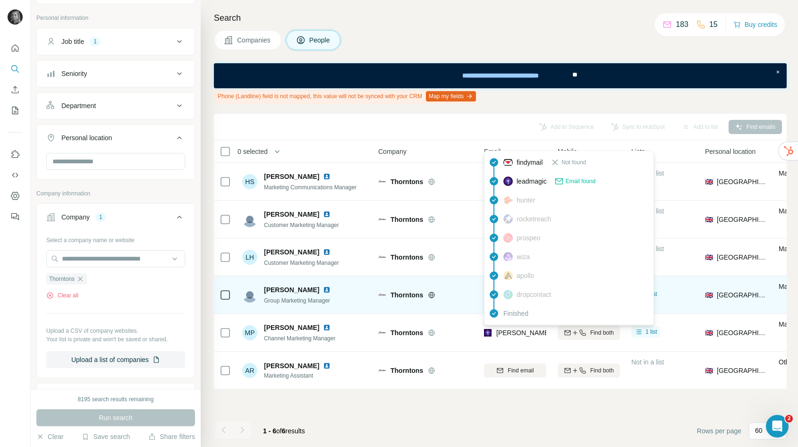
click at [513, 331] on span "[PERSON_NAME][EMAIL_ADDRESS][PERSON_NAME][DOMAIN_NAME]" at bounding box center [606, 333] width 221 height 8
copy tr "[PERSON_NAME][EMAIL_ADDRESS][PERSON_NAME][DOMAIN_NAME]"
click at [81, 280] on icon "button" at bounding box center [80, 279] width 4 height 4
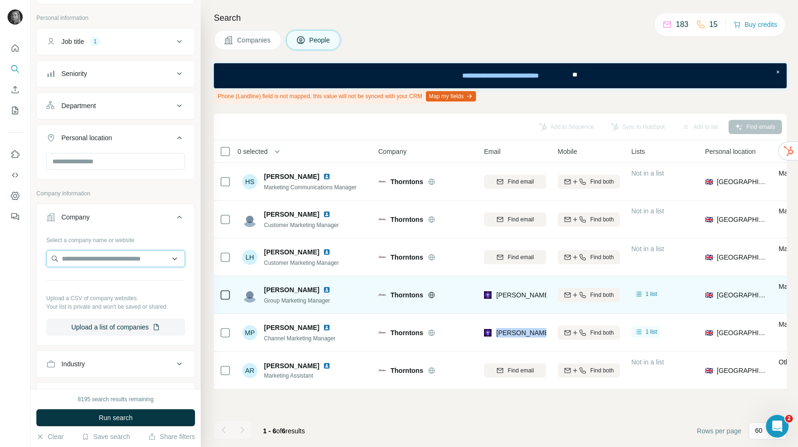
click at [84, 260] on input "text" at bounding box center [115, 258] width 139 height 17
paste input "**********"
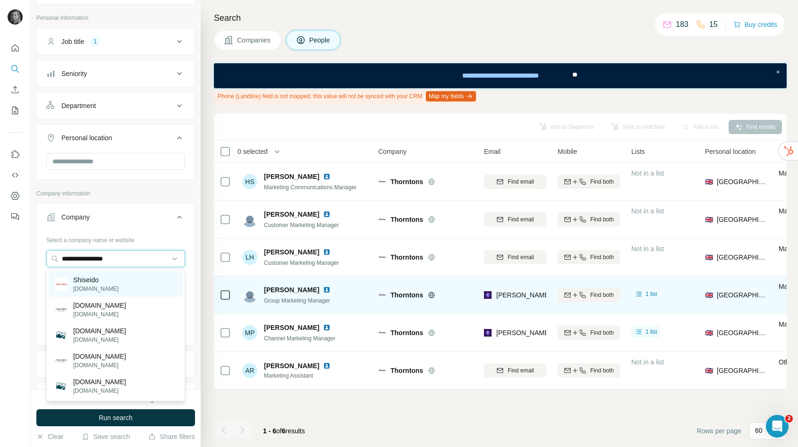
type input "**********"
click at [90, 281] on p "Shiseido" at bounding box center [95, 279] width 45 height 9
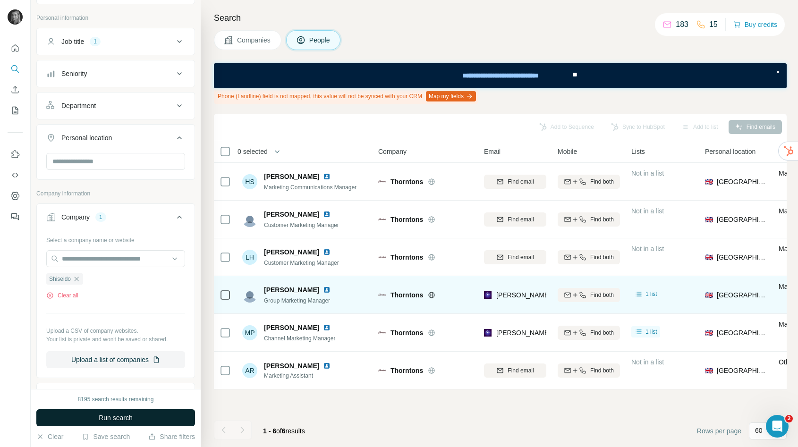
click at [88, 418] on button "Run search" at bounding box center [115, 417] width 159 height 17
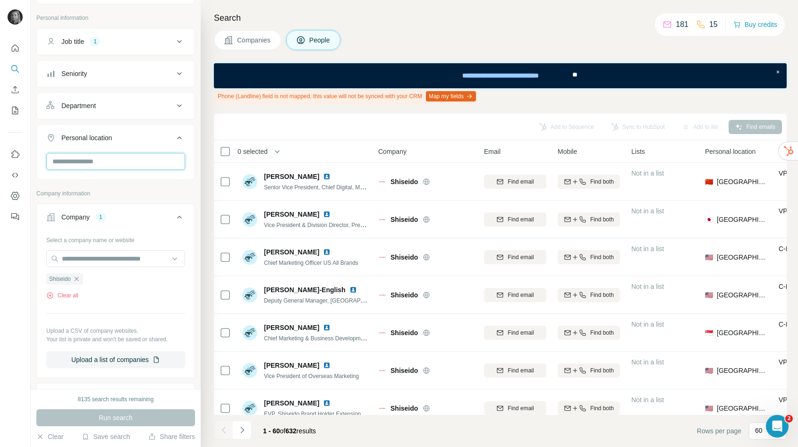
click at [80, 161] on input "text" at bounding box center [115, 161] width 139 height 17
type input "**********"
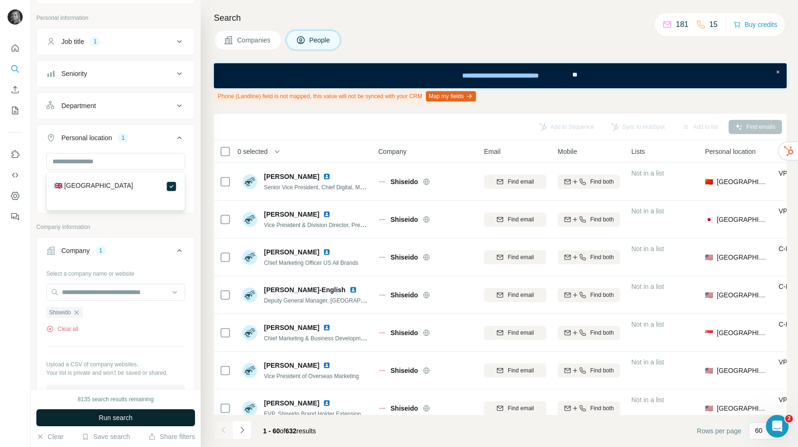
click at [129, 419] on span "Run search" at bounding box center [116, 417] width 34 height 9
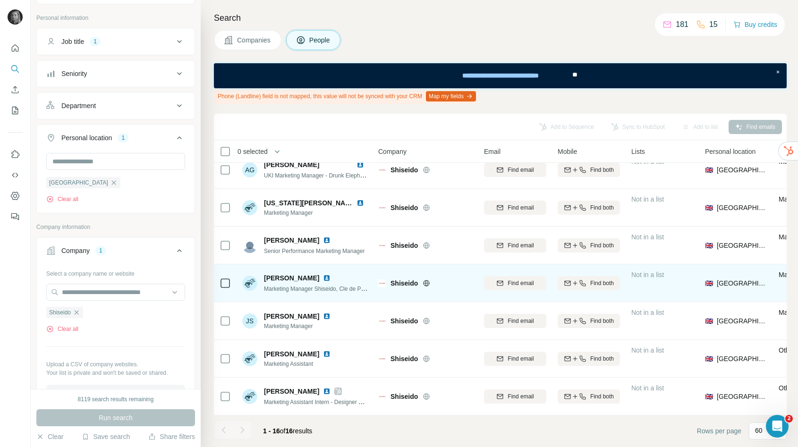
scroll to position [173, 0]
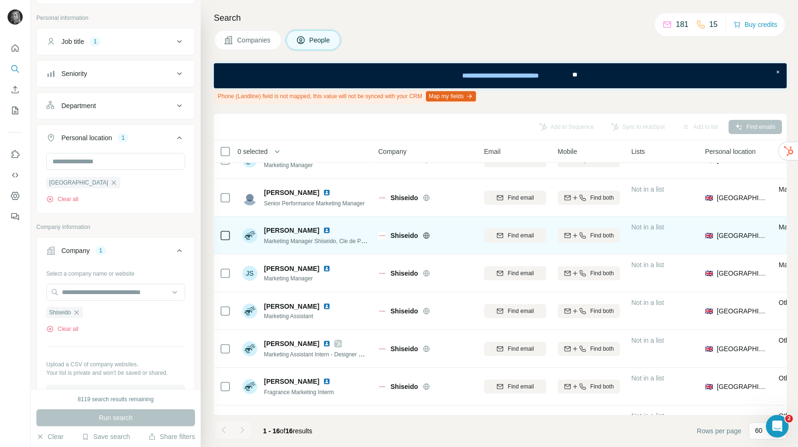
click at [323, 229] on img at bounding box center [327, 231] width 8 height 8
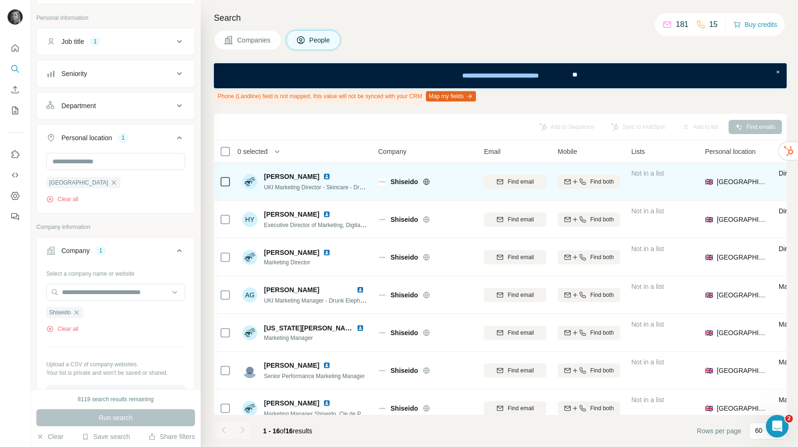
click at [330, 174] on img at bounding box center [327, 177] width 8 height 8
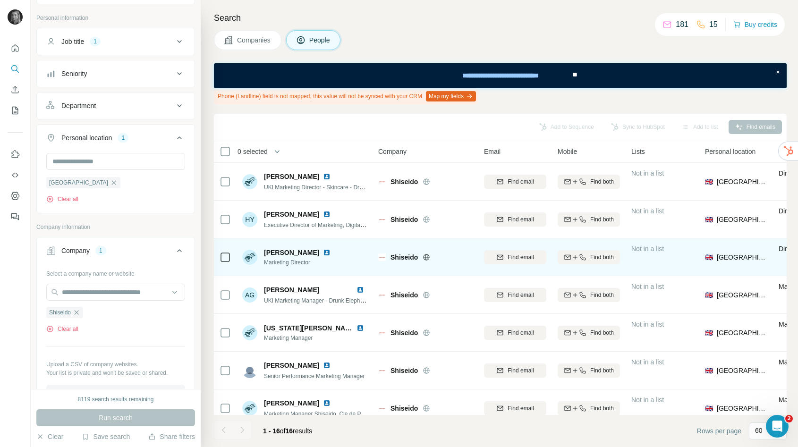
click at [323, 249] on img at bounding box center [327, 253] width 8 height 8
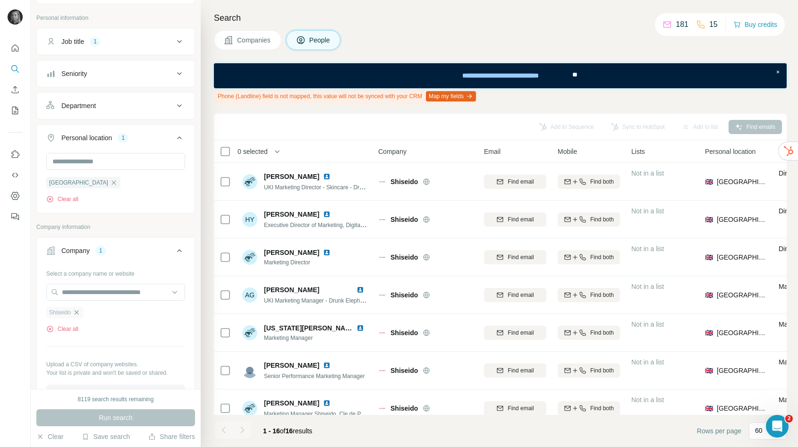
click at [77, 311] on icon "button" at bounding box center [77, 313] width 8 height 8
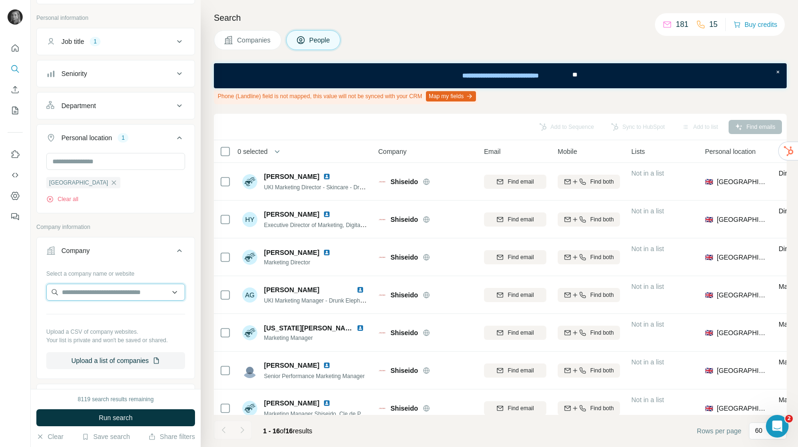
click at [77, 294] on input "text" at bounding box center [115, 292] width 139 height 17
type input "**********"
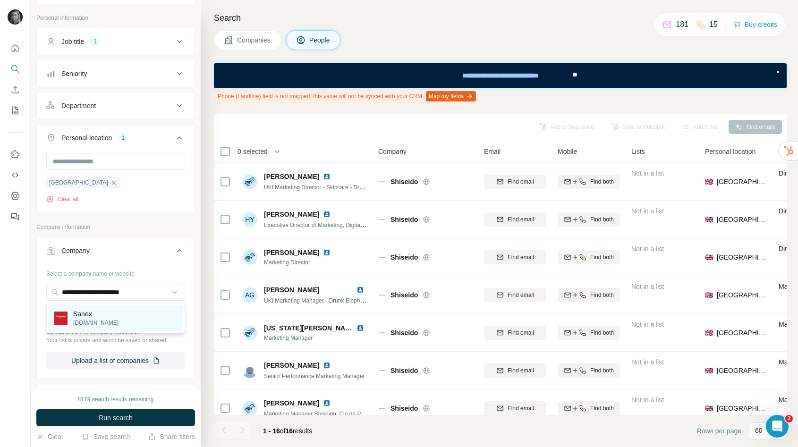
click at [83, 310] on p "Sanex" at bounding box center [95, 313] width 45 height 9
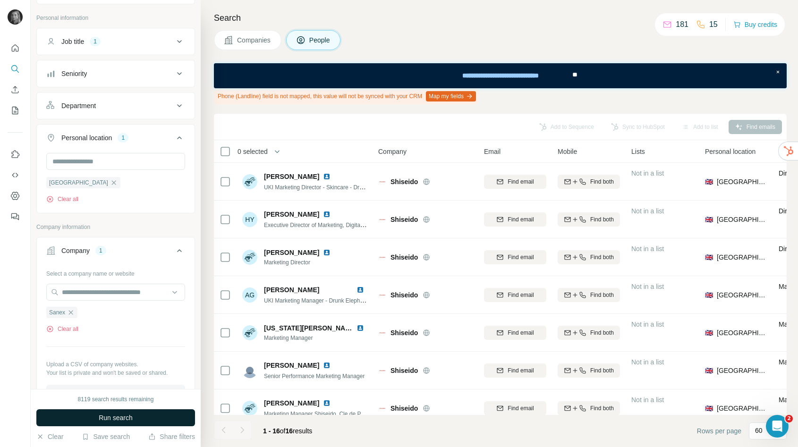
click at [96, 419] on button "Run search" at bounding box center [115, 417] width 159 height 17
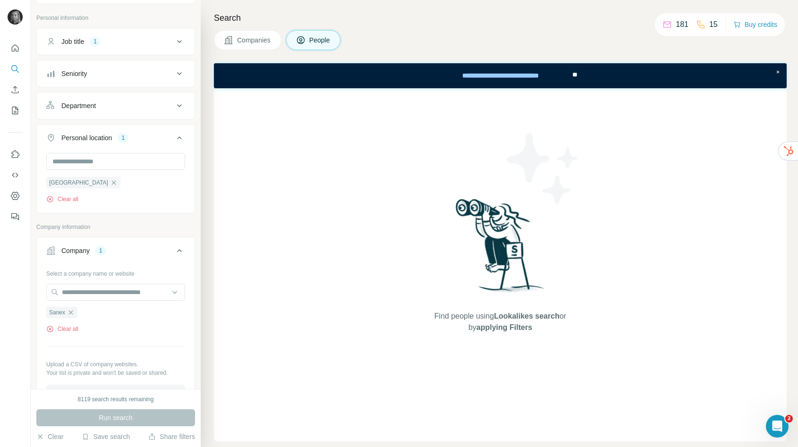
click at [247, 33] on button "Companies" at bounding box center [247, 40] width 67 height 20
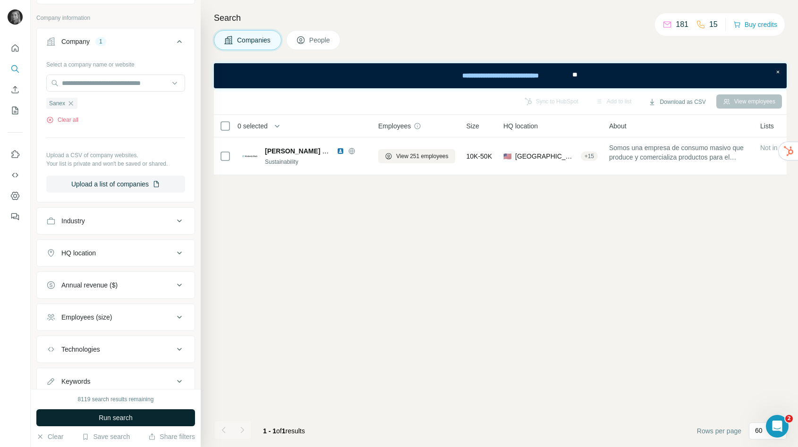
click at [143, 415] on button "Run search" at bounding box center [115, 417] width 159 height 17
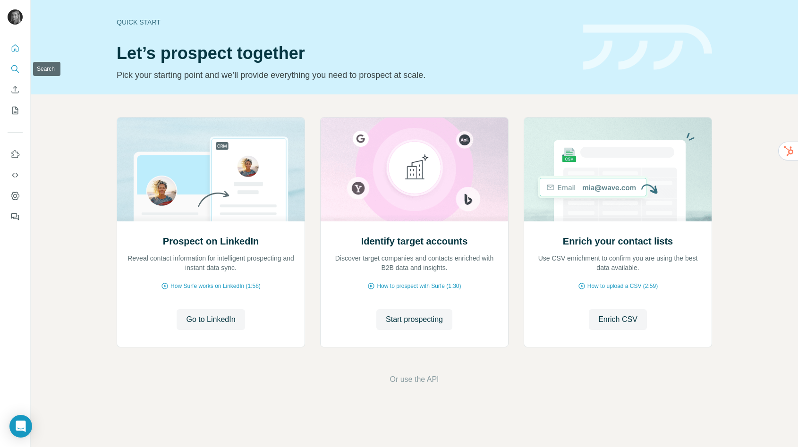
click at [11, 70] on icon "Search" at bounding box center [14, 68] width 9 height 9
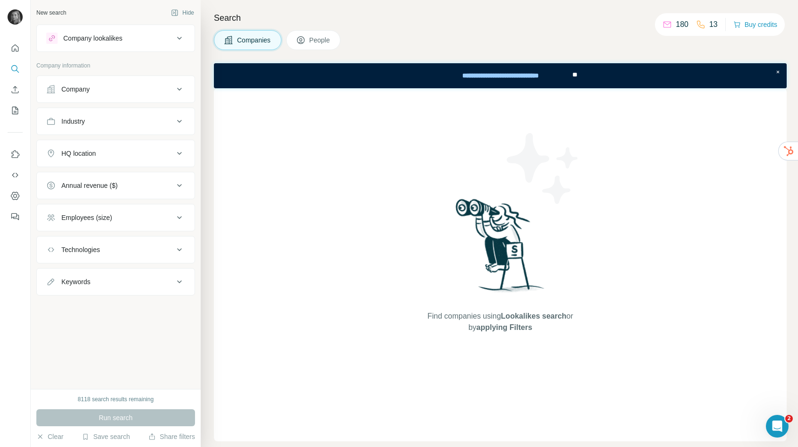
click at [106, 82] on button "Company" at bounding box center [116, 89] width 158 height 23
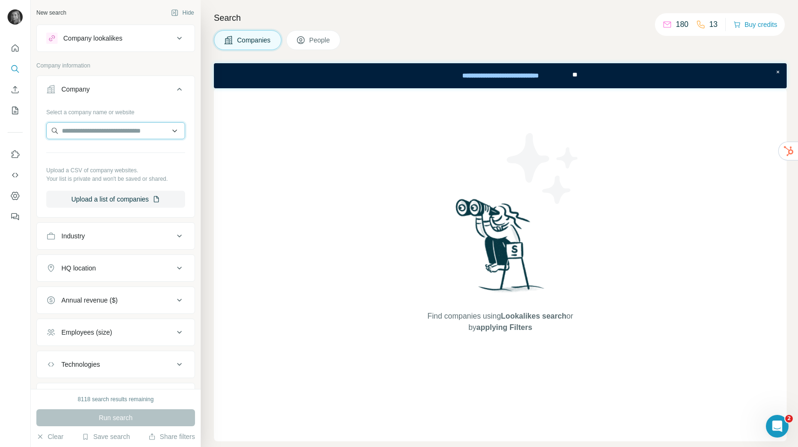
click at [102, 133] on input "text" at bounding box center [115, 130] width 139 height 17
paste input "**********"
type input "**********"
click at [112, 155] on p "[PERSON_NAME]" at bounding box center [100, 151] width 54 height 9
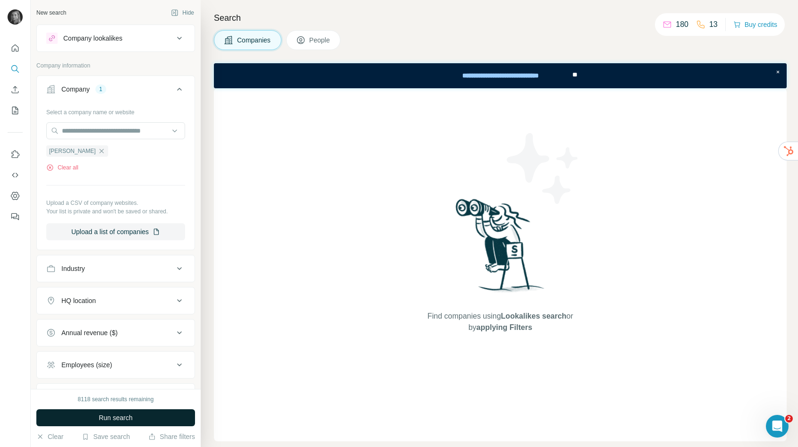
click at [91, 420] on button "Run search" at bounding box center [115, 417] width 159 height 17
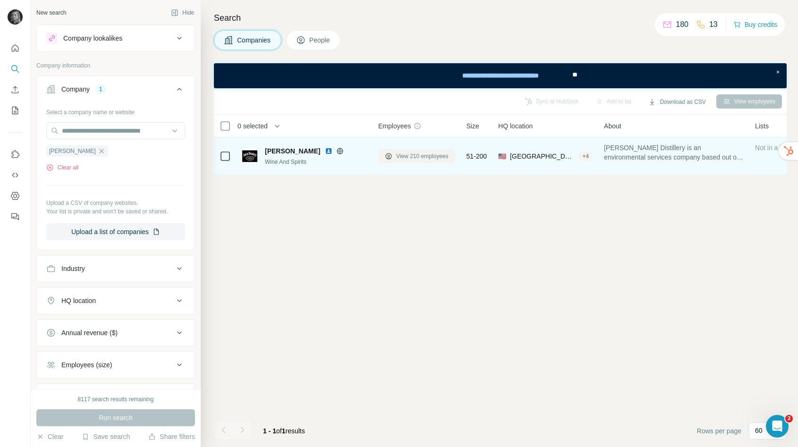
click at [417, 158] on span "View 210 employees" at bounding box center [422, 156] width 52 height 8
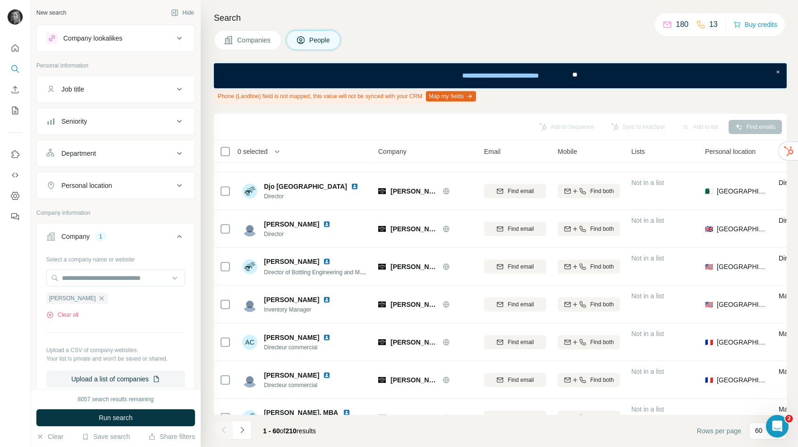
scroll to position [221, 0]
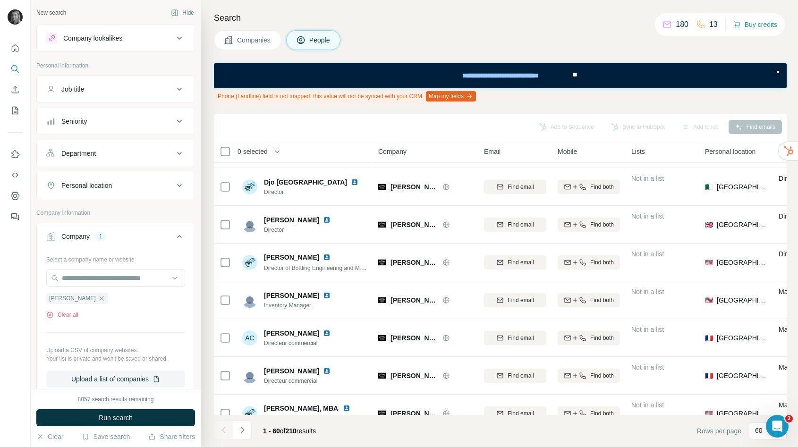
click at [144, 91] on div "Job title" at bounding box center [109, 88] width 127 height 9
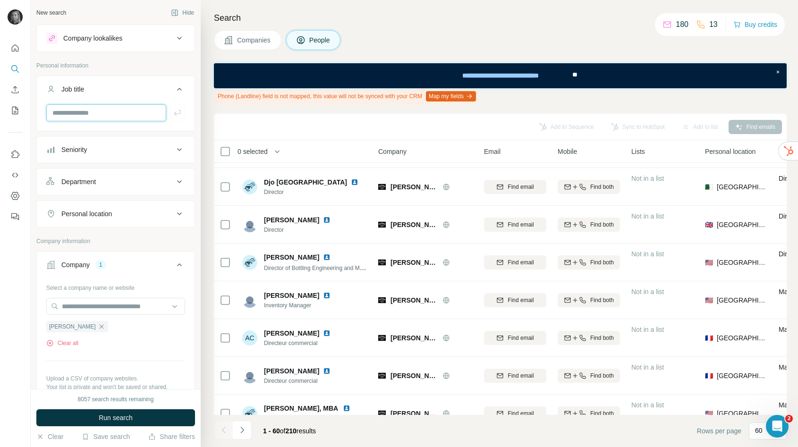
click at [121, 118] on input "text" at bounding box center [106, 112] width 120 height 17
type input "*********"
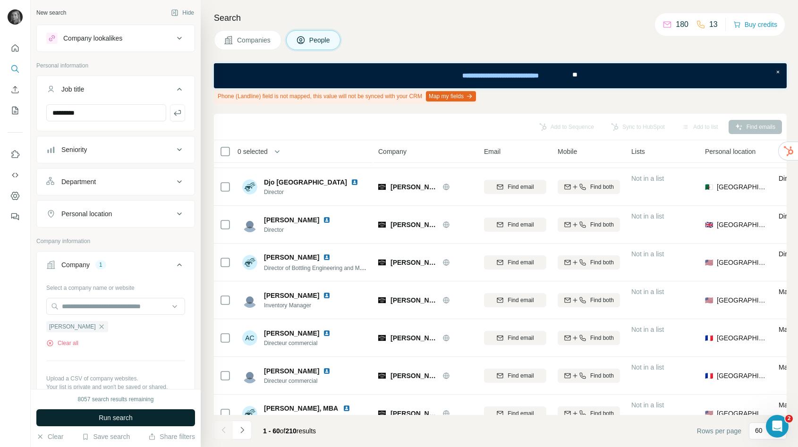
click at [85, 421] on button "Run search" at bounding box center [115, 417] width 159 height 17
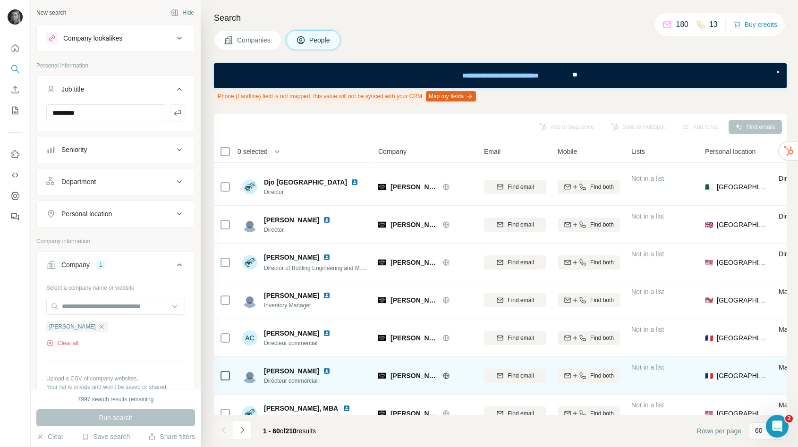
scroll to position [0, 0]
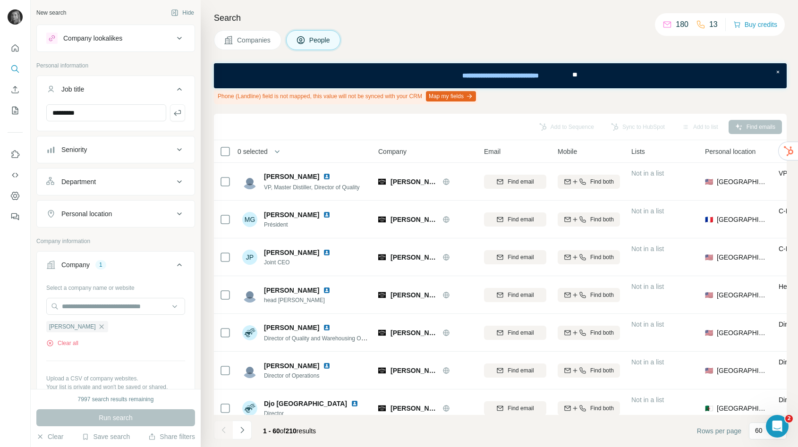
click at [90, 205] on button "Personal location" at bounding box center [116, 213] width 158 height 23
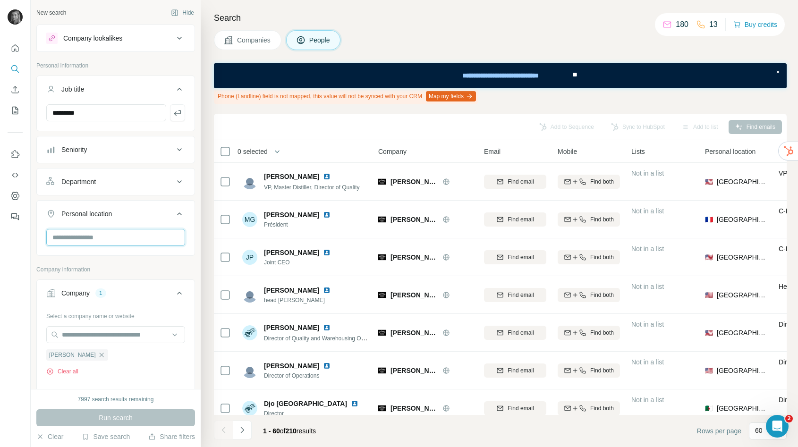
click at [96, 240] on input "text" at bounding box center [115, 237] width 139 height 17
type input "******"
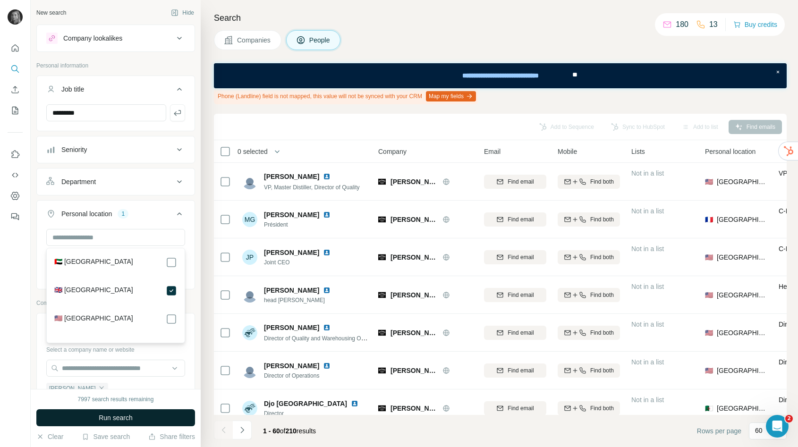
click at [128, 417] on span "Run search" at bounding box center [116, 417] width 34 height 9
